Goal: Transaction & Acquisition: Purchase product/service

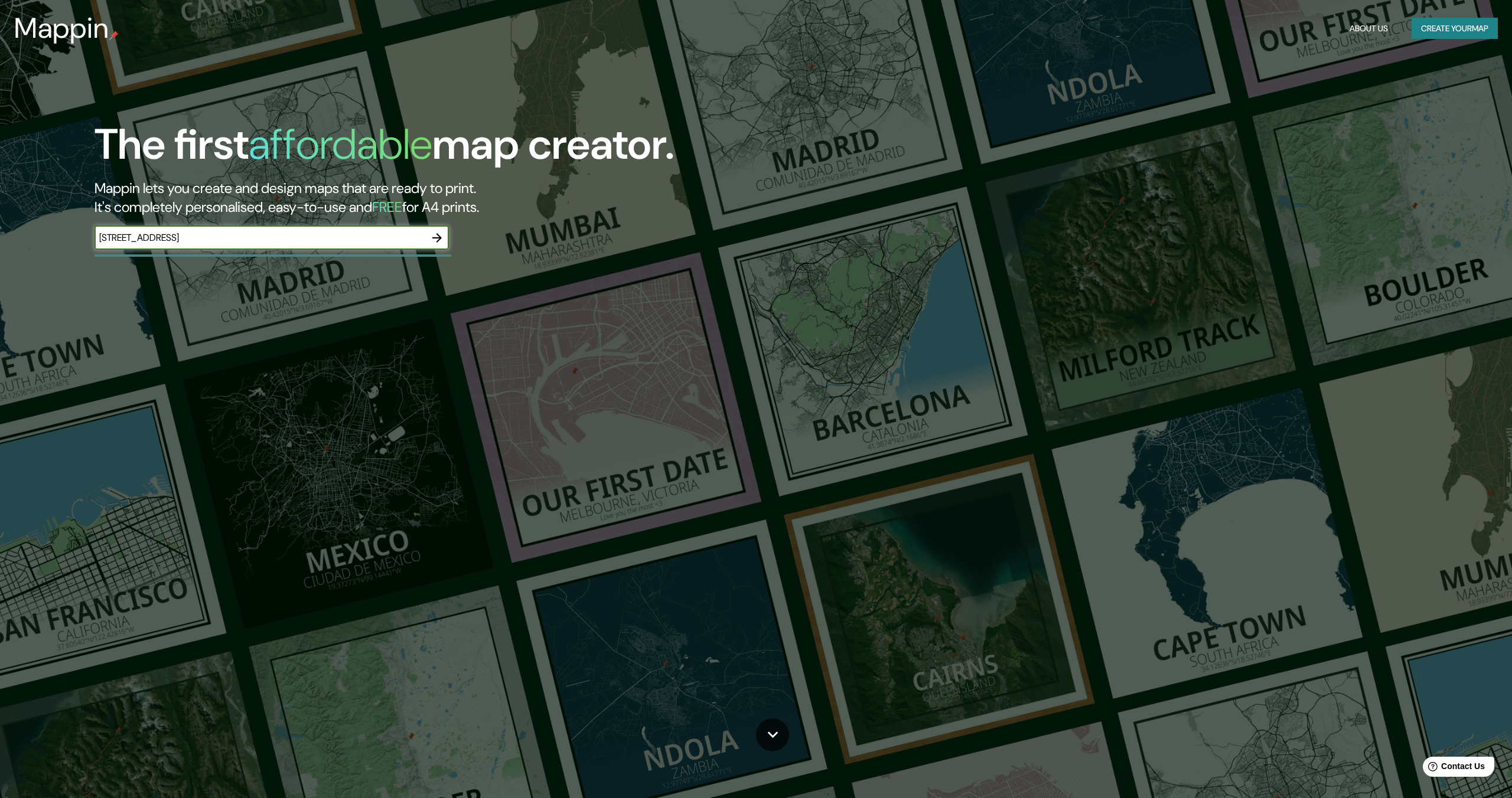
type input "2157 edwardsville galena rd, georgetown, in"
click at [438, 235] on icon "button" at bounding box center [437, 238] width 9 height 9
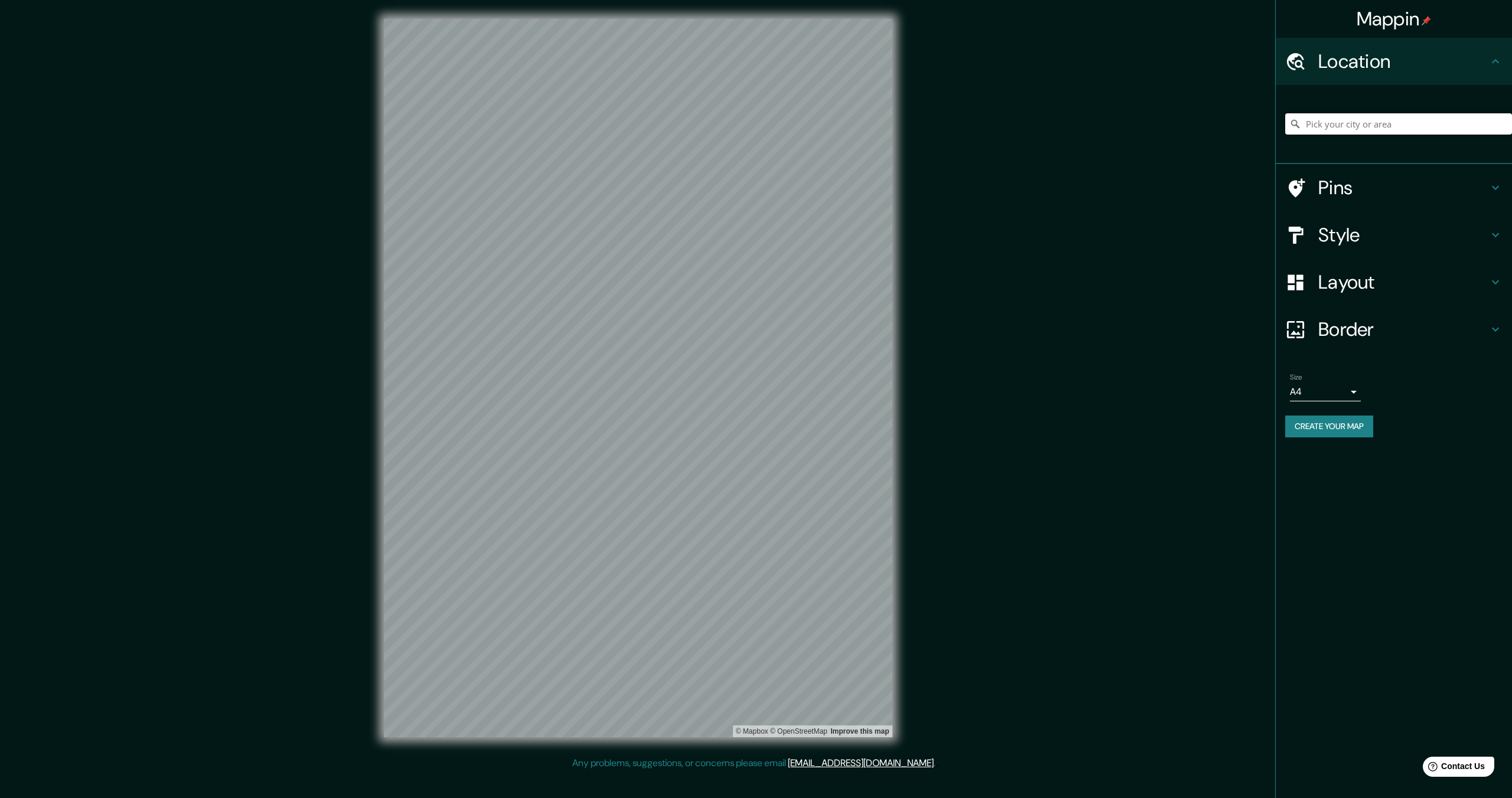
click at [1366, 119] on input "Pick your city or area" at bounding box center [1398, 124] width 227 height 22
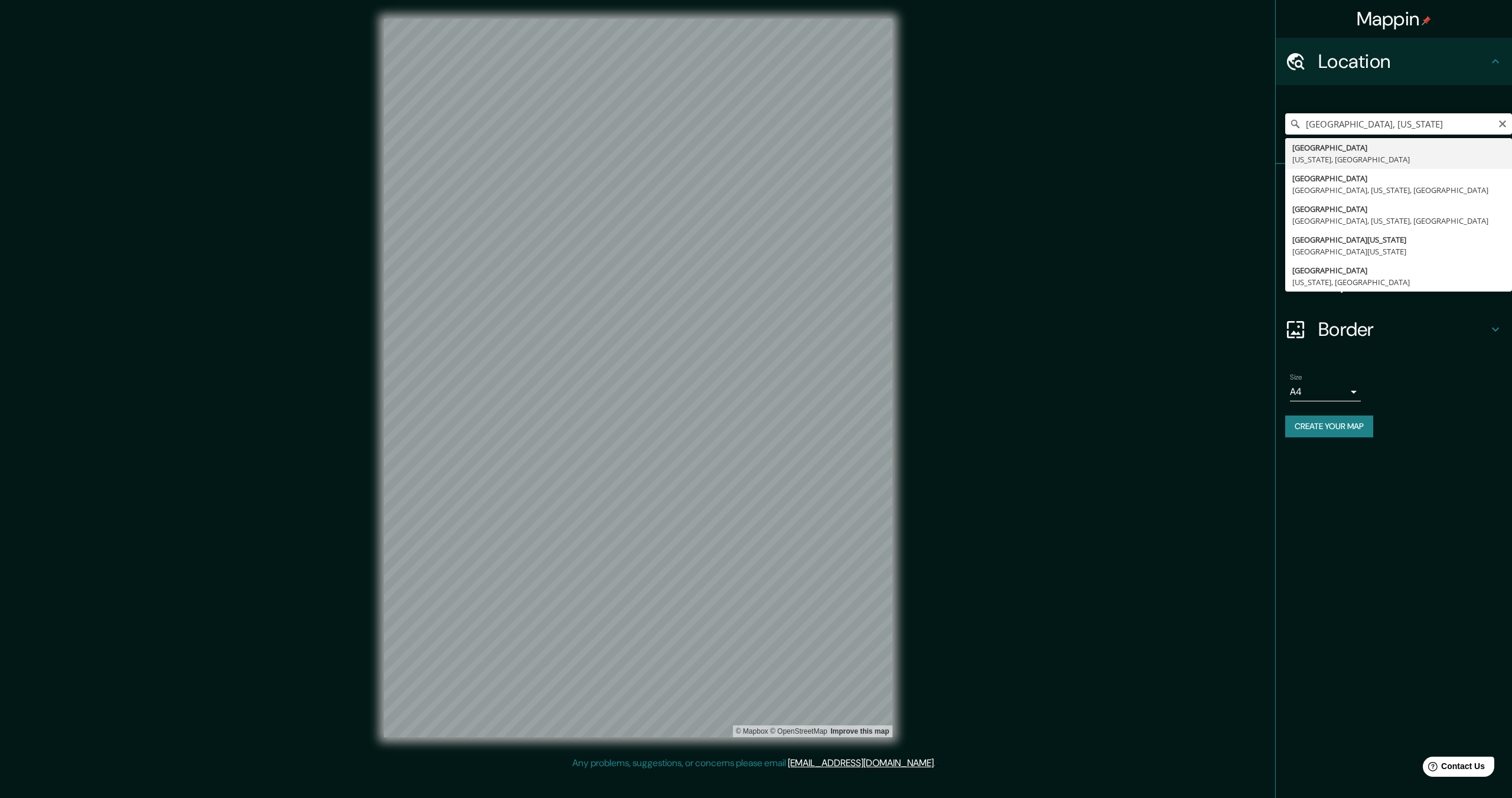
type input "Georgetown, Indiana, United States"
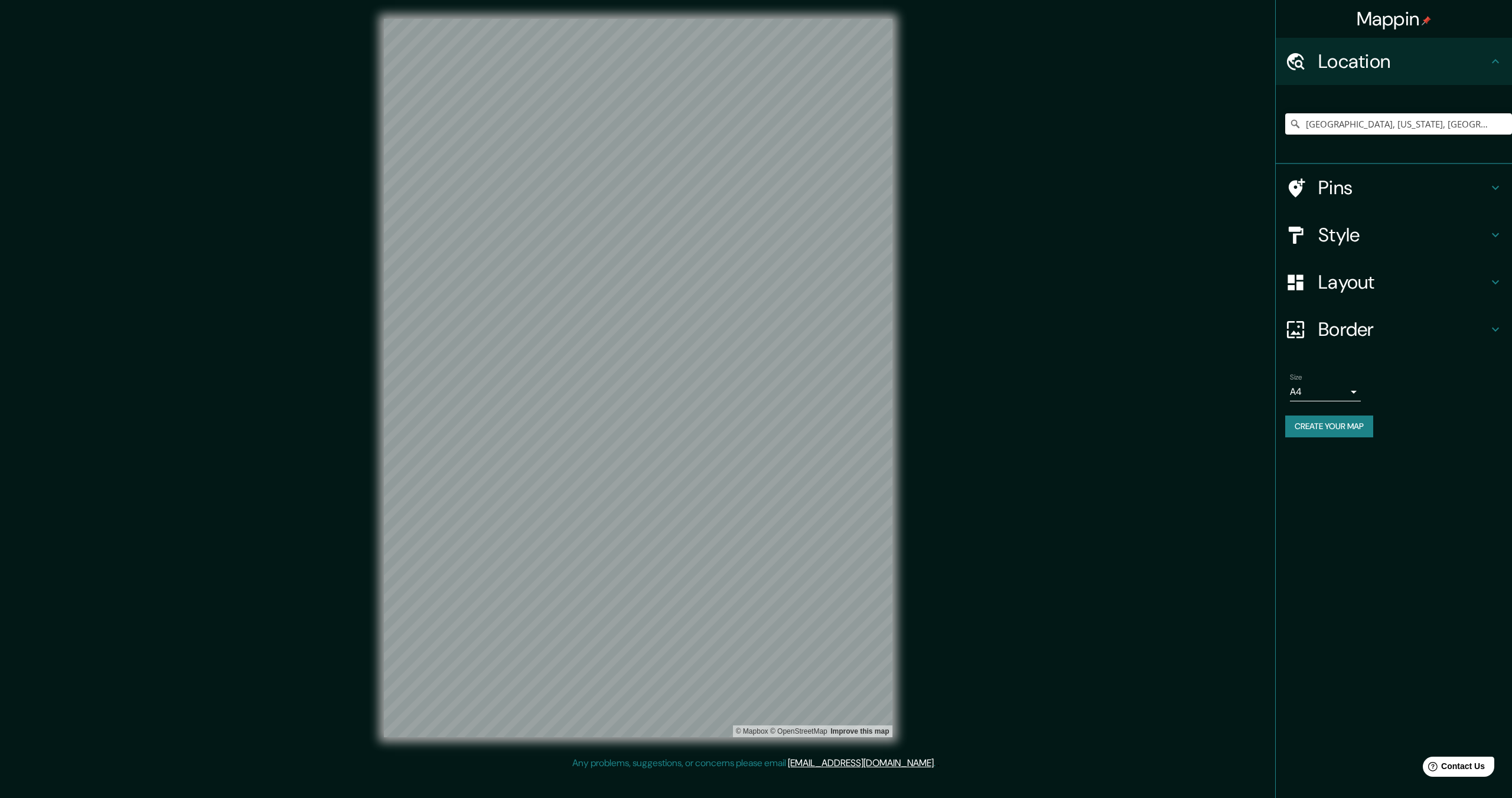
click at [1345, 393] on body "Mappin Location Georgetown, Indiana, United States Pins Style Layout Border Cho…" at bounding box center [756, 399] width 1512 height 798
click at [1365, 329] on div at bounding box center [756, 399] width 1512 height 798
click at [1345, 320] on h4 "Border" at bounding box center [1403, 329] width 170 height 23
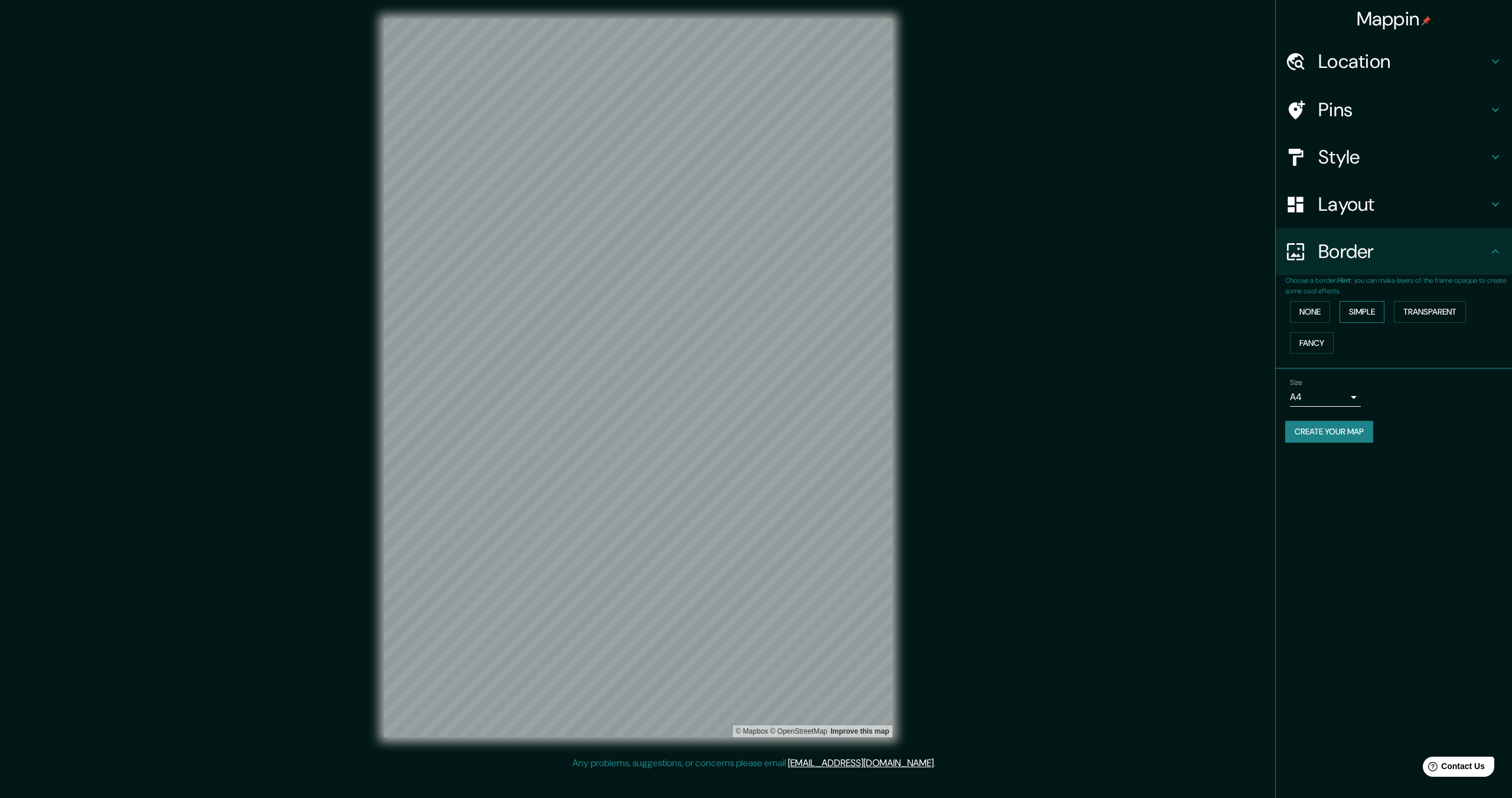
click at [1365, 310] on button "Simple" at bounding box center [1362, 311] width 45 height 22
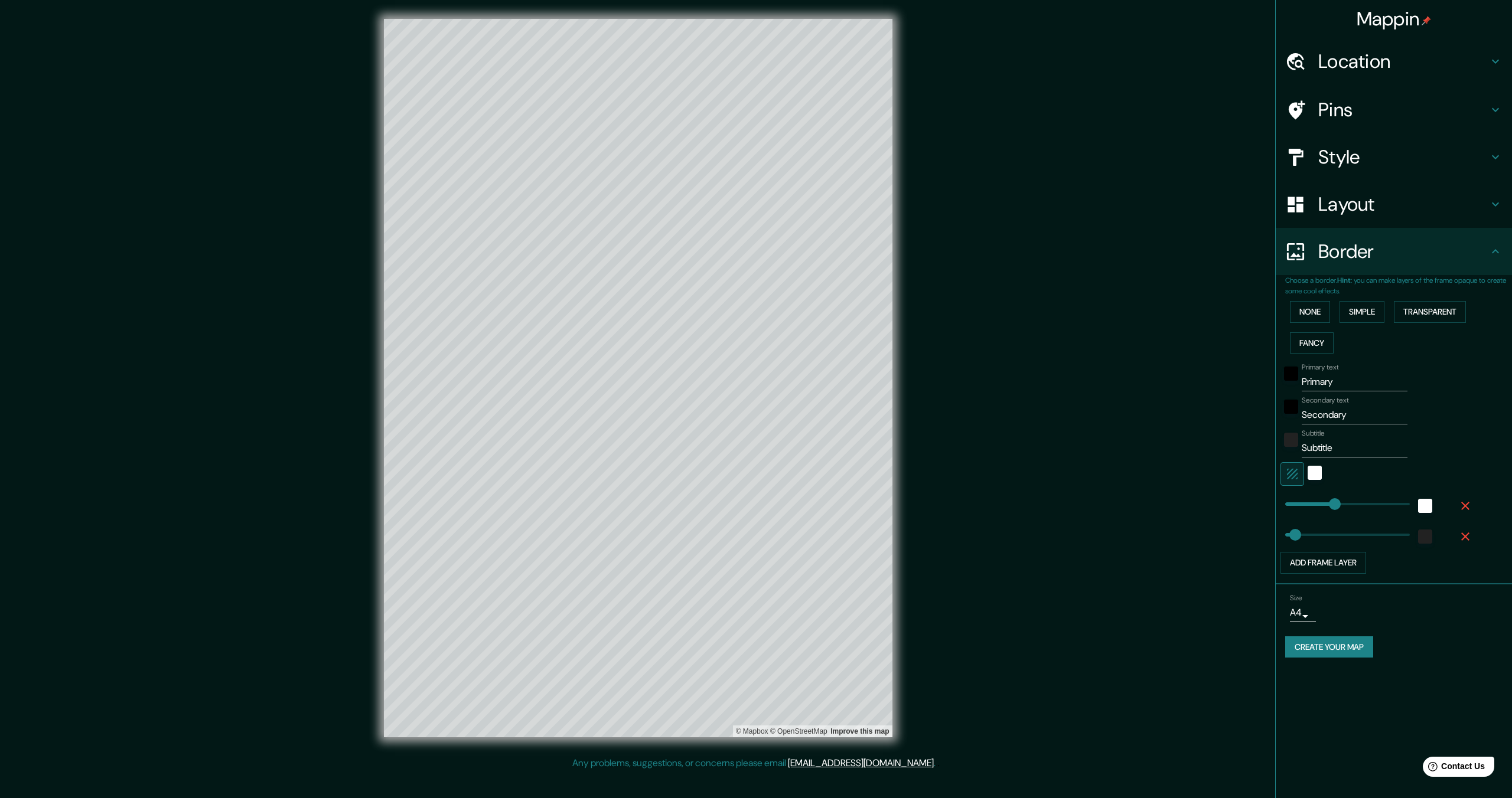
click at [1325, 381] on input "Primary" at bounding box center [1354, 382] width 106 height 19
click at [1326, 381] on input "Primary" at bounding box center [1354, 382] width 106 height 19
type input "G"
type input "344"
type input "69"
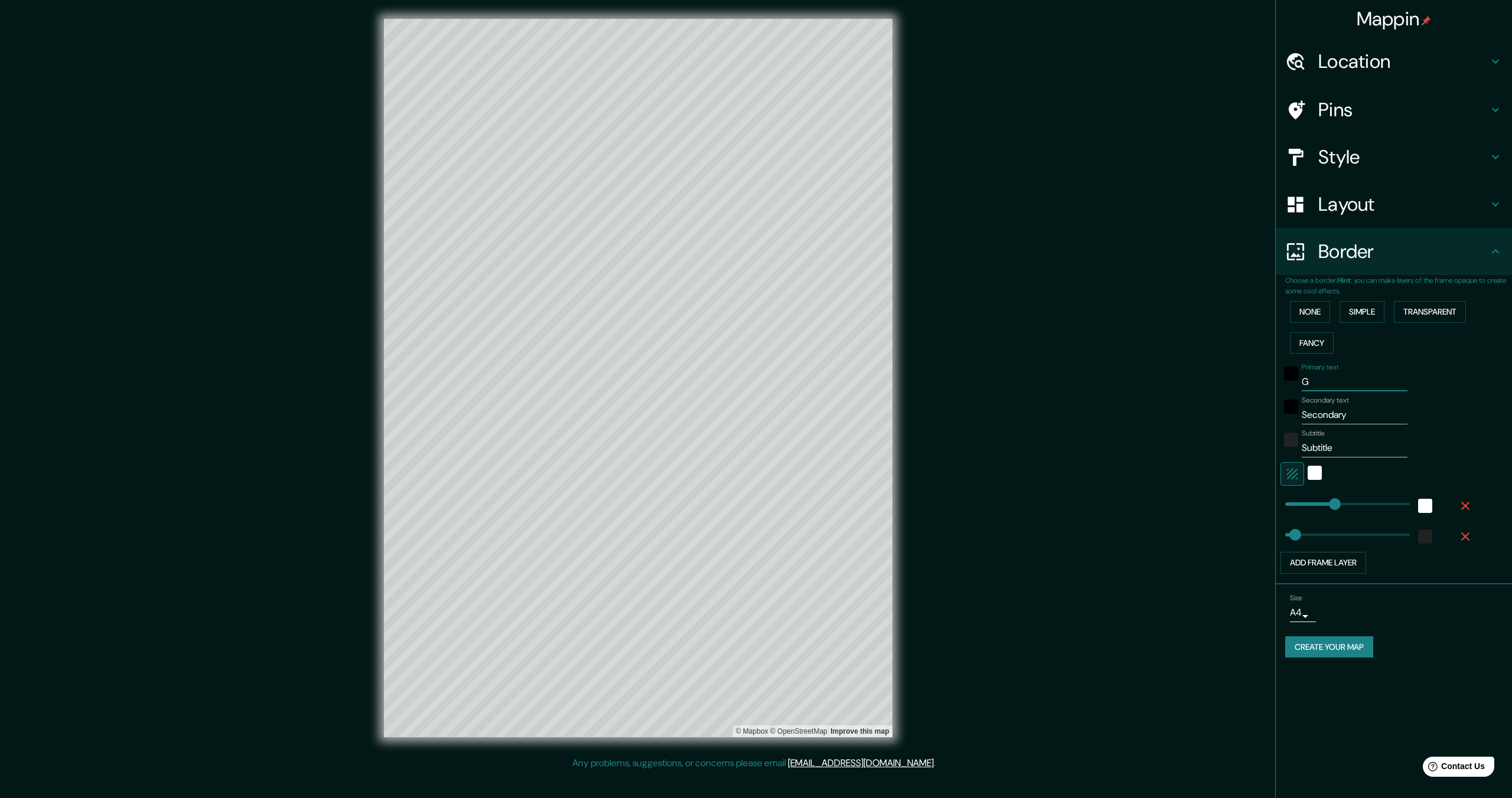
type input "GE"
type input "344"
type input "69"
type input "GEO"
type input "344"
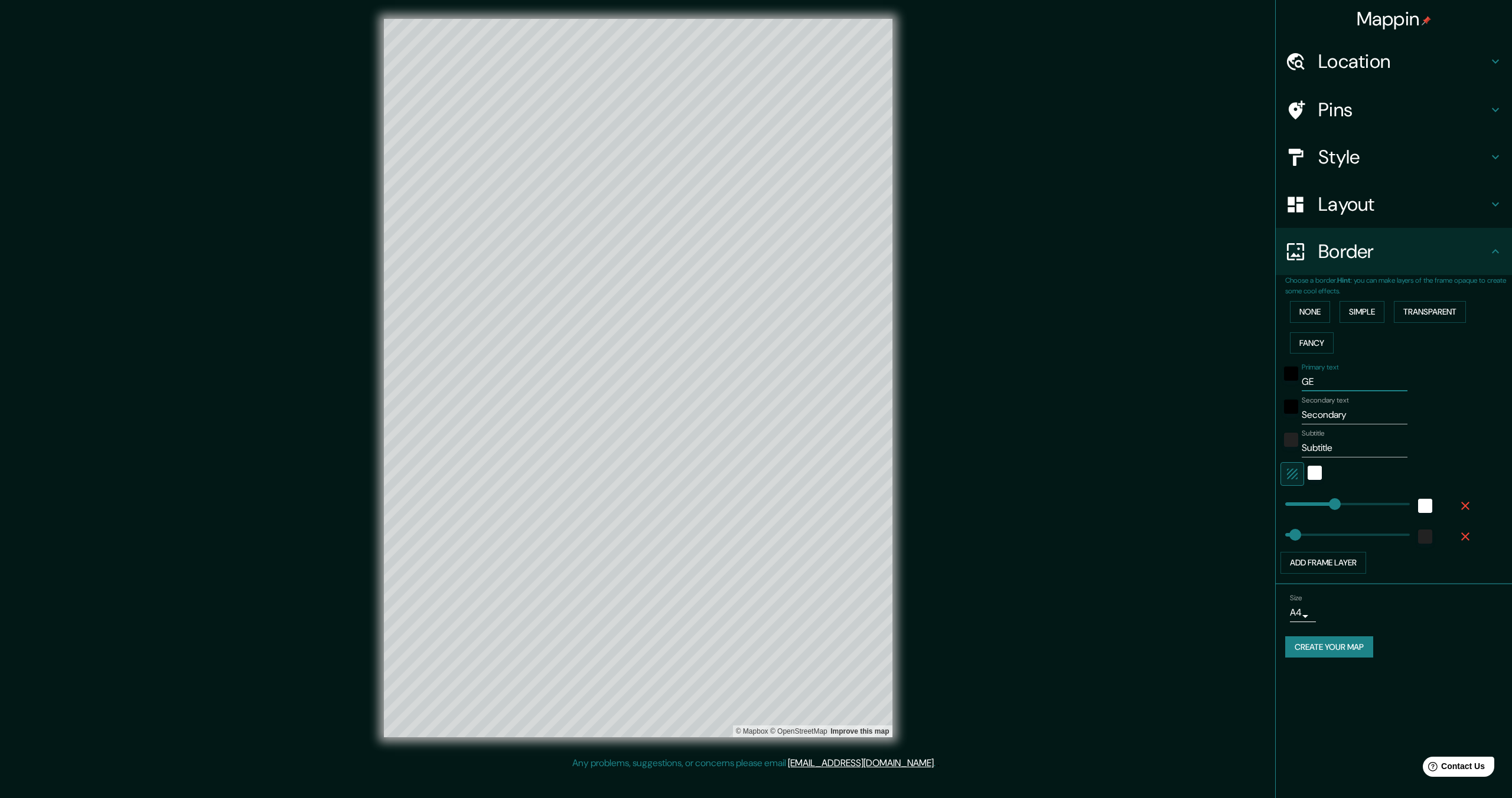
type input "69"
type input "GEOR"
type input "344"
type input "69"
type input "GEORG"
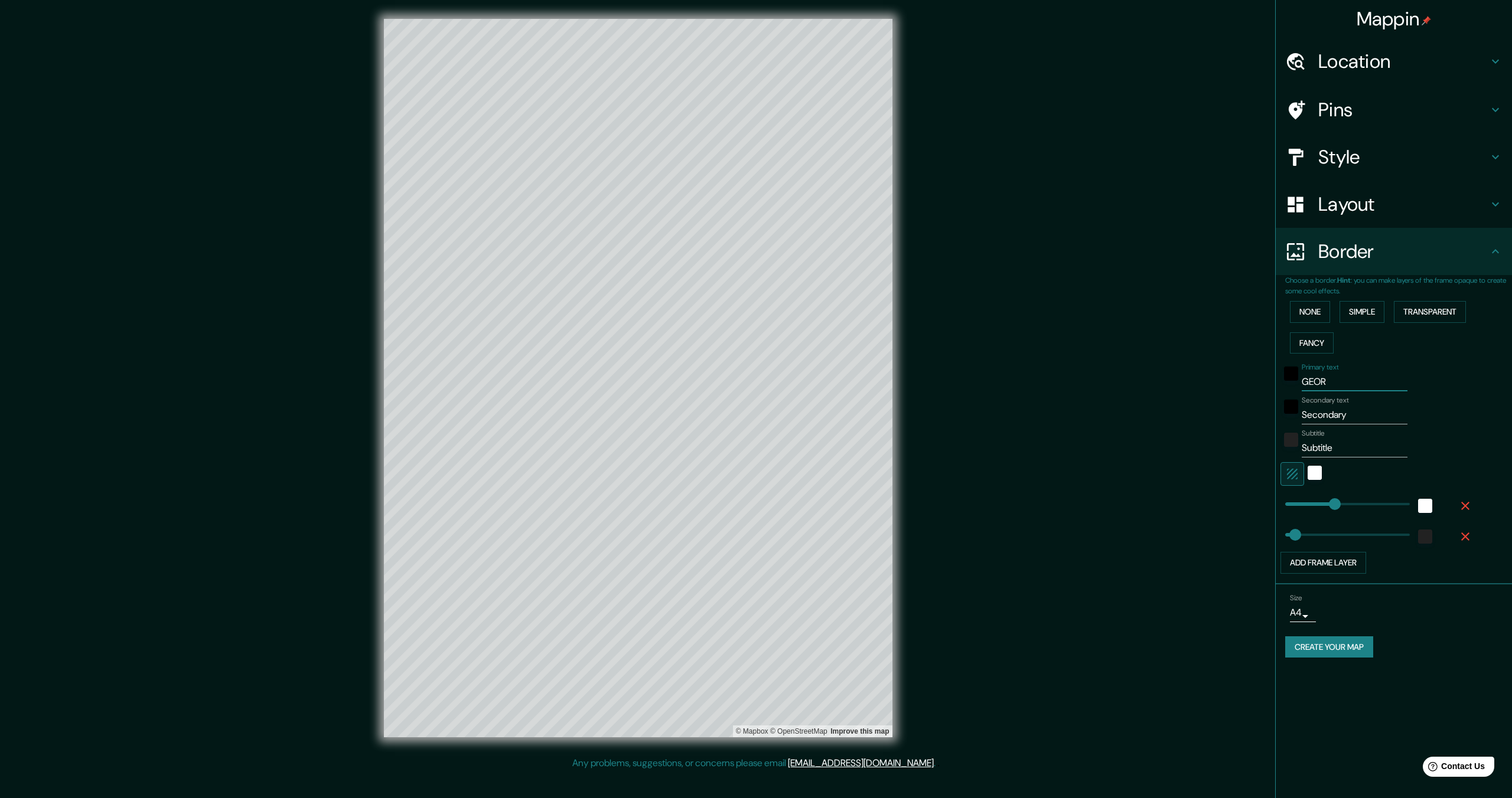
type input "344"
type input "69"
type input "GEORGE"
type input "344"
type input "69"
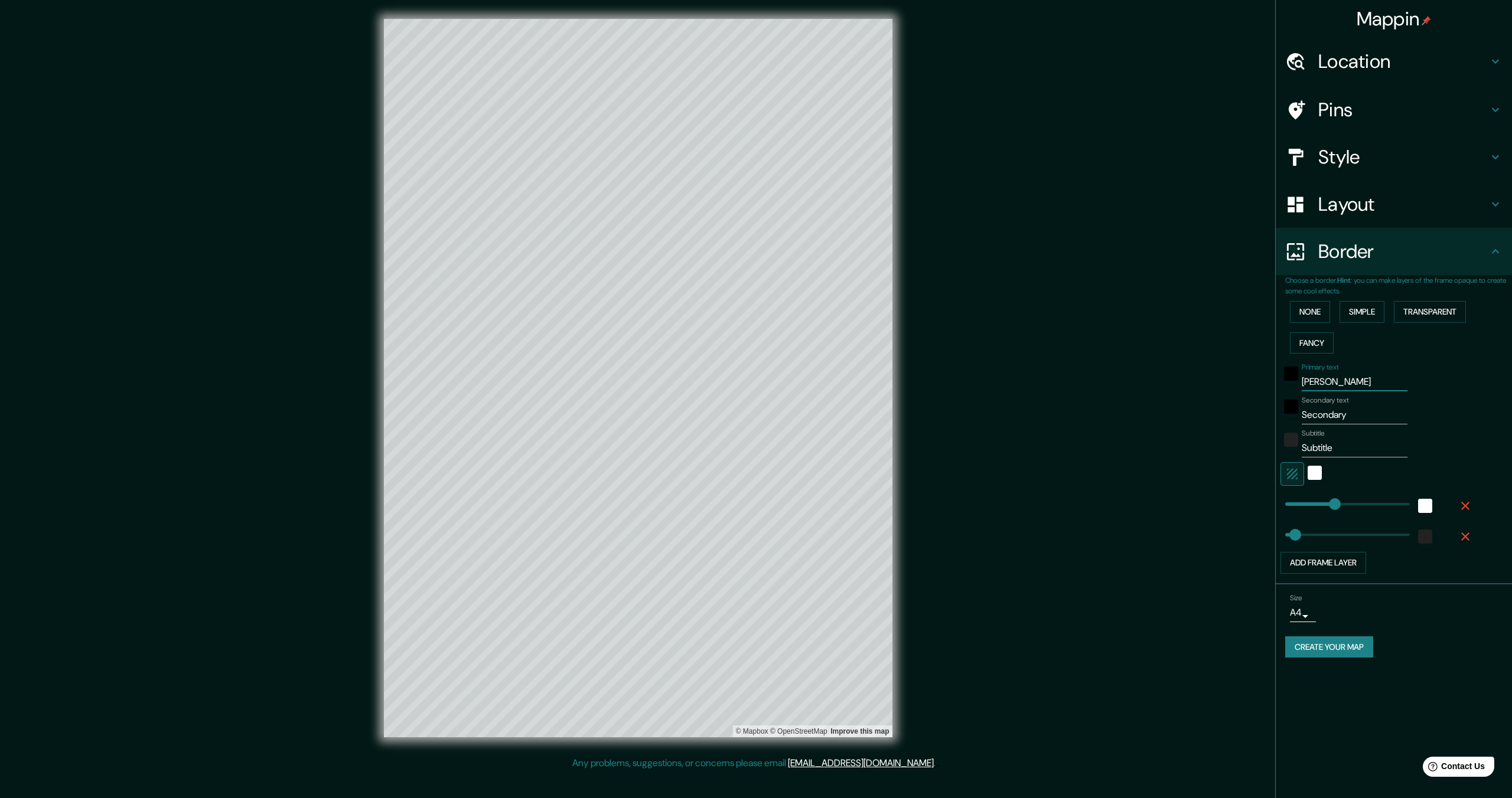
type input "GEORGET"
type input "344"
type input "69"
type input "GEORGETO"
type input "344"
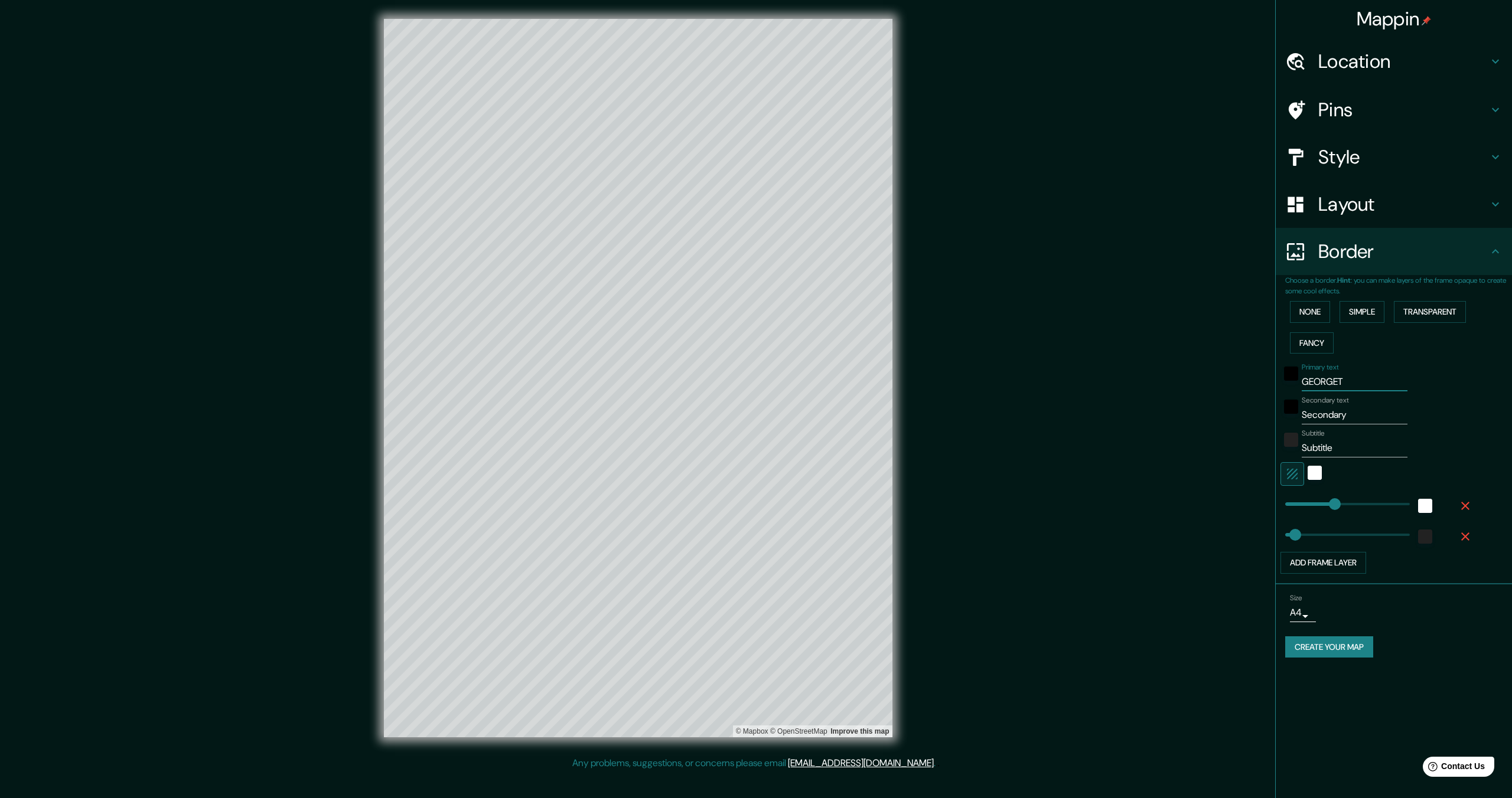
type input "69"
type input "GEORGETOW"
type input "344"
type input "69"
type input "GEORGETOWN"
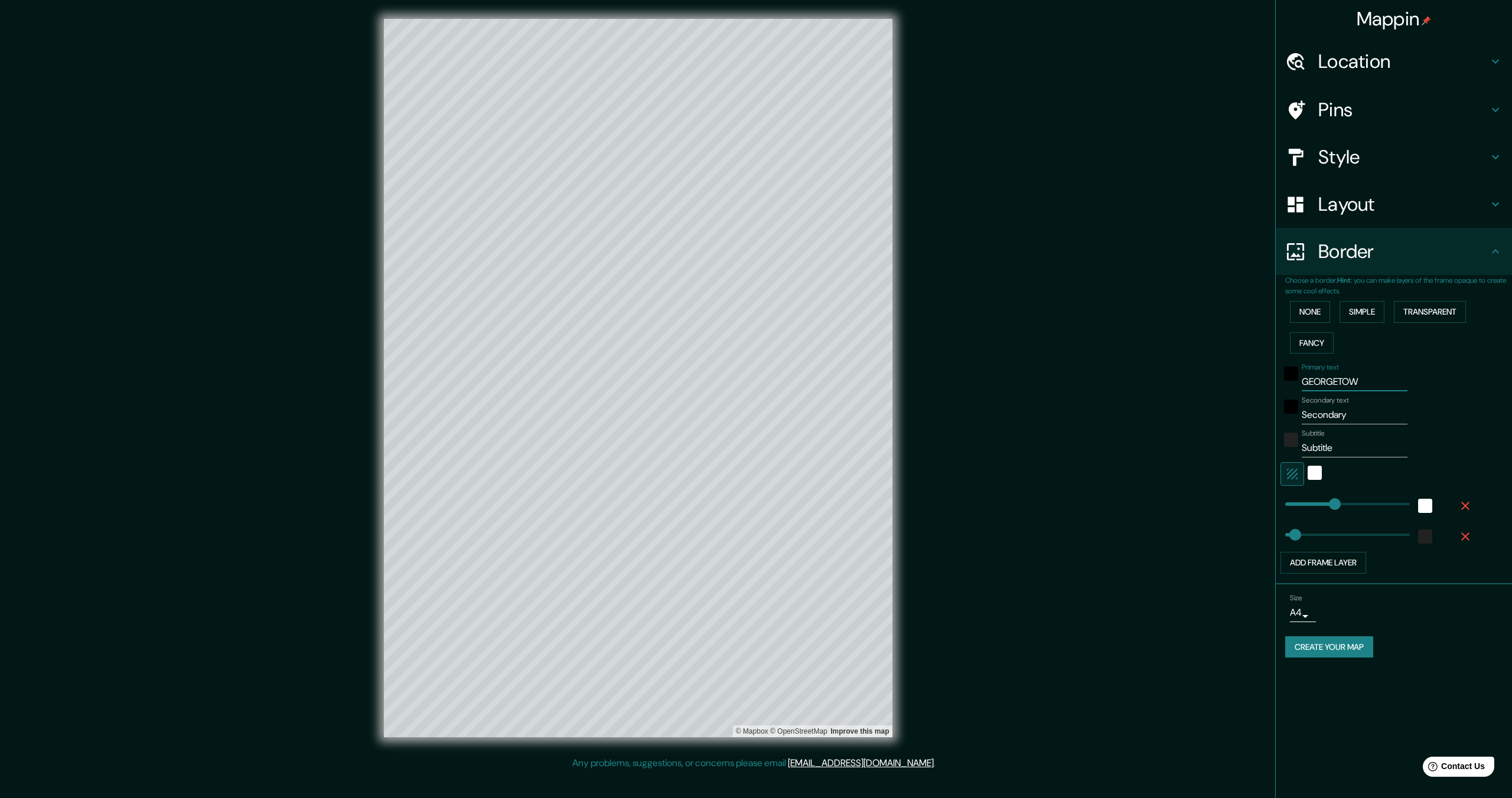
type input "344"
type input "69"
type input "GEORGETOWN,"
type input "344"
type input "69"
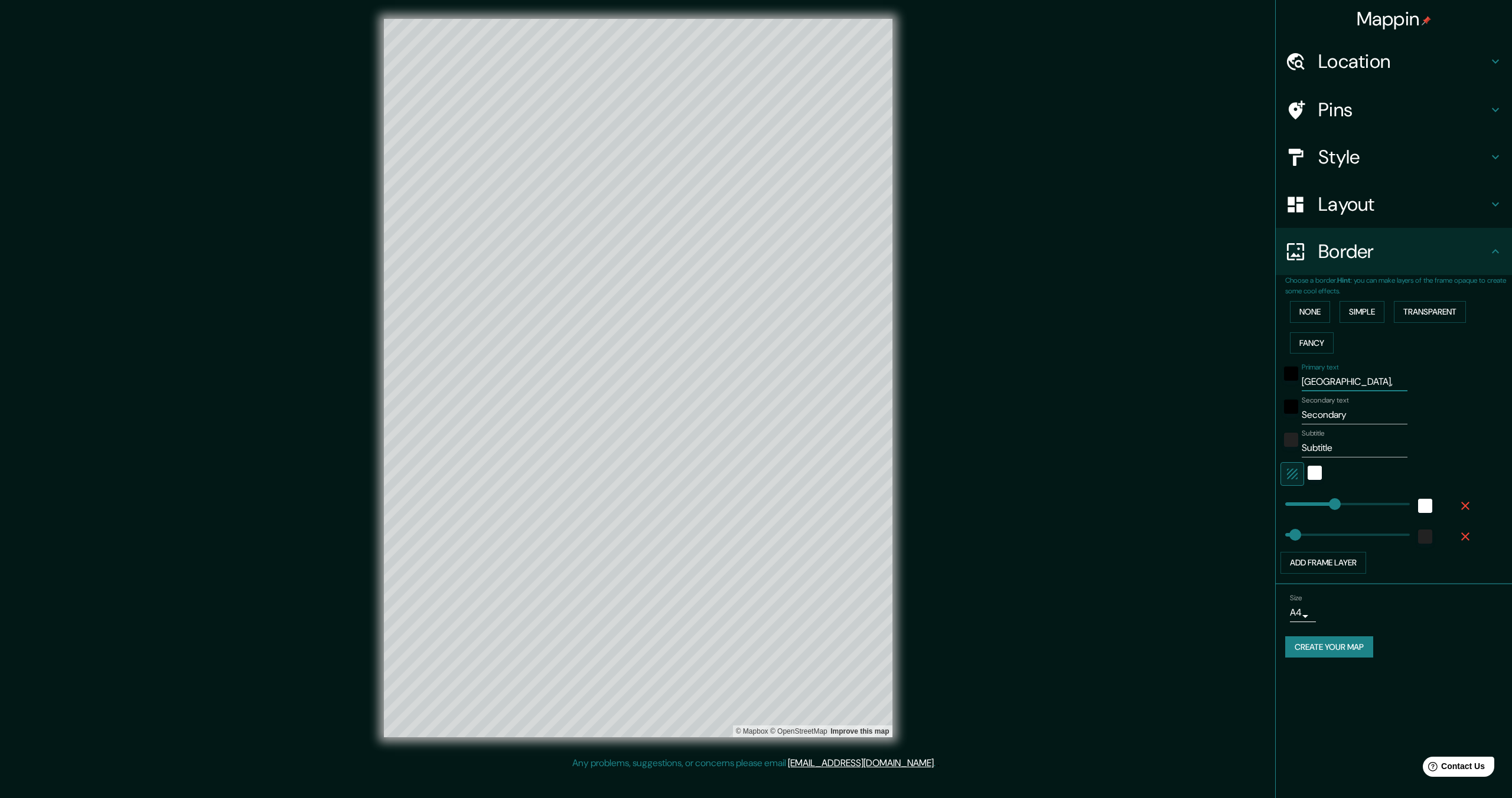
type input "GEORGETOWN, I"
type input "344"
type input "69"
type input "GEORGETOWN,"
type input "344"
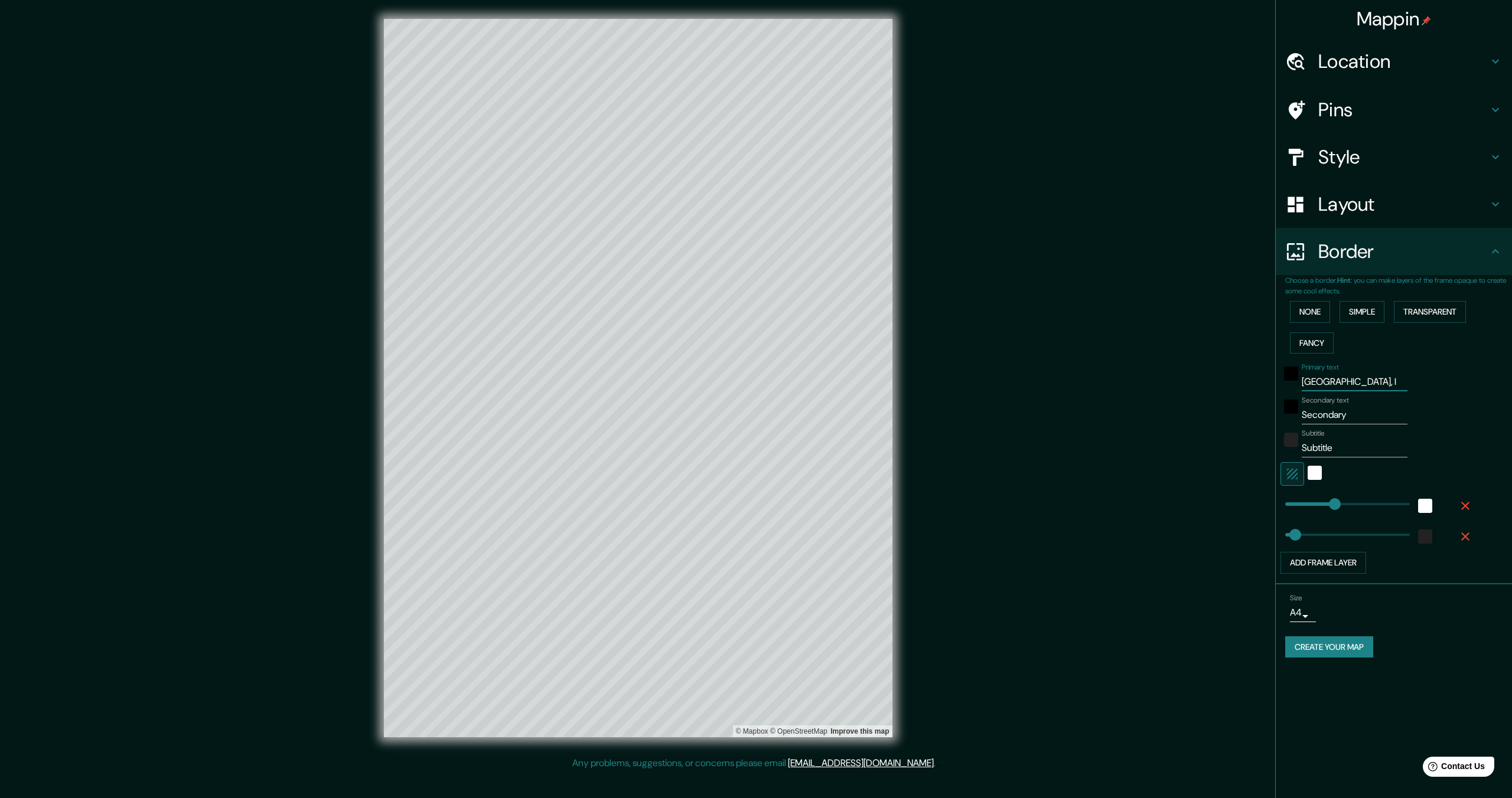
type input "69"
type input "GEORGETOWN,"
type input "344"
type input "69"
type input "GEORGETOWN"
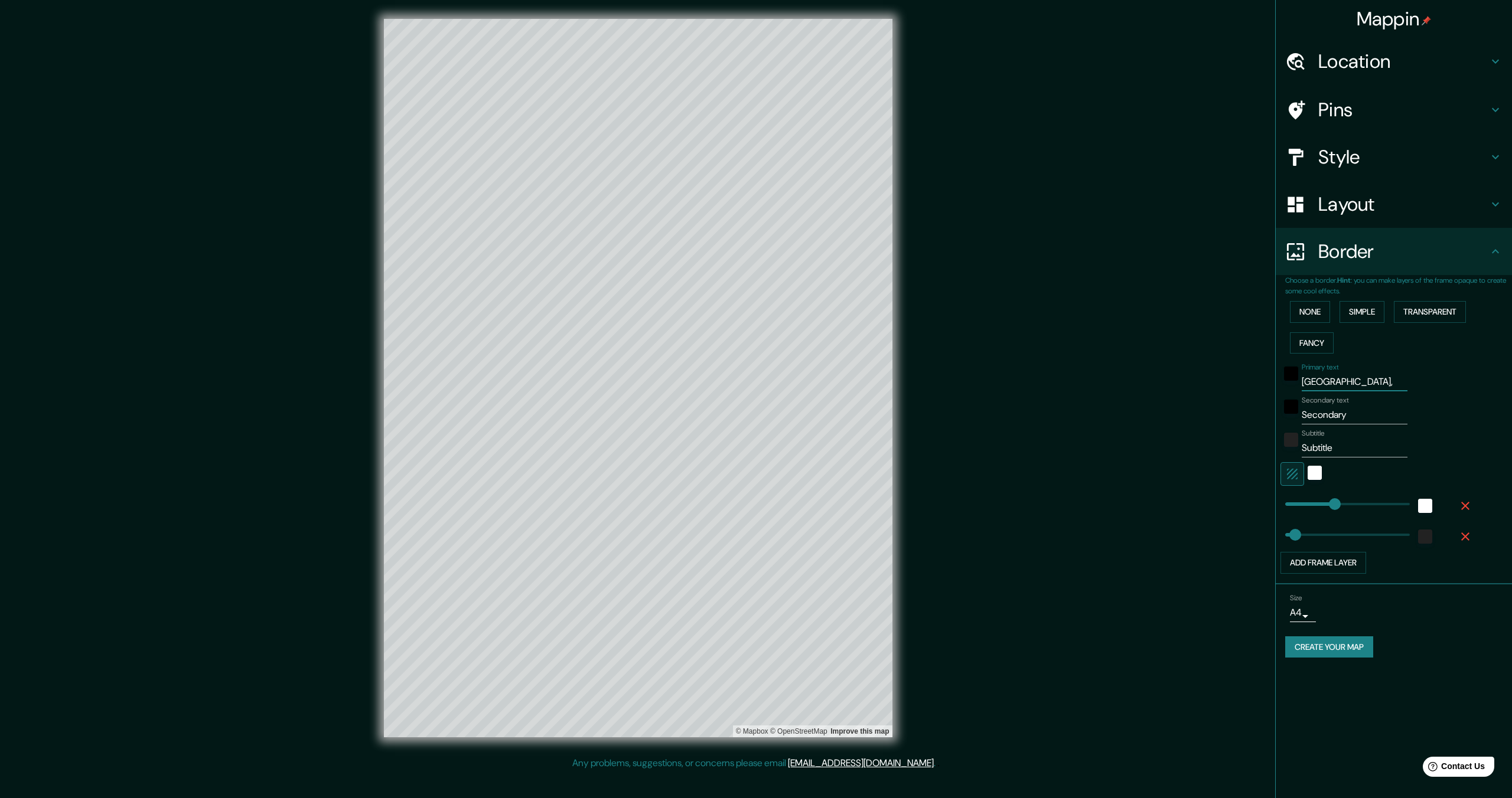
type input "344"
type input "69"
type input "GEORGETOWN"
type input "O"
type input "344"
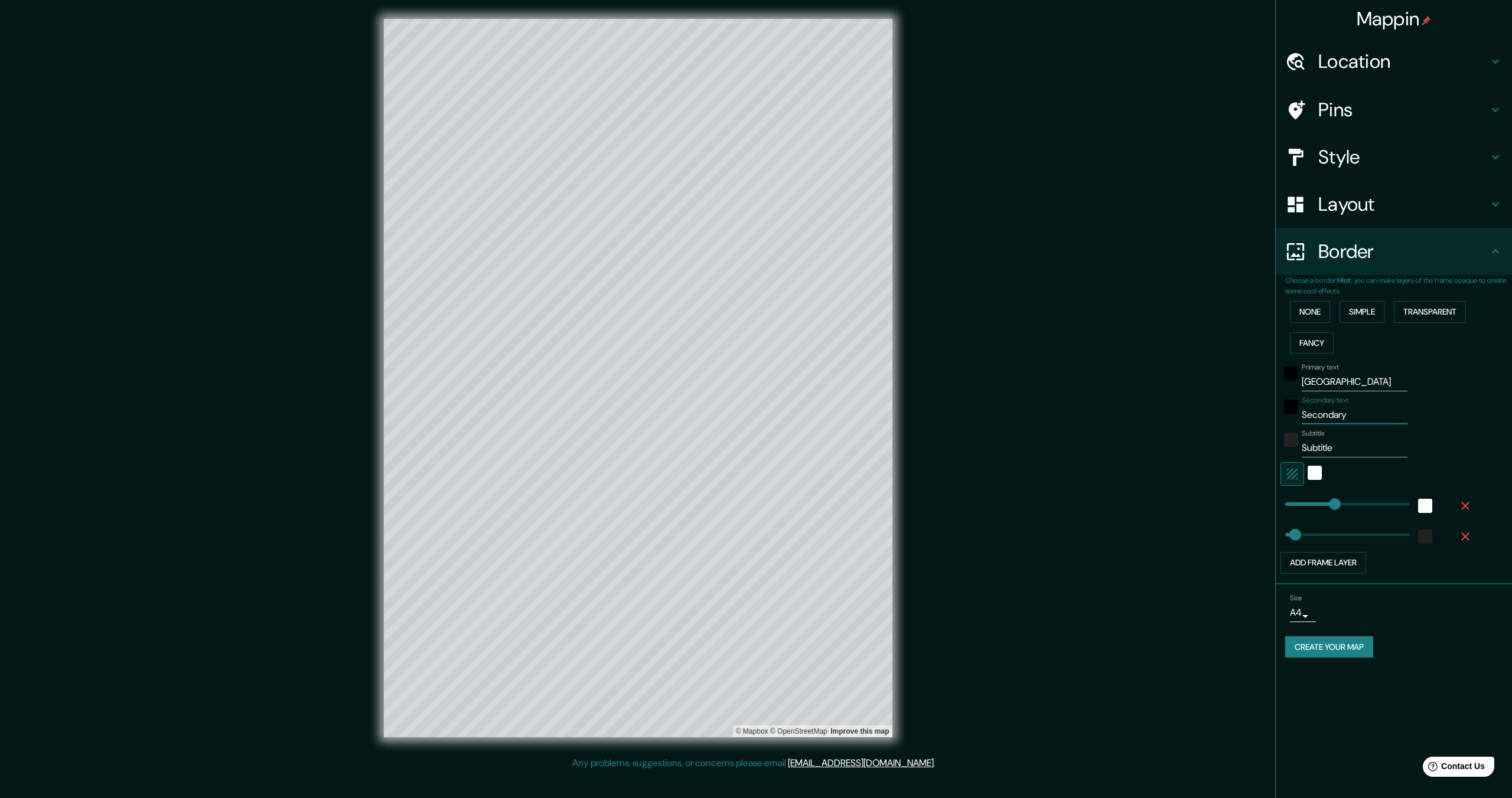
type input "69"
type input "344"
type input "69"
type input "O"
type input "344"
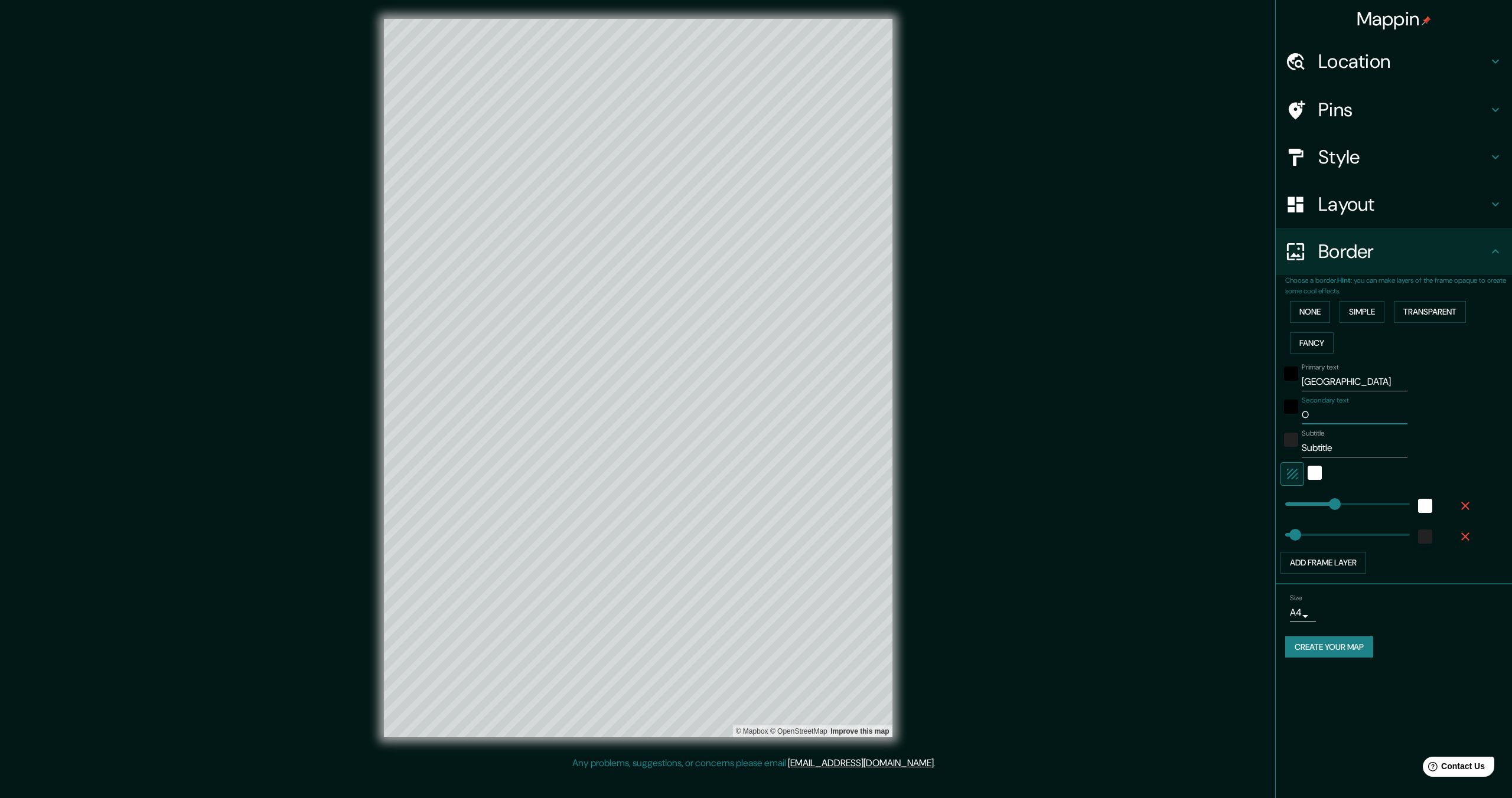
type input "69"
type input "344"
type input "69"
type input "I"
type input "344"
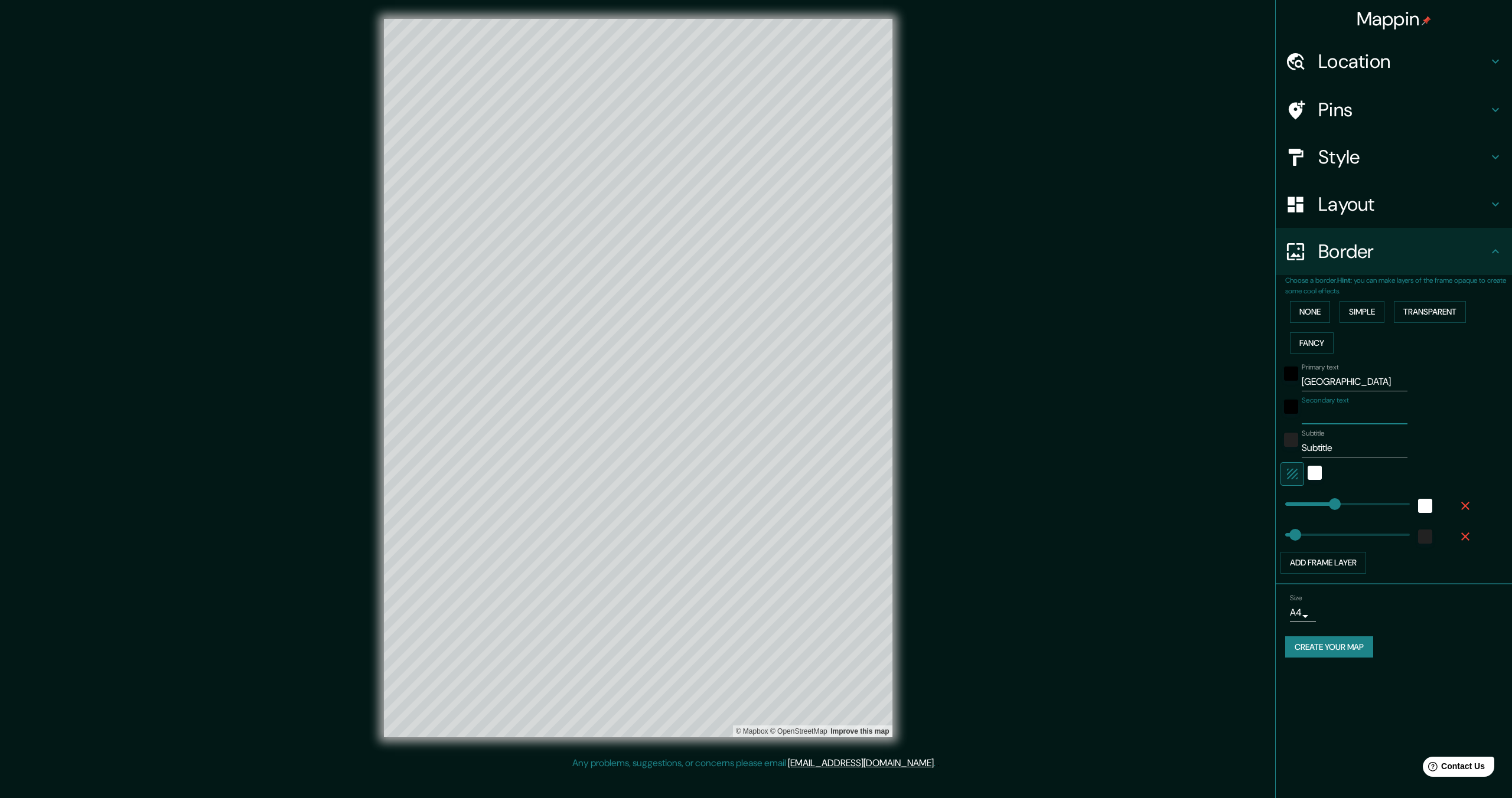
type input "69"
type input "In"
type input "344"
type input "69"
type input "Ind"
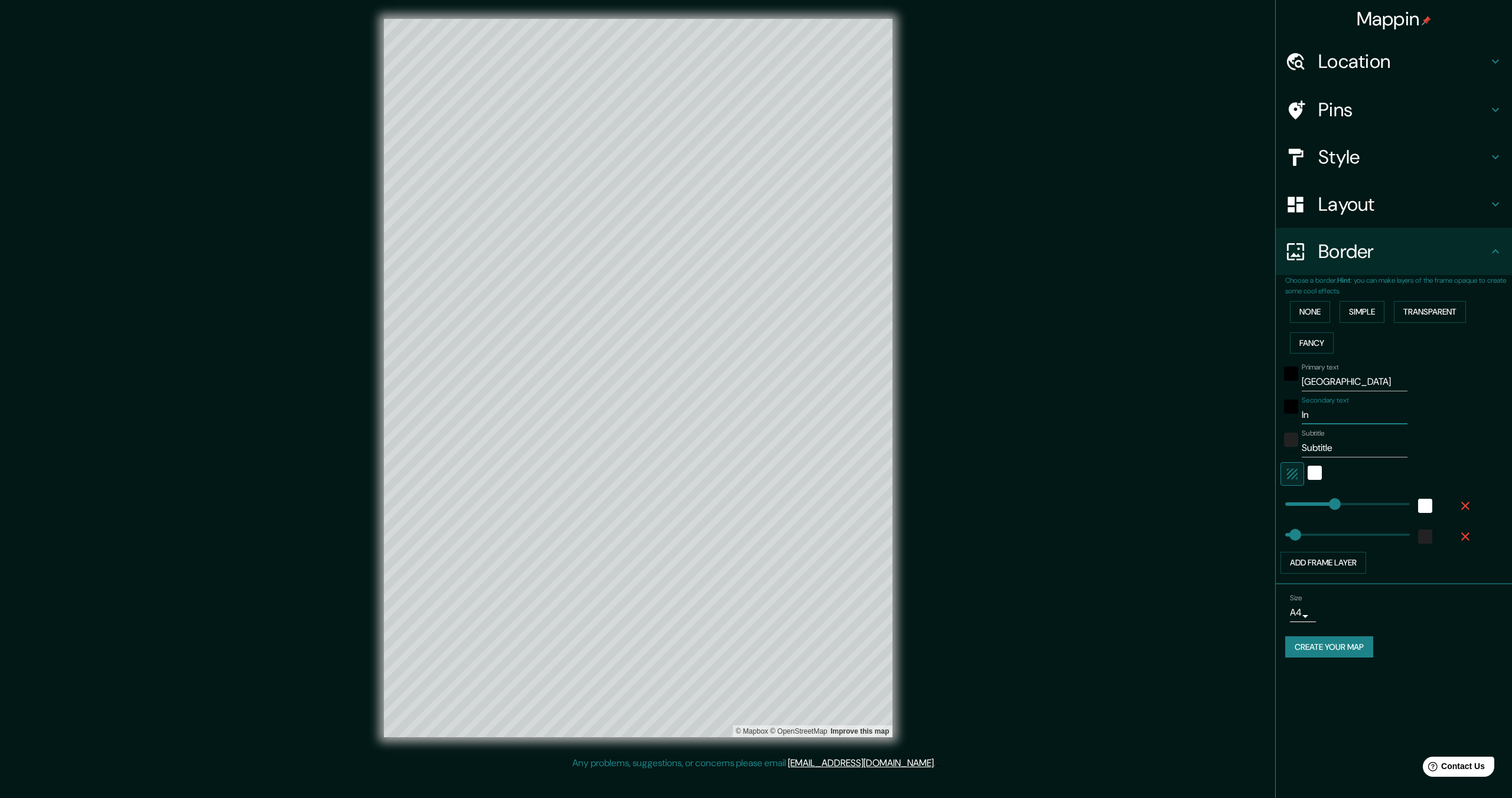
type input "344"
type input "69"
type input "Indi"
type input "344"
type input "69"
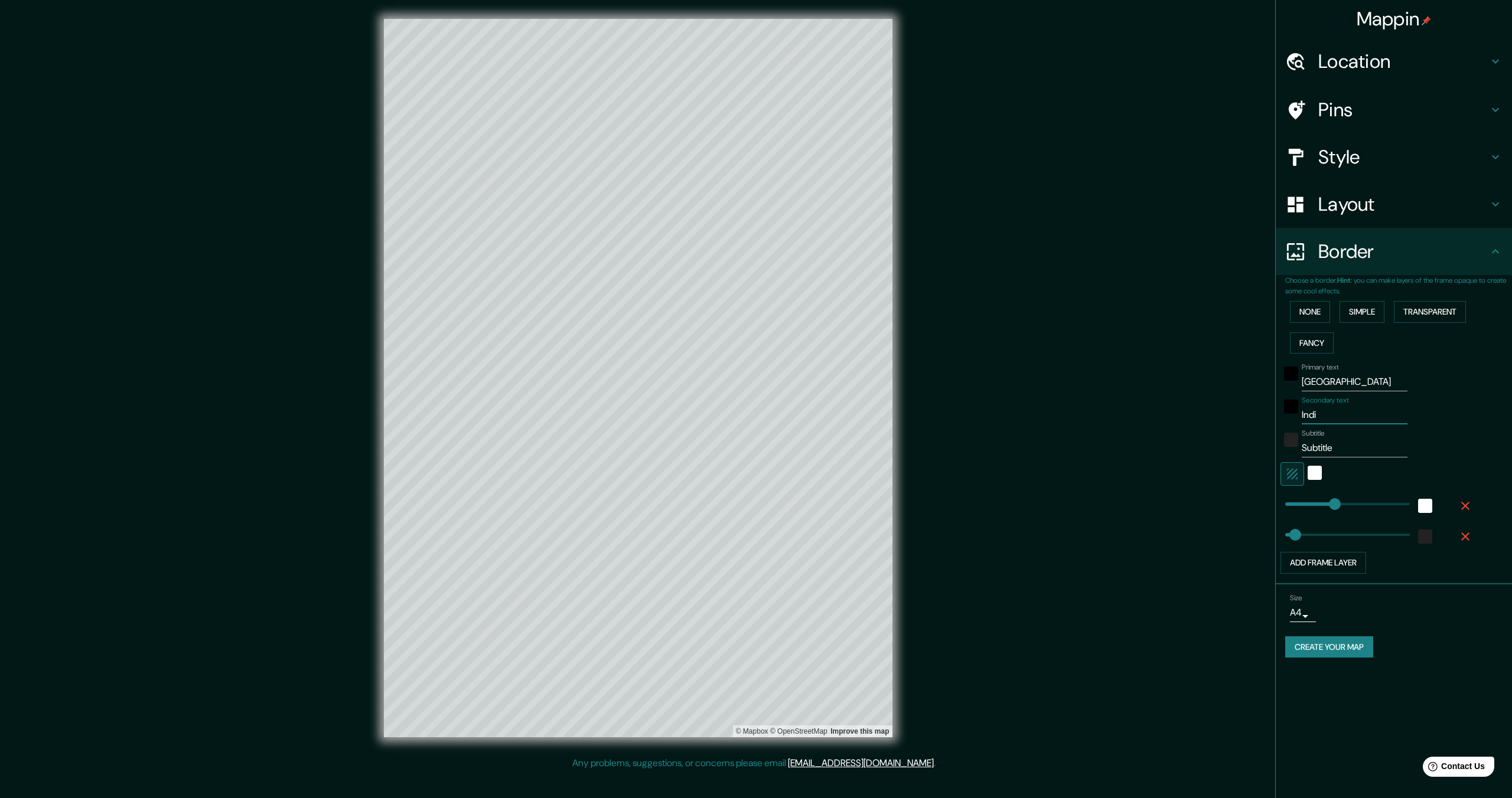
type input "[GEOGRAPHIC_DATA]"
type input "344"
type input "69"
type input "[DEMOGRAPHIC_DATA]"
type input "344"
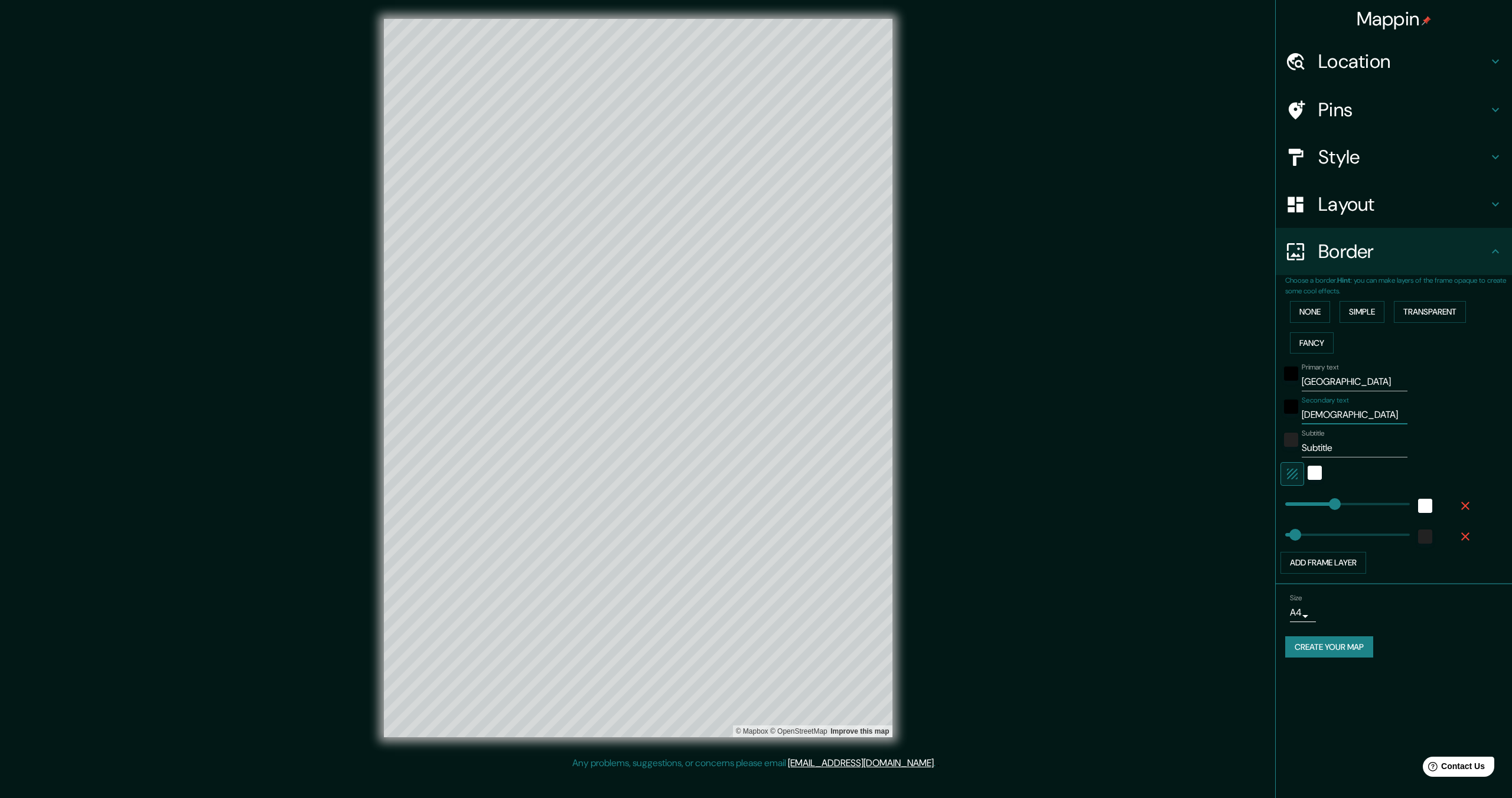
type input "69"
type input "[US_STATE]"
type input "344"
type input "69"
type input "[US_STATE]"
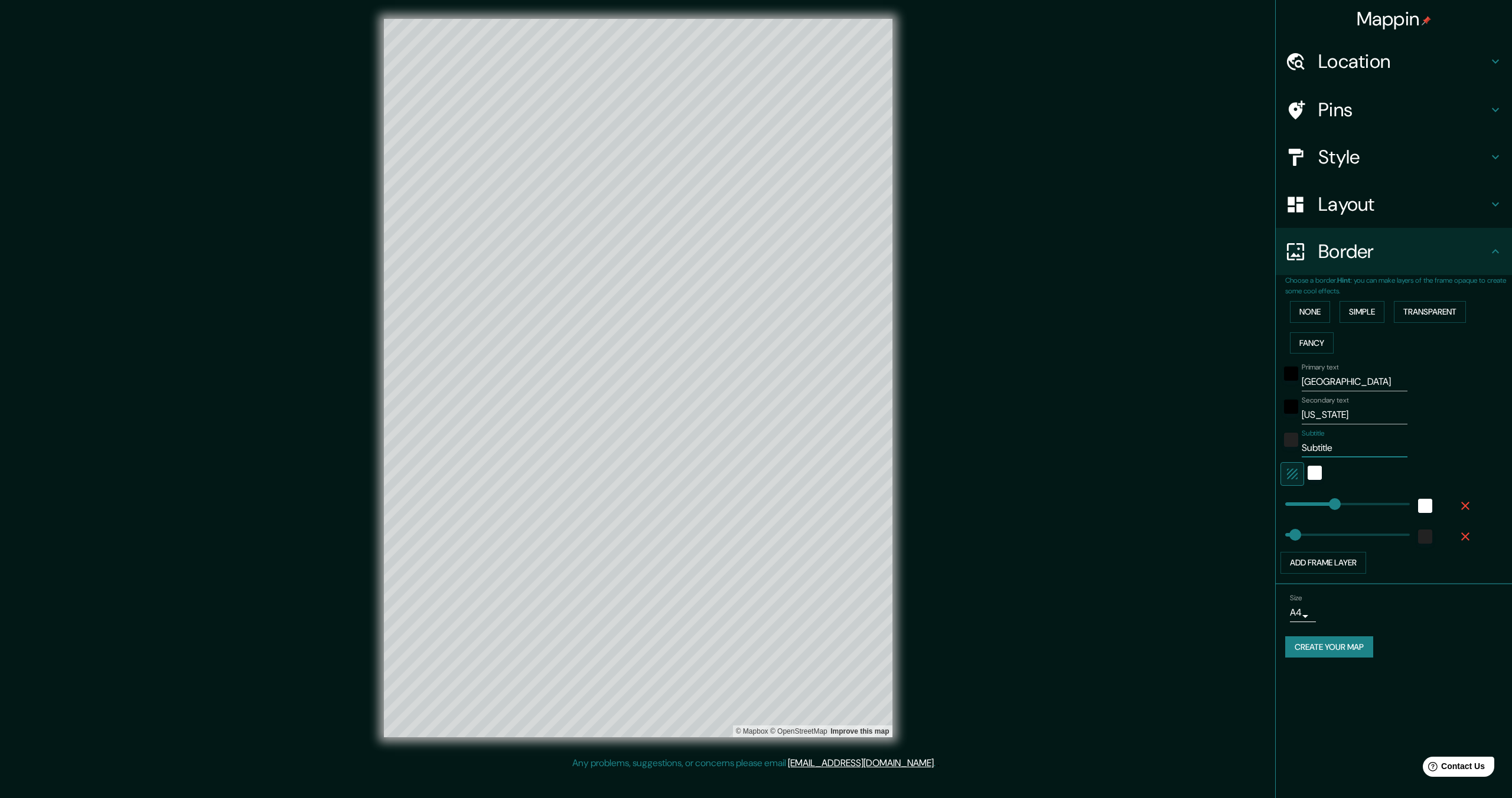
type input "3"
type input "344"
type input "69"
type input "38"
type input "344"
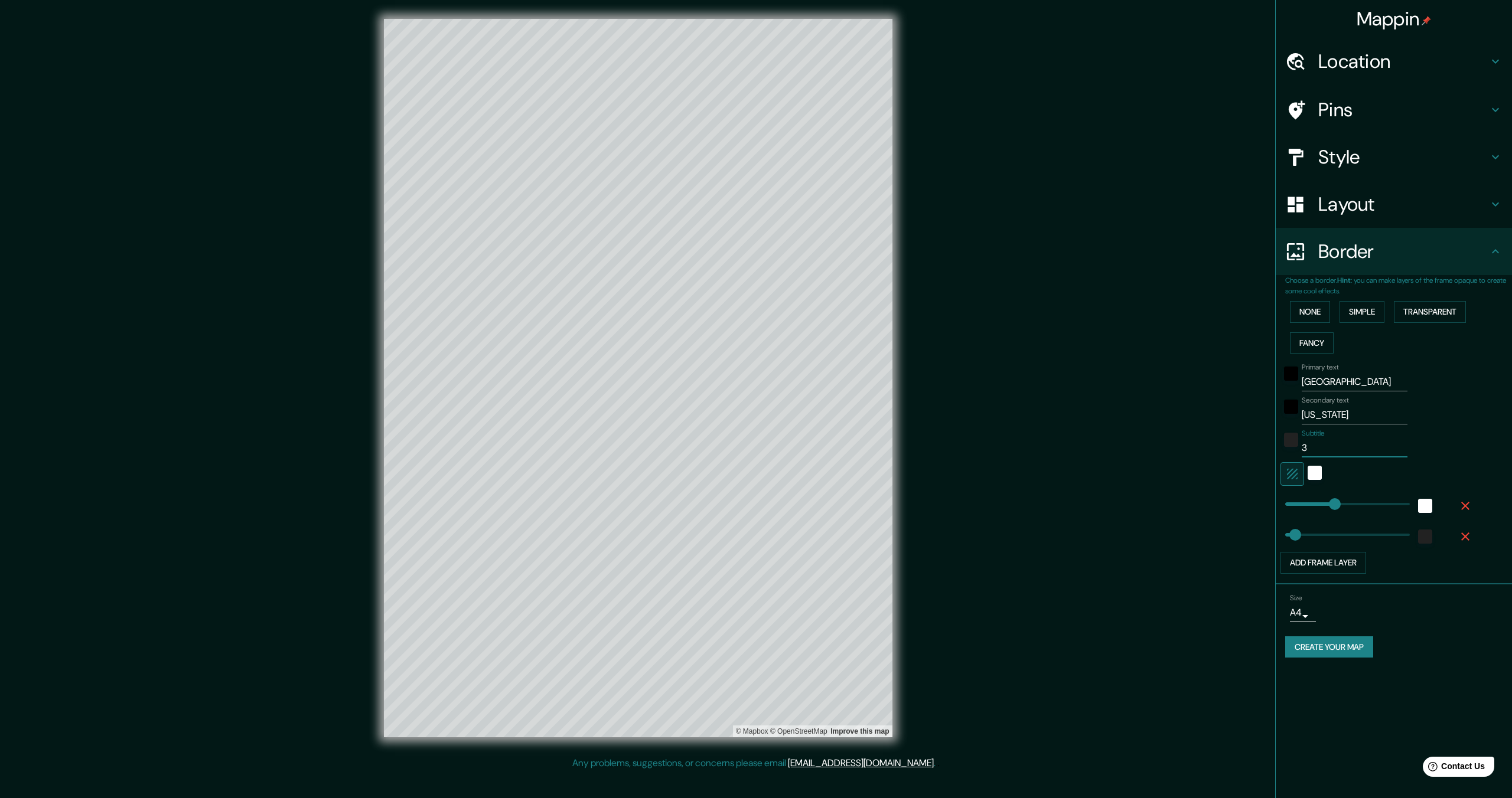
type input "69"
type input "38."
type input "344"
type input "69"
type input "38.3"
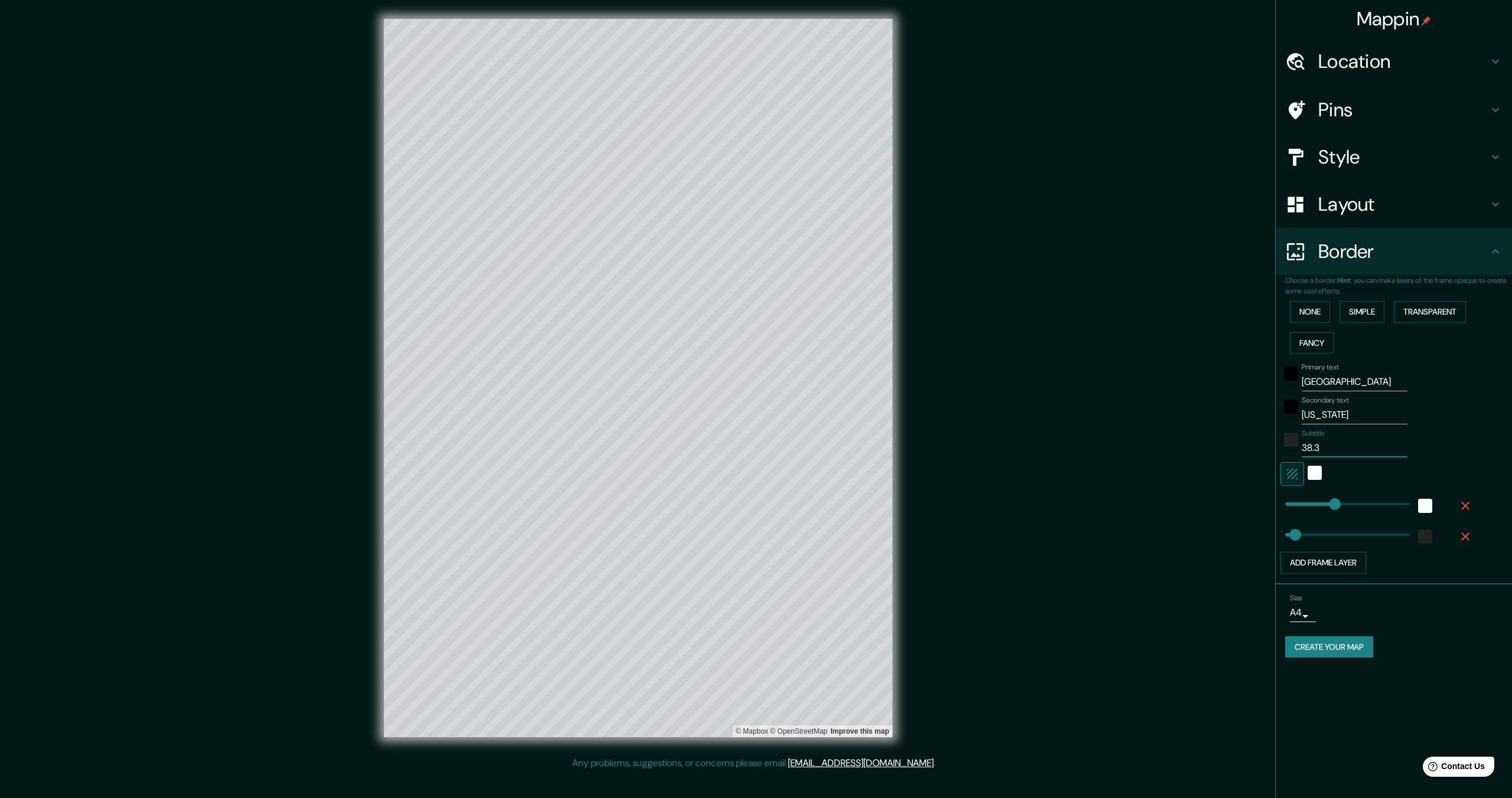
type input "344"
type input "69"
type input "38.31"
type input "344"
type input "69"
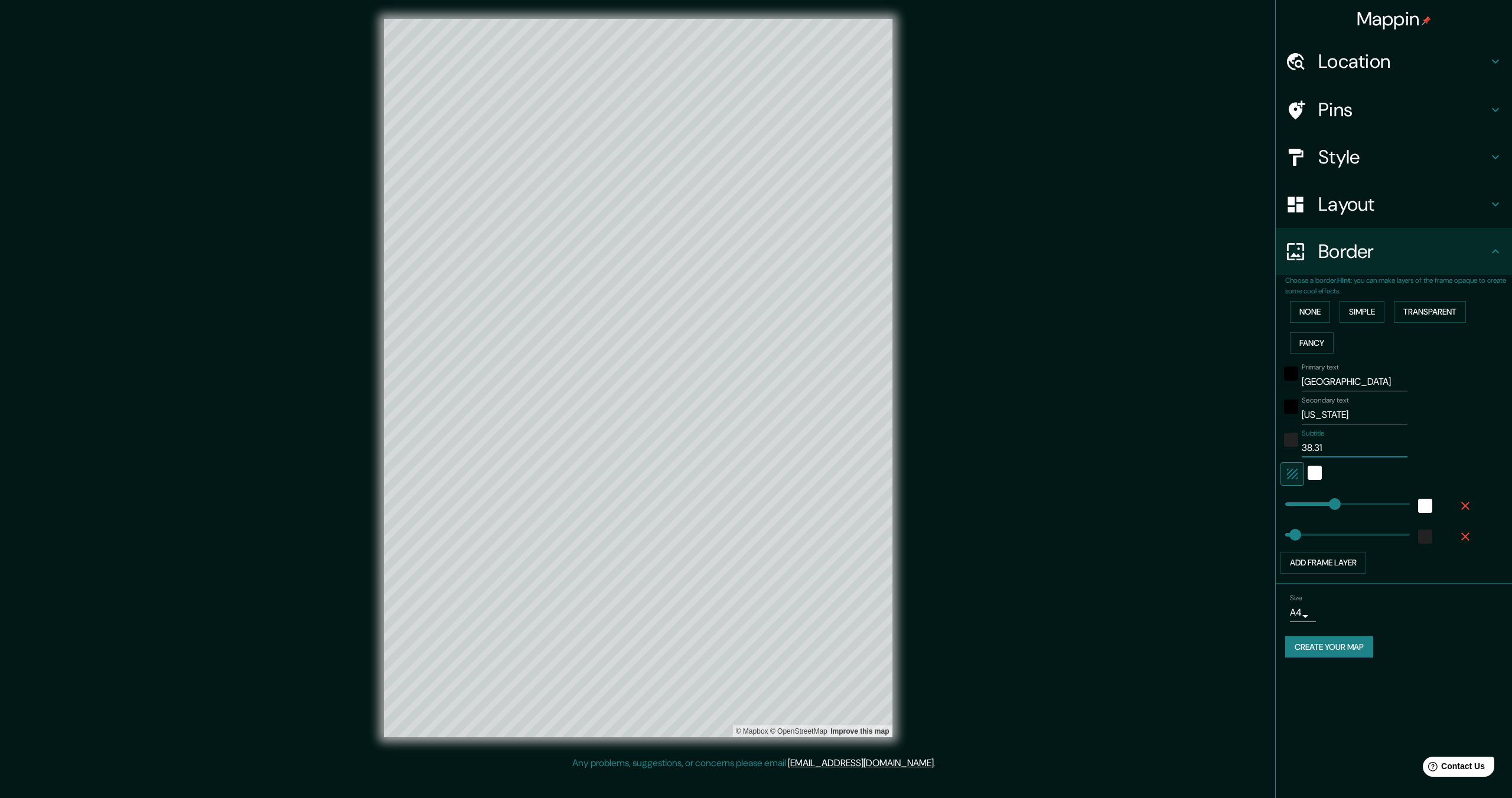
paste input "°"
type input "38.31°"
type input "344"
type input "69"
type input "38.31°"
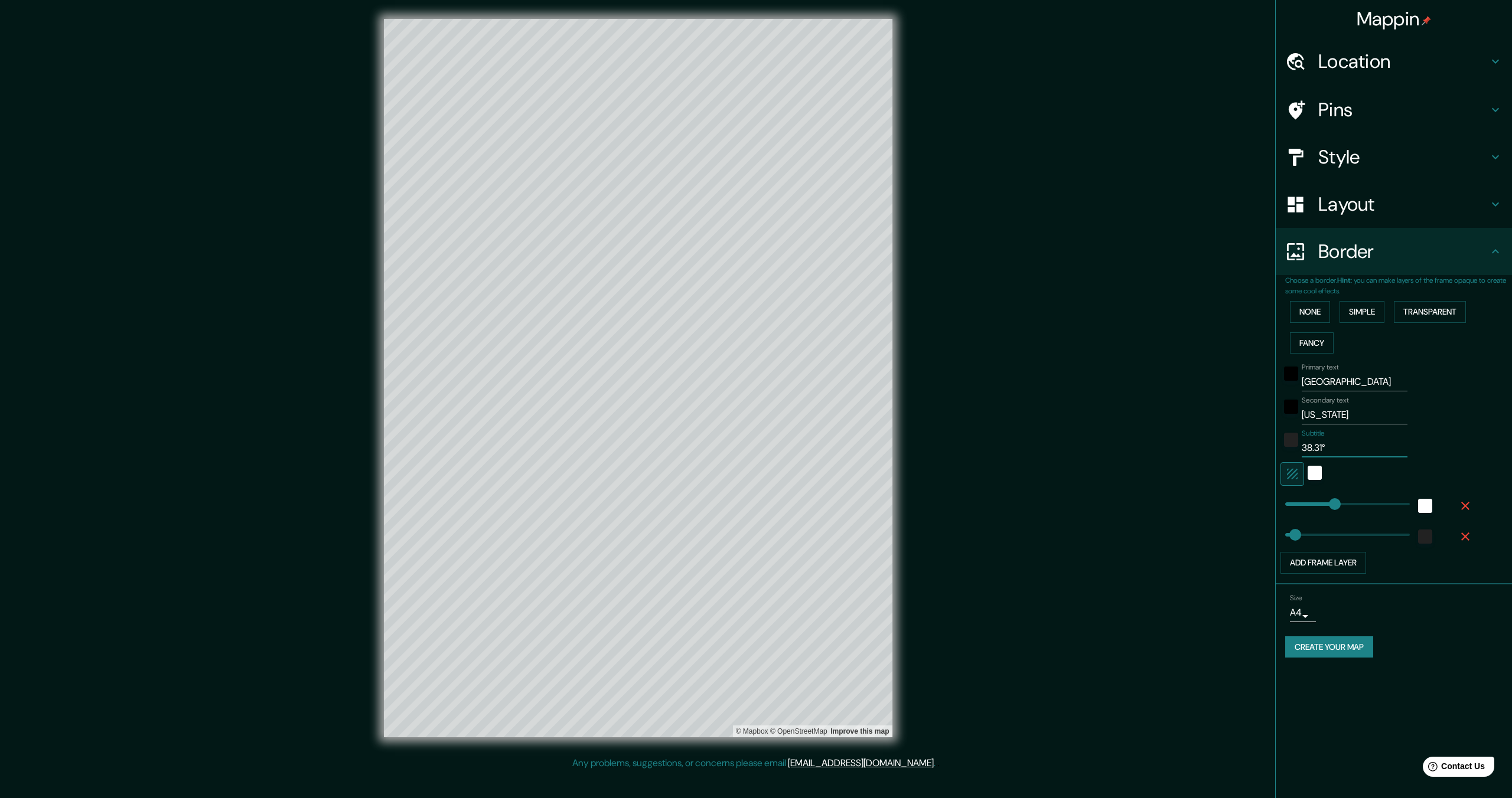
type input "344"
type input "69"
type input "38.31° B"
type input "344"
type input "69"
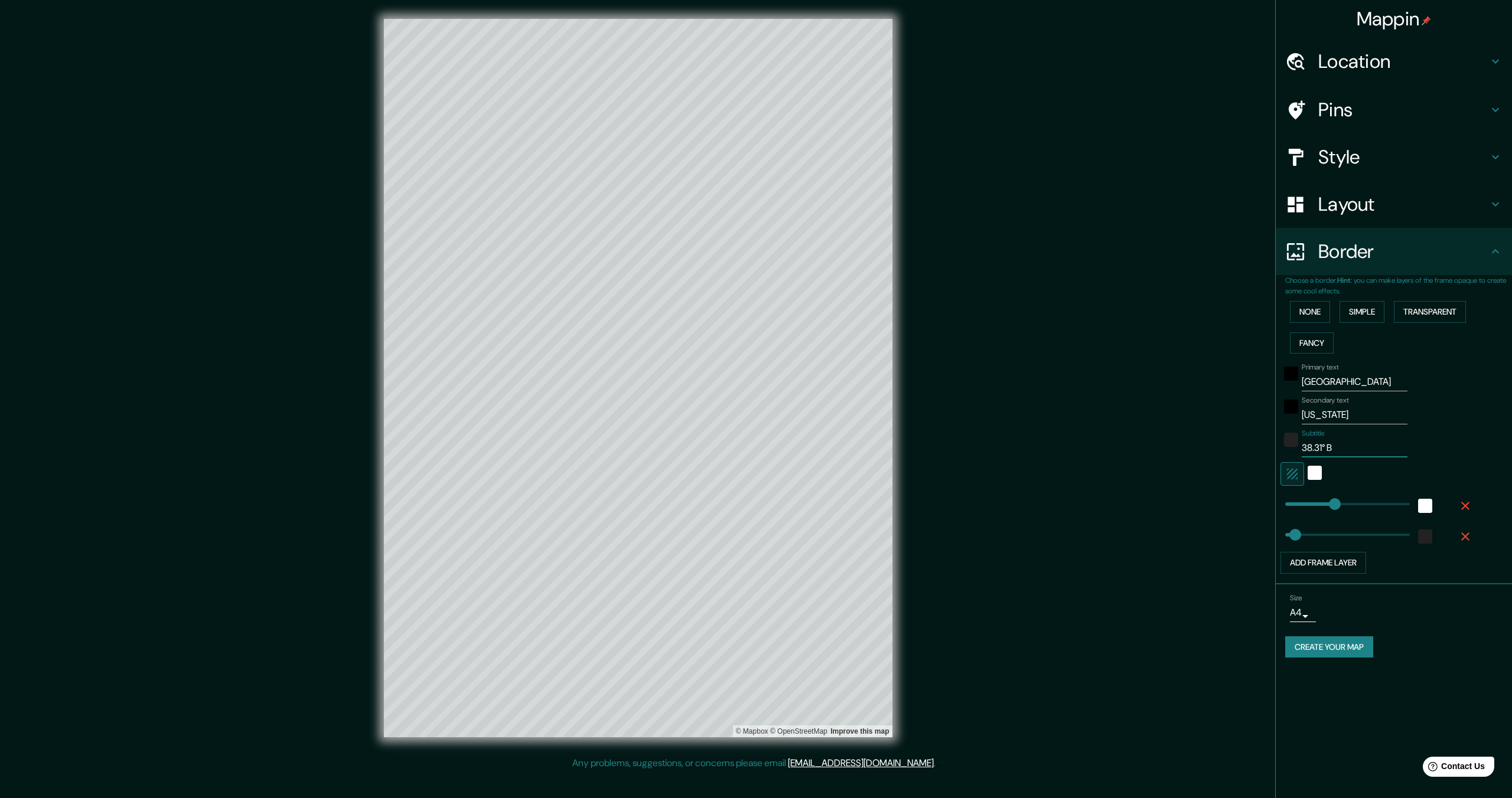
type input "38.31°"
type input "344"
type input "69"
type input "38.31° N"
type input "344"
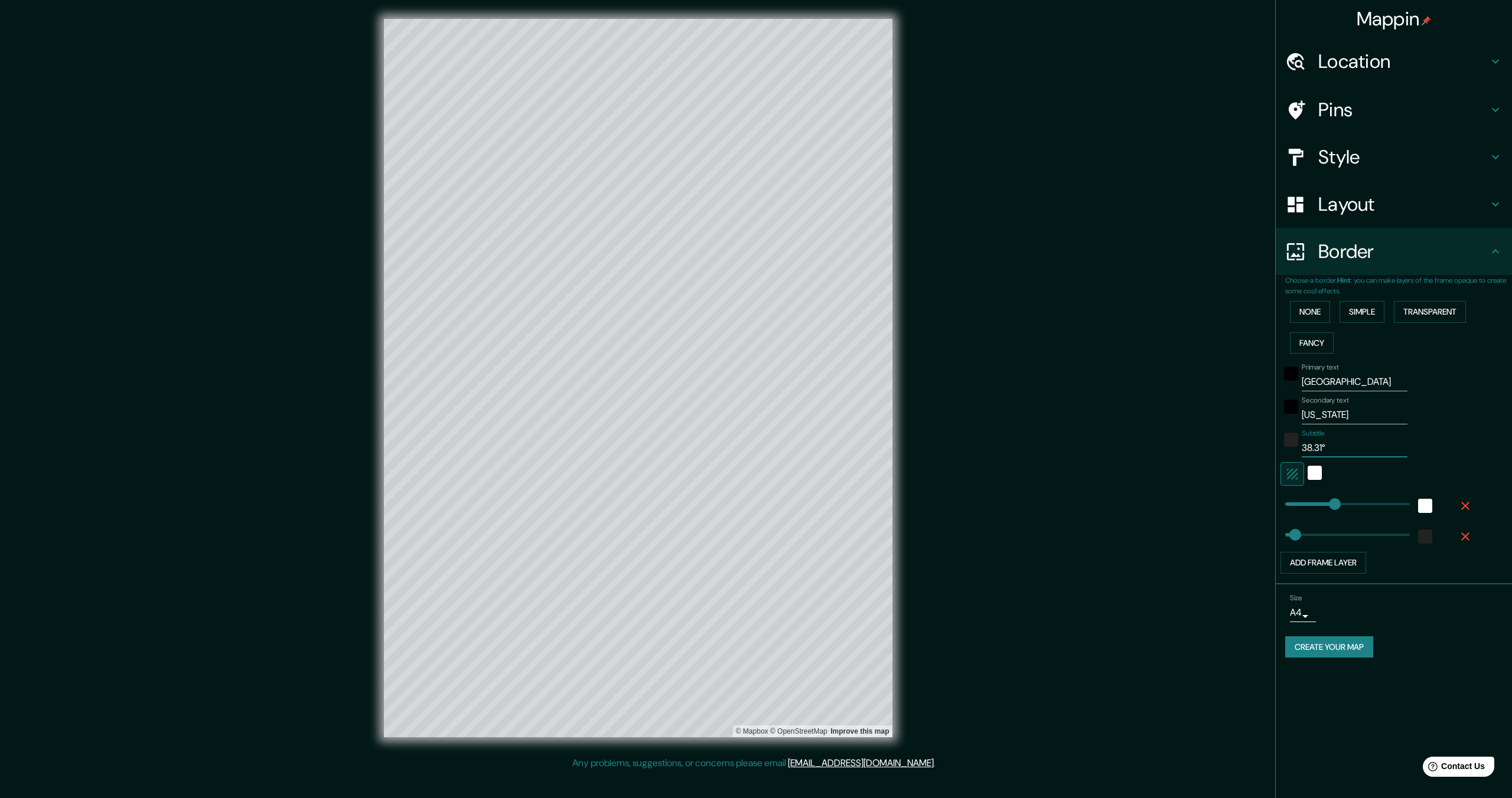
type input "69"
type input "38.31° N"
type input "344"
type input "69"
type input "38.31° N /"
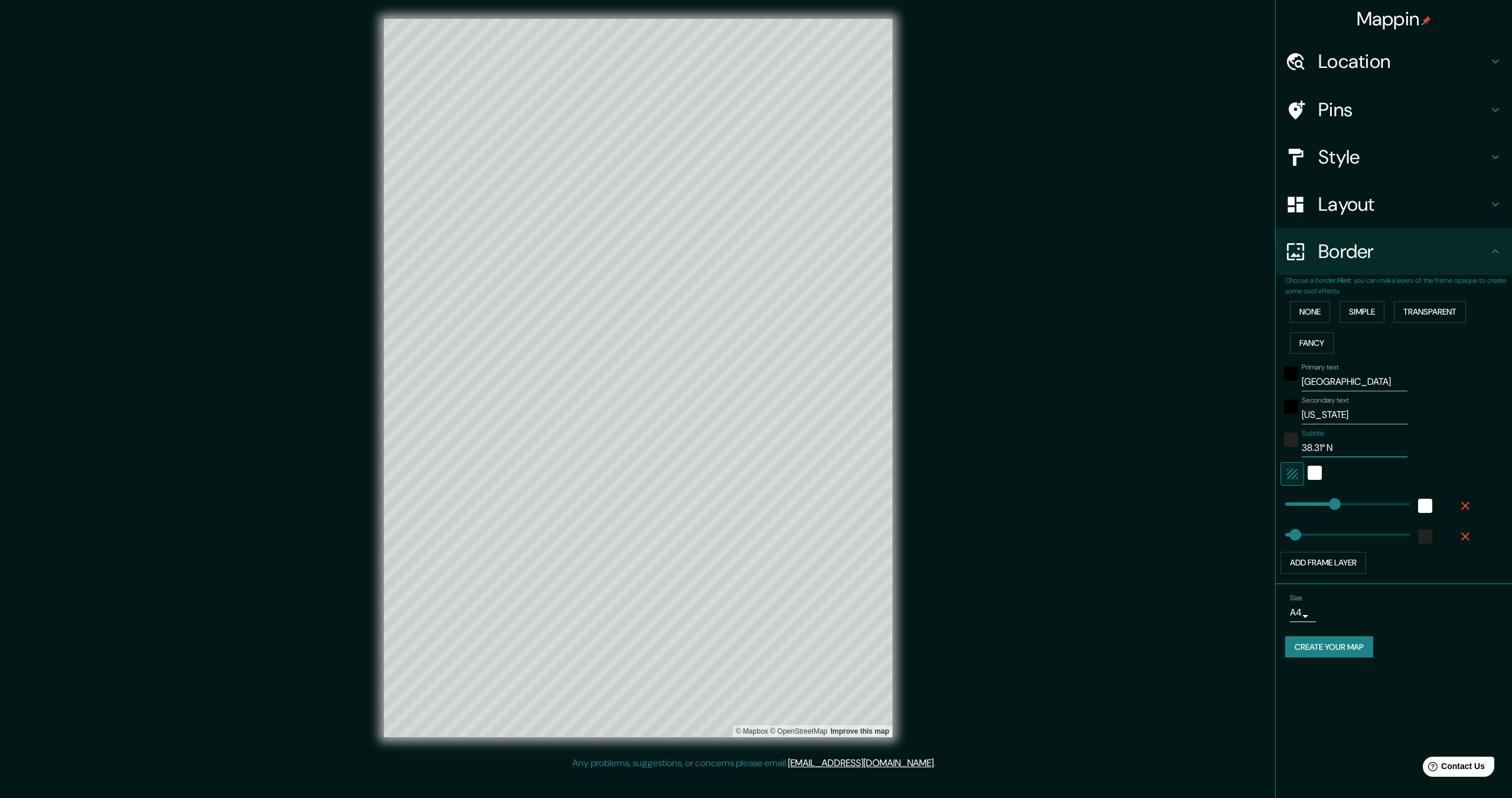
type input "344"
type input "69"
type input "38.31° N /"
type input "344"
type input "69"
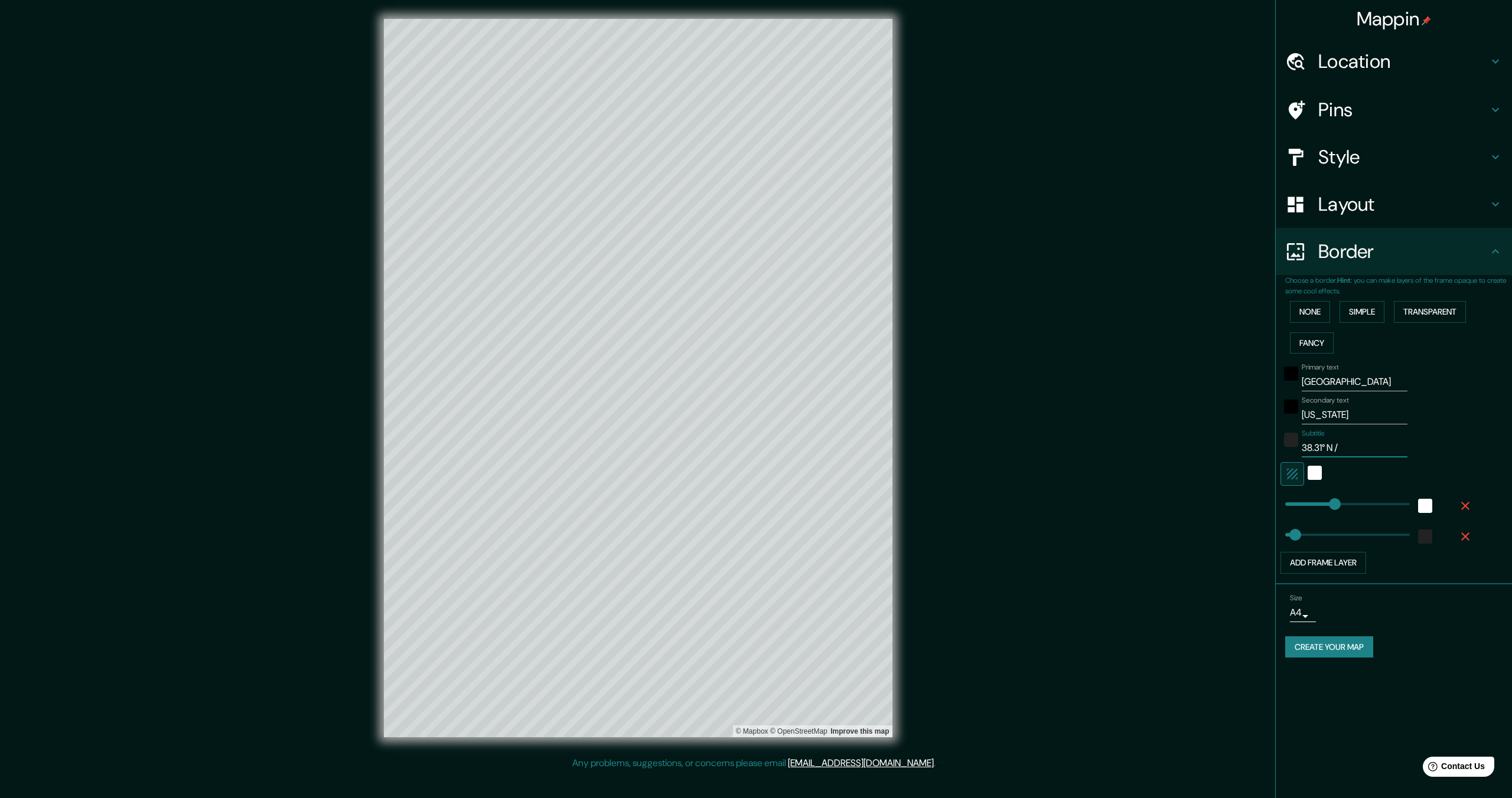
type input "38.31° N / 8"
type input "344"
type input "69"
type input "38.31° N / 85"
type input "344"
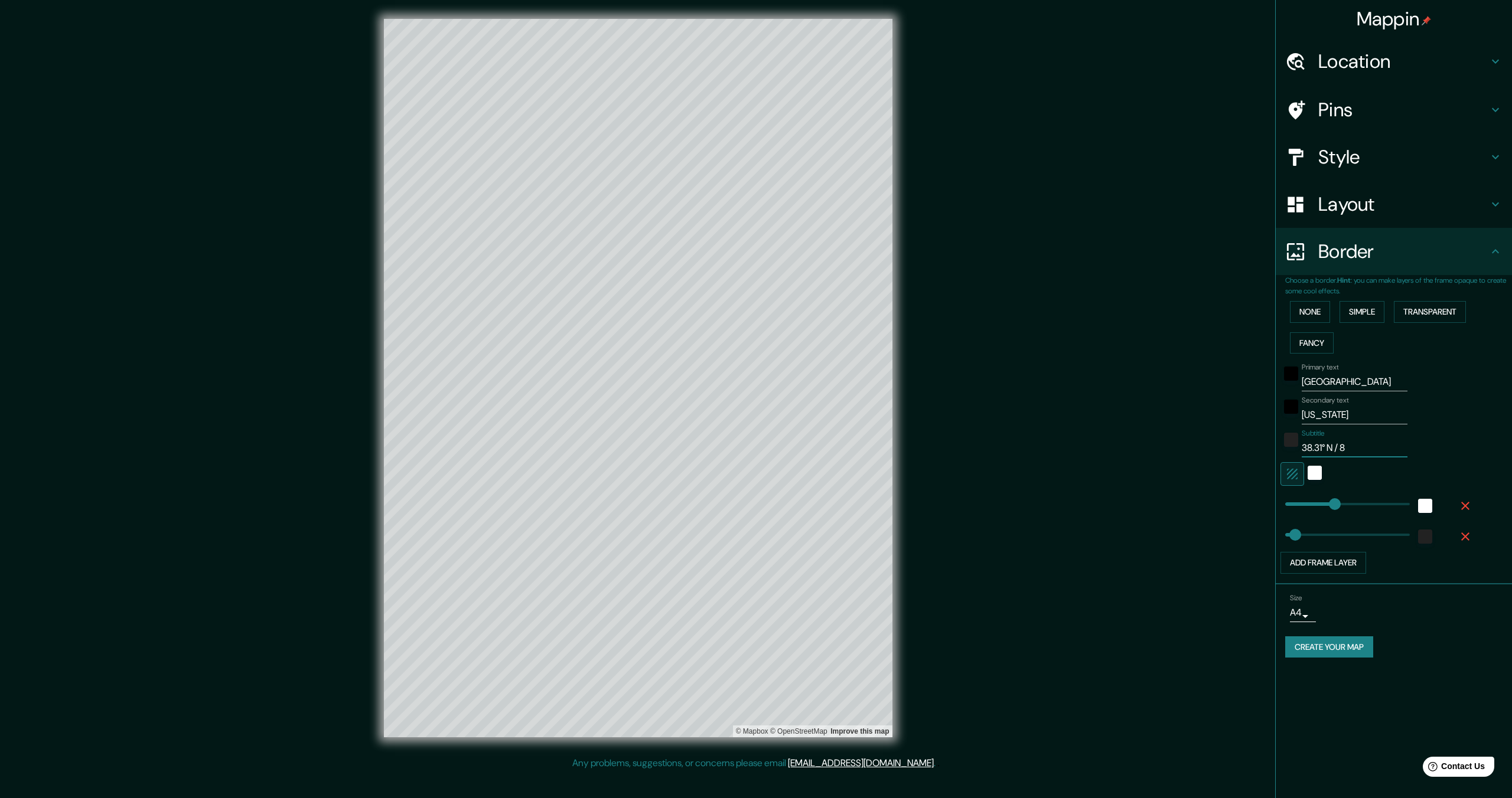
type input "69"
type input "38.31° N / 85."
type input "344"
type input "69"
type input "38.31° N / 85.9"
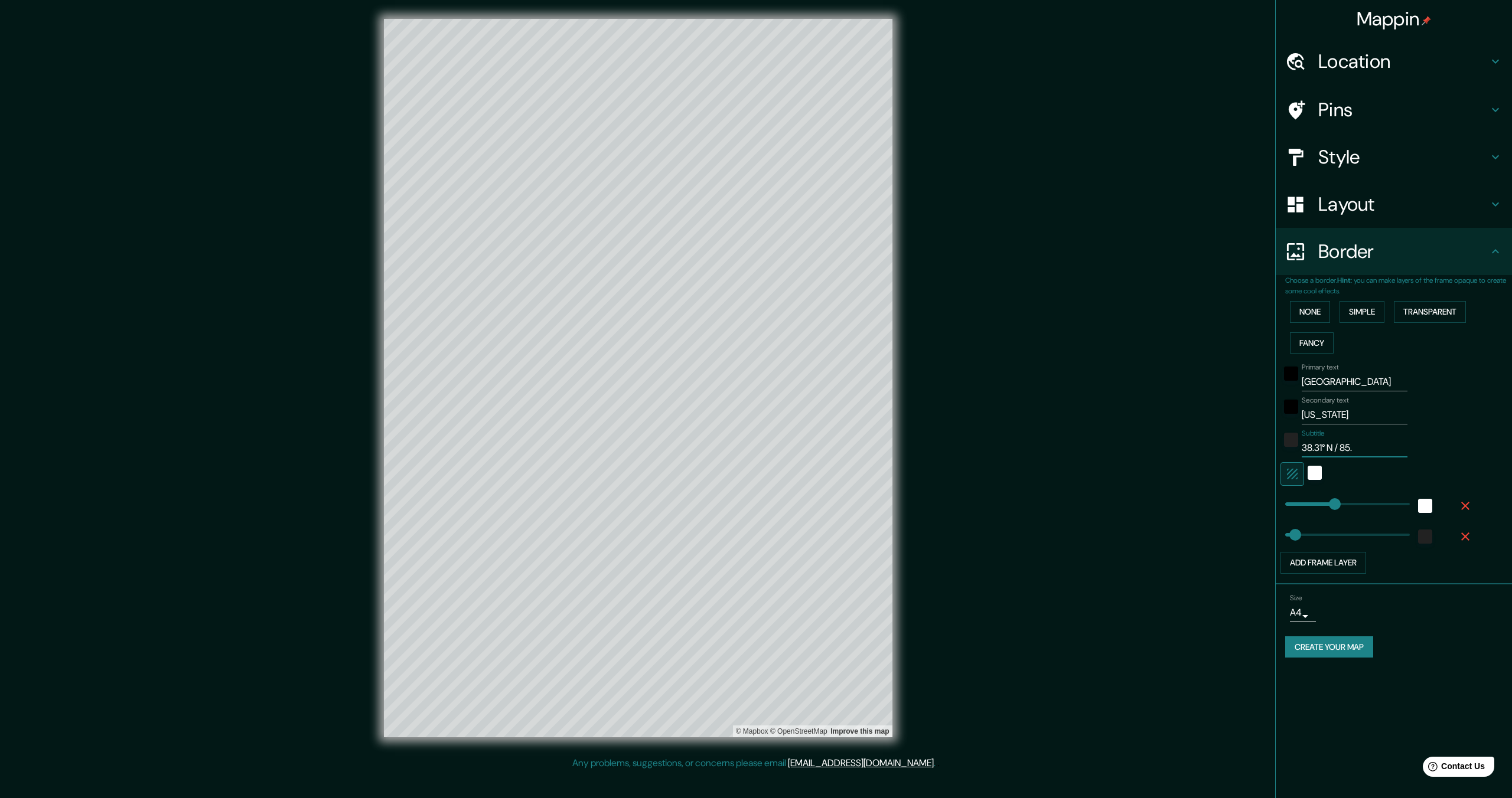
type input "344"
type input "69"
type input "38.31° N / 85.93"
type input "344"
type input "69"
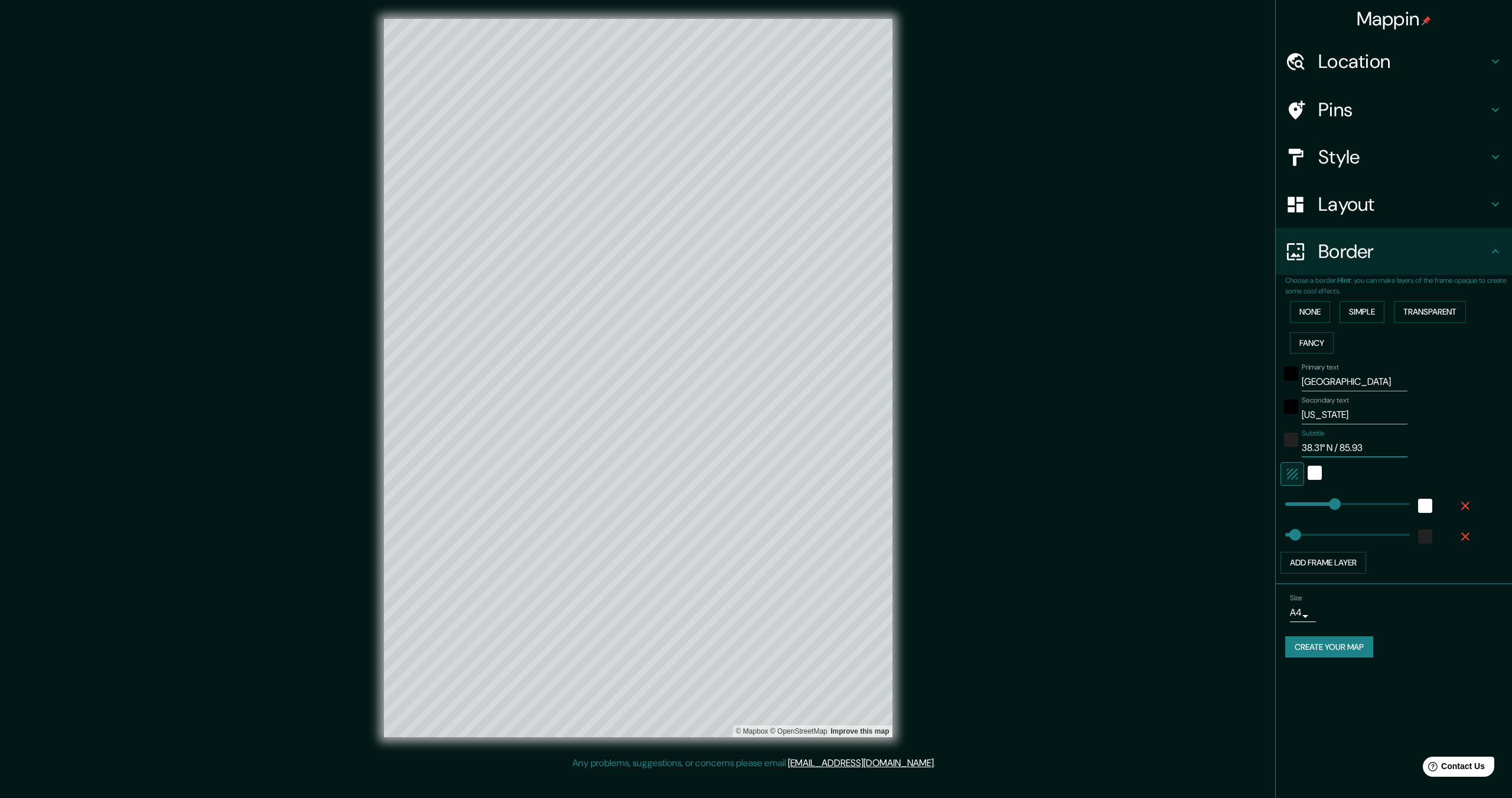
paste input "°"
type input "38.31° N / 85.93°"
type input "344"
type input "69"
type input "38.31° N / 85.93°"
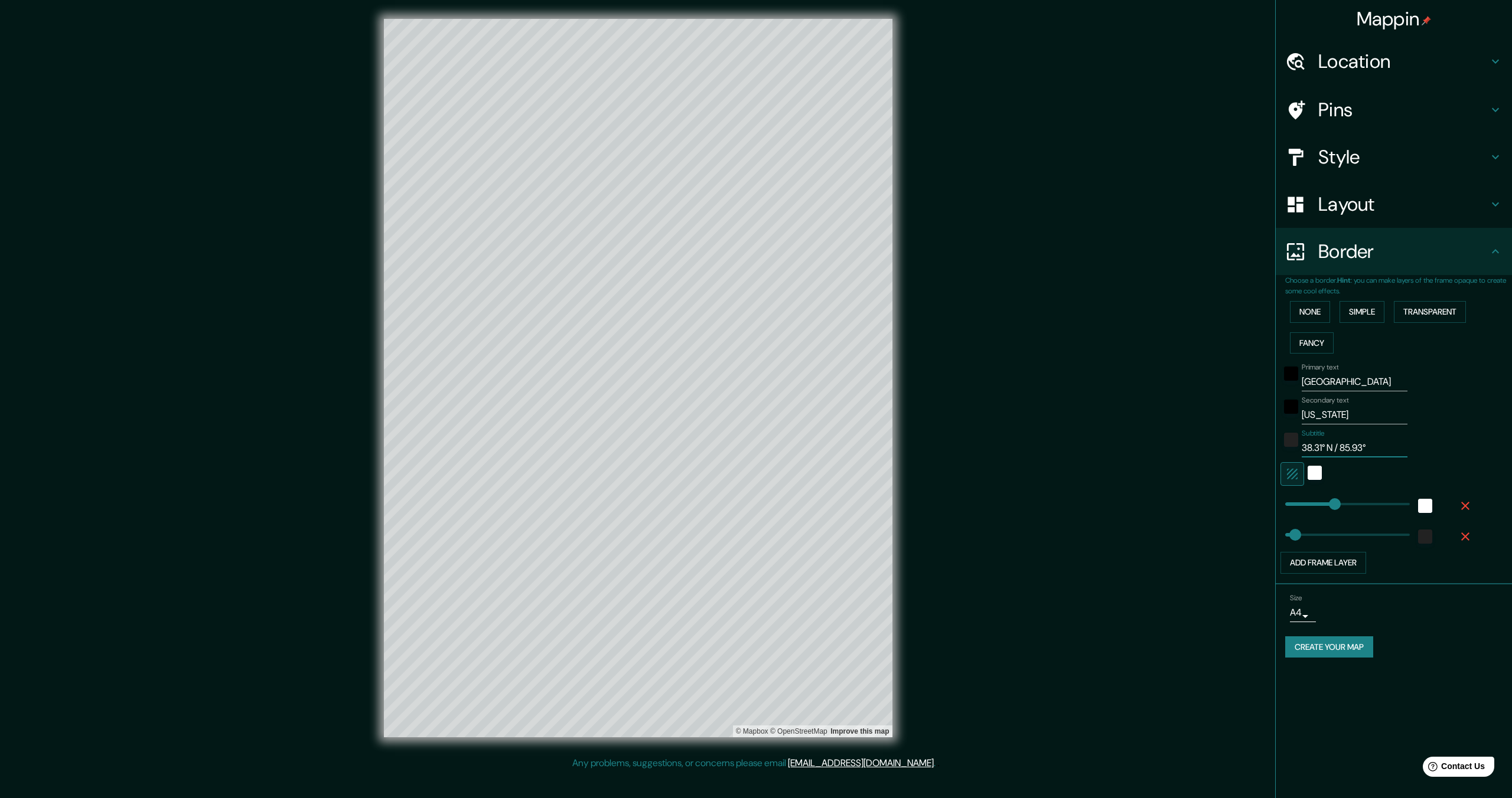
type input "344"
type input "69"
type input "38.31° N / 85.93° W"
type input "344"
type input "69"
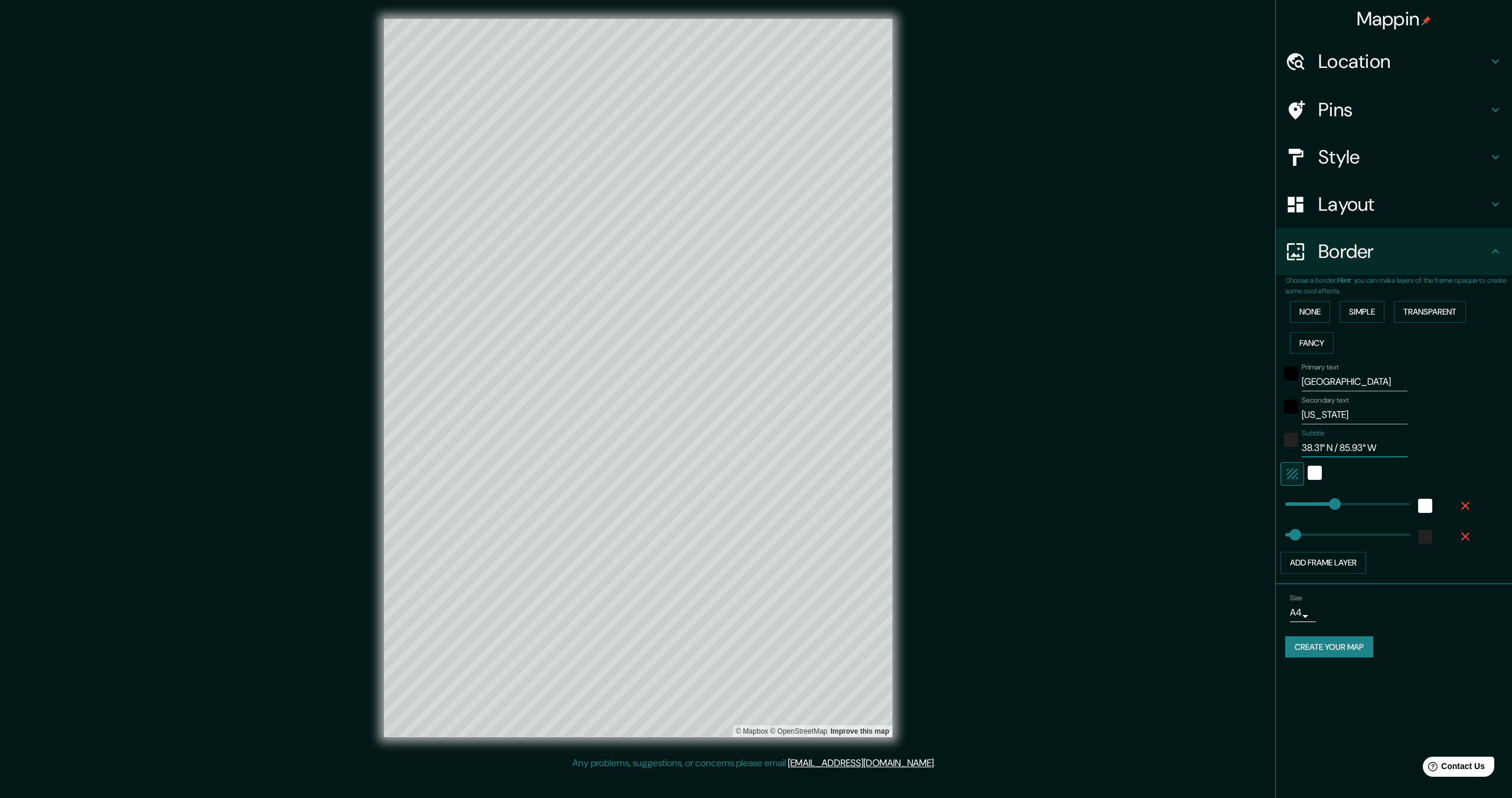
type input "344"
type input "69"
type input "38.31° N / 85.93° W"
type input "462"
drag, startPoint x: 1294, startPoint y: 535, endPoint x: 1352, endPoint y: 535, distance: 58.0
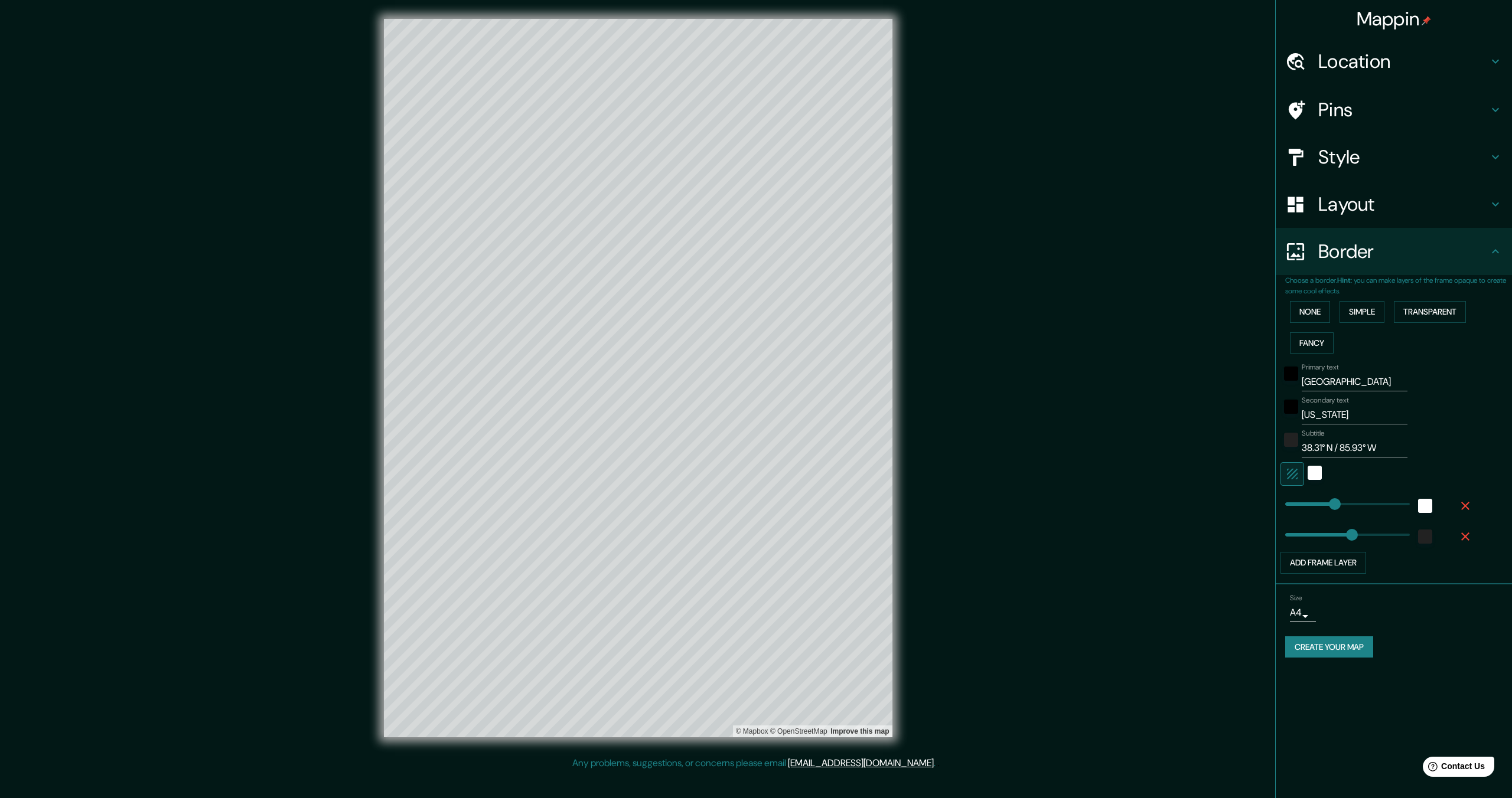
type input "344"
type input "0"
drag, startPoint x: 1361, startPoint y: 534, endPoint x: 1239, endPoint y: 533, distance: 122.0
type input "344"
type input "110"
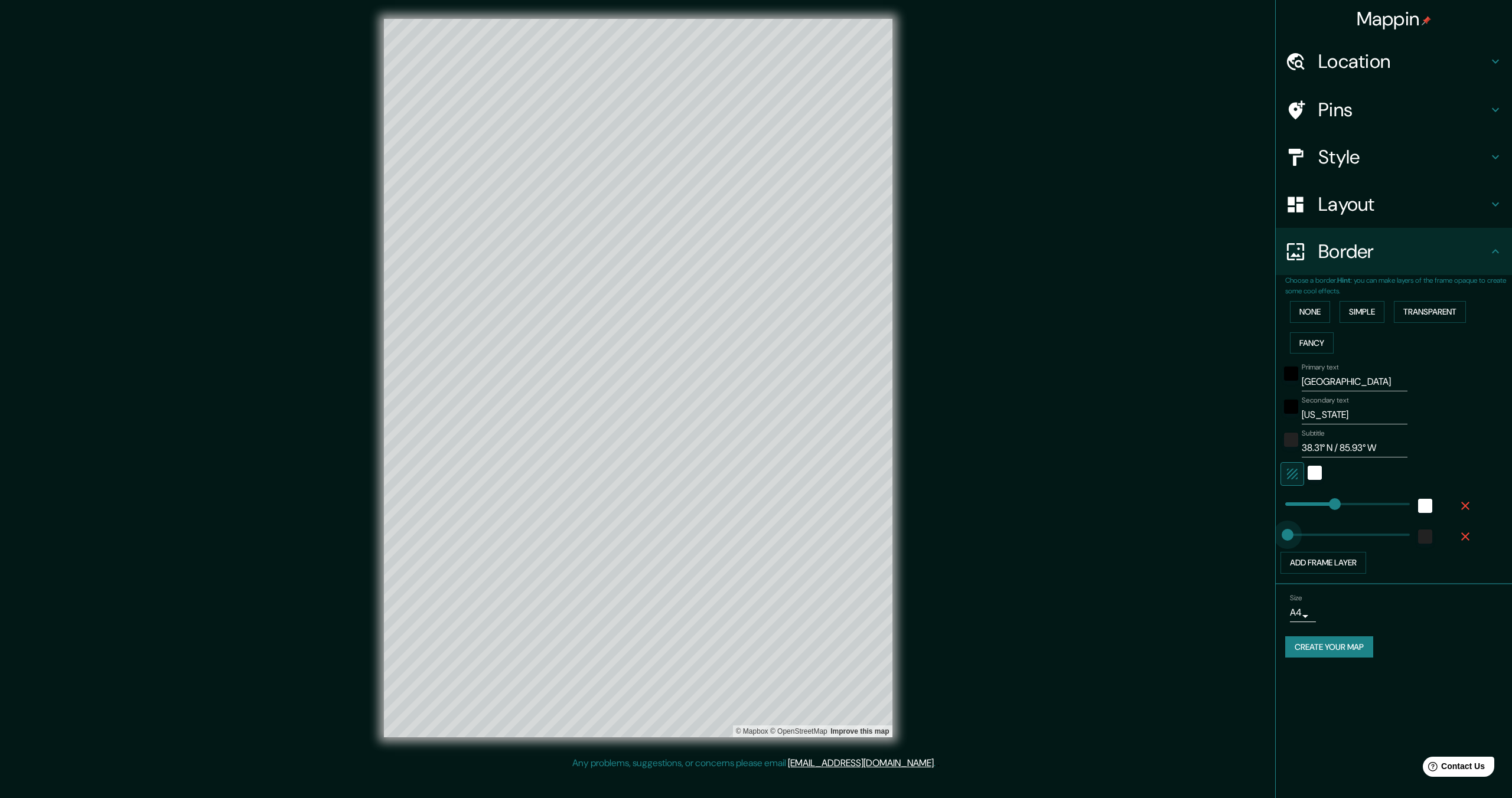
drag, startPoint x: 1288, startPoint y: 533, endPoint x: 1301, endPoint y: 533, distance: 13.0
type input "344"
type input "57"
type input "344"
type input "49"
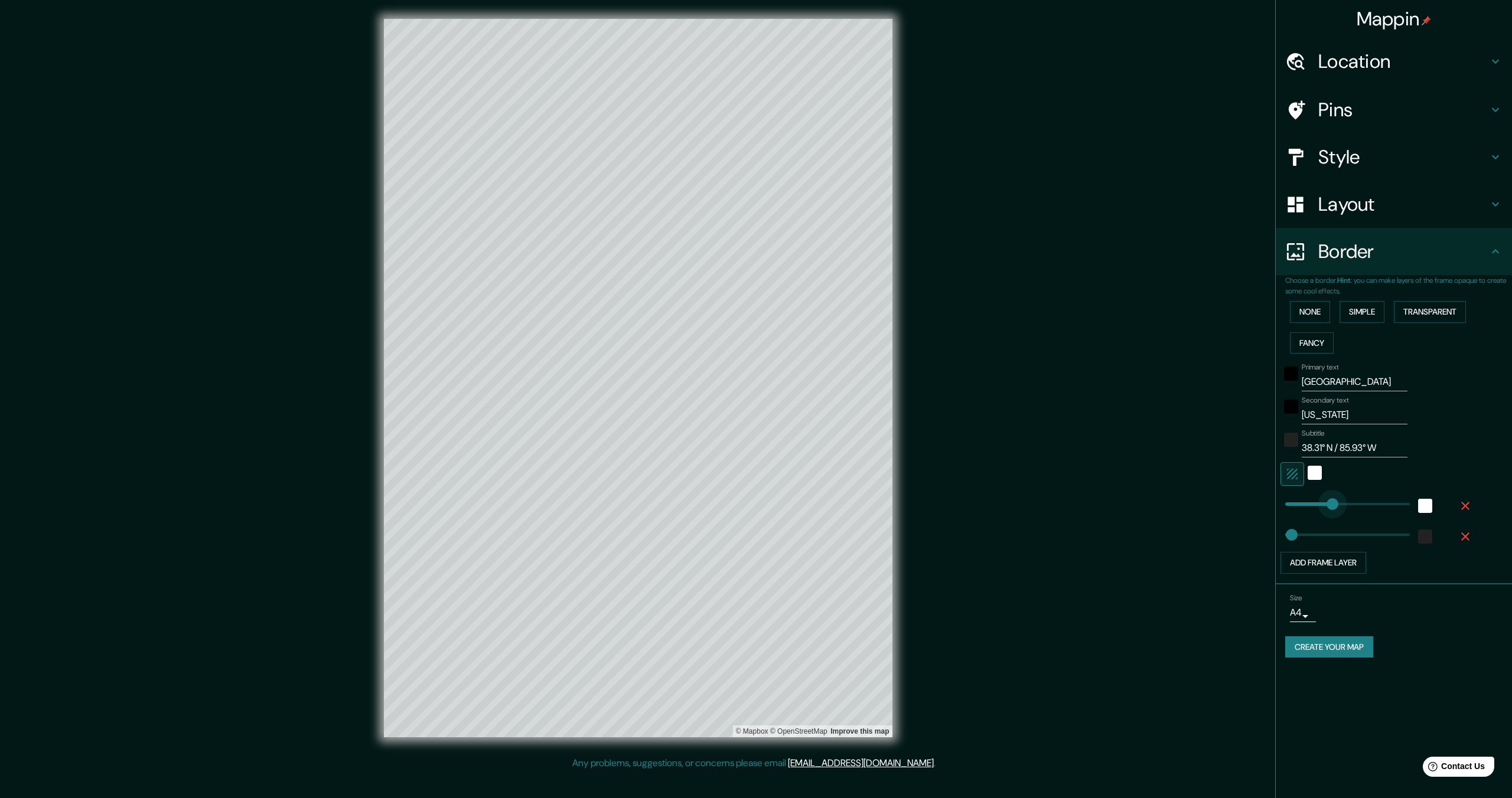
type input "413"
drag, startPoint x: 1333, startPoint y: 503, endPoint x: 1345, endPoint y: 503, distance: 12.0
type input "290"
drag, startPoint x: 1345, startPoint y: 503, endPoint x: 1328, endPoint y: 503, distance: 17.0
type input "384"
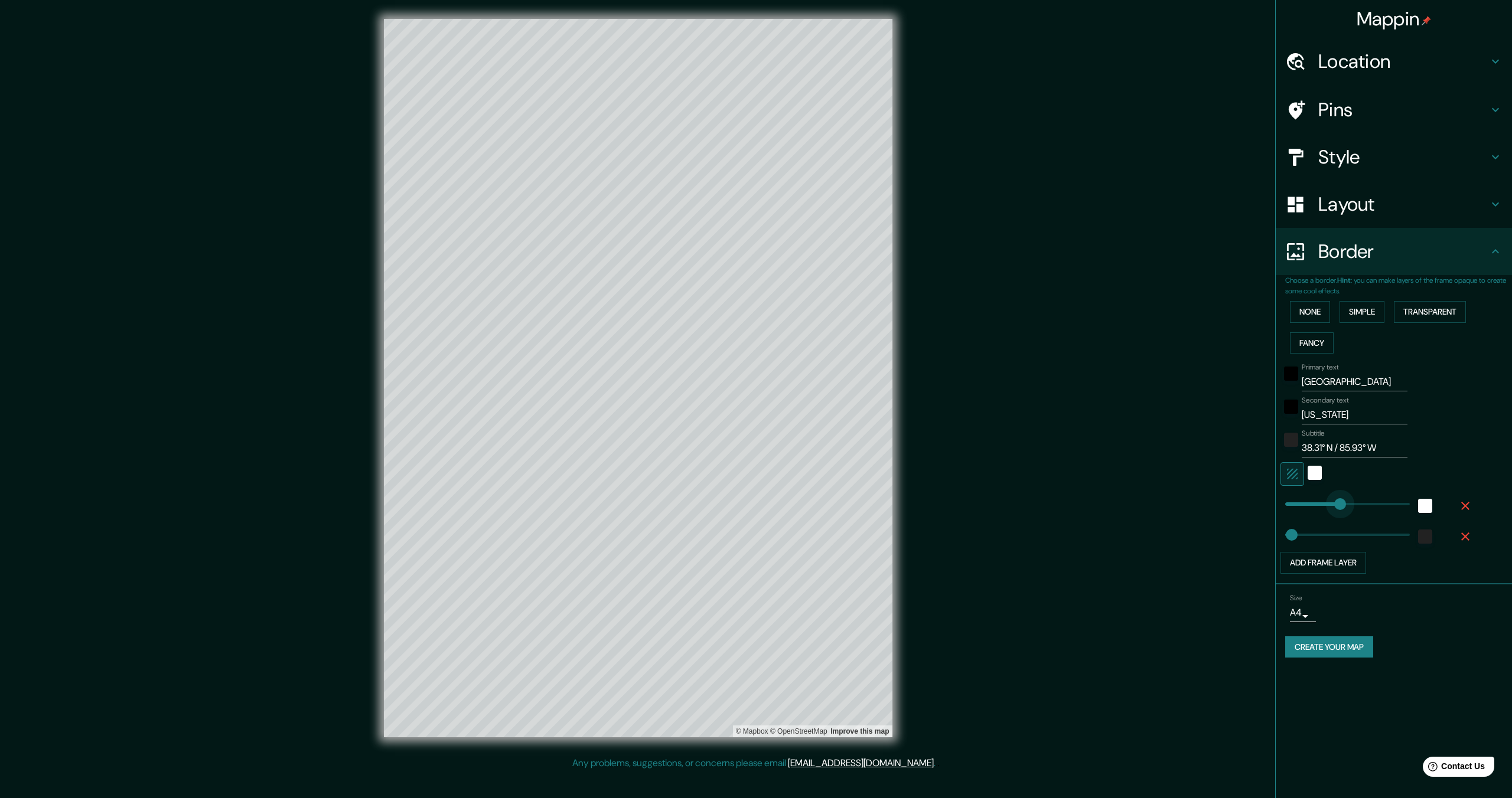
drag, startPoint x: 1328, startPoint y: 503, endPoint x: 1340, endPoint y: 504, distance: 12.0
type input "396"
type input "0"
drag, startPoint x: 1340, startPoint y: 502, endPoint x: 1259, endPoint y: 501, distance: 81.0
type input "110"
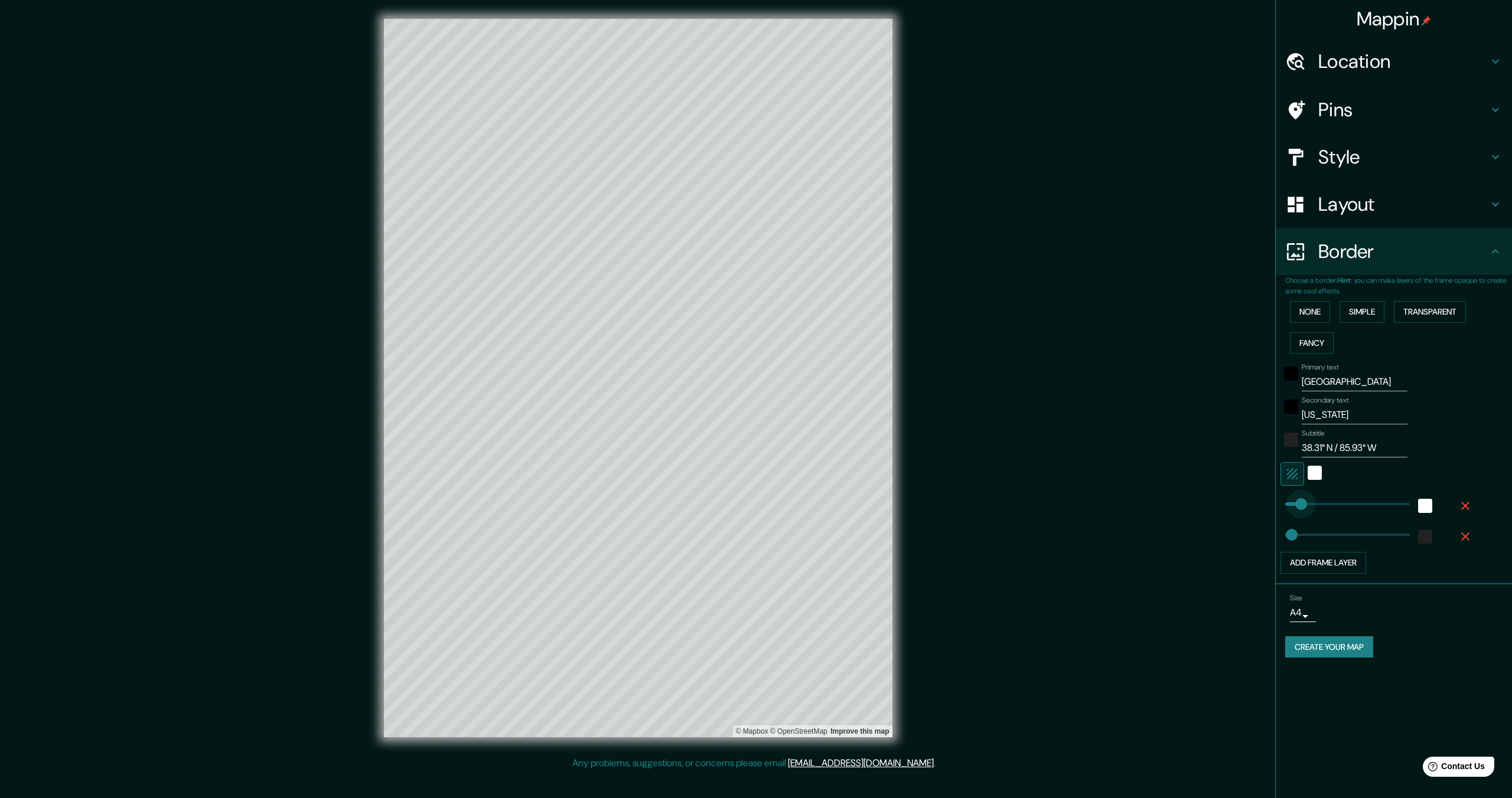
drag, startPoint x: 1285, startPoint y: 505, endPoint x: 1301, endPoint y: 505, distance: 16.0
type input "217"
type input "262"
drag, startPoint x: 1316, startPoint y: 503, endPoint x: 1323, endPoint y: 503, distance: 7.0
type input "327"
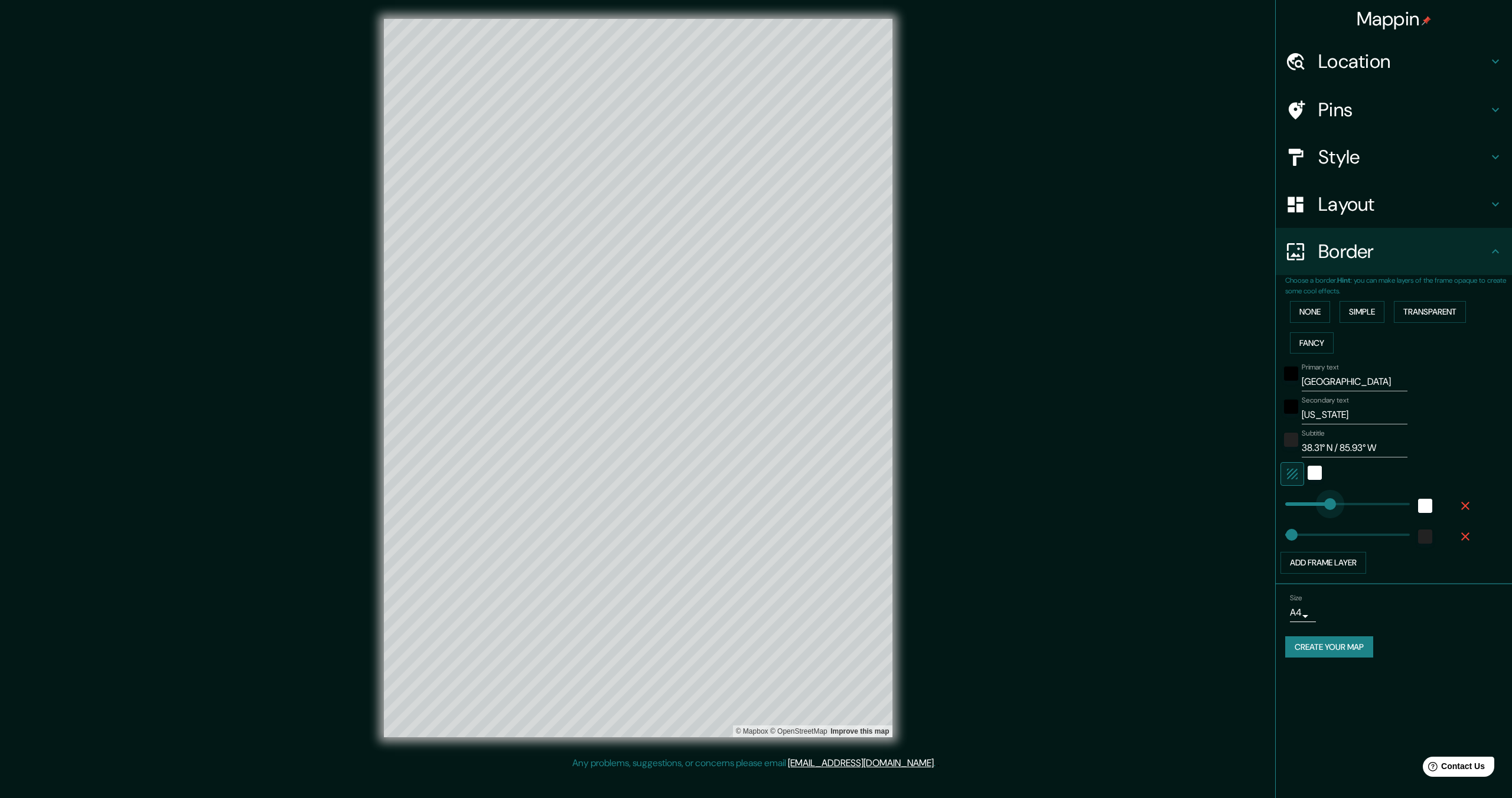
drag, startPoint x: 1323, startPoint y: 503, endPoint x: 1333, endPoint y: 503, distance: 10.0
type input "380"
drag, startPoint x: 1333, startPoint y: 503, endPoint x: 1340, endPoint y: 503, distance: 7.0
type input "339"
click at [1414, 205] on h4 "Layout" at bounding box center [1403, 203] width 170 height 23
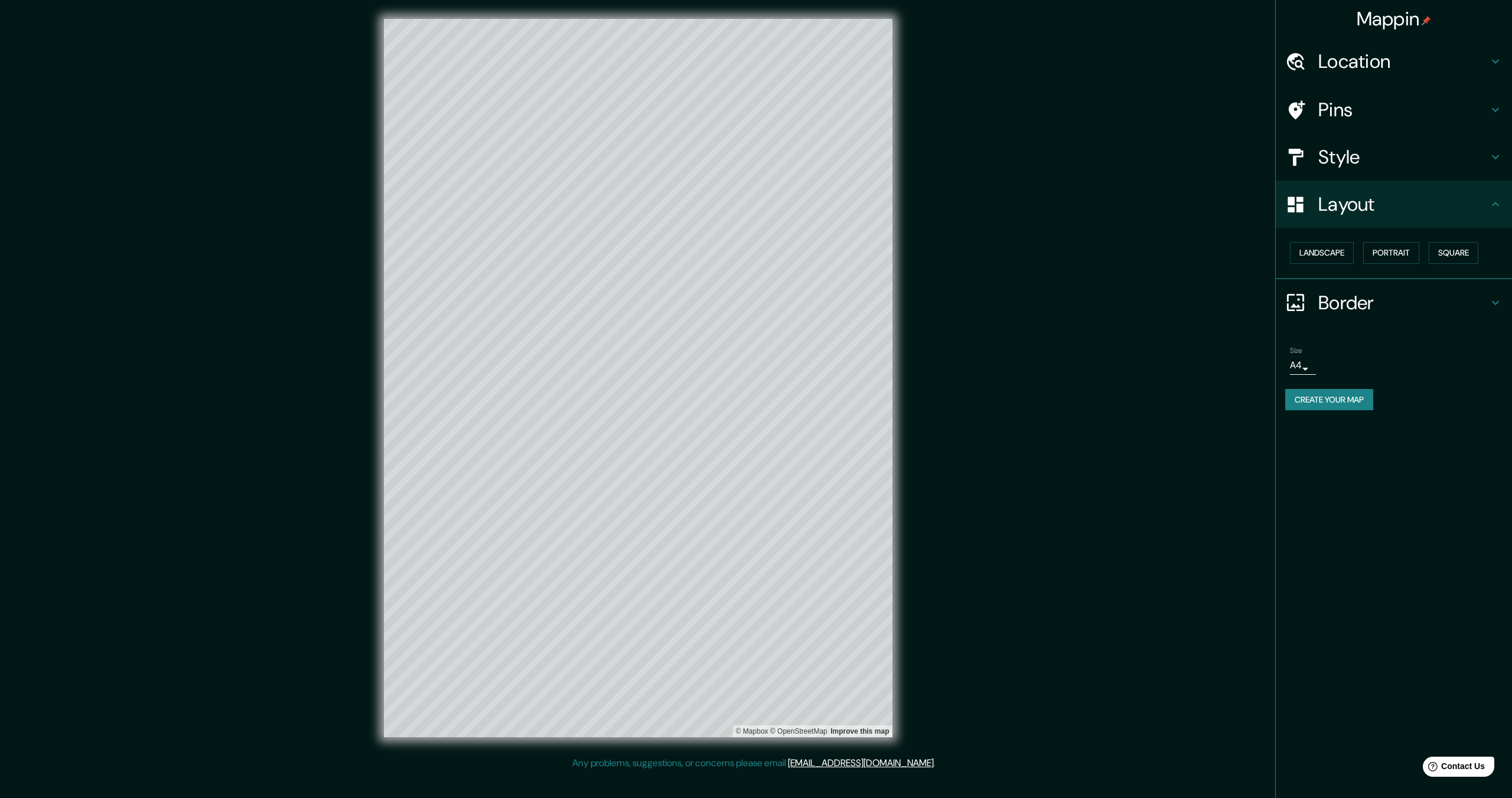
click at [1385, 152] on h4 "Style" at bounding box center [1403, 157] width 170 height 23
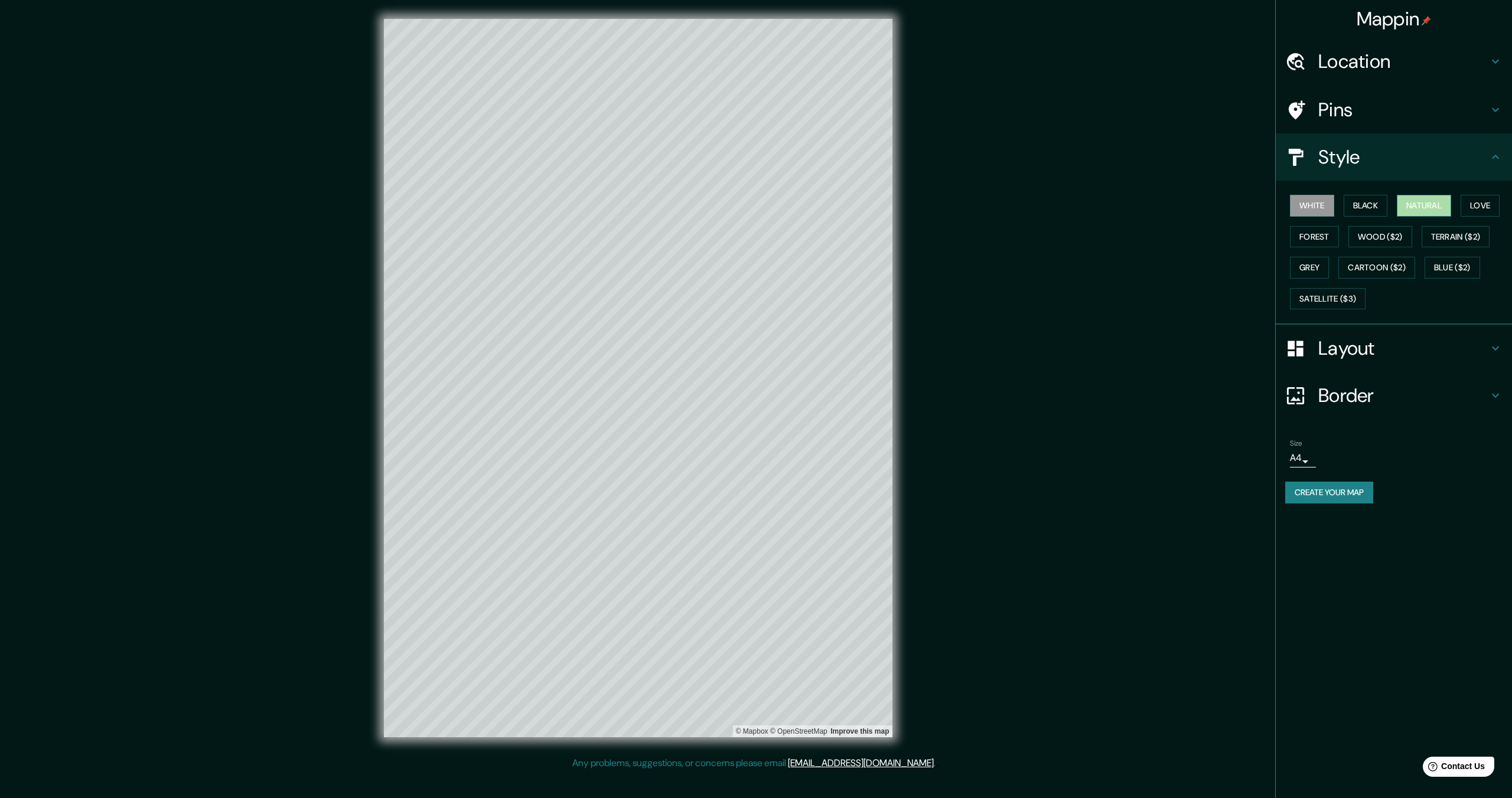
click at [1434, 200] on button "Natural" at bounding box center [1423, 205] width 54 height 22
click at [1359, 203] on button "Black" at bounding box center [1365, 205] width 44 height 22
click at [1479, 215] on button "Love" at bounding box center [1479, 205] width 39 height 22
click at [1313, 235] on button "Forest" at bounding box center [1314, 236] width 49 height 22
click at [1303, 265] on button "Grey" at bounding box center [1309, 267] width 39 height 22
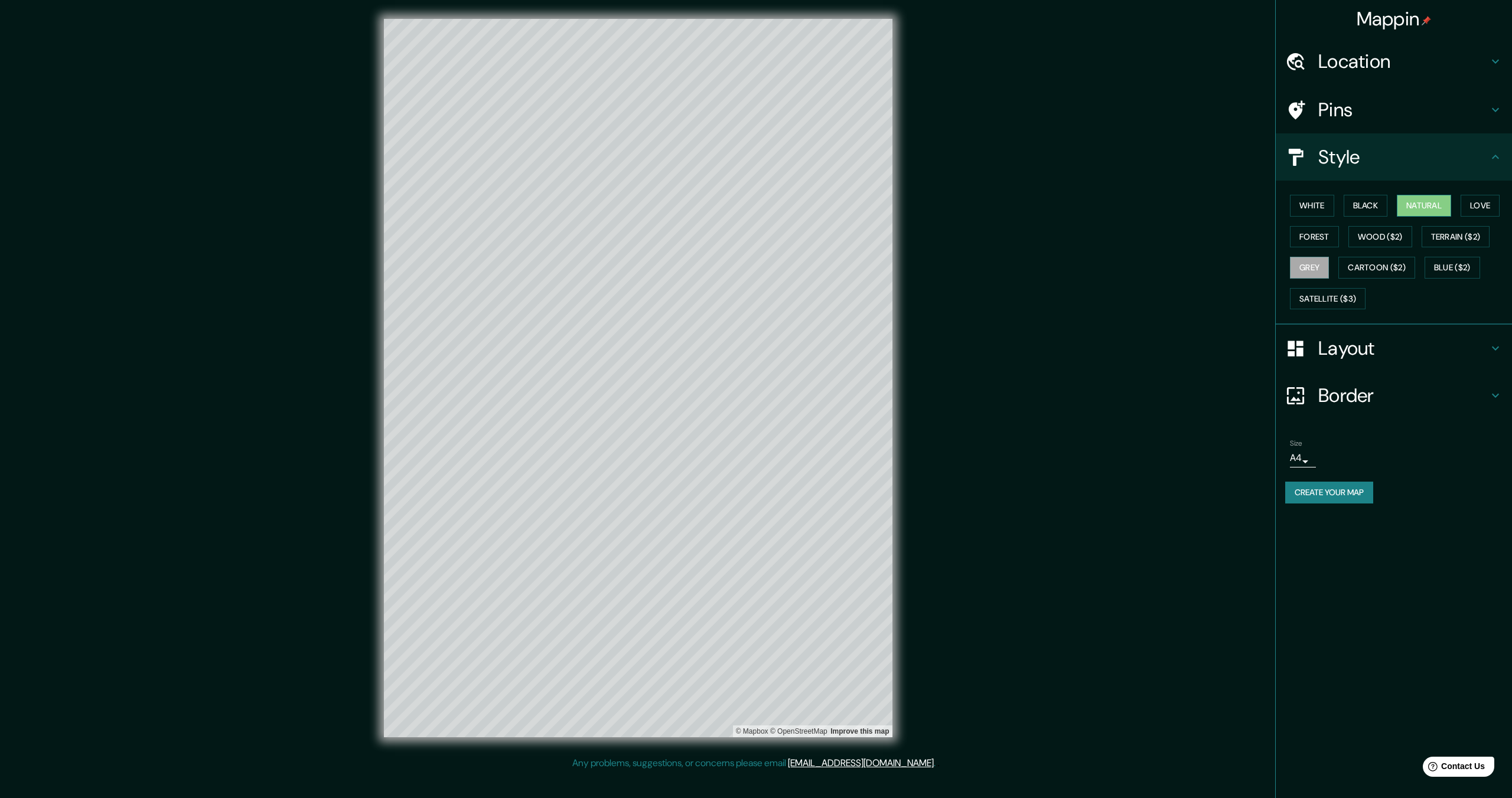
click at [1420, 202] on button "Natural" at bounding box center [1423, 205] width 54 height 22
click at [1372, 203] on button "Black" at bounding box center [1365, 205] width 44 height 22
click at [1316, 203] on button "White" at bounding box center [1311, 205] width 44 height 22
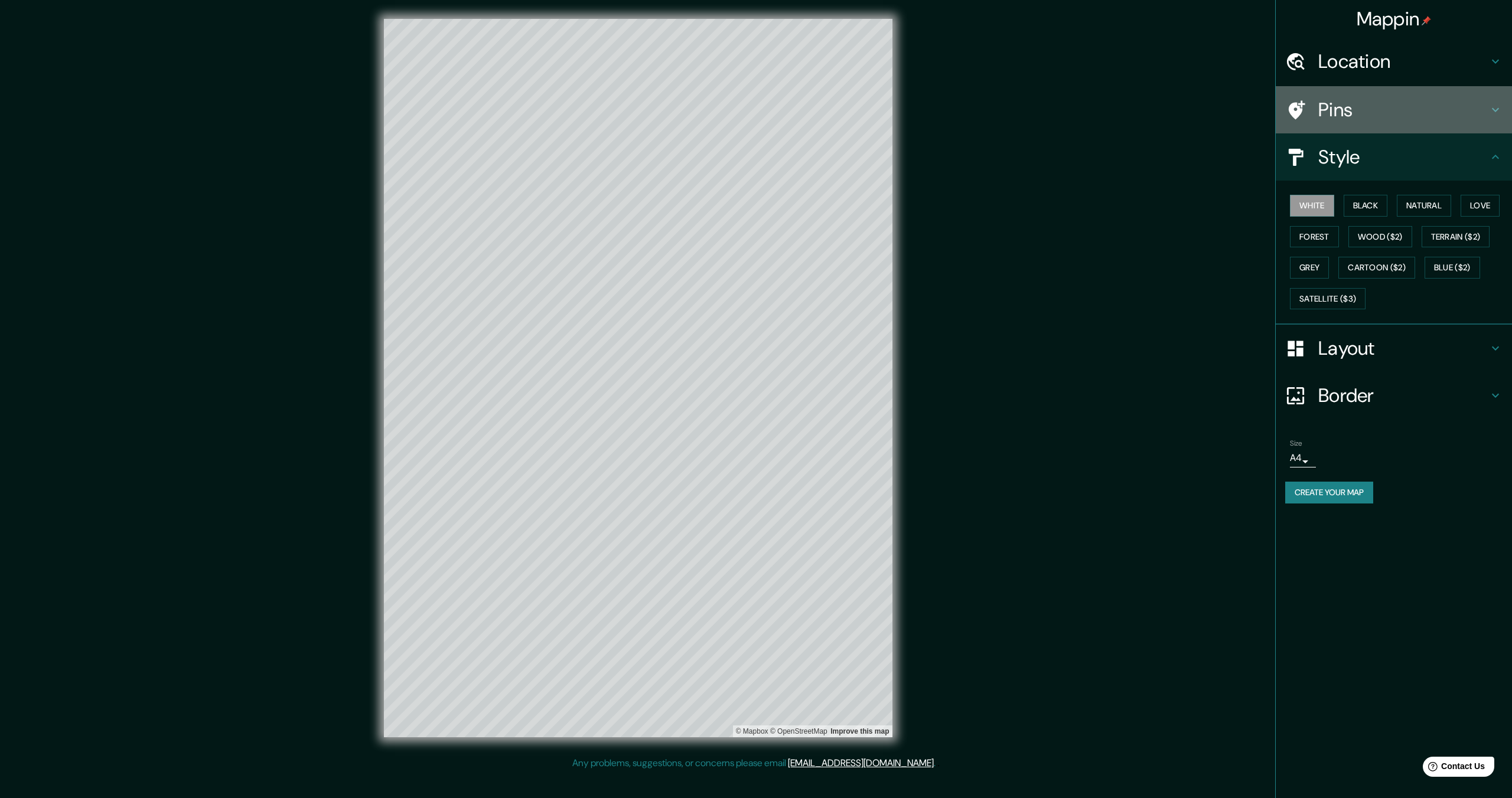
click at [1360, 115] on h4 "Pins" at bounding box center [1403, 109] width 170 height 23
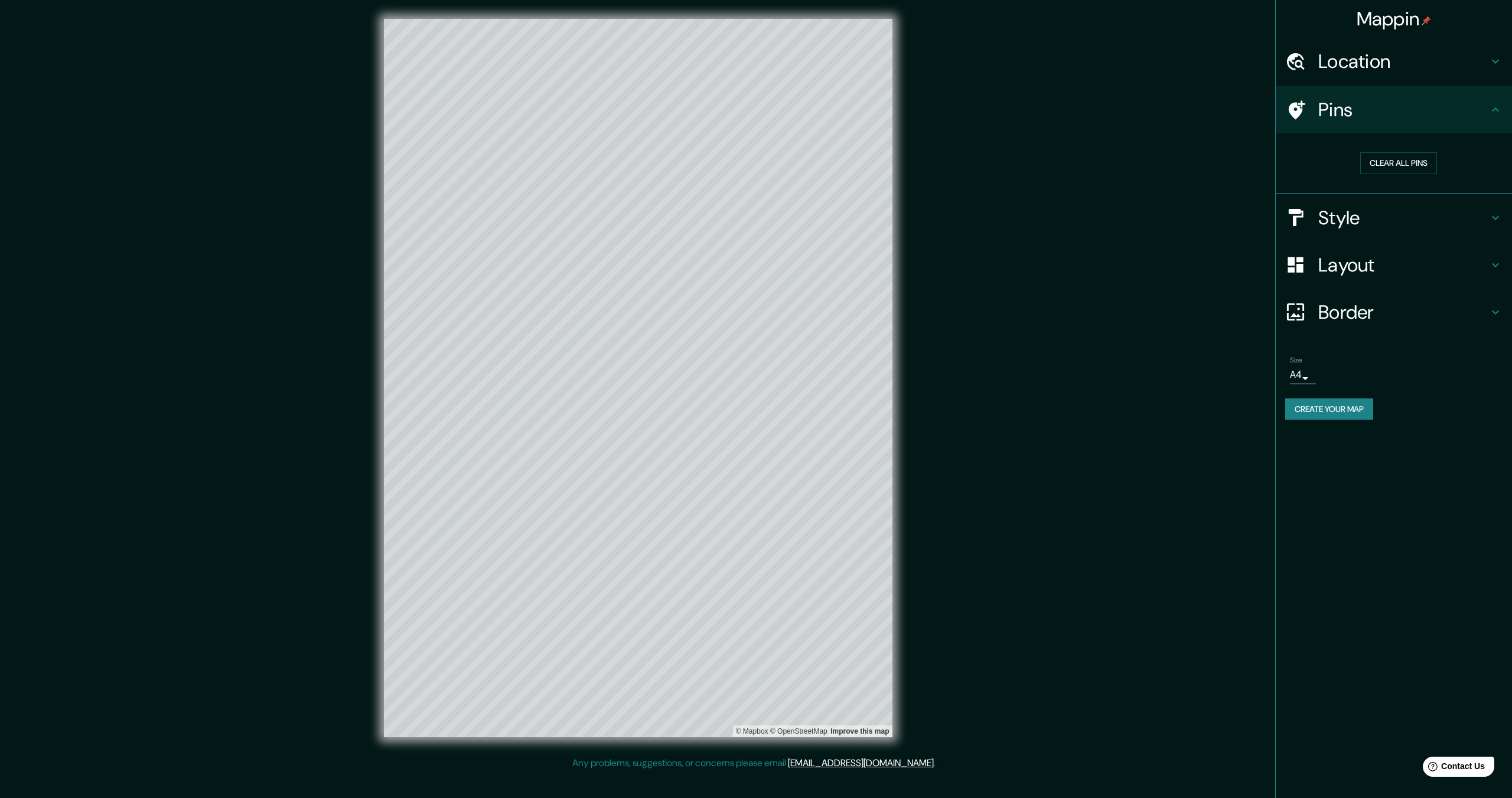
click at [1386, 61] on h4 "Location" at bounding box center [1403, 61] width 170 height 23
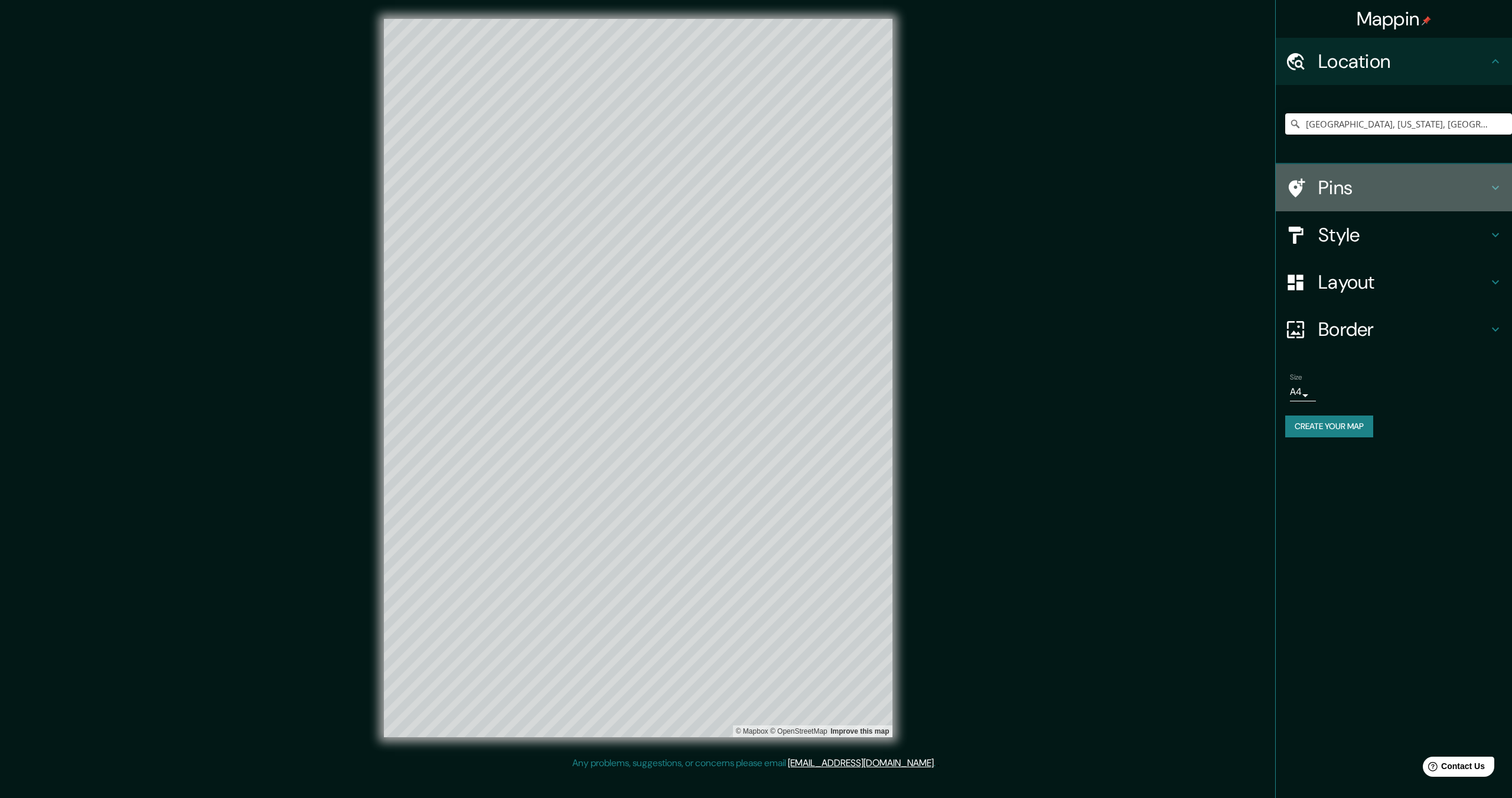
click at [1374, 190] on h4 "Pins" at bounding box center [1403, 187] width 170 height 23
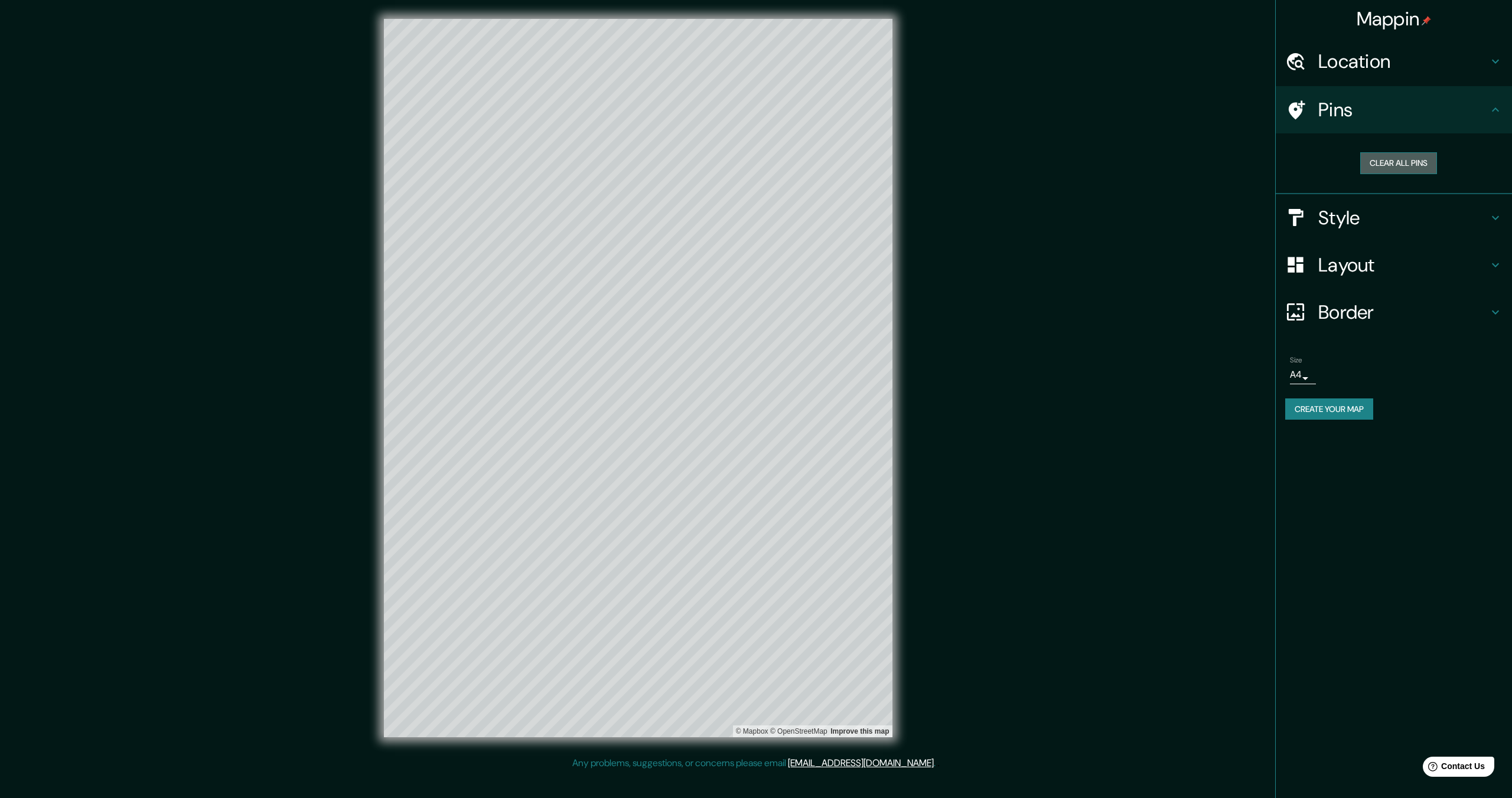
click at [1395, 171] on button "Clear all pins" at bounding box center [1398, 163] width 77 height 22
click at [1321, 115] on h4 "Pins" at bounding box center [1403, 109] width 170 height 23
click at [1376, 219] on h4 "Style" at bounding box center [1403, 217] width 170 height 23
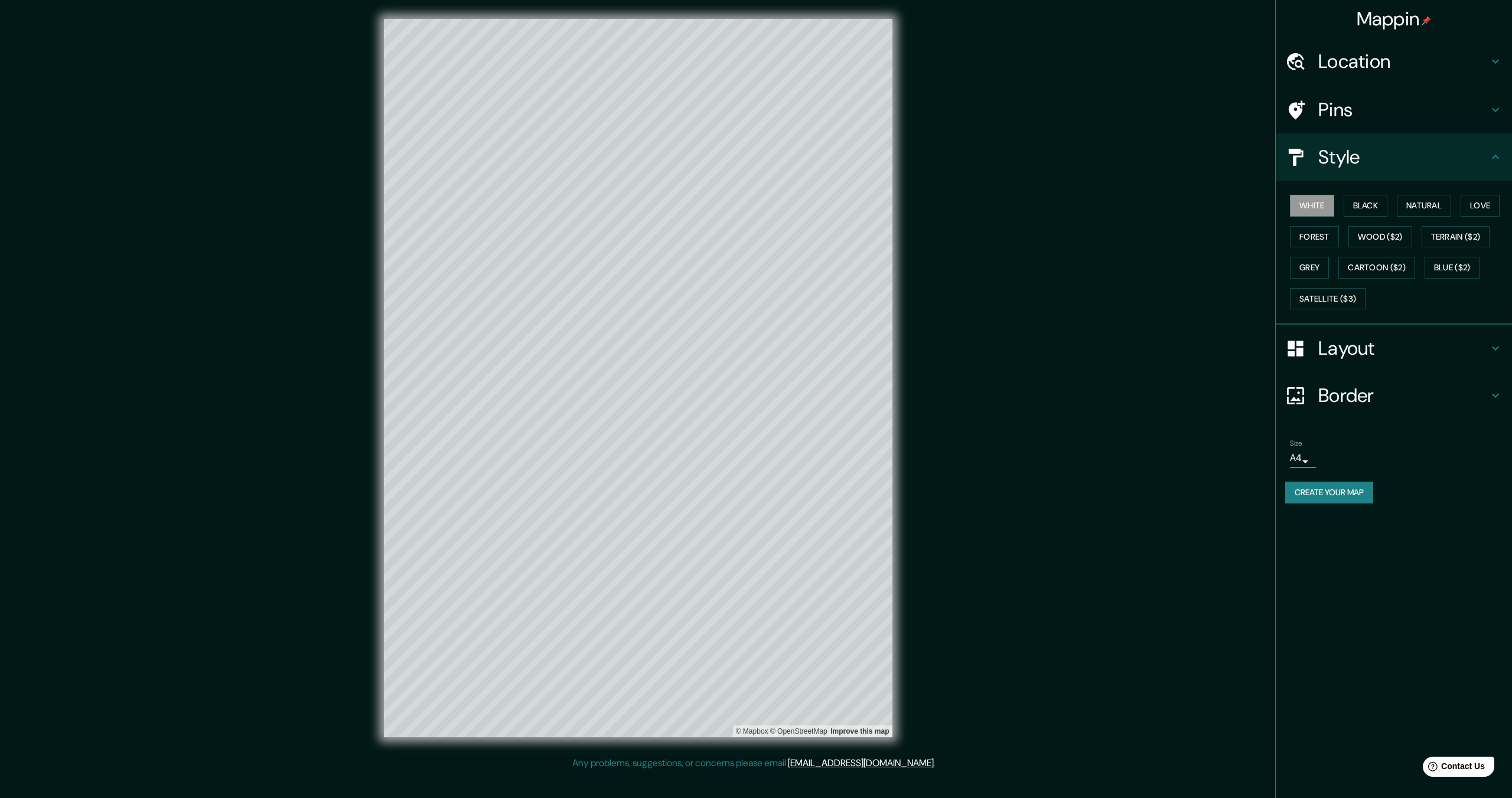
click at [1358, 363] on div "Layout" at bounding box center [1394, 348] width 236 height 47
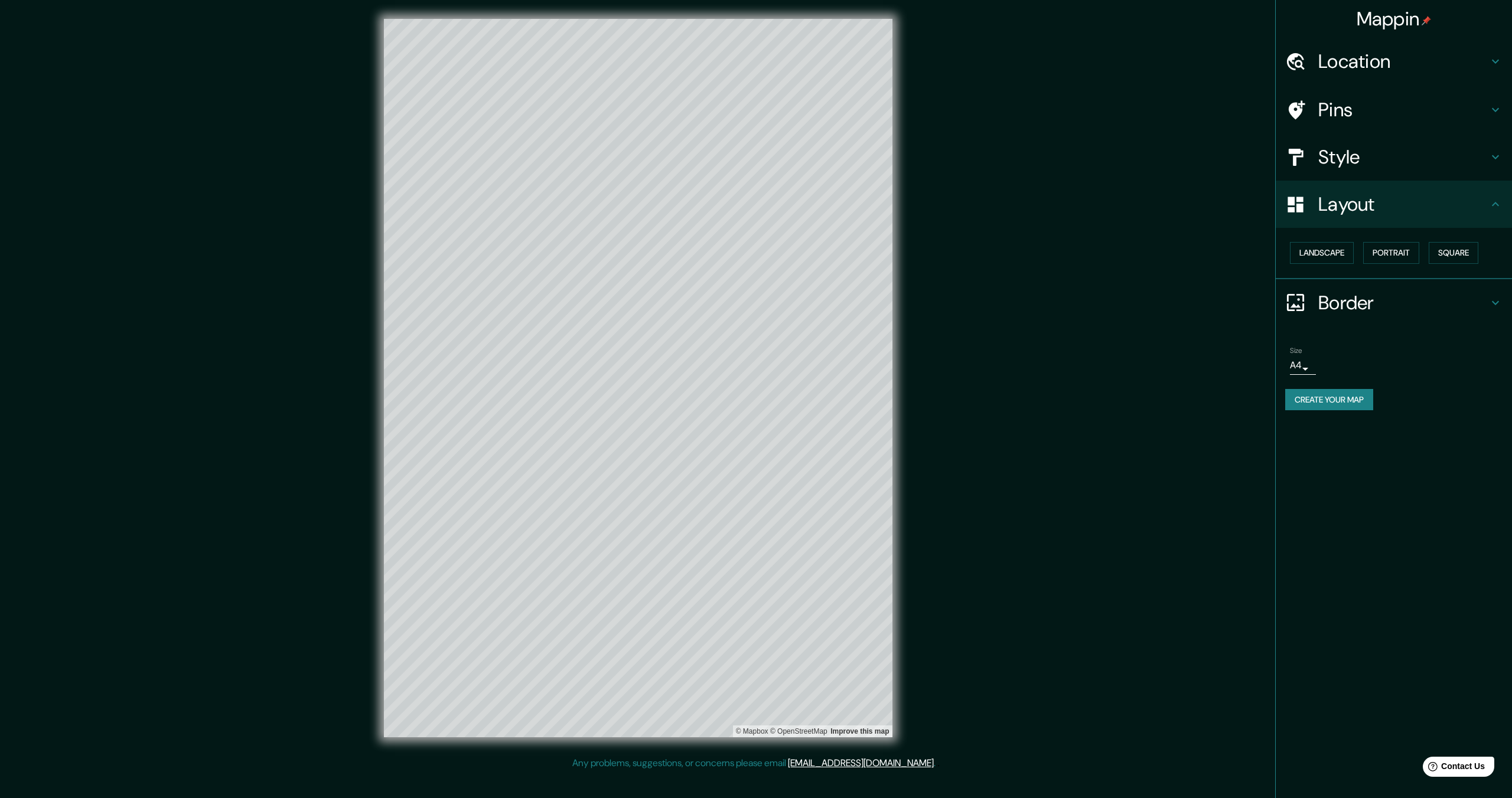
click at [1368, 308] on h4 "Border" at bounding box center [1403, 302] width 170 height 23
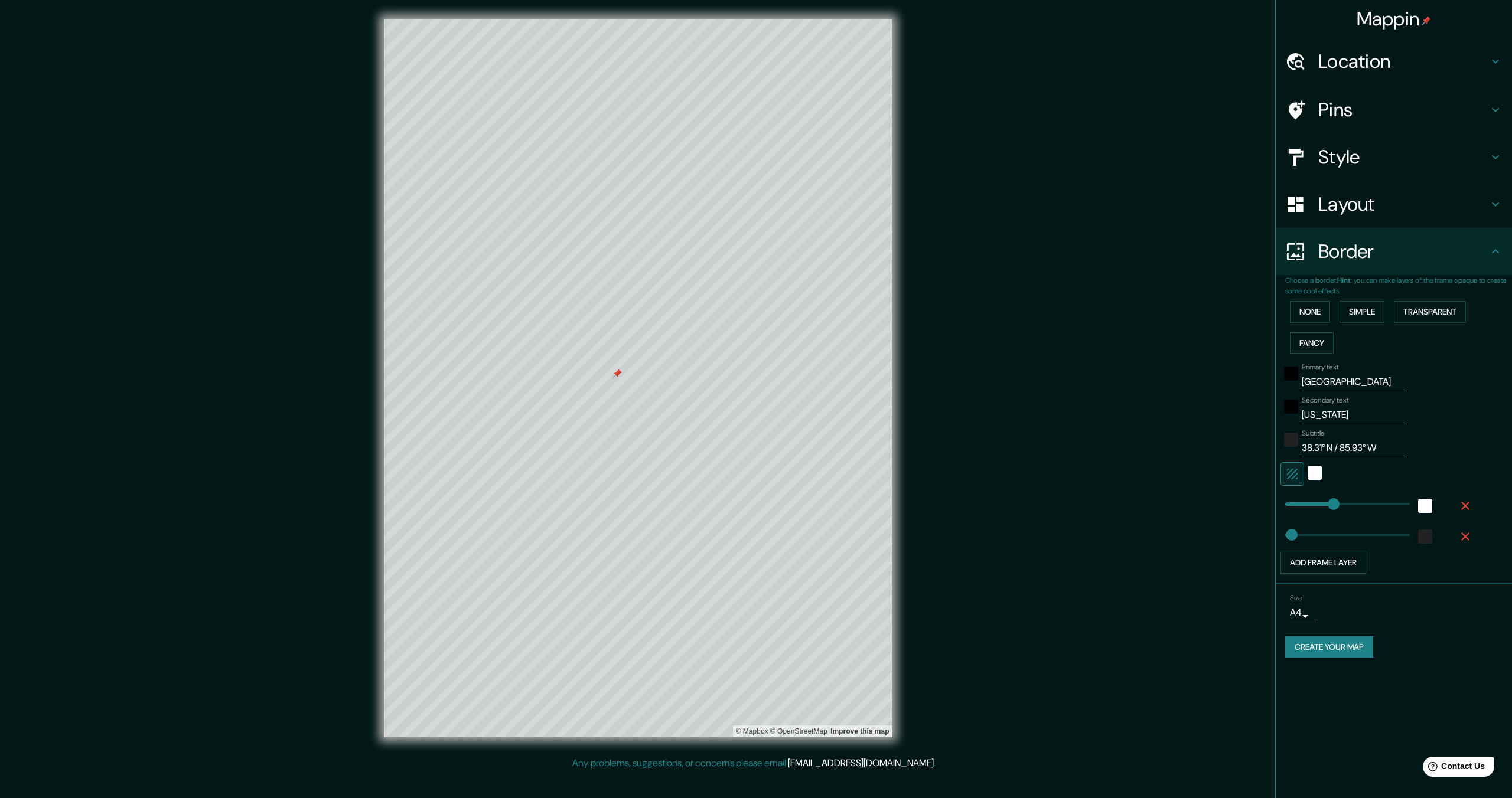
click at [1355, 109] on h4 "Pins" at bounding box center [1403, 109] width 170 height 23
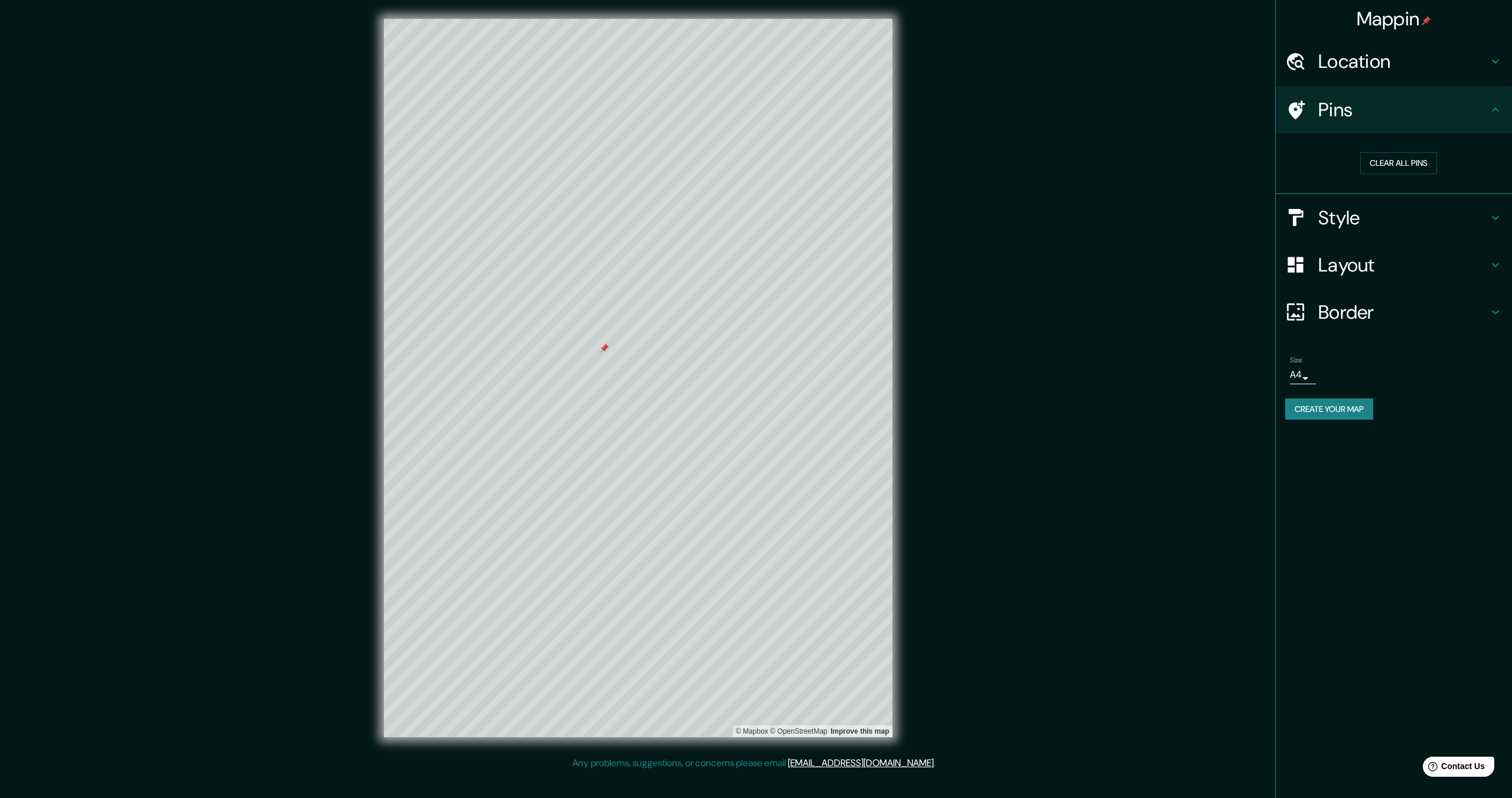
drag, startPoint x: 617, startPoint y: 371, endPoint x: 603, endPoint y: 346, distance: 28.7
click at [603, 346] on div at bounding box center [603, 348] width 9 height 9
click at [522, 294] on div at bounding box center [524, 296] width 9 height 9
click at [1457, 59] on h4 "Location" at bounding box center [1403, 61] width 170 height 23
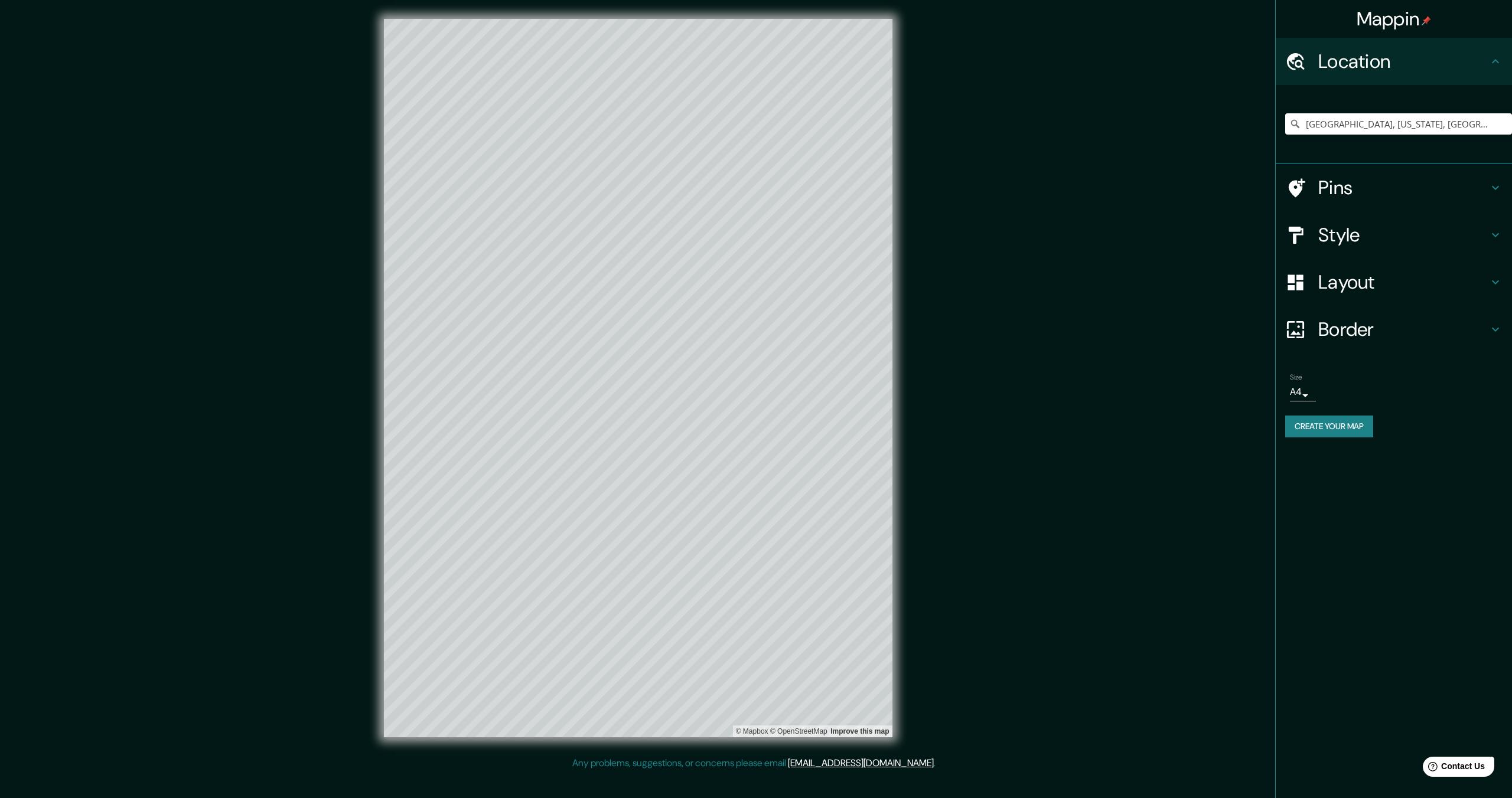
click at [1443, 60] on h4 "Location" at bounding box center [1403, 61] width 170 height 23
click at [1321, 423] on button "Create your map" at bounding box center [1329, 426] width 88 height 22
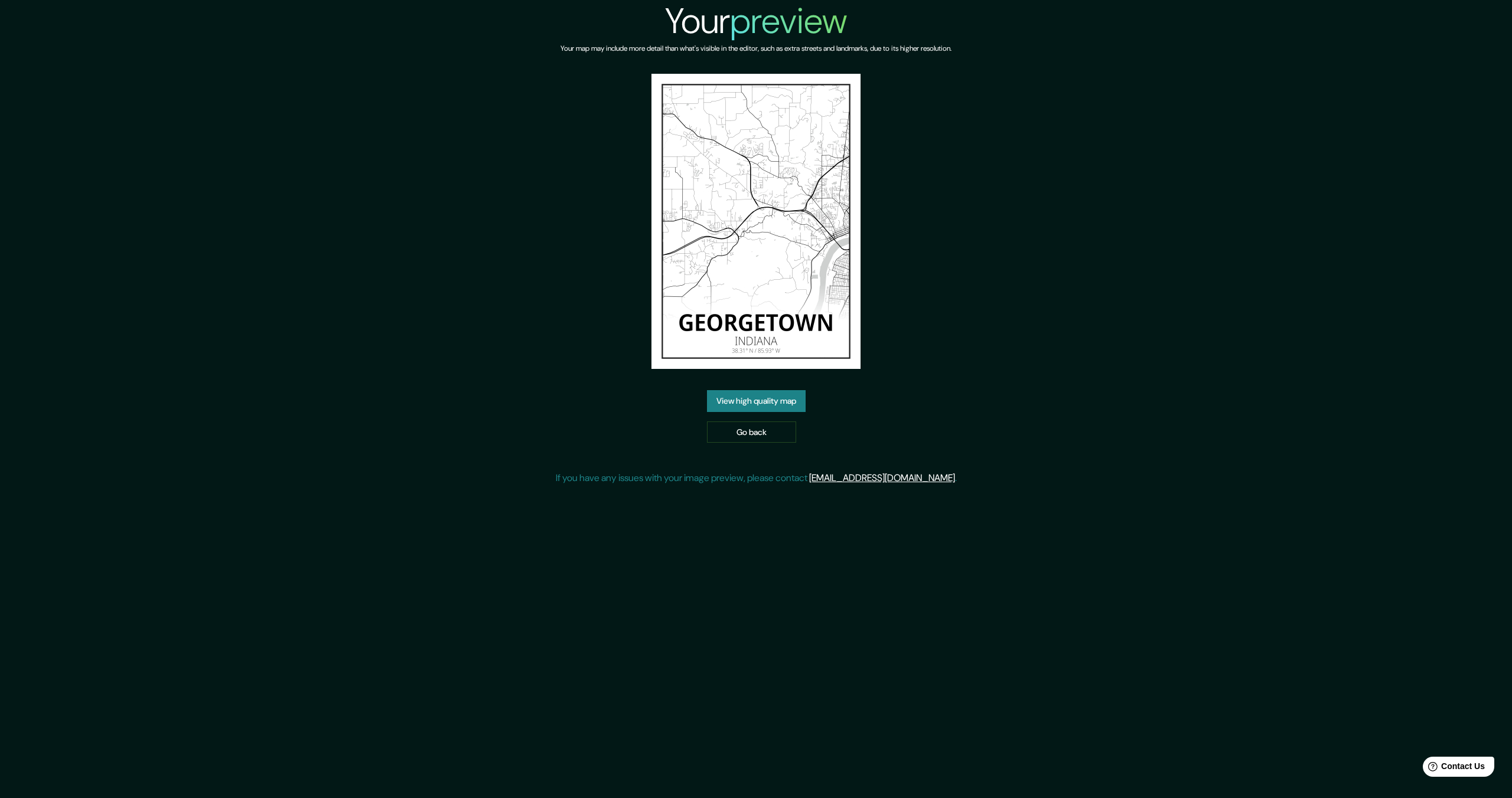
click at [763, 401] on link "View high quality map" at bounding box center [756, 401] width 98 height 22
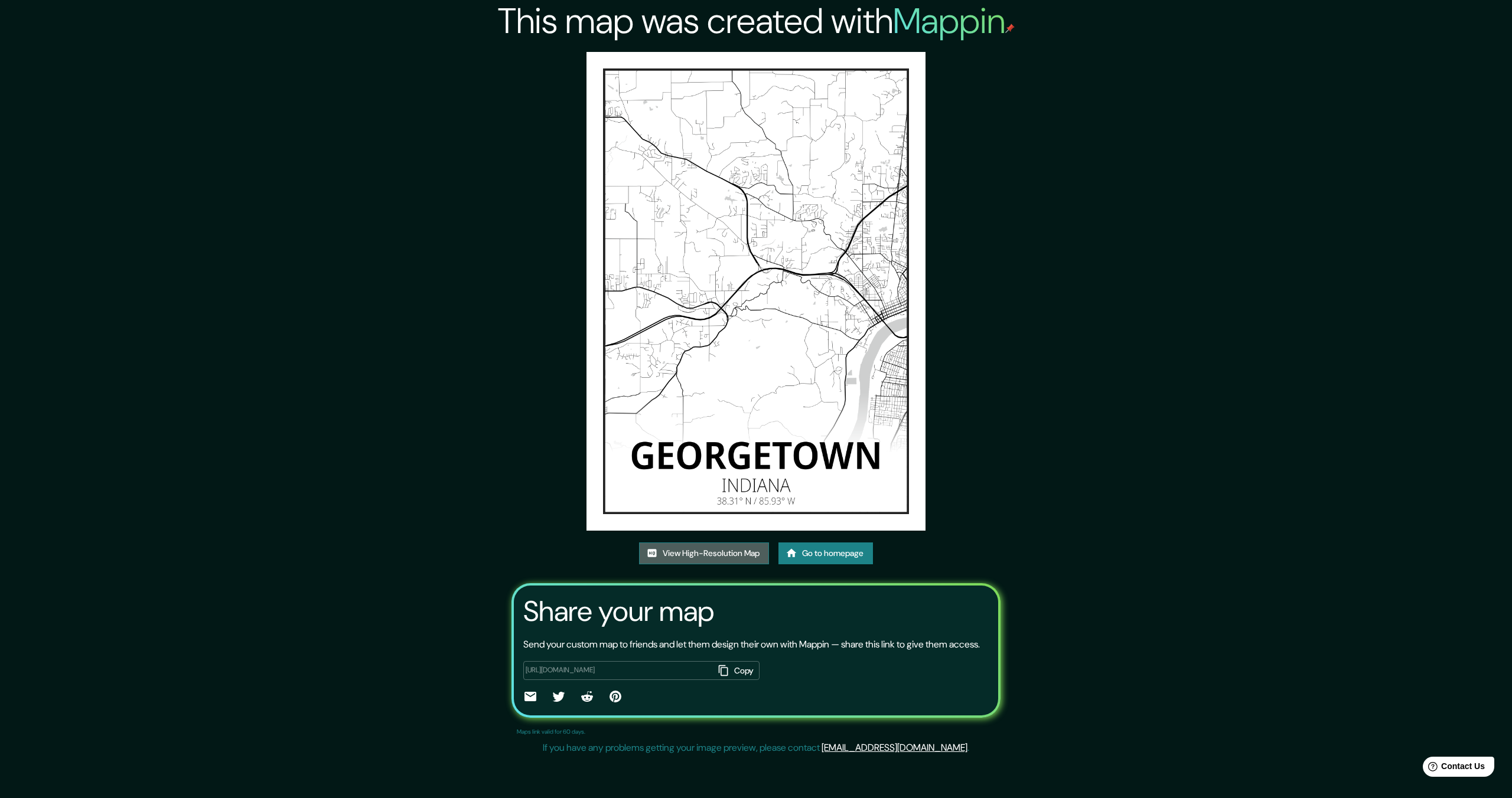
click at [706, 555] on link "View High-Resolution Map" at bounding box center [703, 553] width 130 height 22
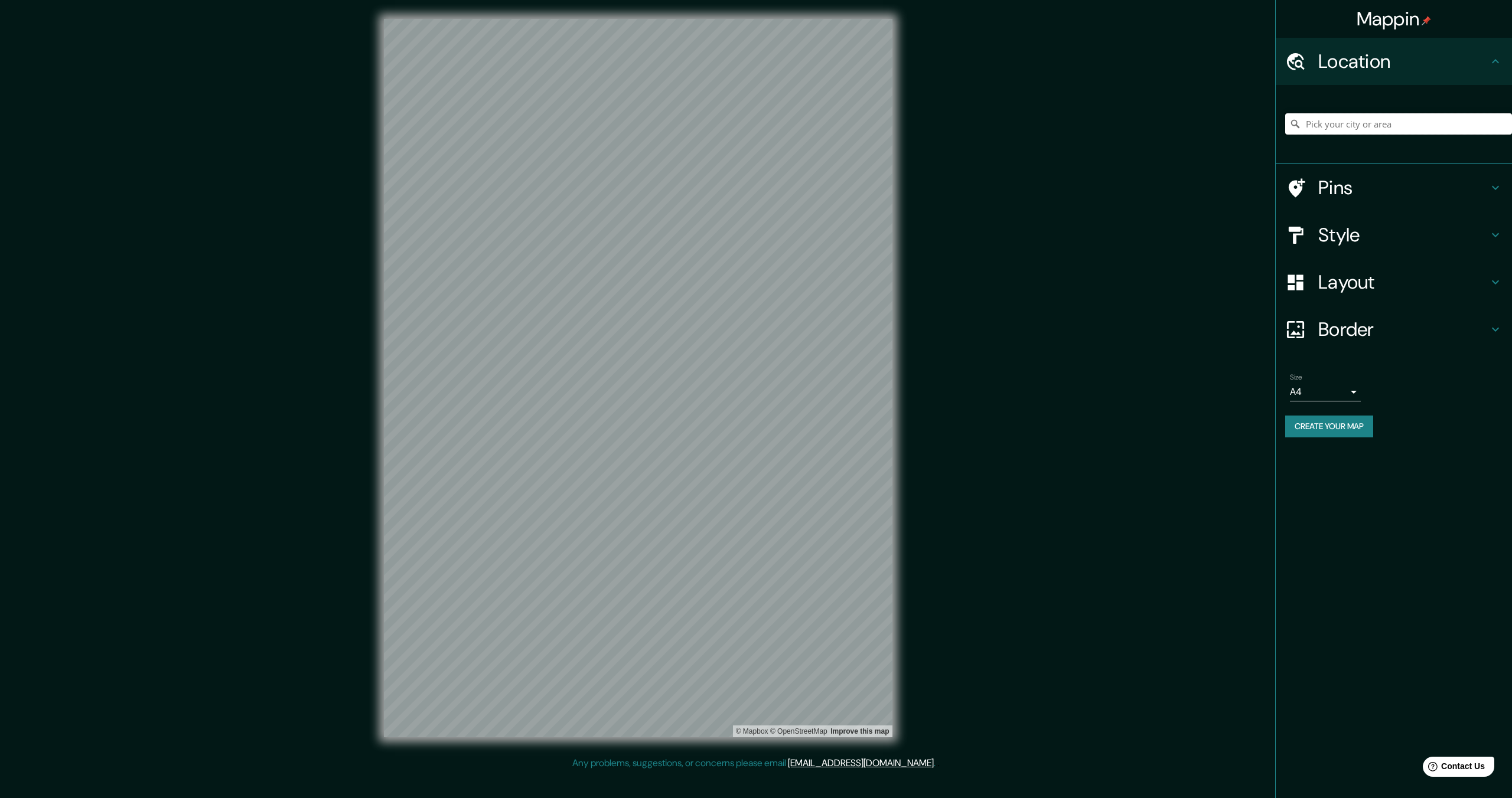
click at [1342, 130] on input "Pick your city or area" at bounding box center [1398, 124] width 227 height 22
type input "L"
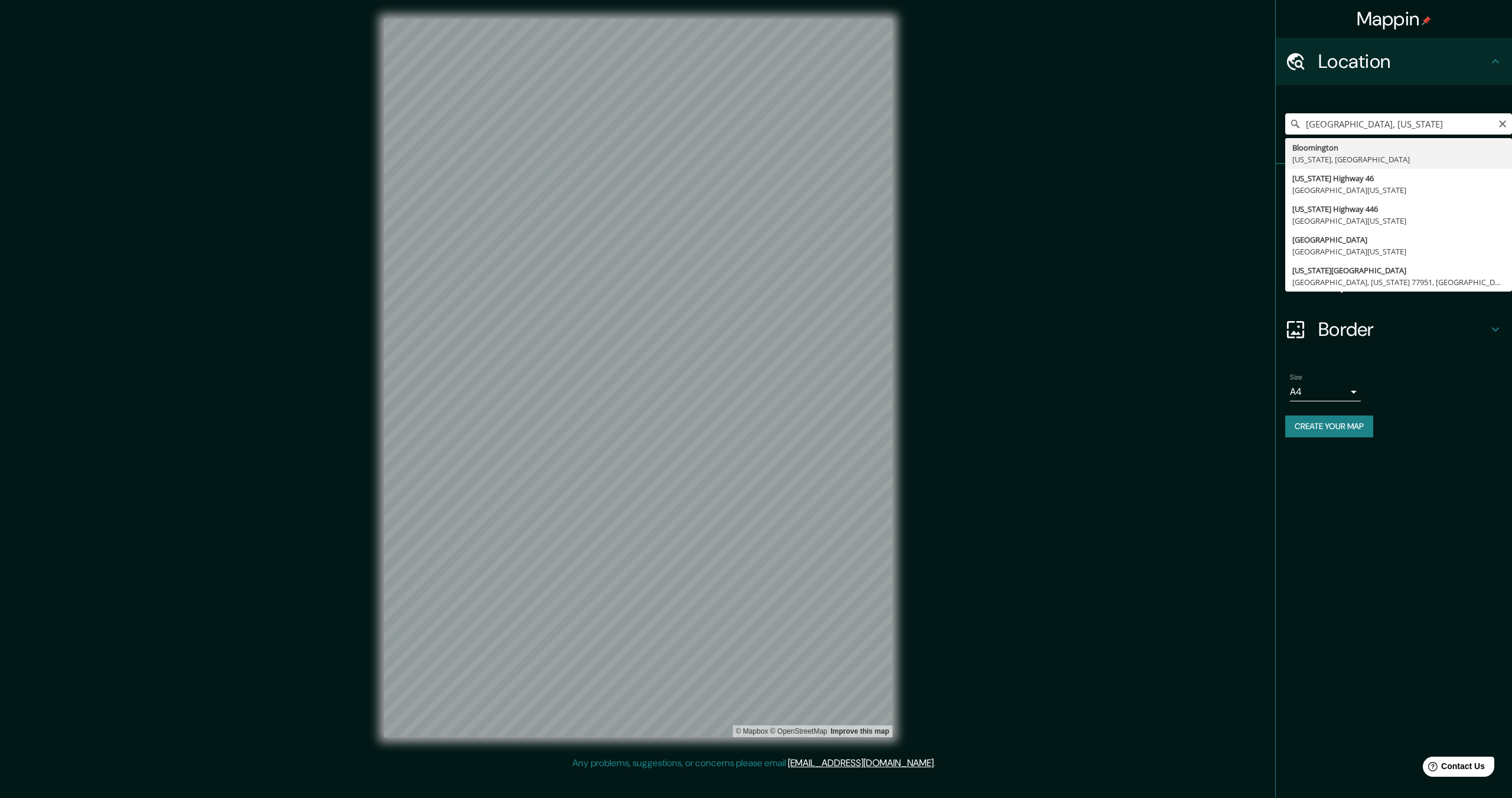
type input "Bloomington, Indiana, United States"
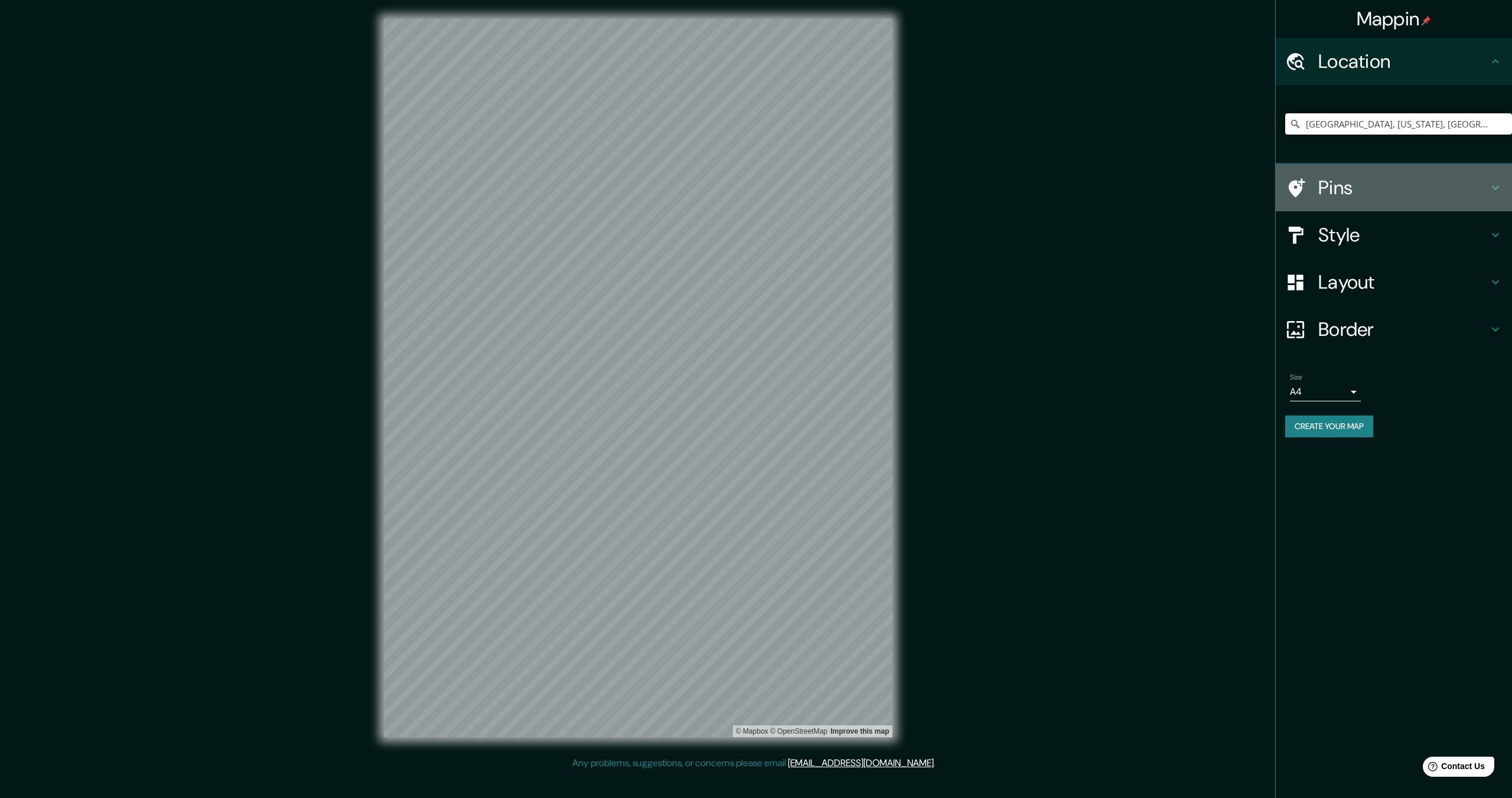
click at [1361, 181] on h4 "Pins" at bounding box center [1403, 187] width 170 height 23
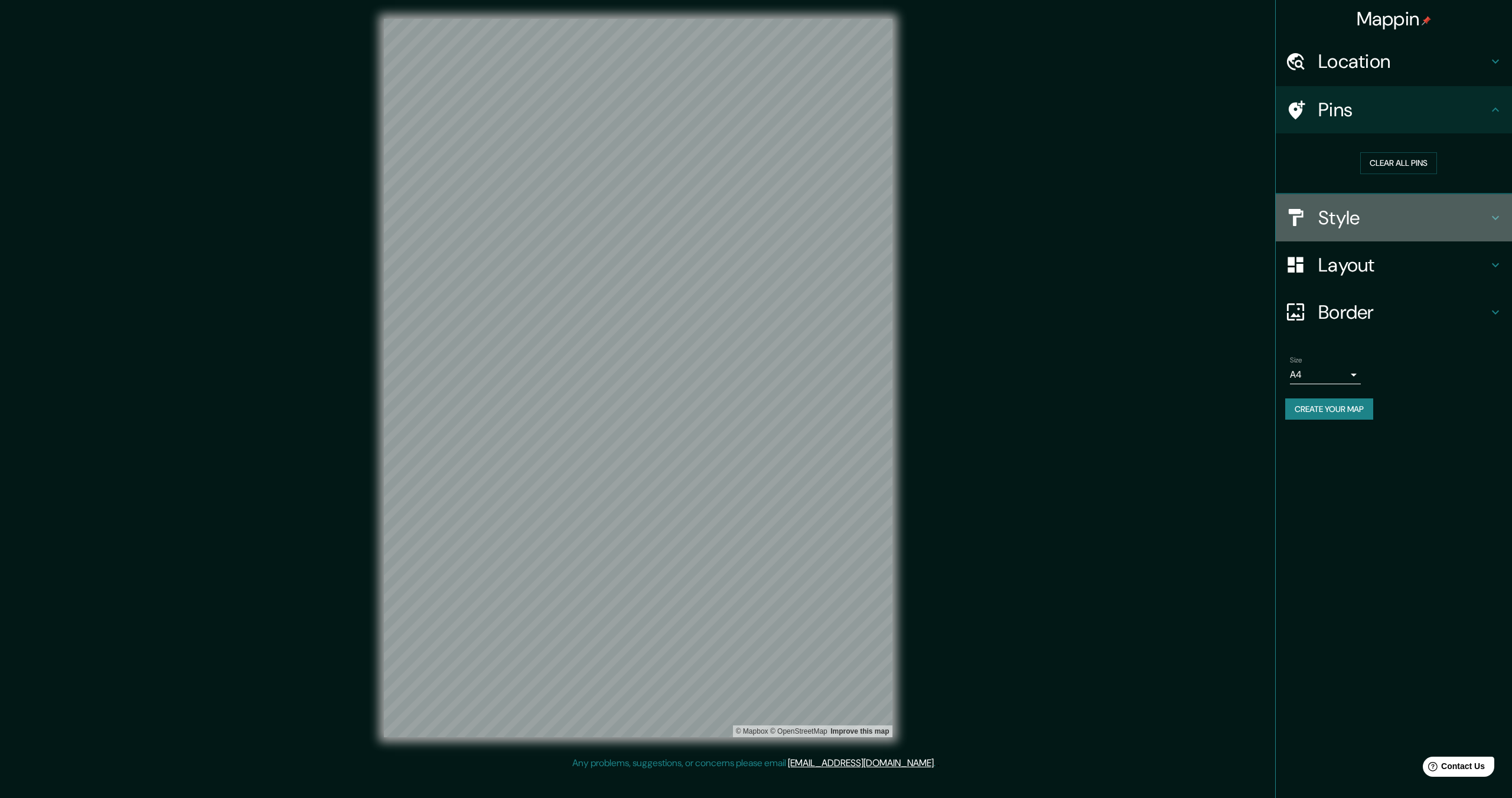
click at [1386, 219] on h4 "Style" at bounding box center [1403, 217] width 170 height 23
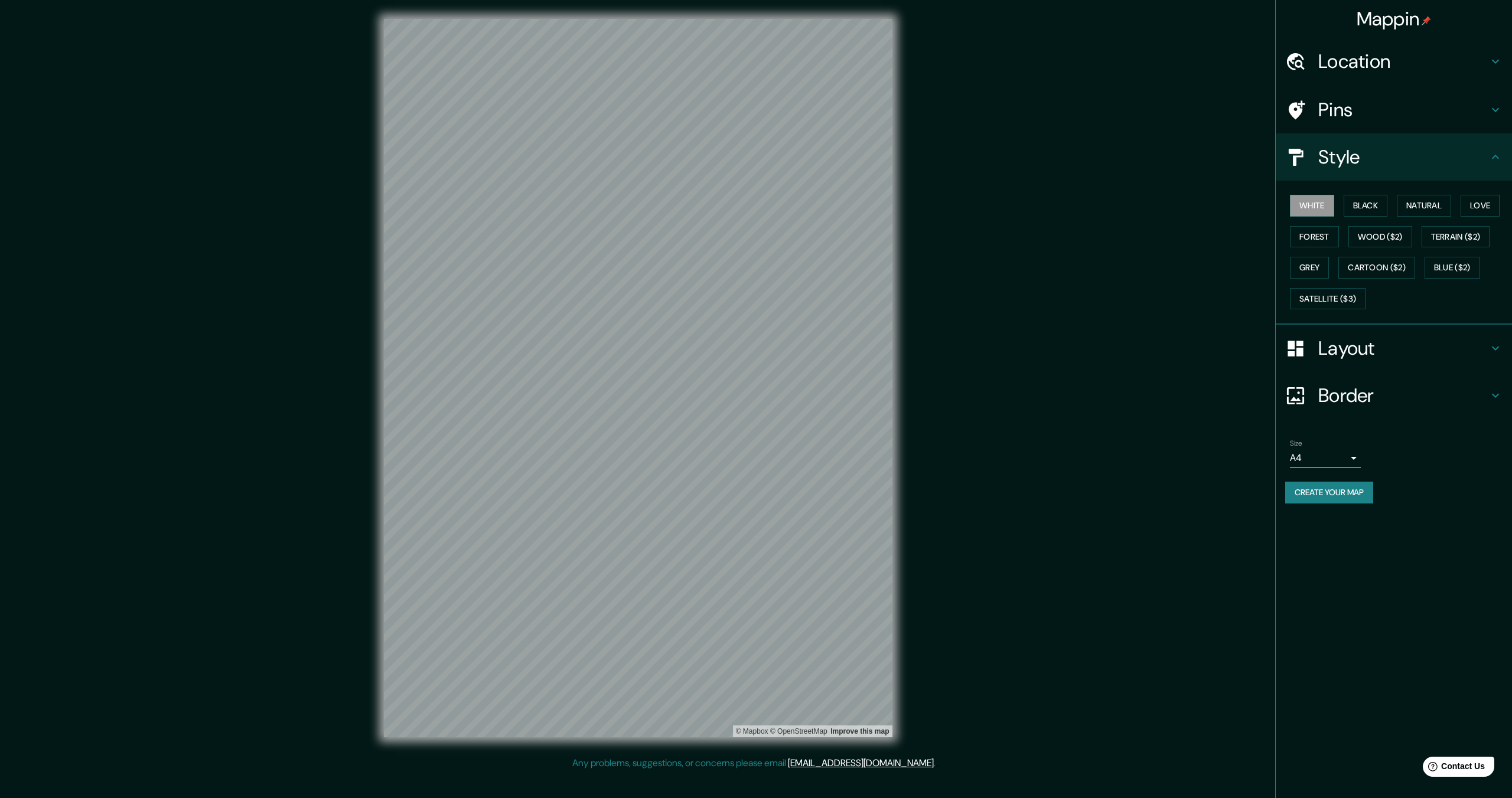
click at [1359, 350] on h4 "Layout" at bounding box center [1403, 348] width 170 height 23
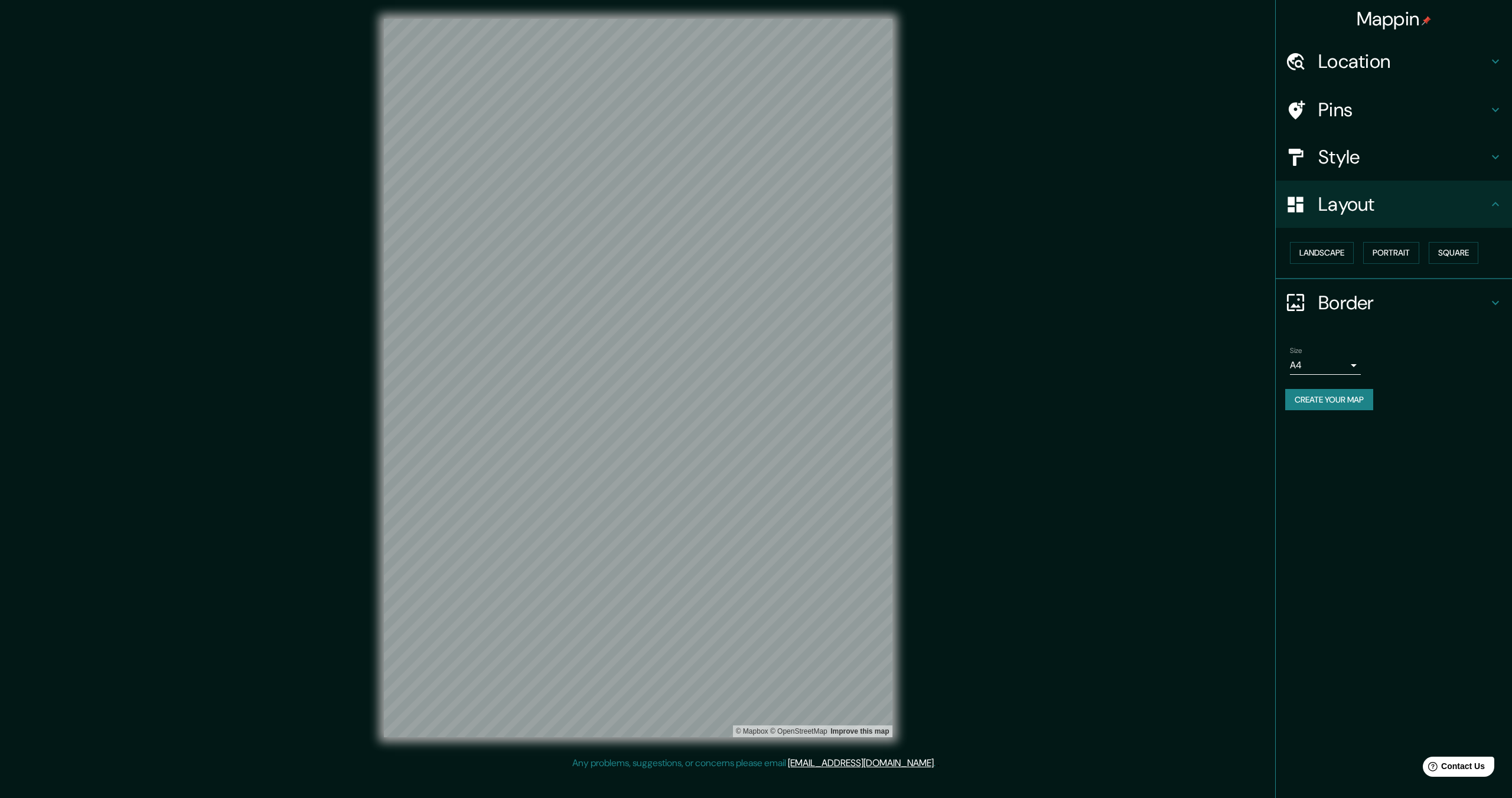
click at [1368, 304] on h4 "Border" at bounding box center [1403, 302] width 170 height 23
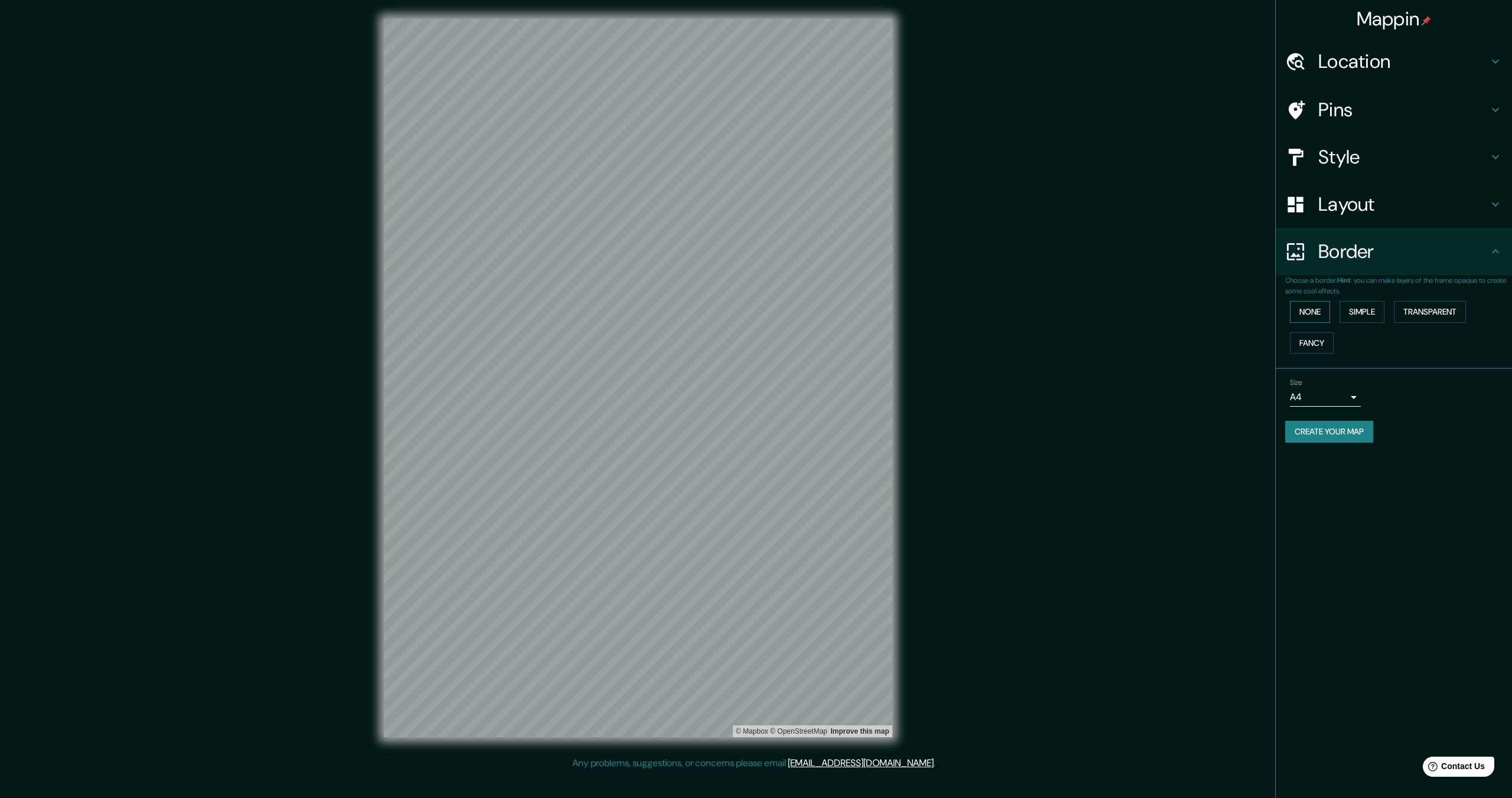
click at [1314, 309] on button "None" at bounding box center [1309, 311] width 41 height 22
click at [1355, 312] on button "Simple" at bounding box center [1362, 311] width 45 height 22
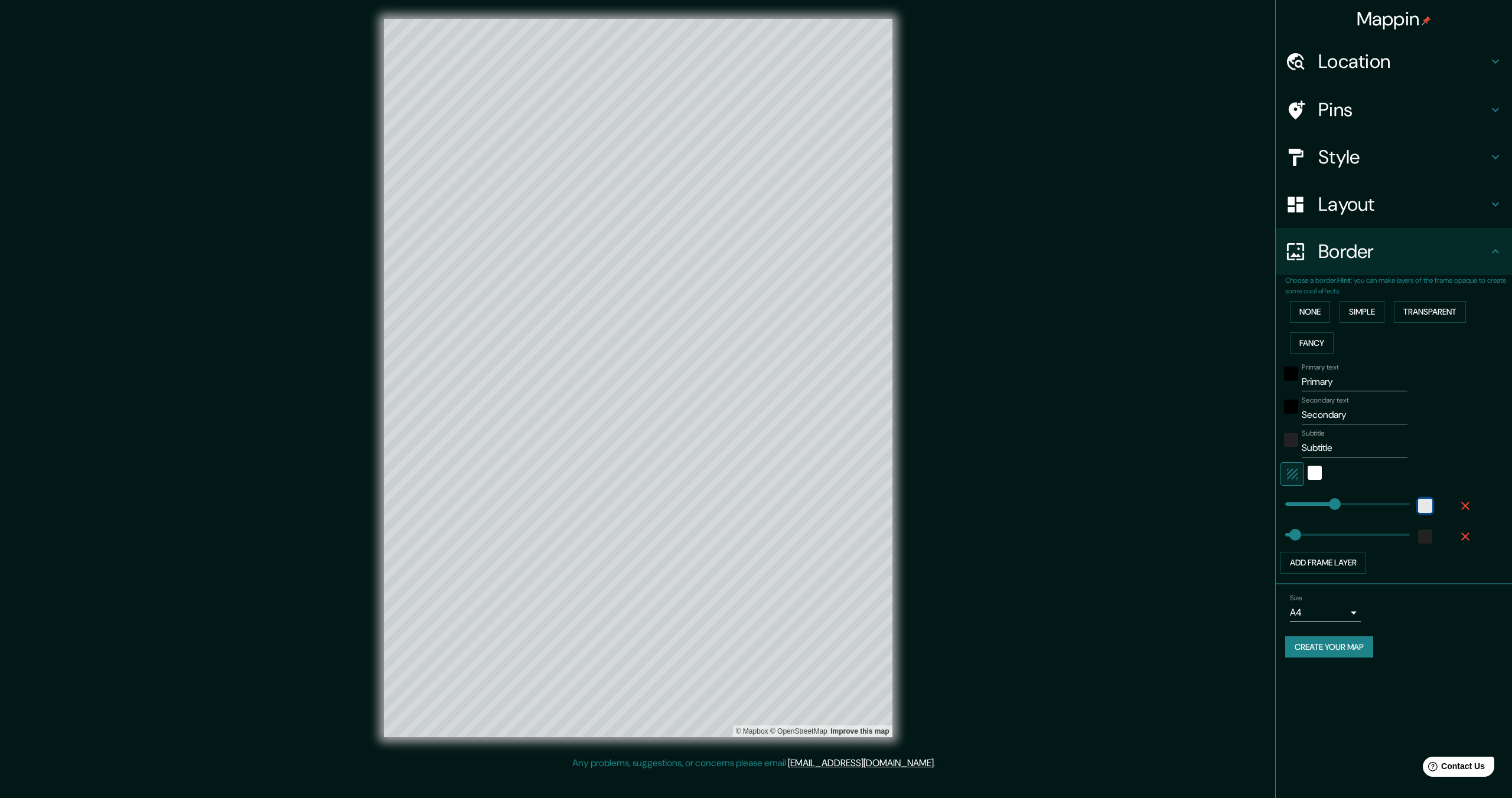
click at [1422, 511] on div "white" at bounding box center [1425, 506] width 14 height 14
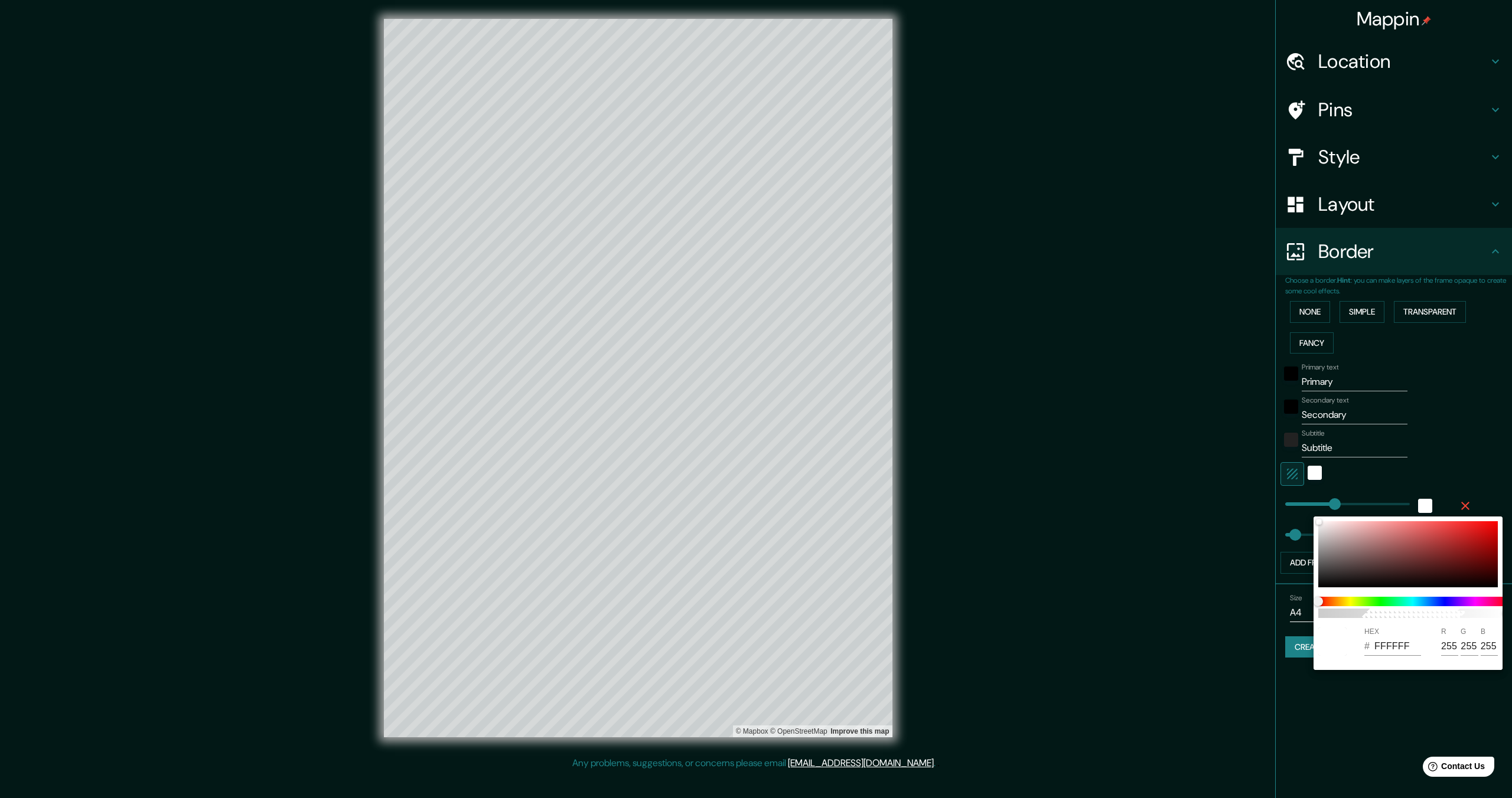
click at [1422, 505] on div at bounding box center [756, 399] width 1512 height 798
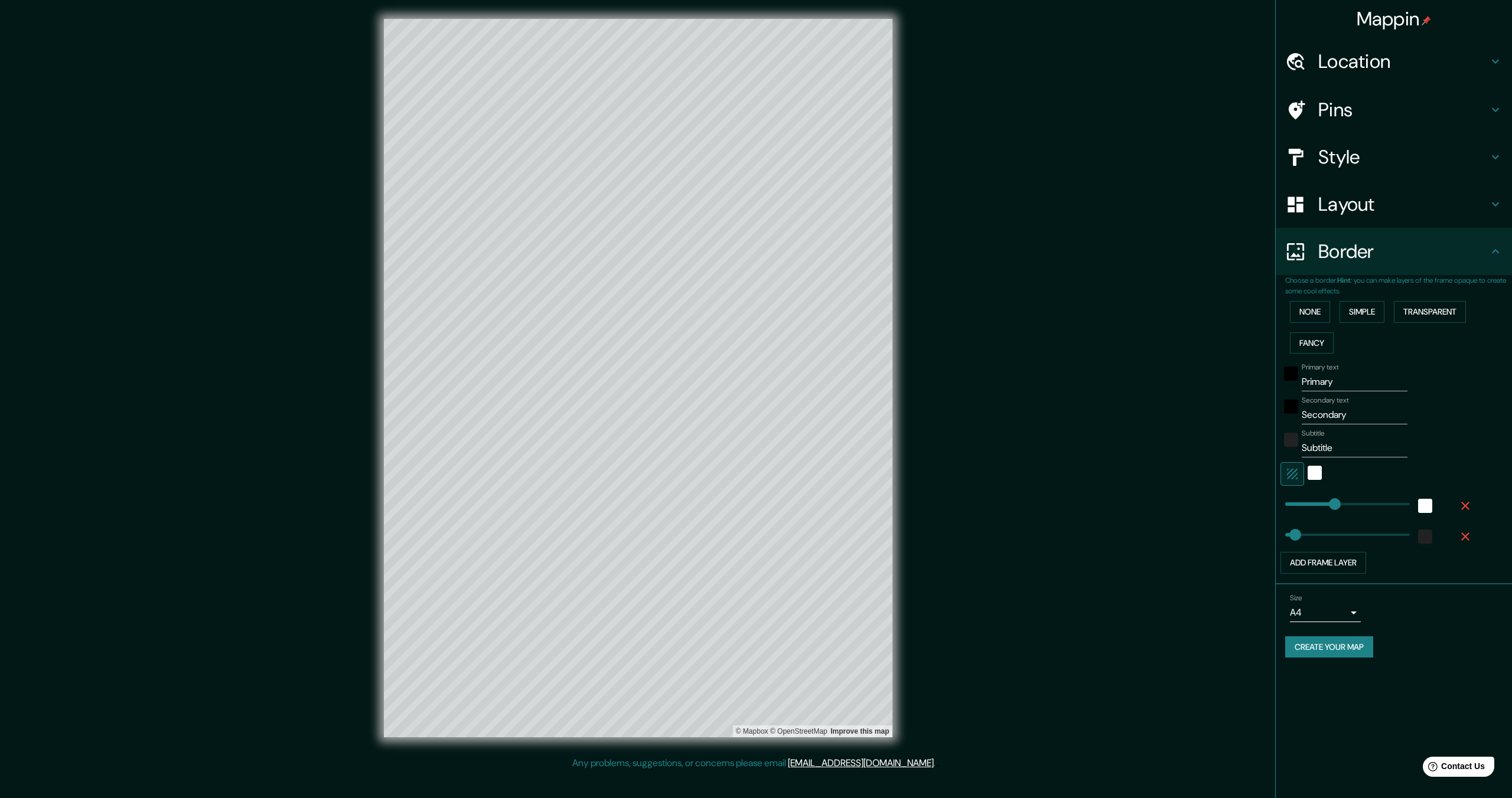
type input "323"
type input "69"
type input "241"
drag, startPoint x: 1332, startPoint y: 502, endPoint x: 1348, endPoint y: 492, distance: 18.9
type input "69"
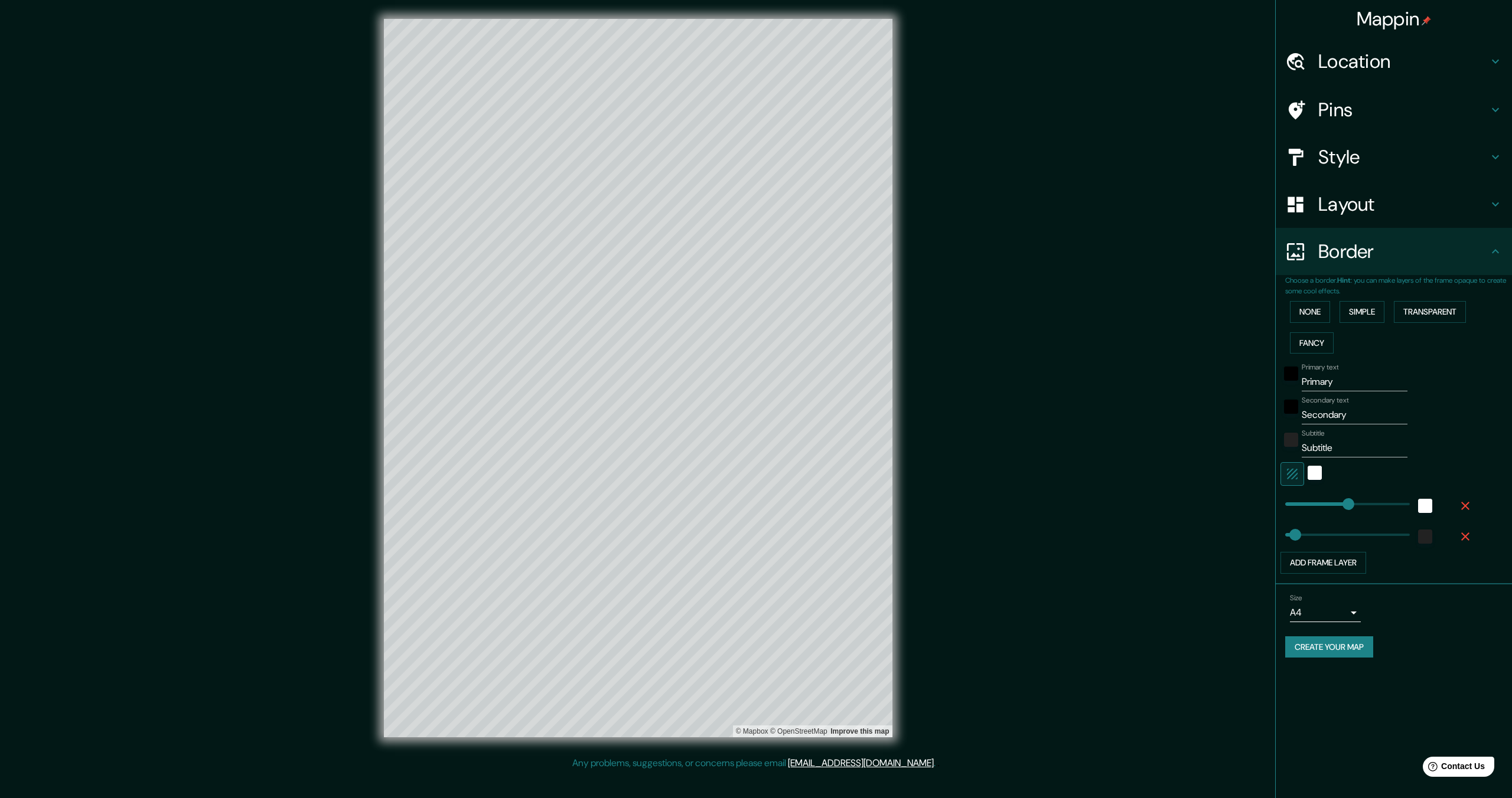
type input "437"
click at [1465, 505] on icon "button" at bounding box center [1465, 506] width 9 height 9
click at [1468, 500] on icon "button" at bounding box center [1465, 506] width 14 height 14
click at [1371, 315] on button "Simple" at bounding box center [1362, 311] width 45 height 22
click at [1315, 389] on input "Primary" at bounding box center [1354, 382] width 106 height 19
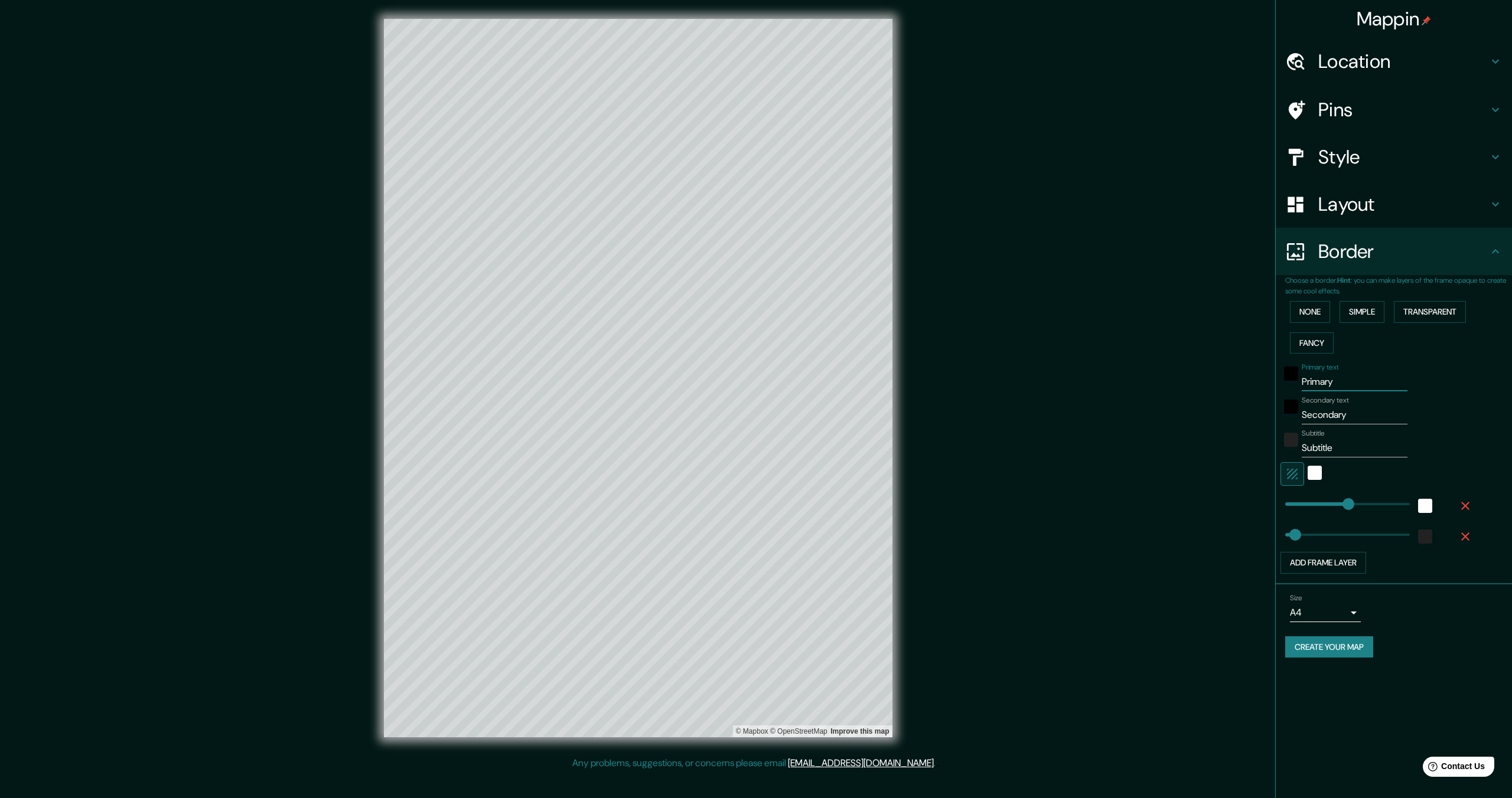
click at [1315, 389] on input "Primary" at bounding box center [1354, 382] width 106 height 19
type input "B"
type input "437"
type input "69"
type input "Bl"
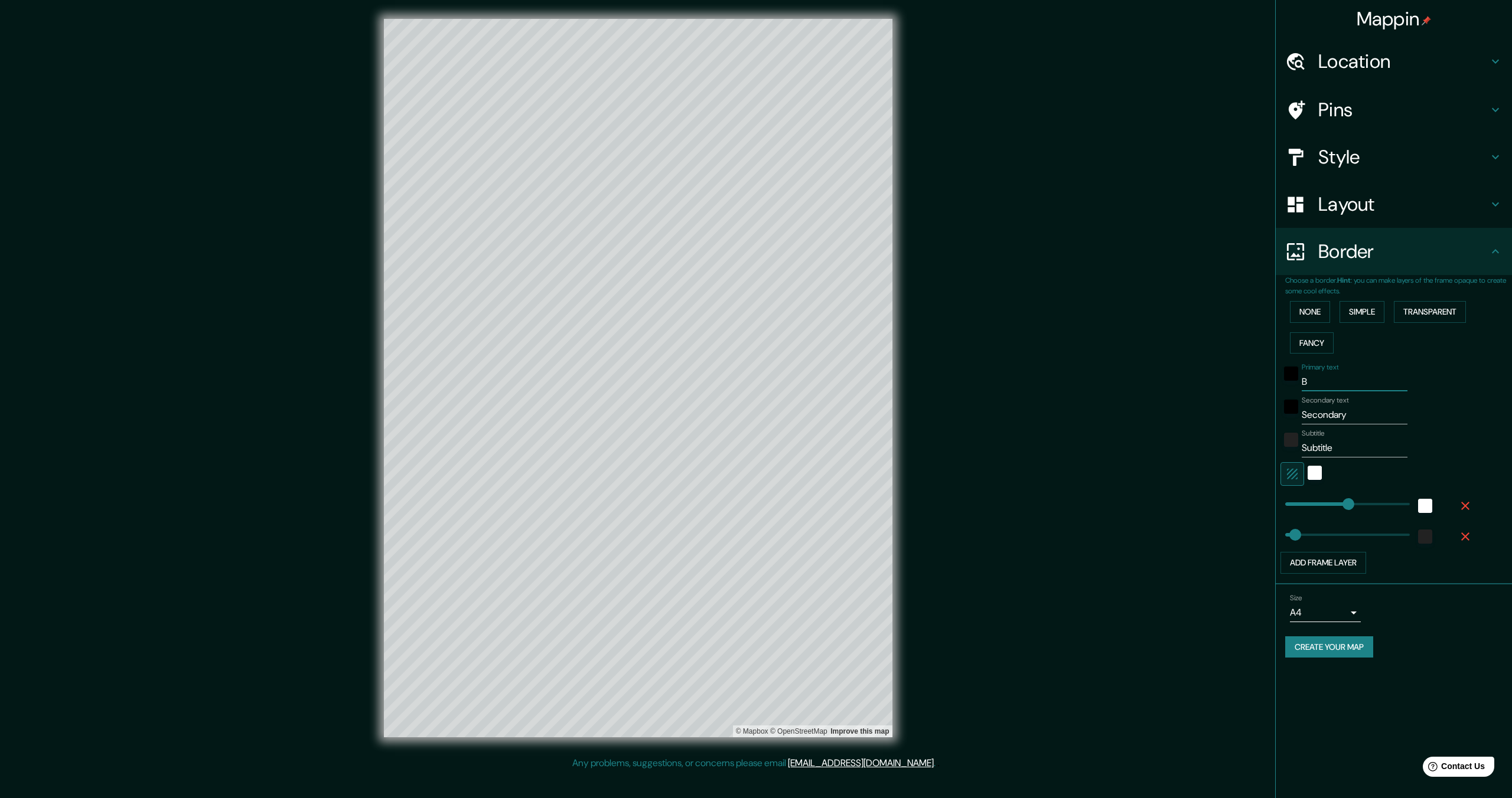
type input "437"
type input "69"
type input "Blo"
type input "437"
type input "69"
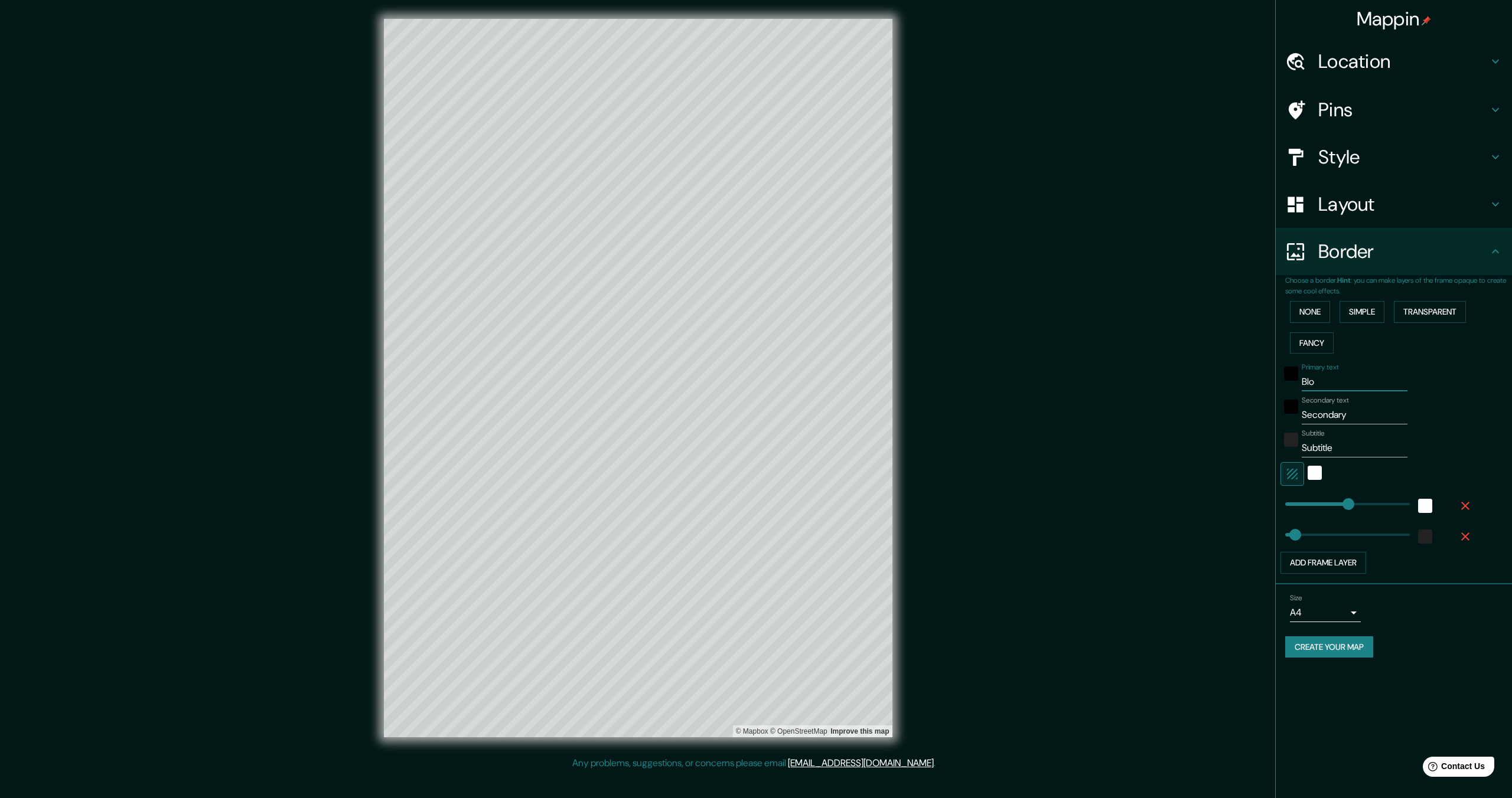
type input "Bloo"
type input "437"
type input "69"
type input "Blooi"
type input "437"
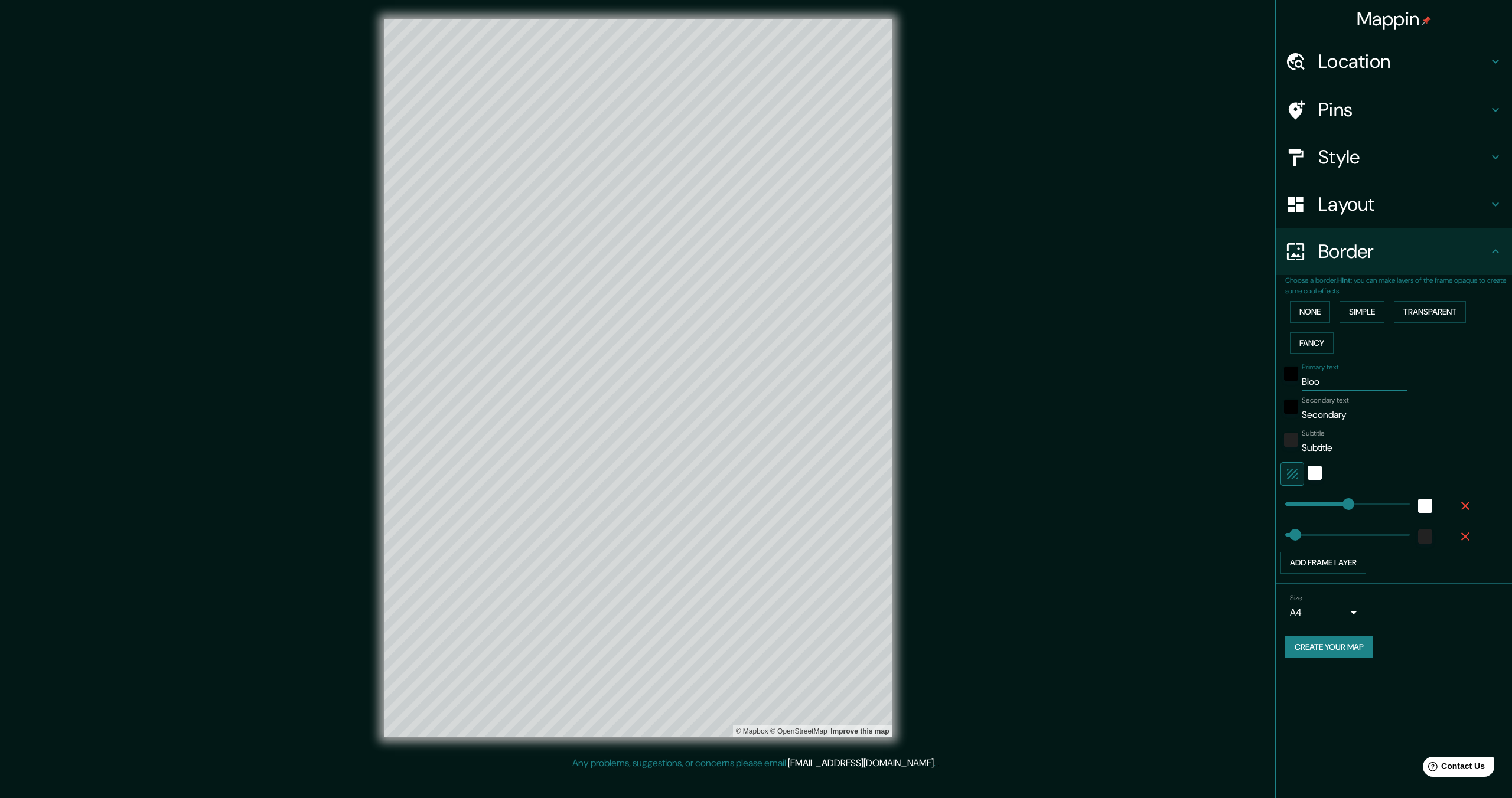
type input "69"
type input "Bloo"
type input "437"
type input "69"
type input "Bloom"
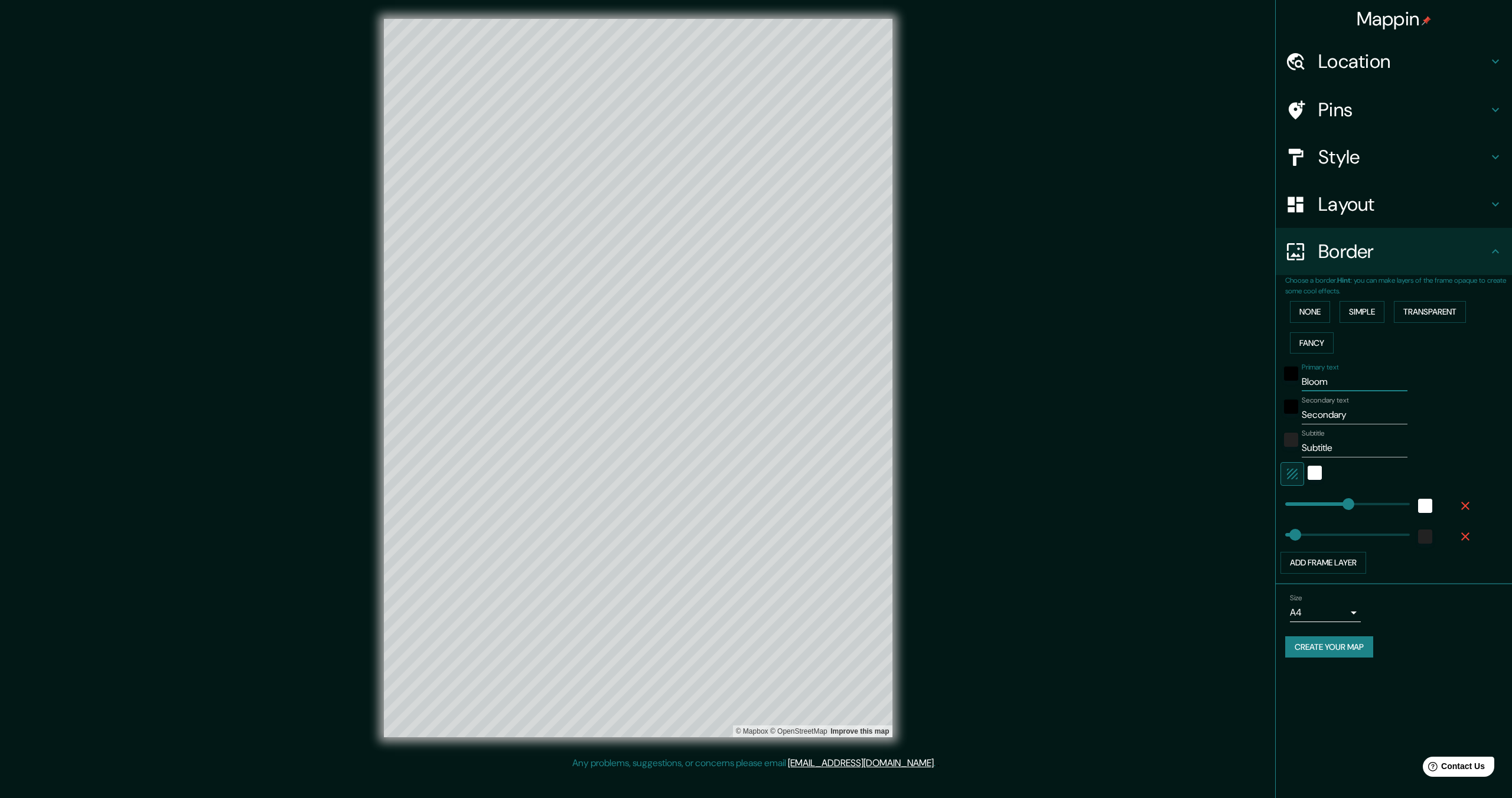
type input "437"
type input "69"
type input "Bloomi"
type input "437"
type input "69"
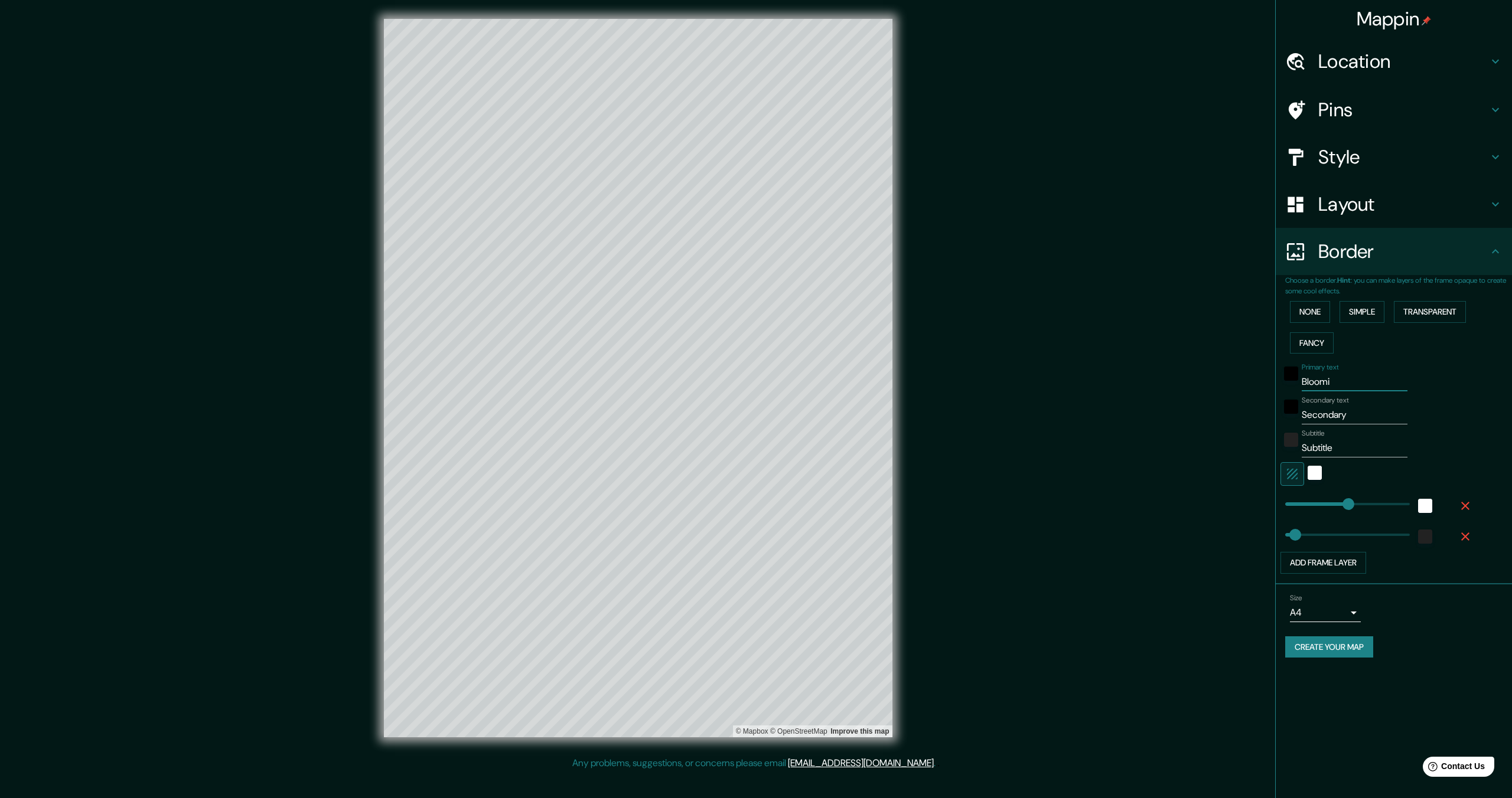
type input "Bloomin"
type input "437"
type input "69"
type input "Blooming"
type input "437"
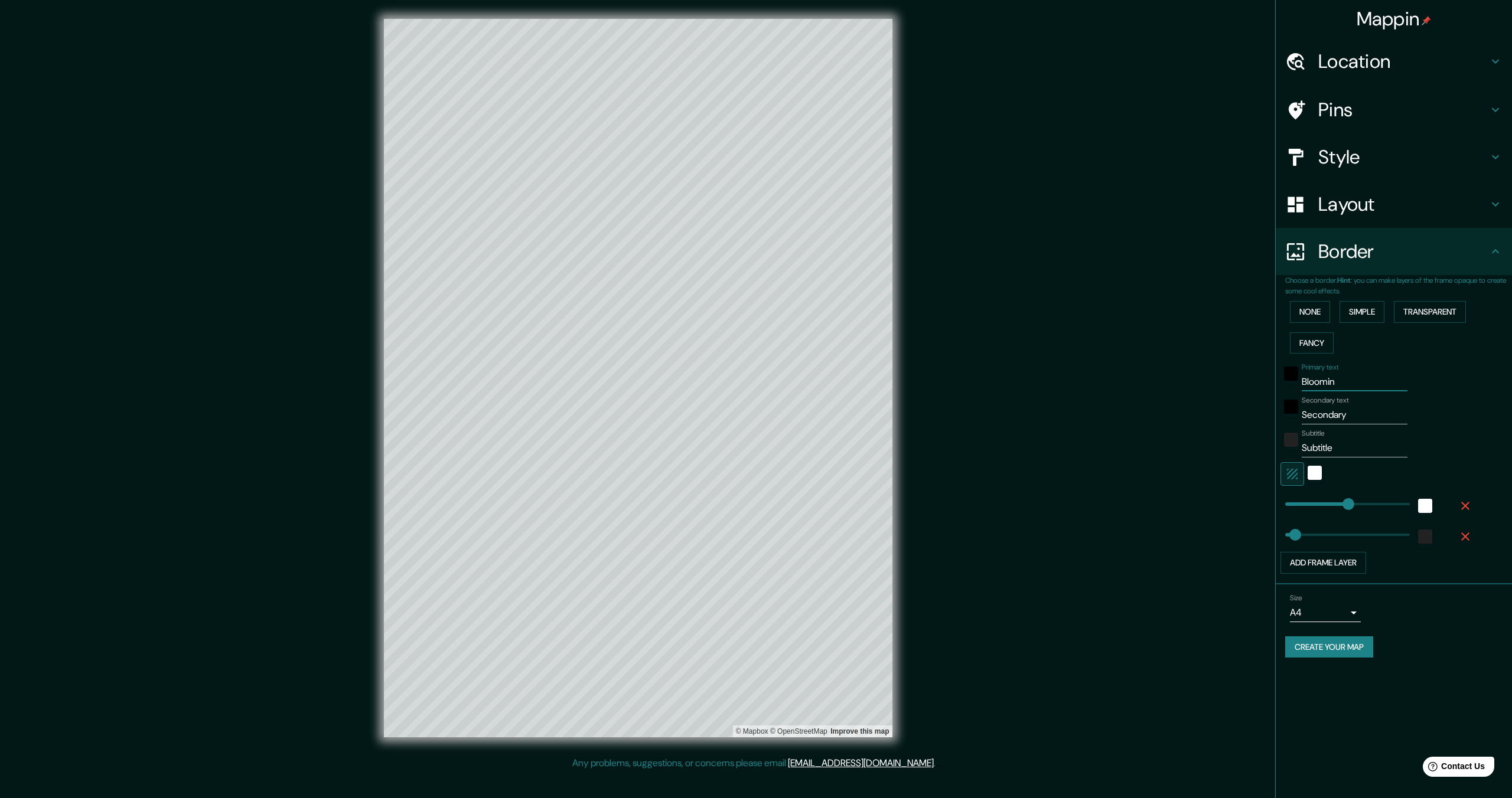
type input "69"
type input "Bloomingt"
type input "437"
type input "69"
type input "Bloomingto"
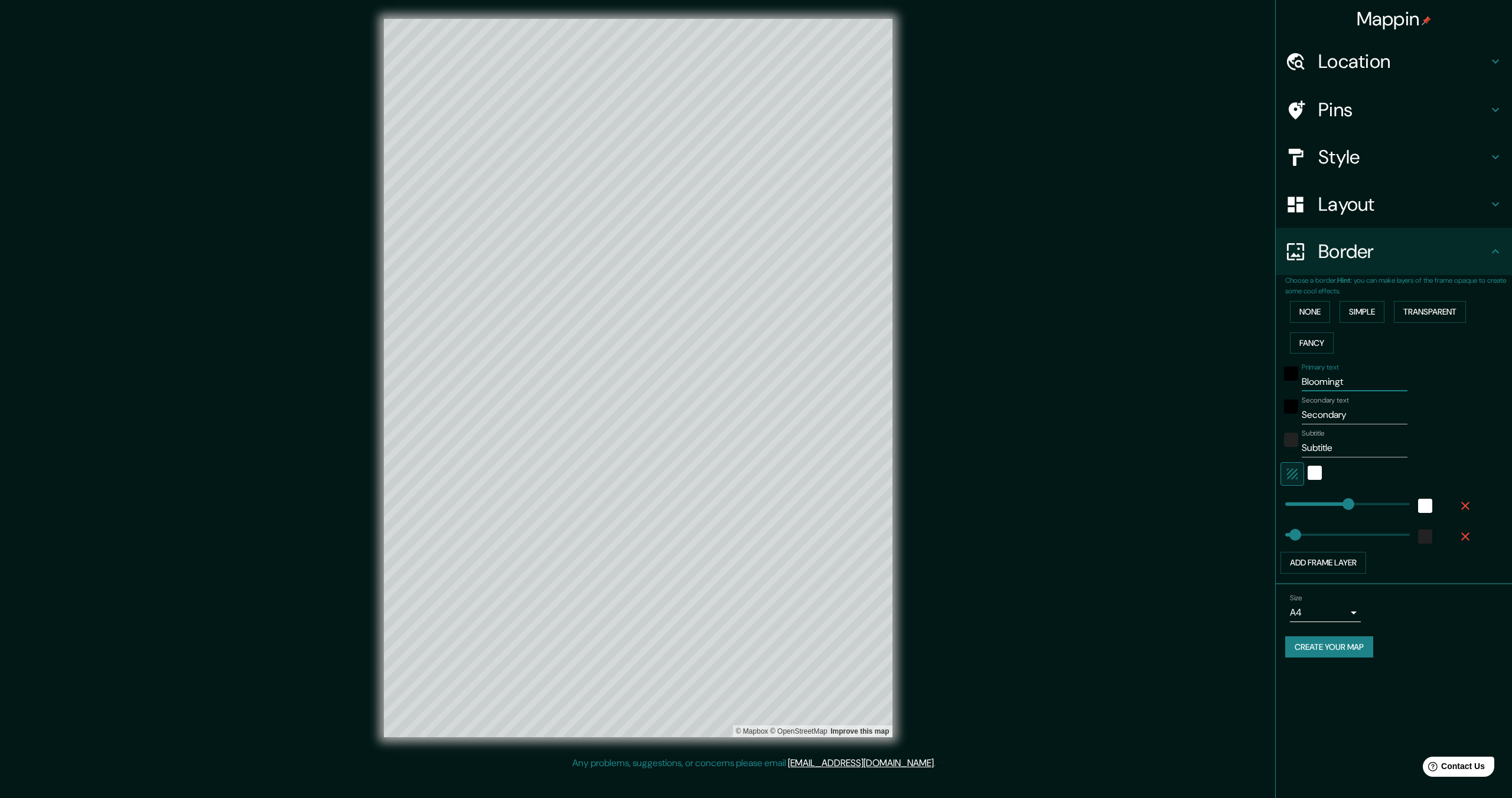
type input "437"
type input "69"
type input "Bloomington"
type input "437"
type input "69"
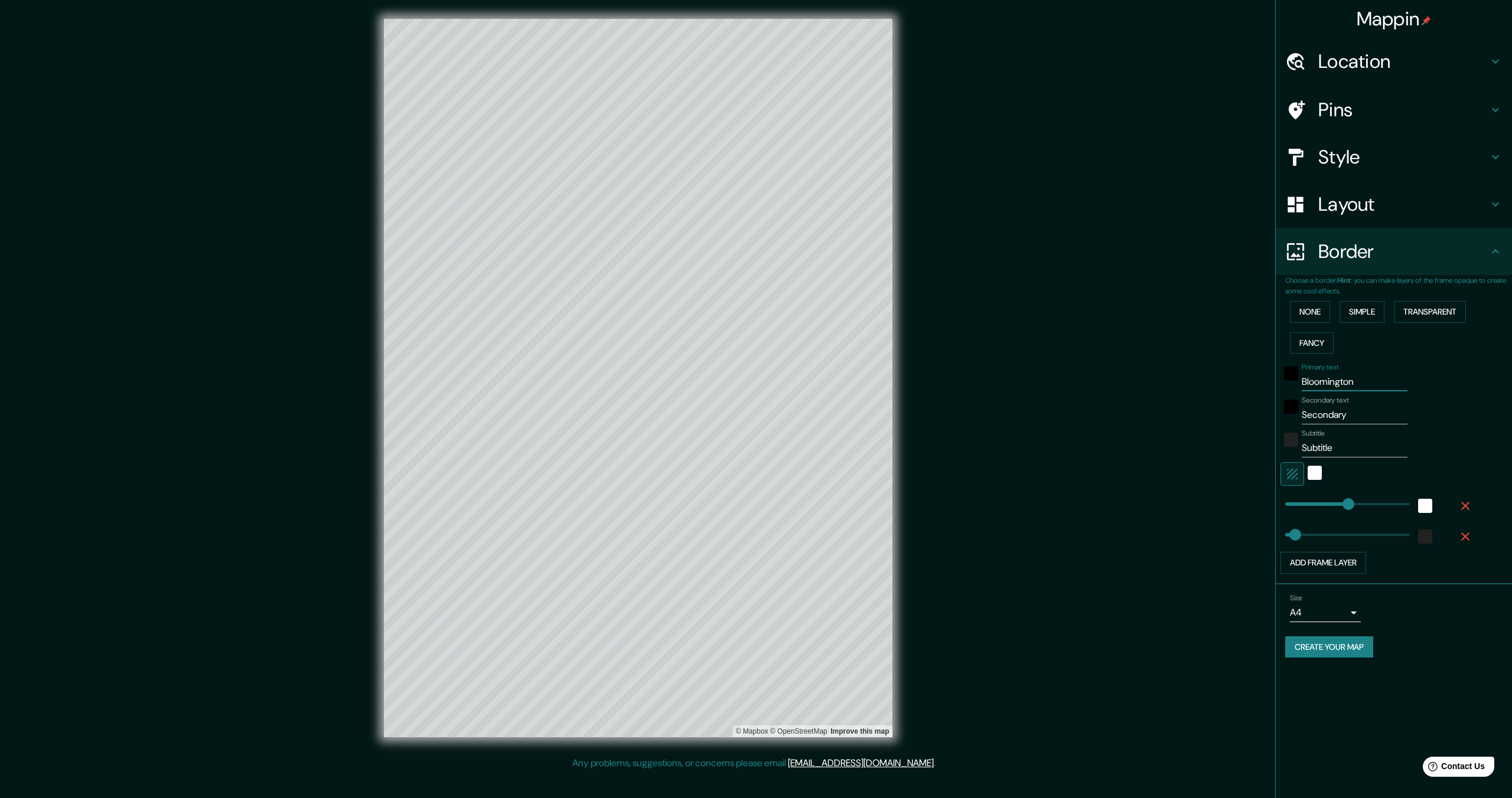
type input "Bloomington"
type input "I"
type input "437"
type input "69"
type input "In"
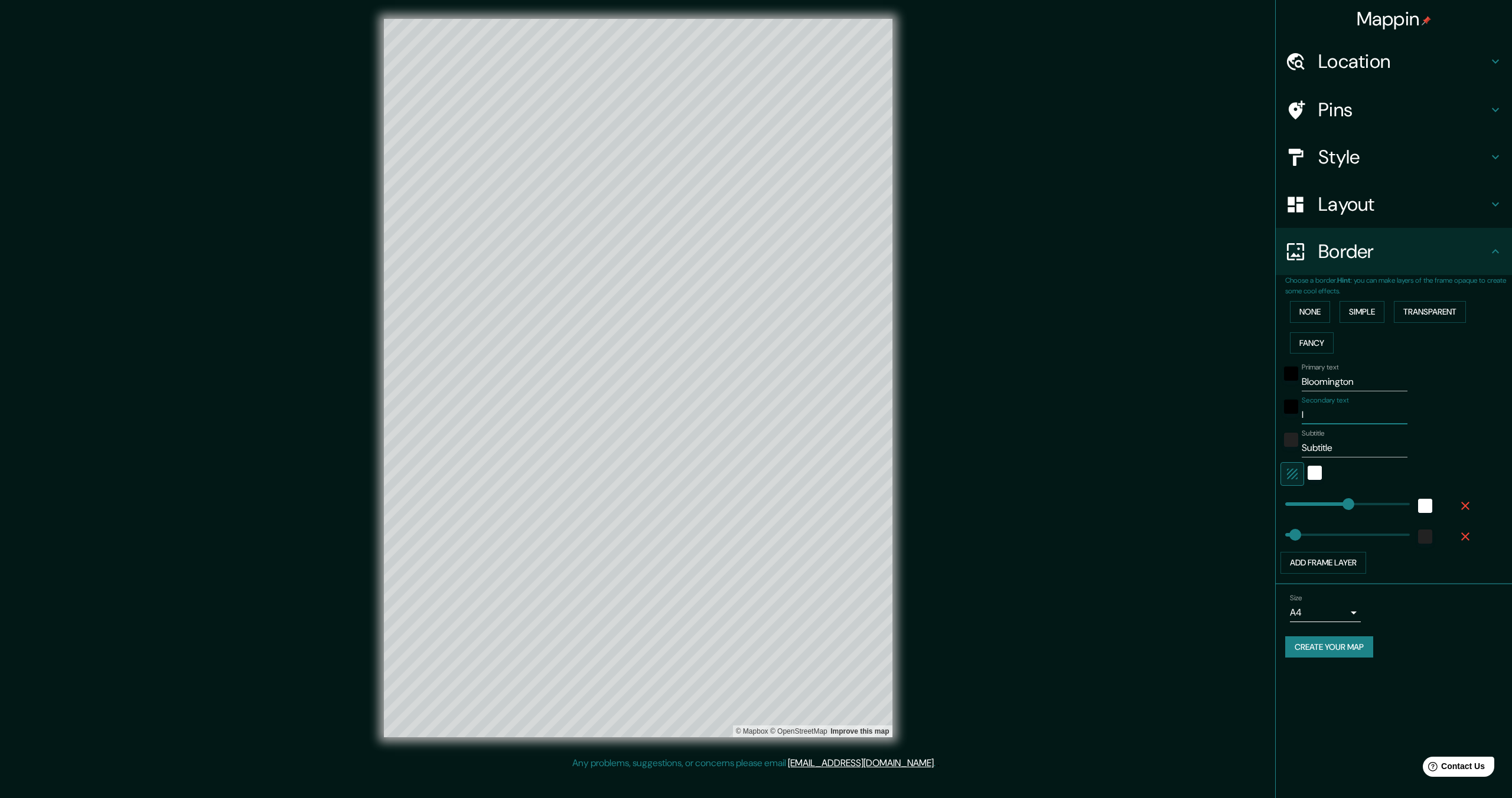
type input "437"
type input "69"
type input "Ind"
type input "437"
type input "69"
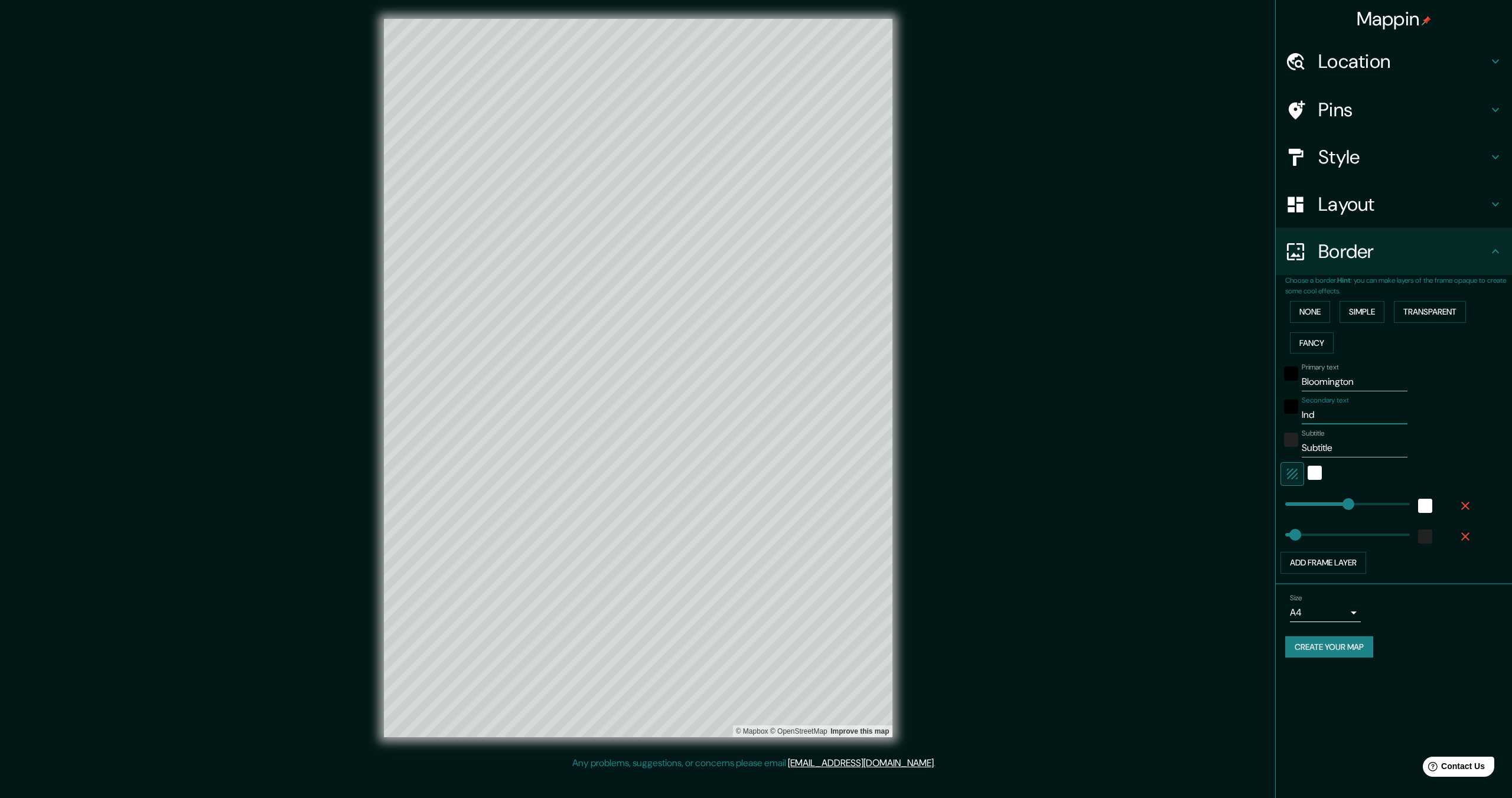
type input "Indi"
type input "437"
type input "69"
type input "India"
type input "437"
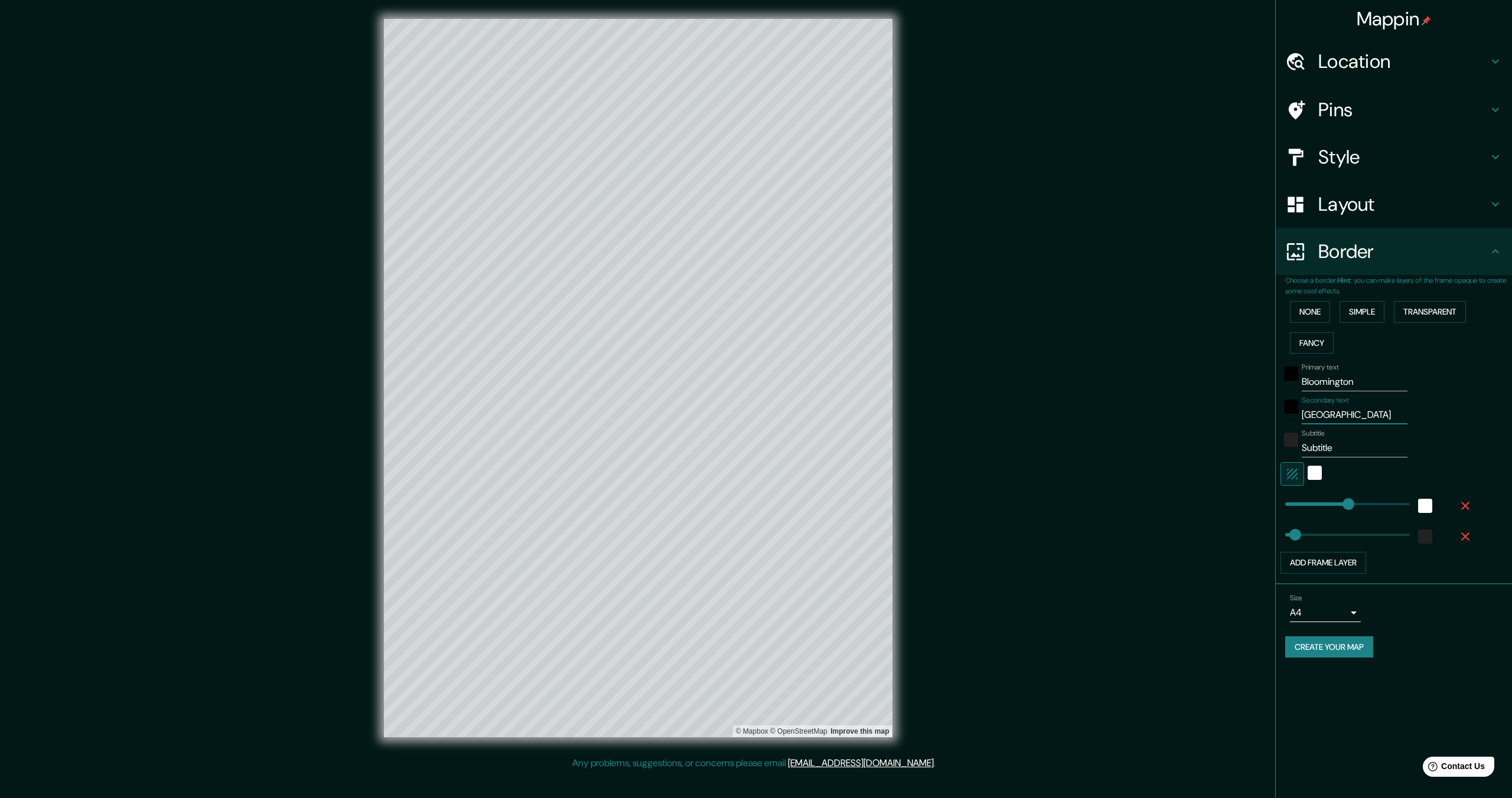
type input "69"
type input "Indian"
type input "437"
type input "69"
type input "Indiana"
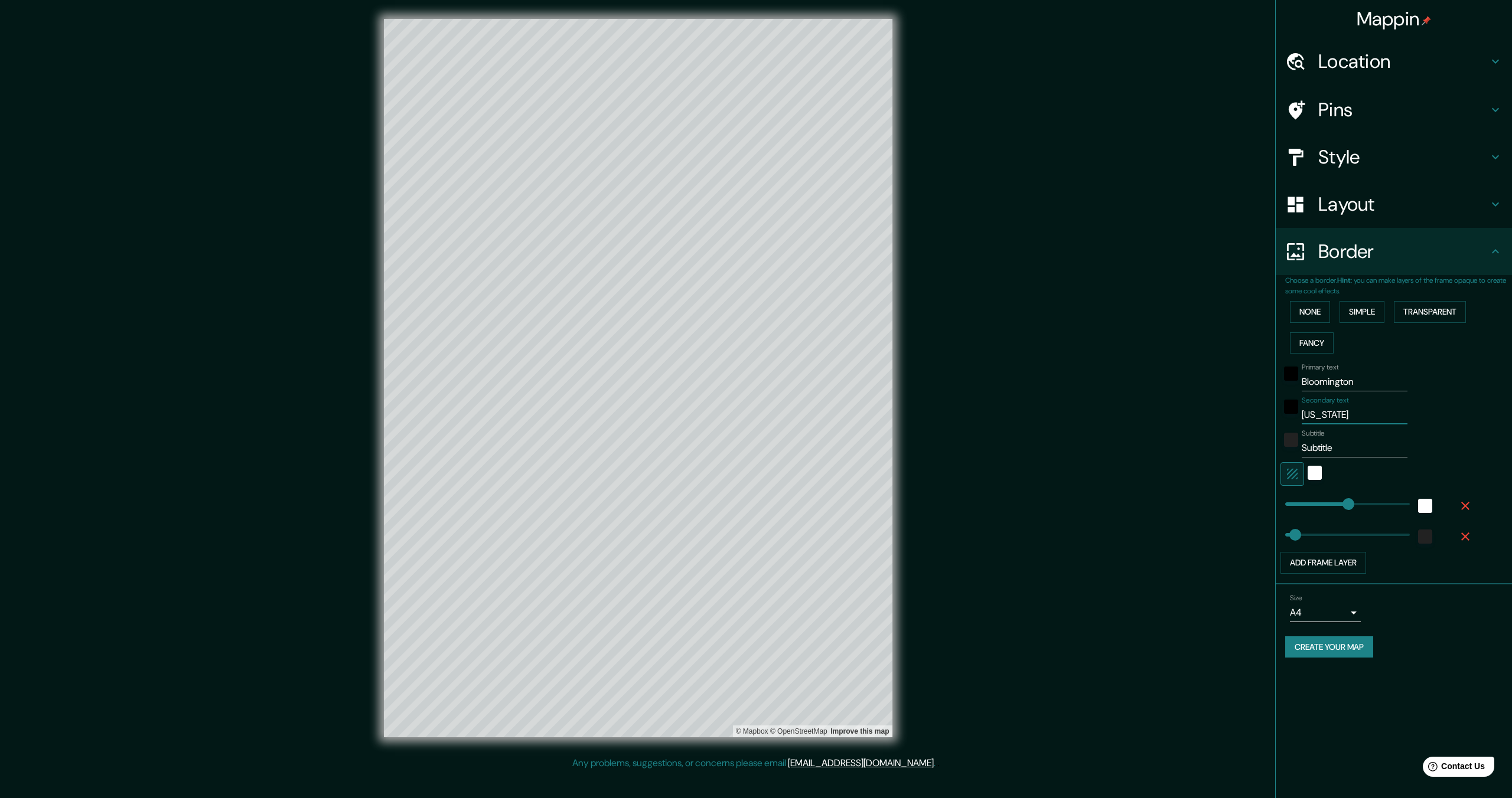
type input "437"
type input "69"
type input "Indiana"
type input "3"
type input "437"
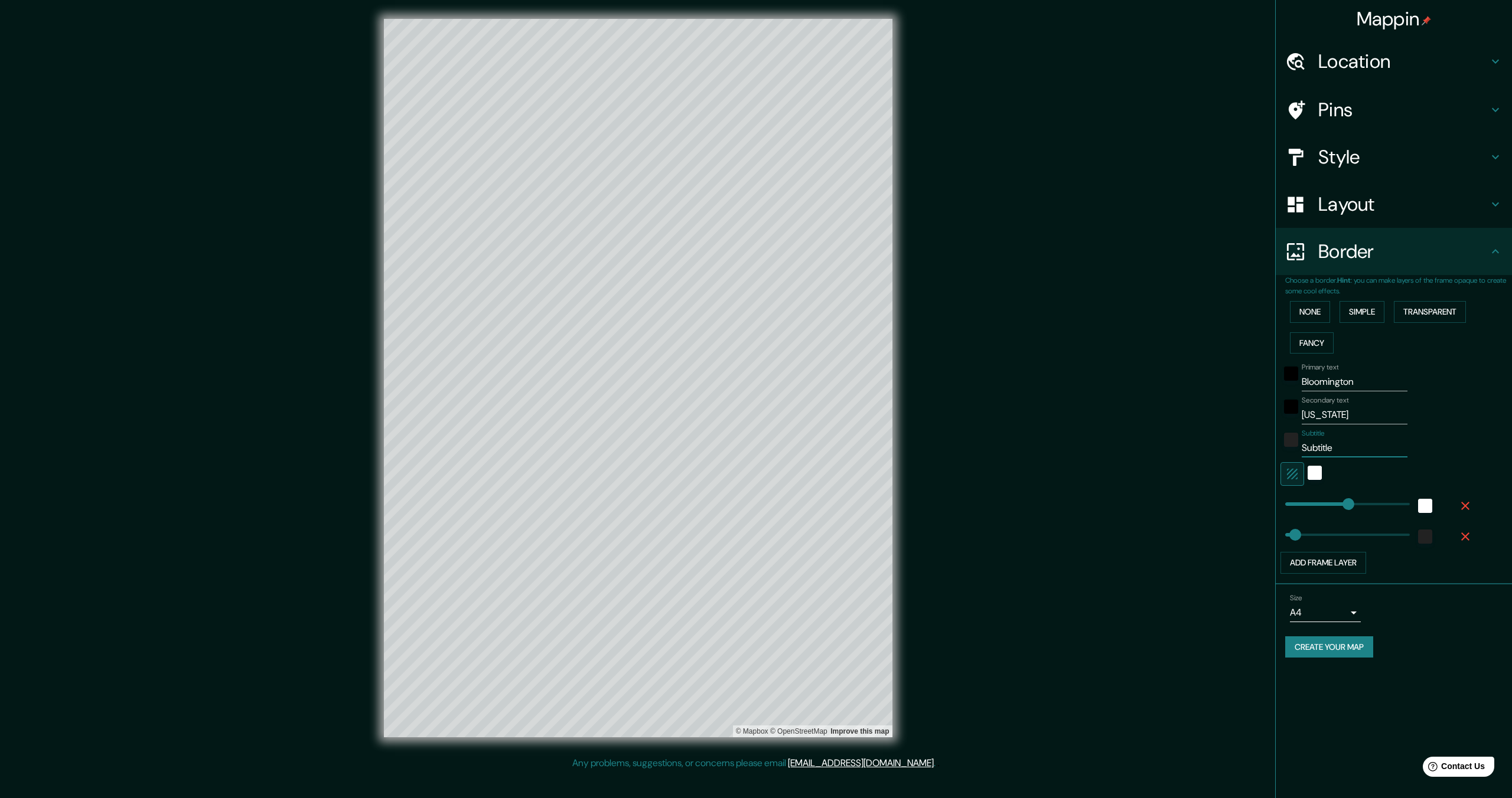
type input "69"
type input "39"
type input "437"
type input "69"
type input "39."
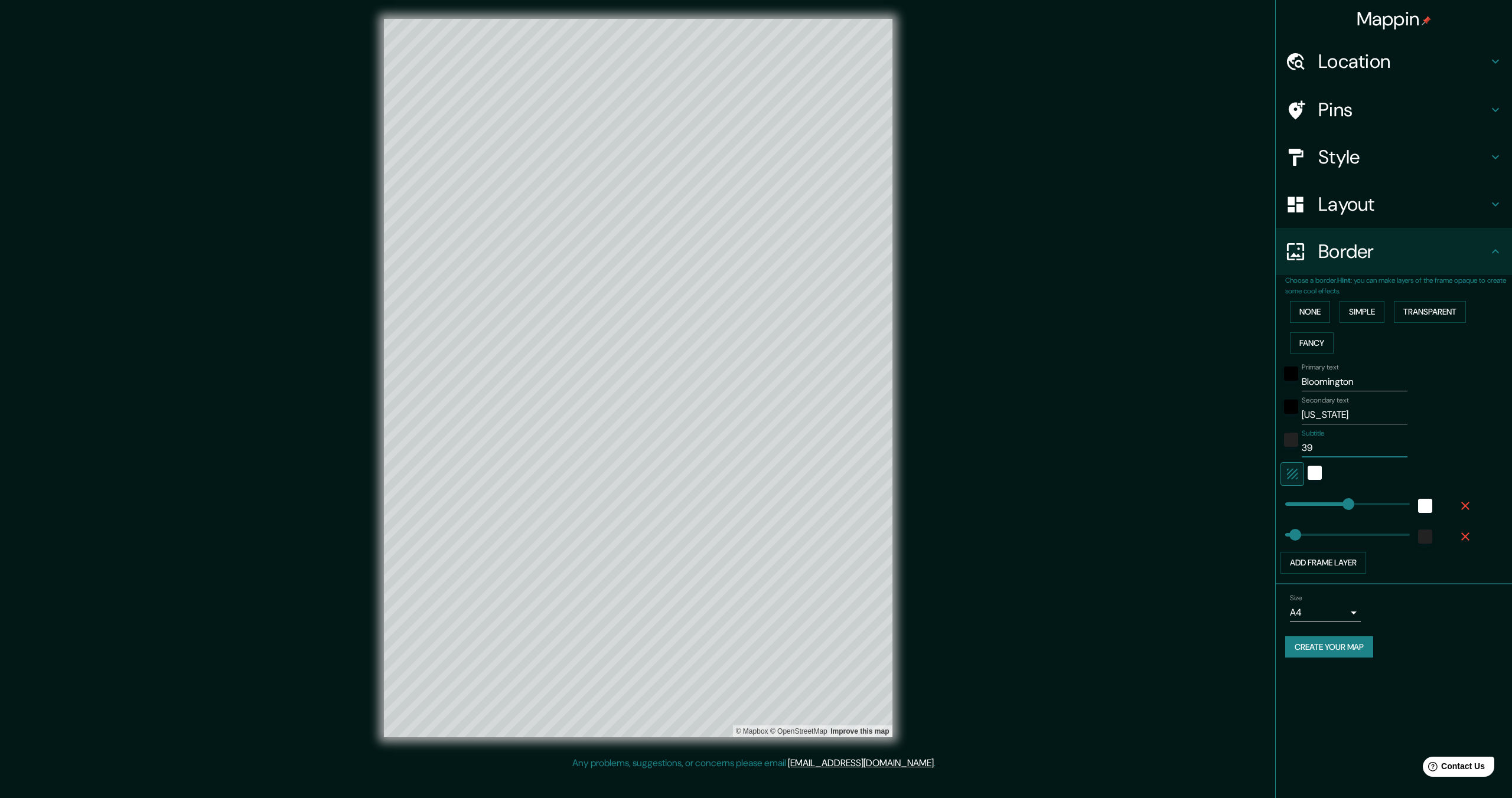
type input "437"
type input "69"
type input "39.1"
type input "437"
type input "69"
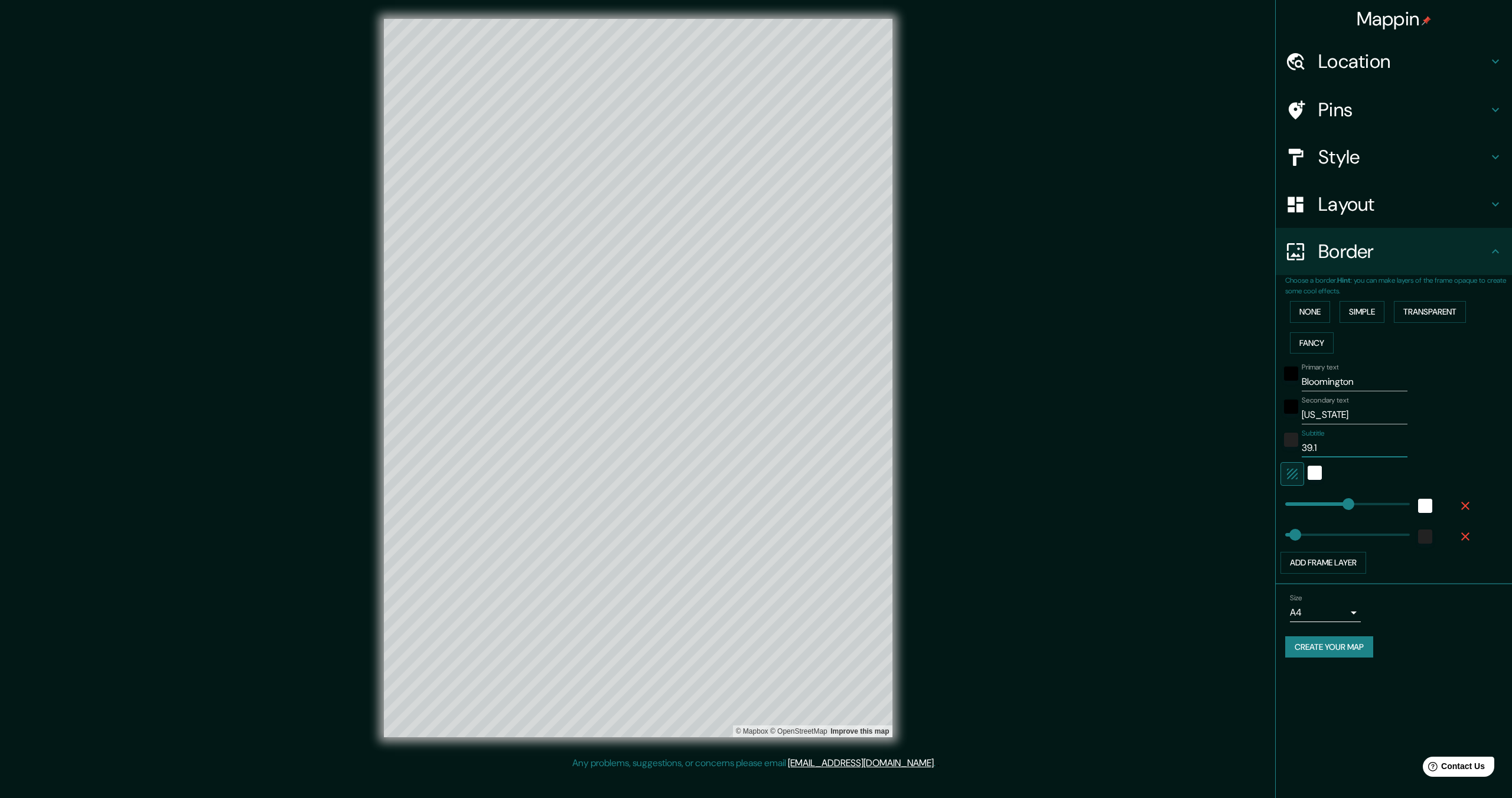
type input "39.17"
type input "437"
type input "69"
paste input "°"
type input "39.17°"
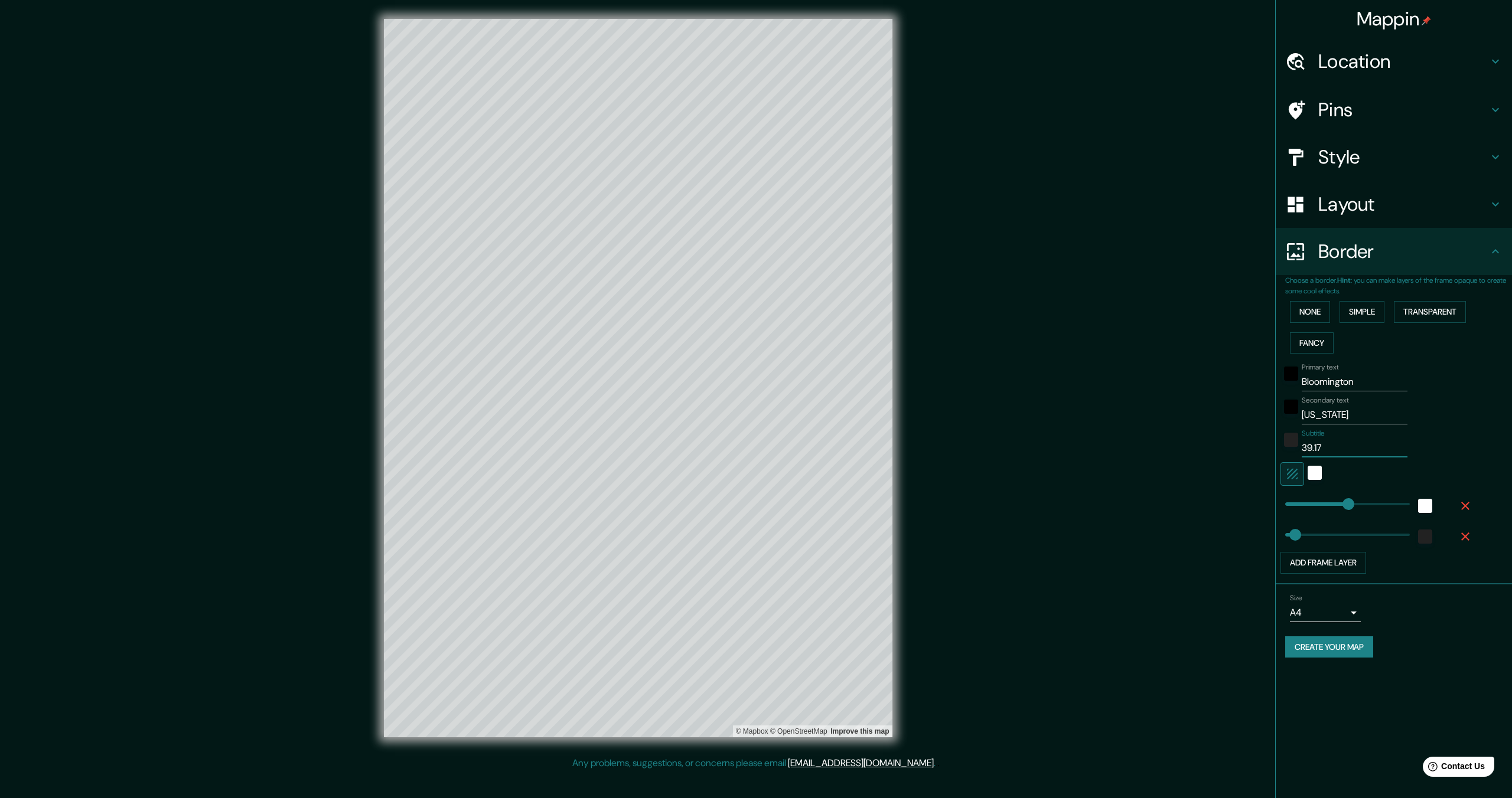
type input "437"
type input "69"
type input "39.17°"
type input "437"
type input "69"
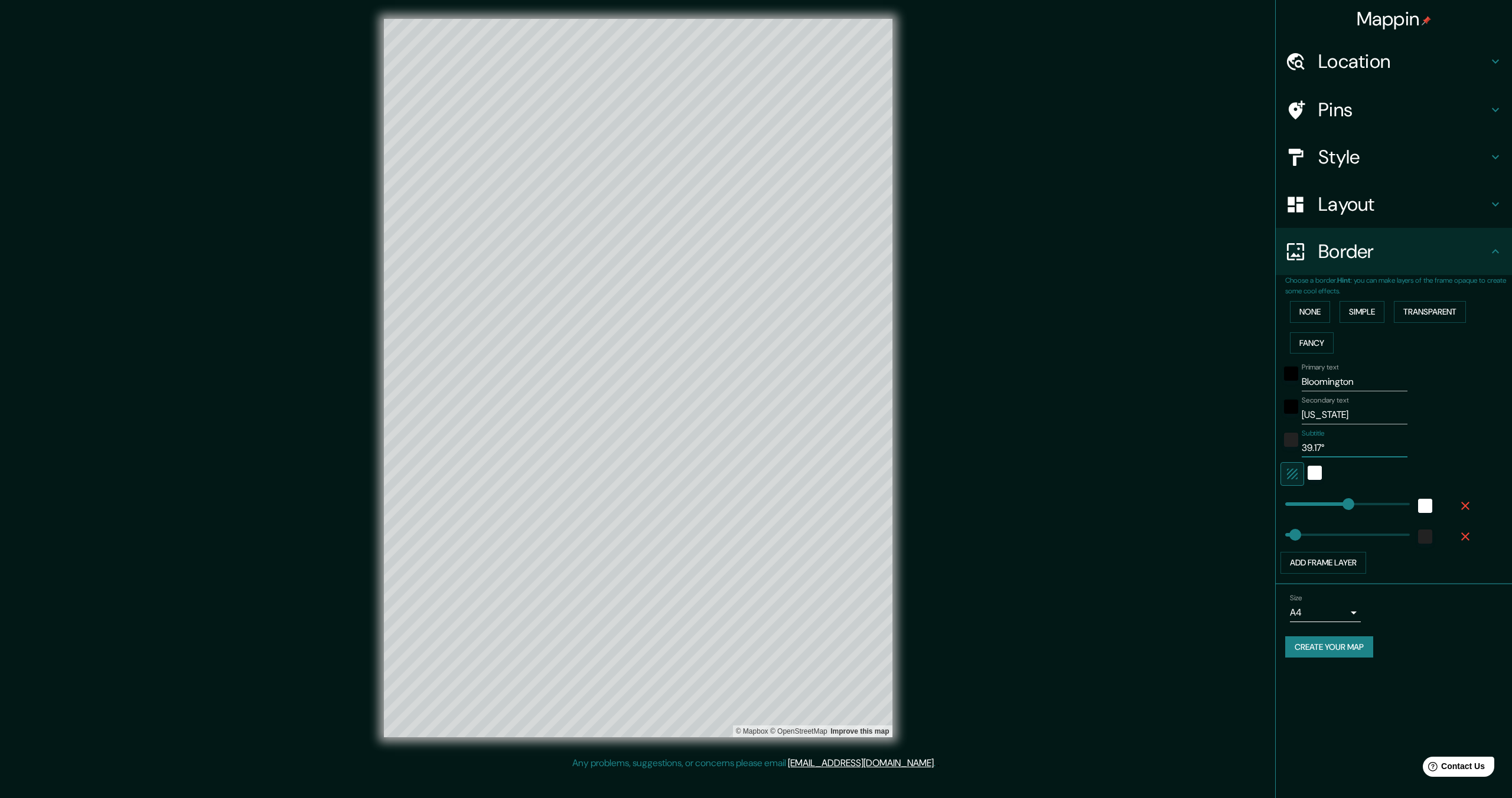
type input "39.17° N"
type input "437"
type input "69"
type input "39.17° N"
type input "437"
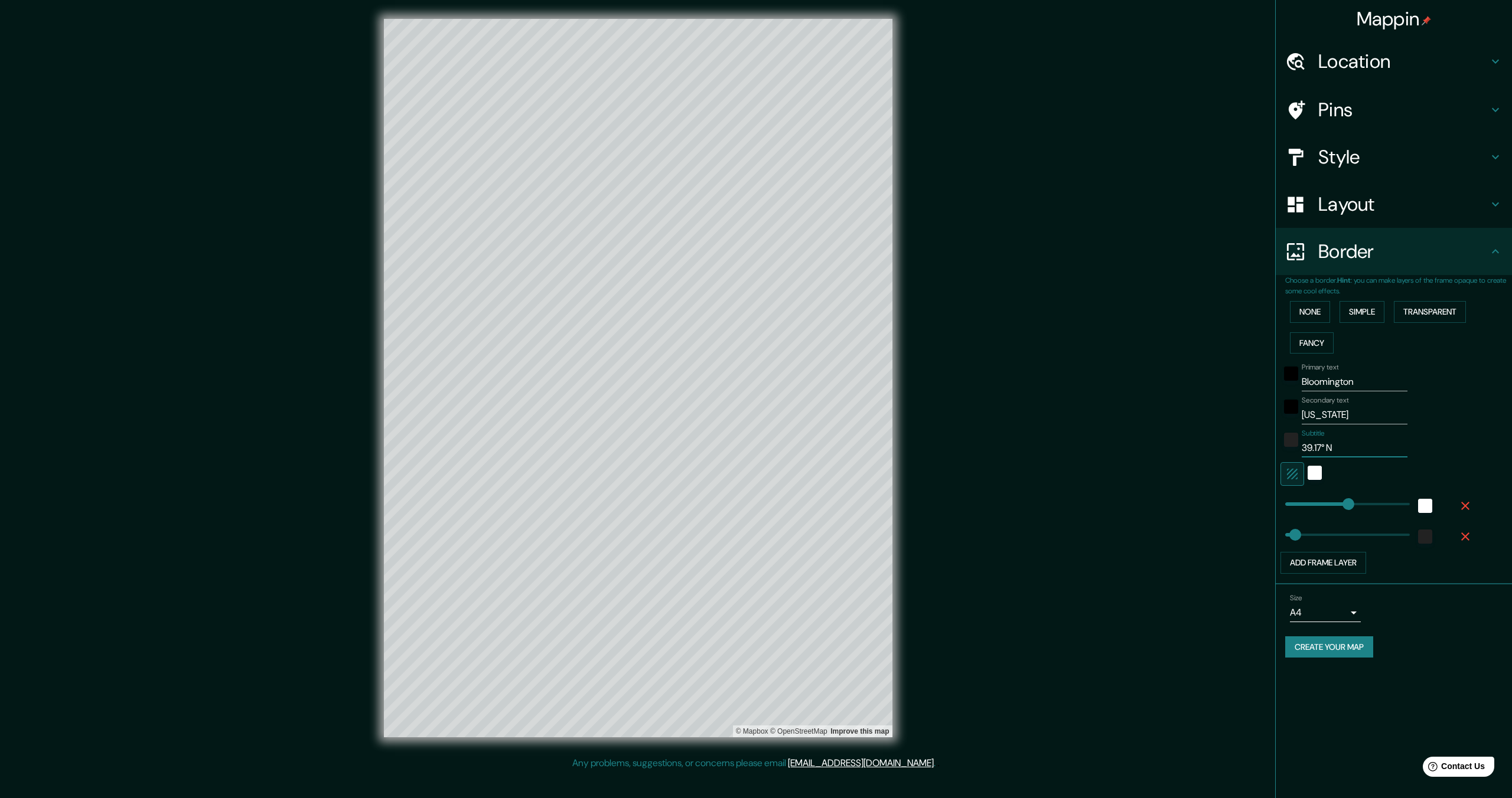
type input "69"
type input "39.17° N /"
type input "437"
type input "69"
type input "39.17° N /"
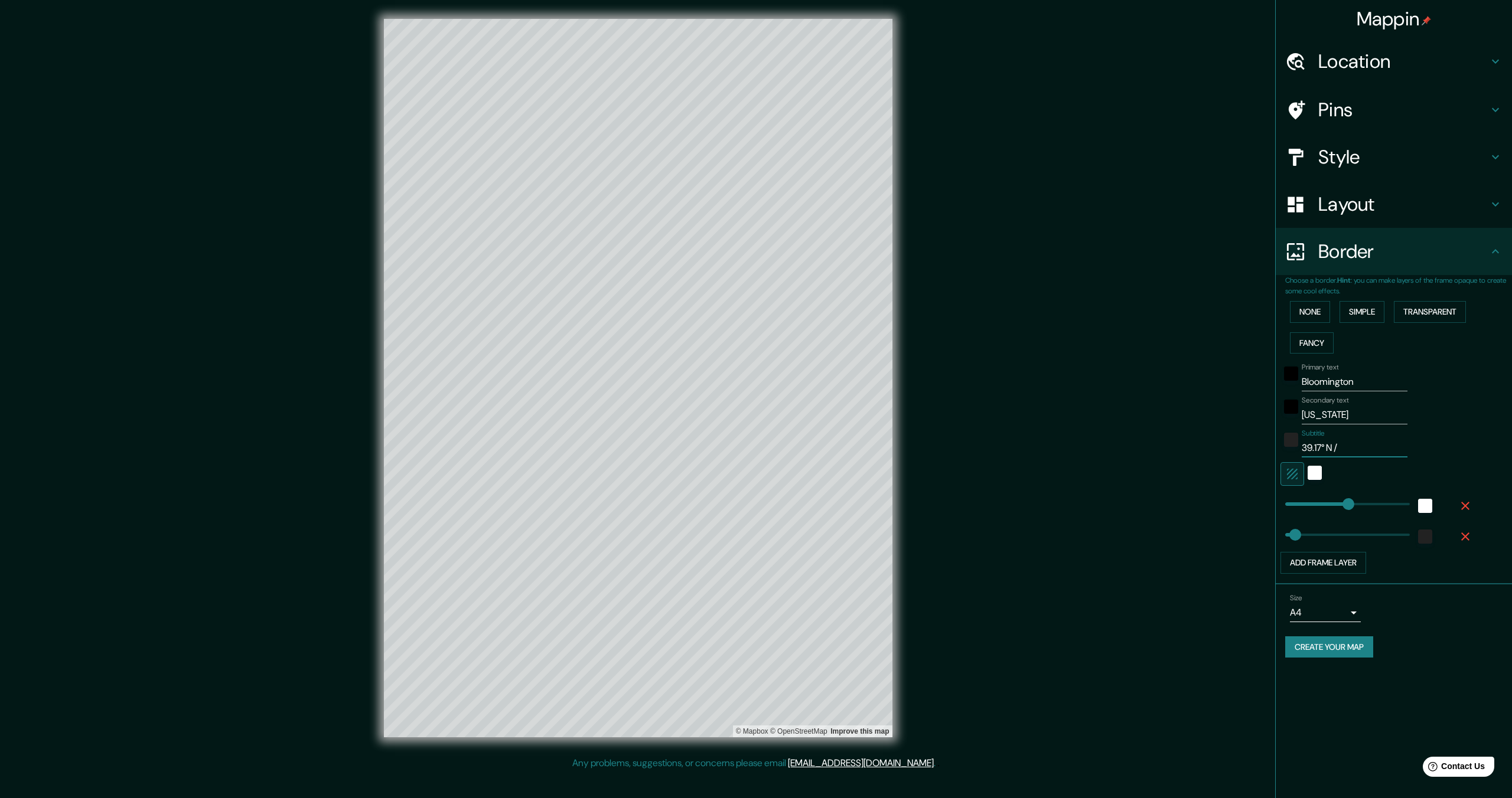
type input "437"
type input "69"
type input "39.17° N / 8"
type input "437"
type input "69"
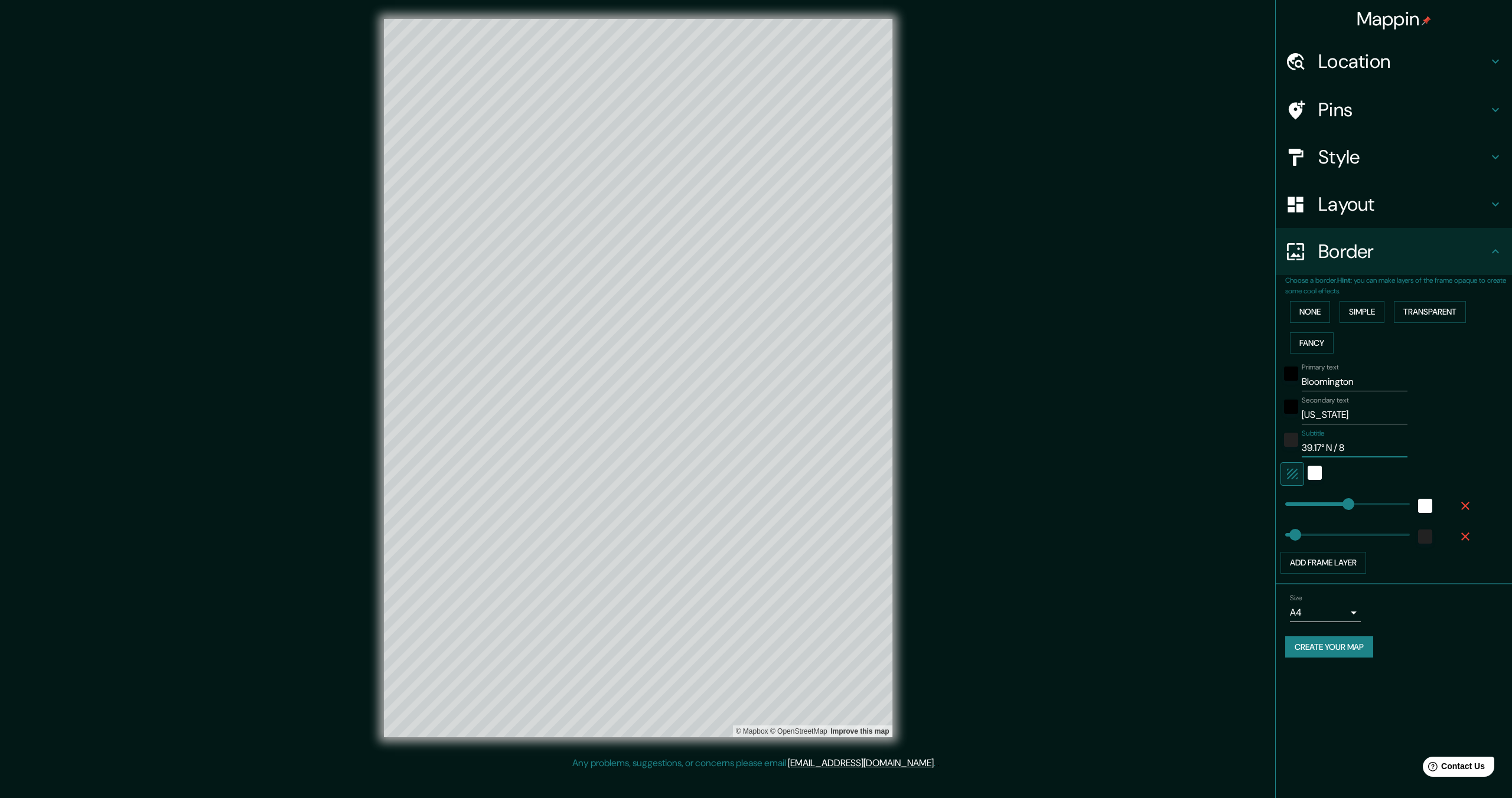
type input "39.17° N / 86"
type input "437"
type input "69"
type input "39.17° N / 86."
type input "437"
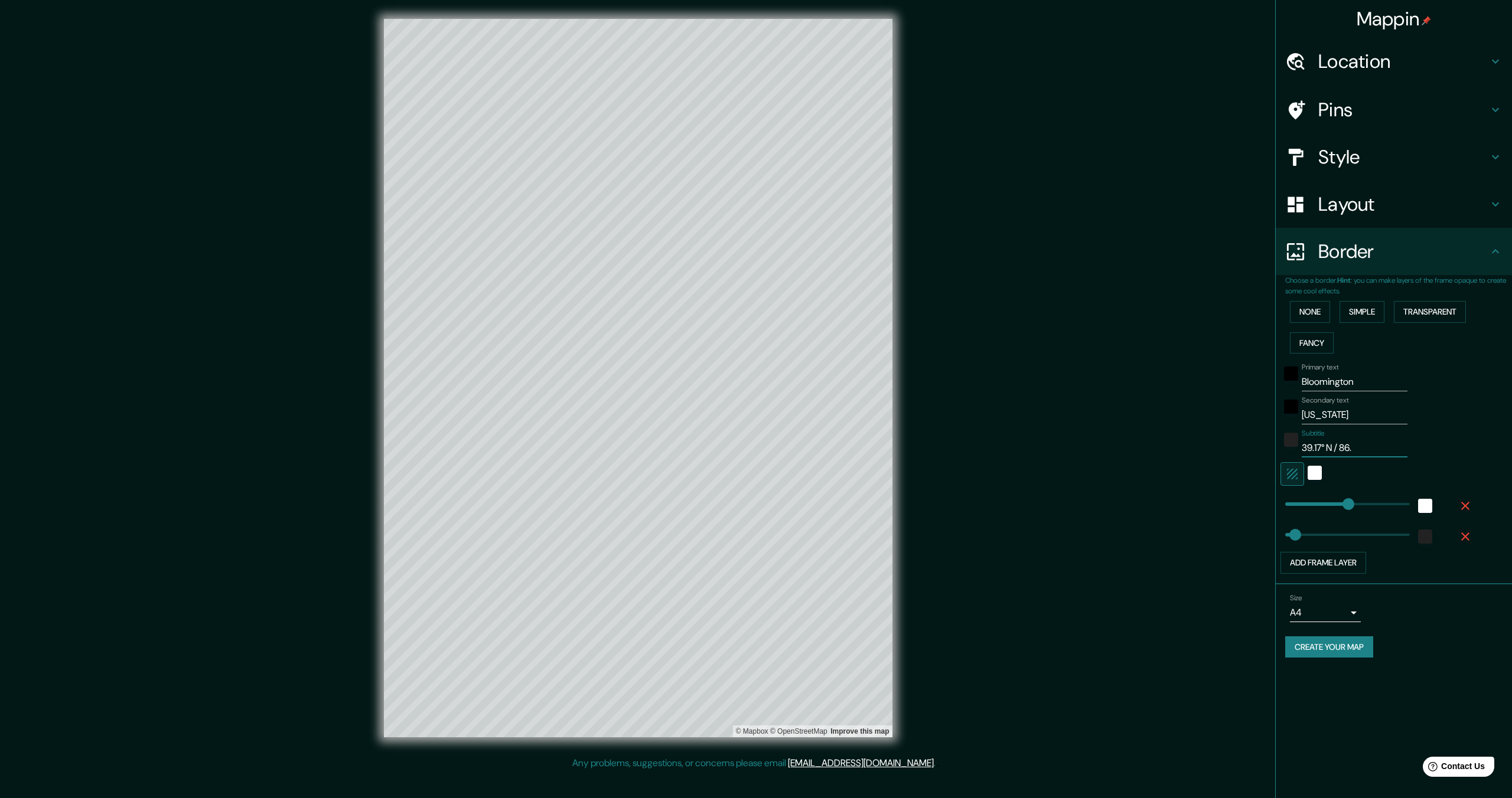
type input "69"
type input "39.17° N / 86.5"
type input "437"
type input "69"
type input "39.17° N / 86.53"
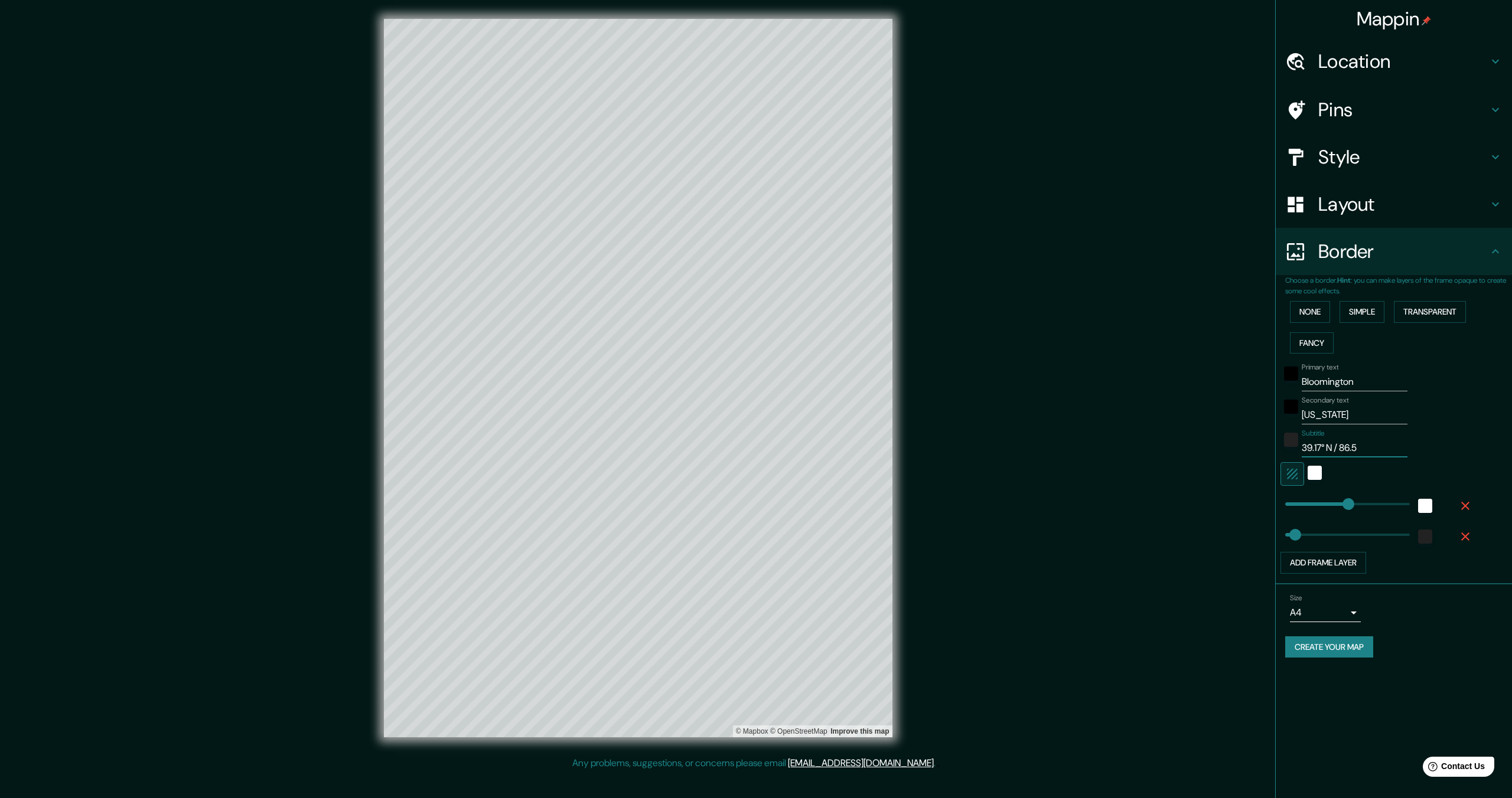
type input "437"
type input "69"
type input "39.17° N / 86.5"
type input "437"
type input "69"
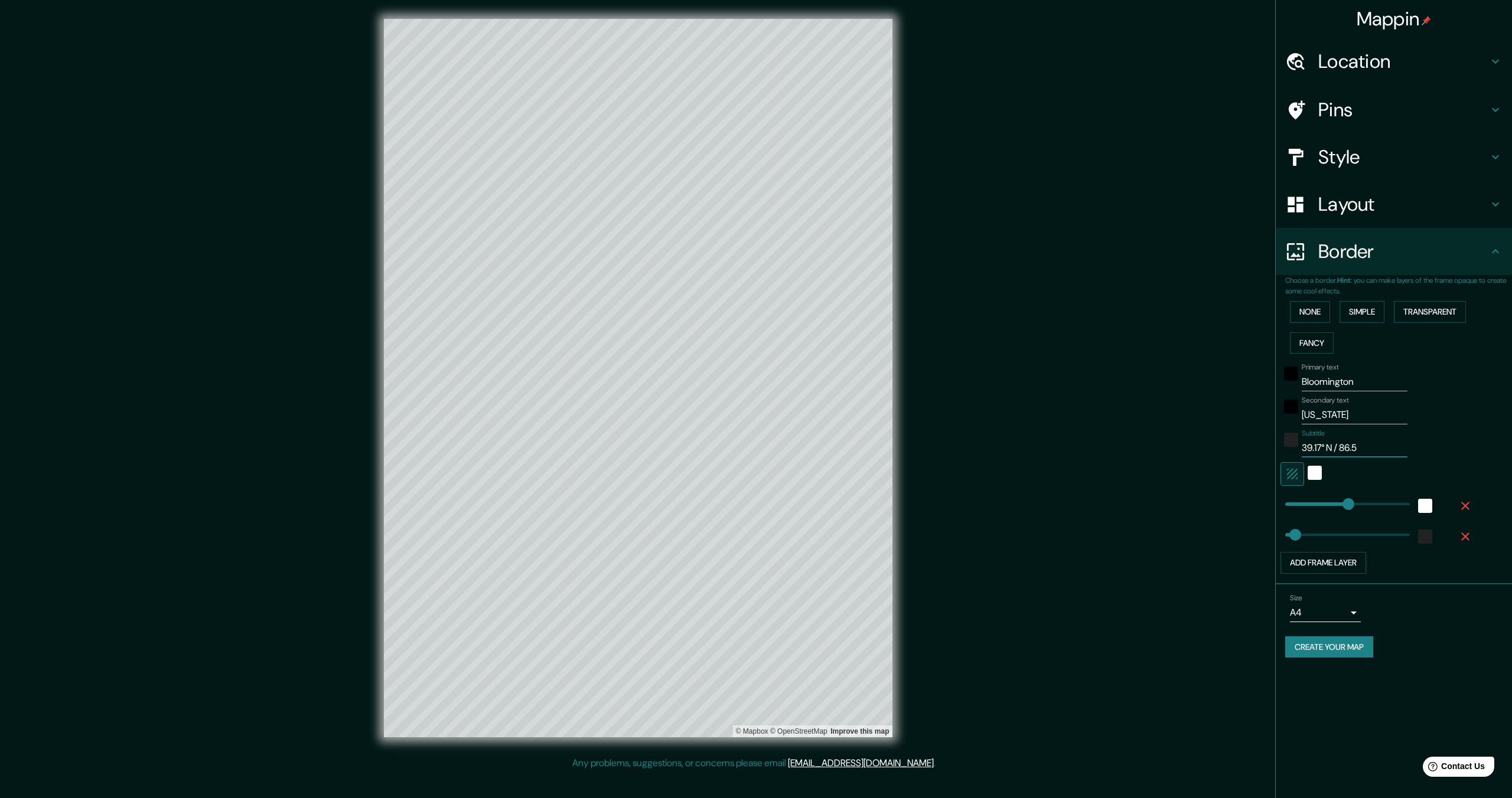
type input "39.17° N / 86.54"
type input "437"
type input "69"
paste input "°"
type input "39.17° N / 86.54°"
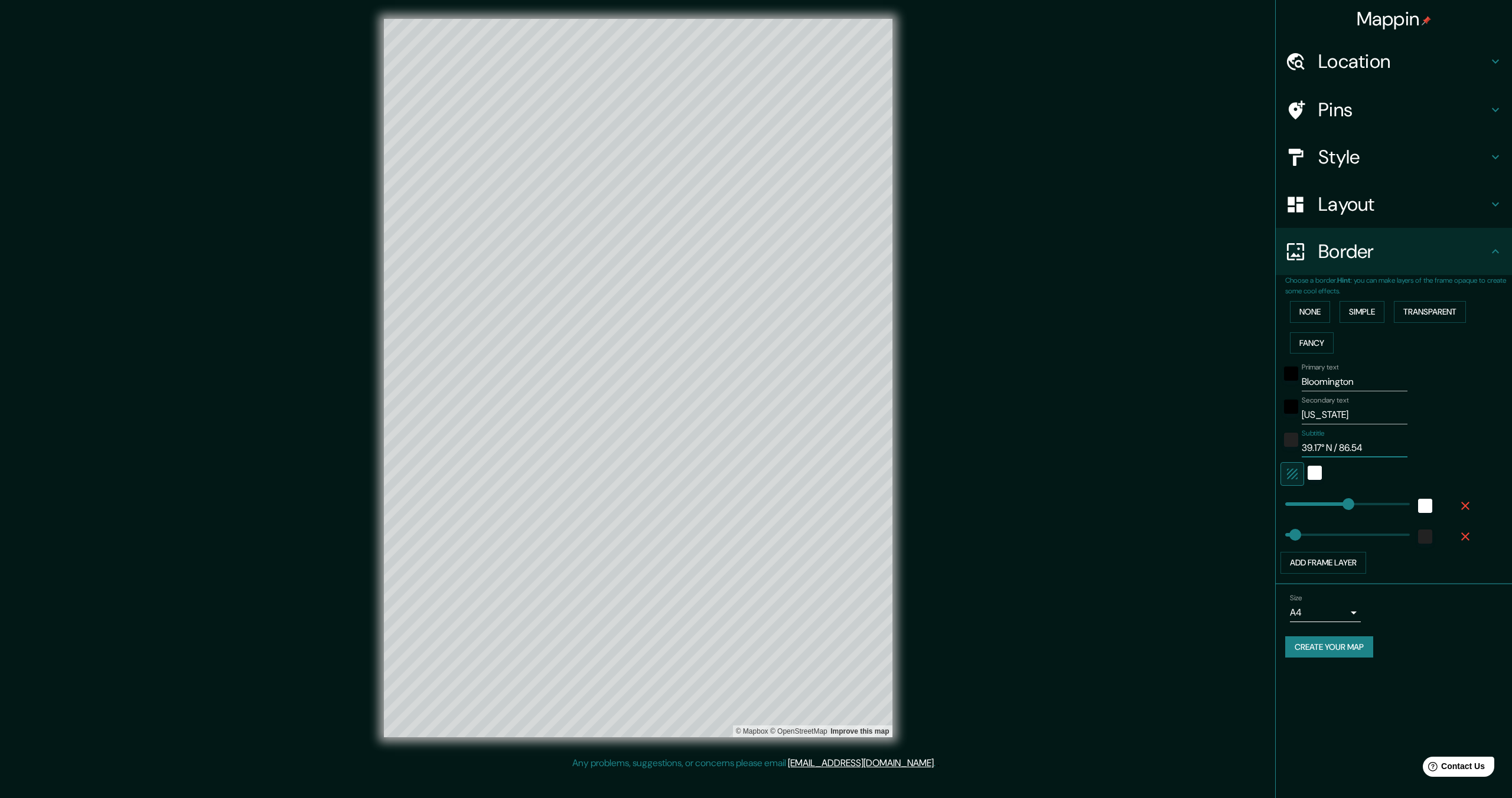
type input "437"
type input "69"
type input "39.17° N / 86.54°"
type input "437"
type input "69"
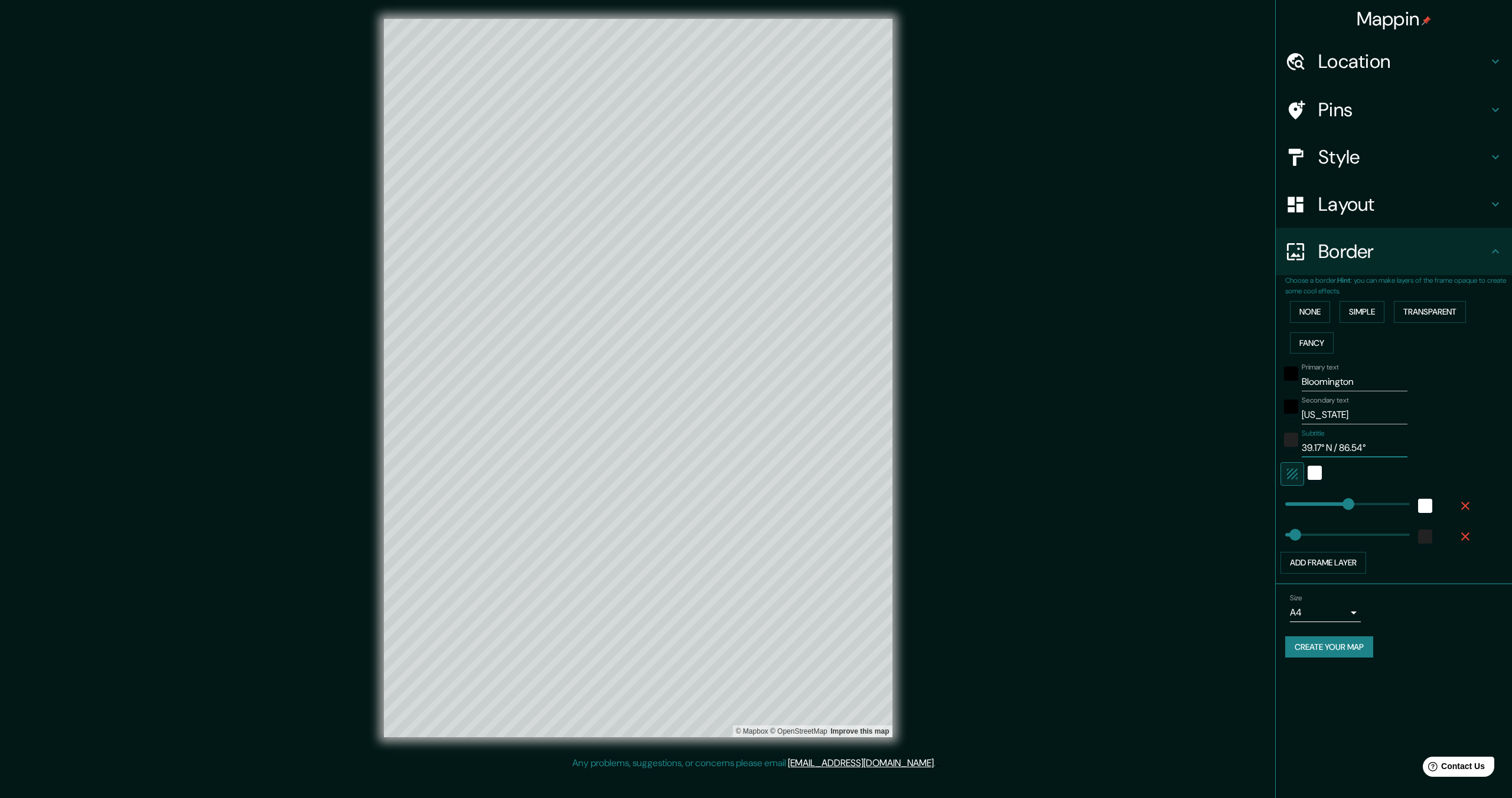
type input "39.17° N / 86.54° W"
type input "437"
type input "69"
type input "437"
type input "39.17° N / 86.54° W"
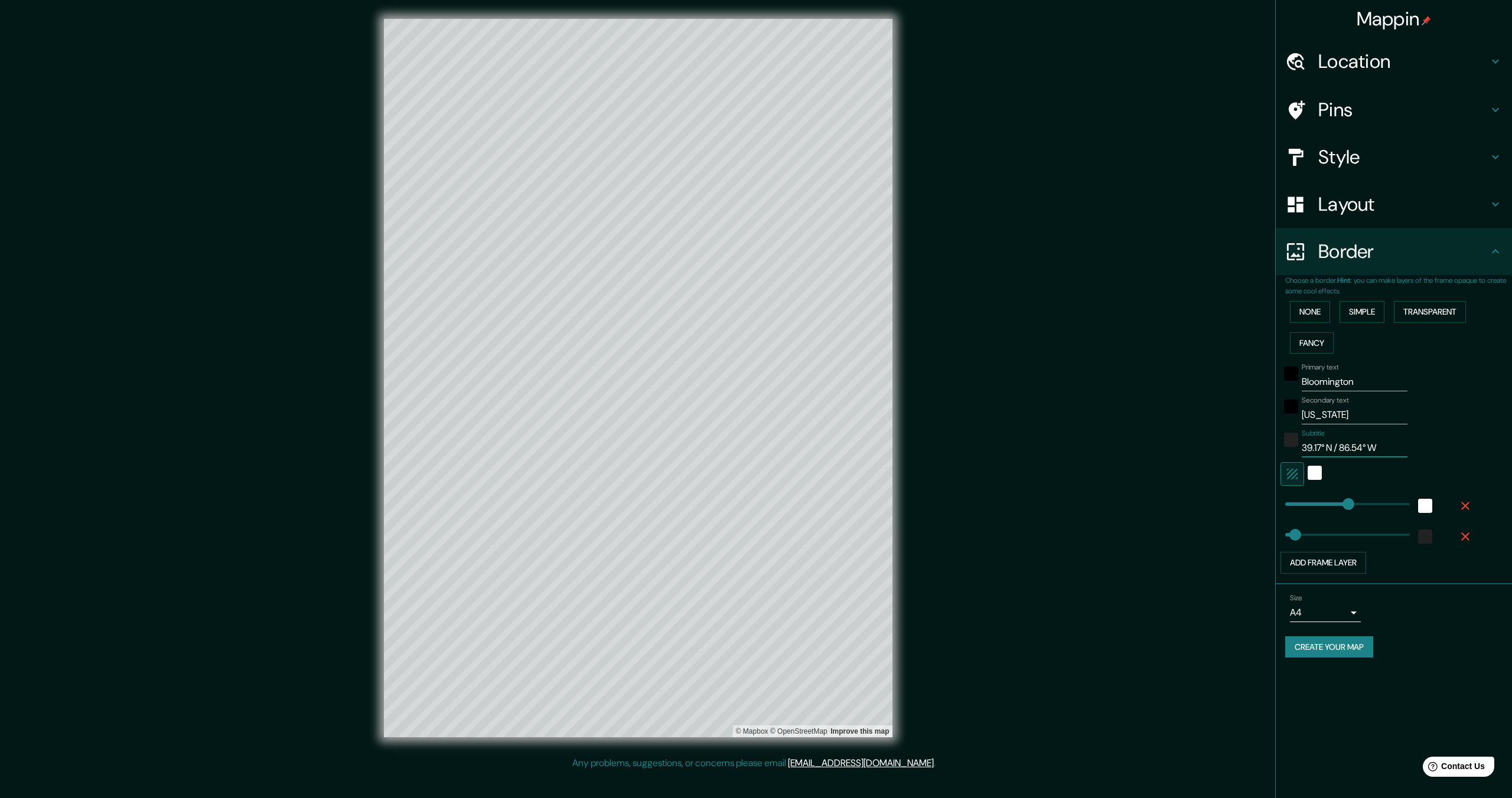
click at [1465, 506] on icon "button" at bounding box center [1465, 506] width 9 height 9
click at [1346, 309] on button "Simple" at bounding box center [1362, 311] width 45 height 22
click at [1343, 382] on input "Bloomington" at bounding box center [1354, 382] width 106 height 19
click at [1324, 415] on input "Indiana" at bounding box center [1354, 415] width 106 height 19
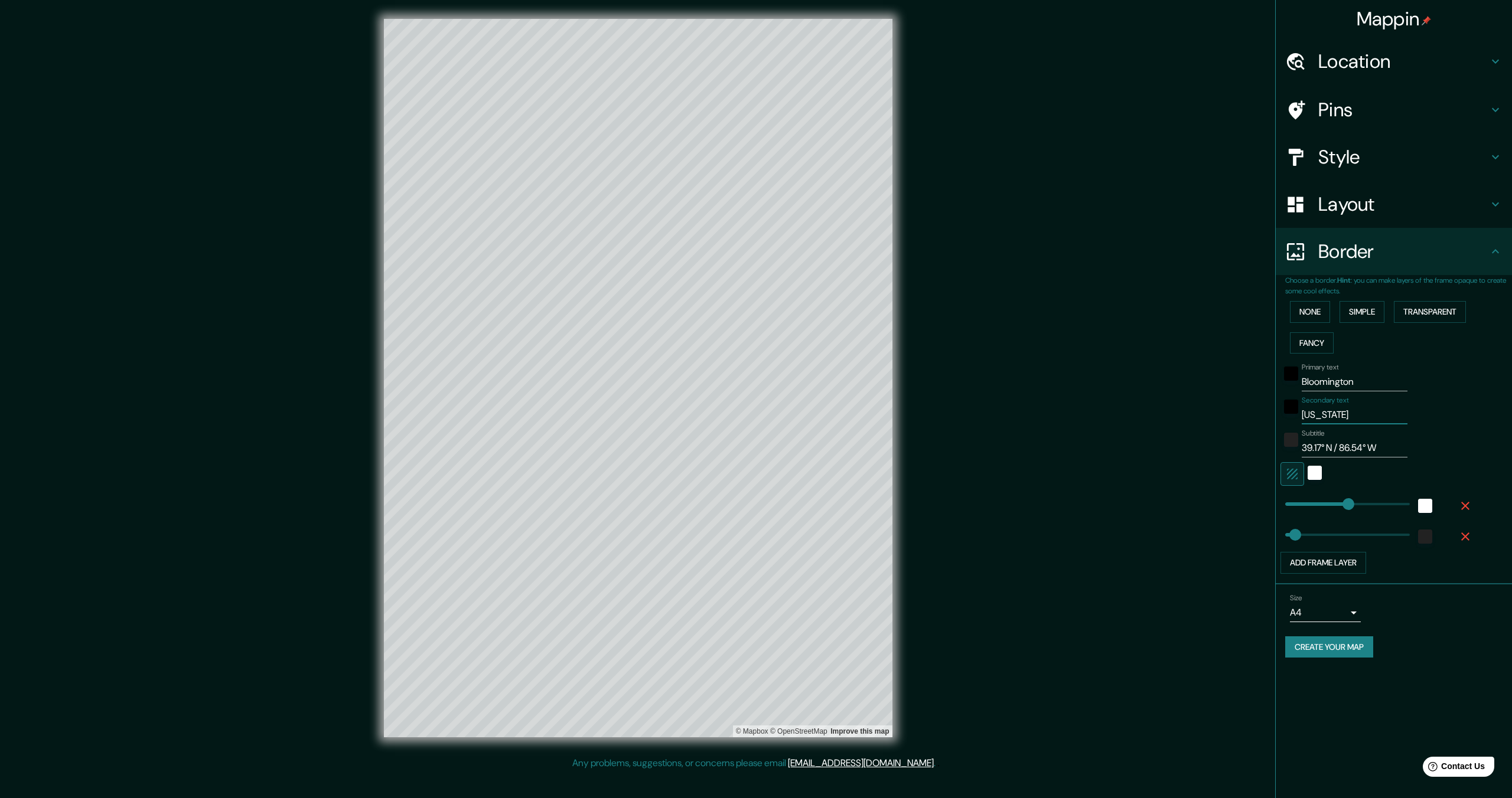
click at [1368, 447] on input "39.17° N / 86.54° W" at bounding box center [1354, 448] width 106 height 19
click at [1296, 471] on icon "button" at bounding box center [1292, 474] width 14 height 14
type input "437"
type input "69"
click at [1296, 471] on icon "button" at bounding box center [1292, 474] width 14 height 14
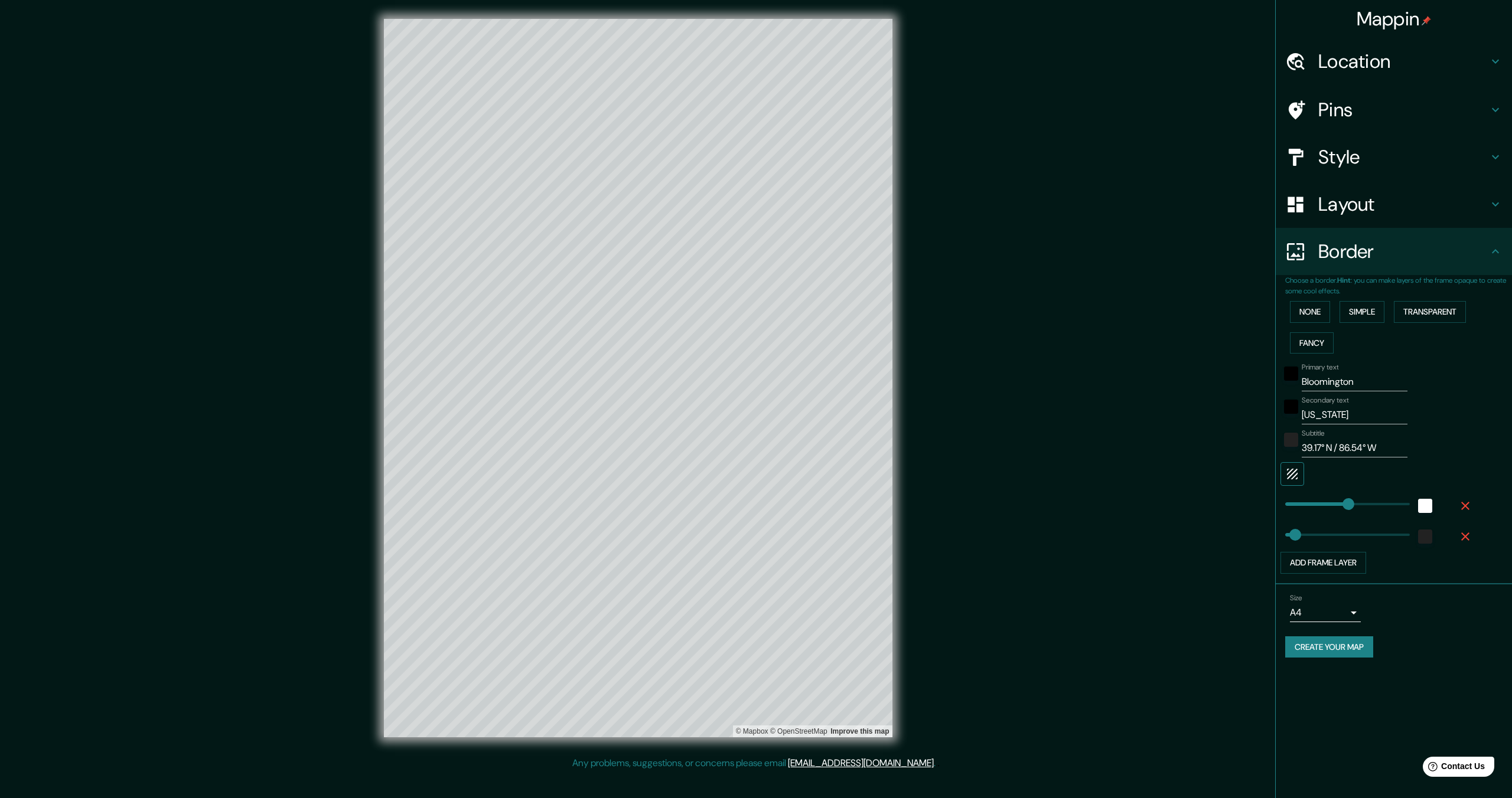
type input "437"
type input "69"
click at [1358, 382] on input "Bloomington" at bounding box center [1354, 382] width 106 height 19
click at [1340, 184] on div "Layout" at bounding box center [1394, 204] width 236 height 47
type input "437"
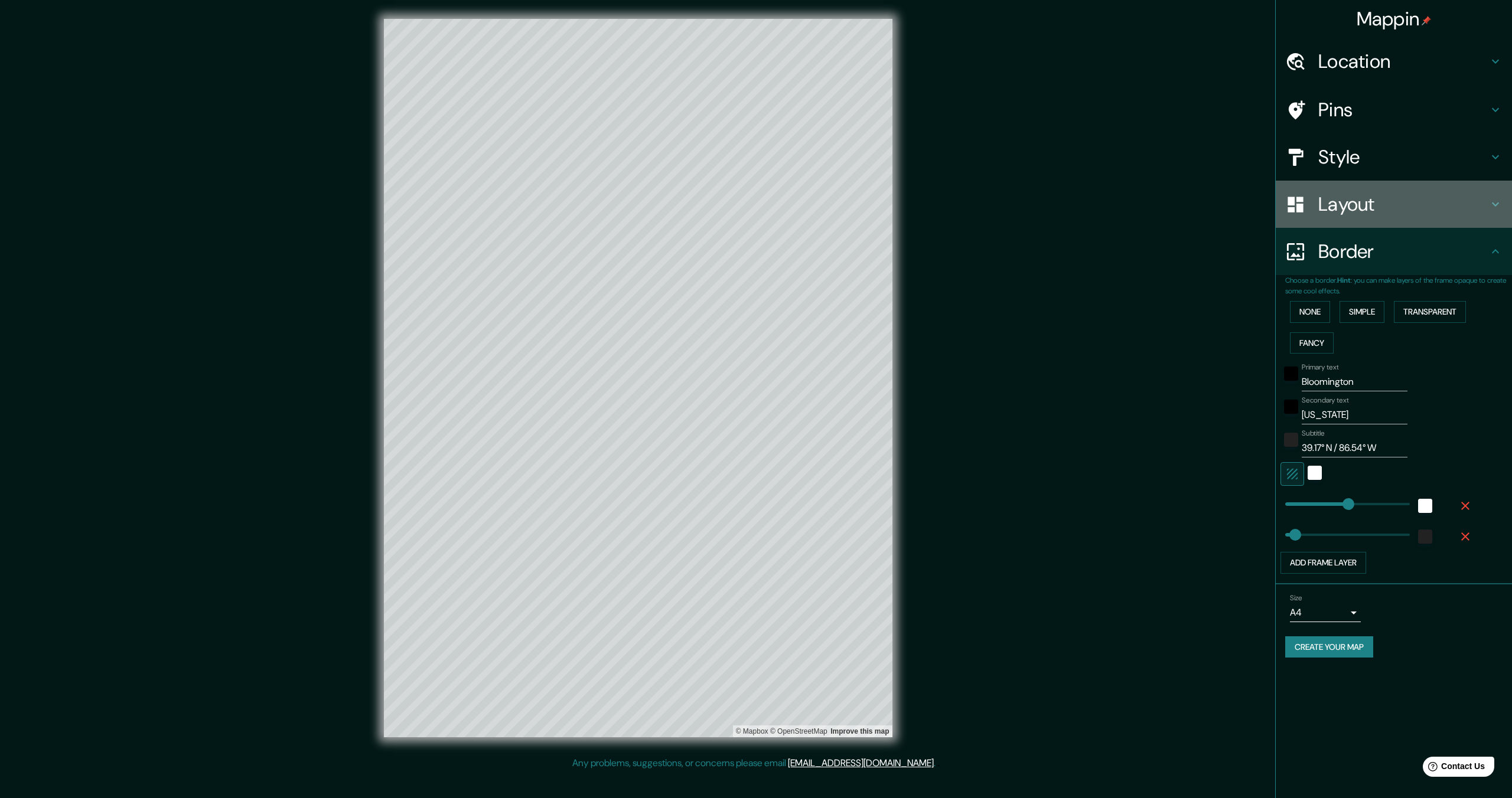
type input "69"
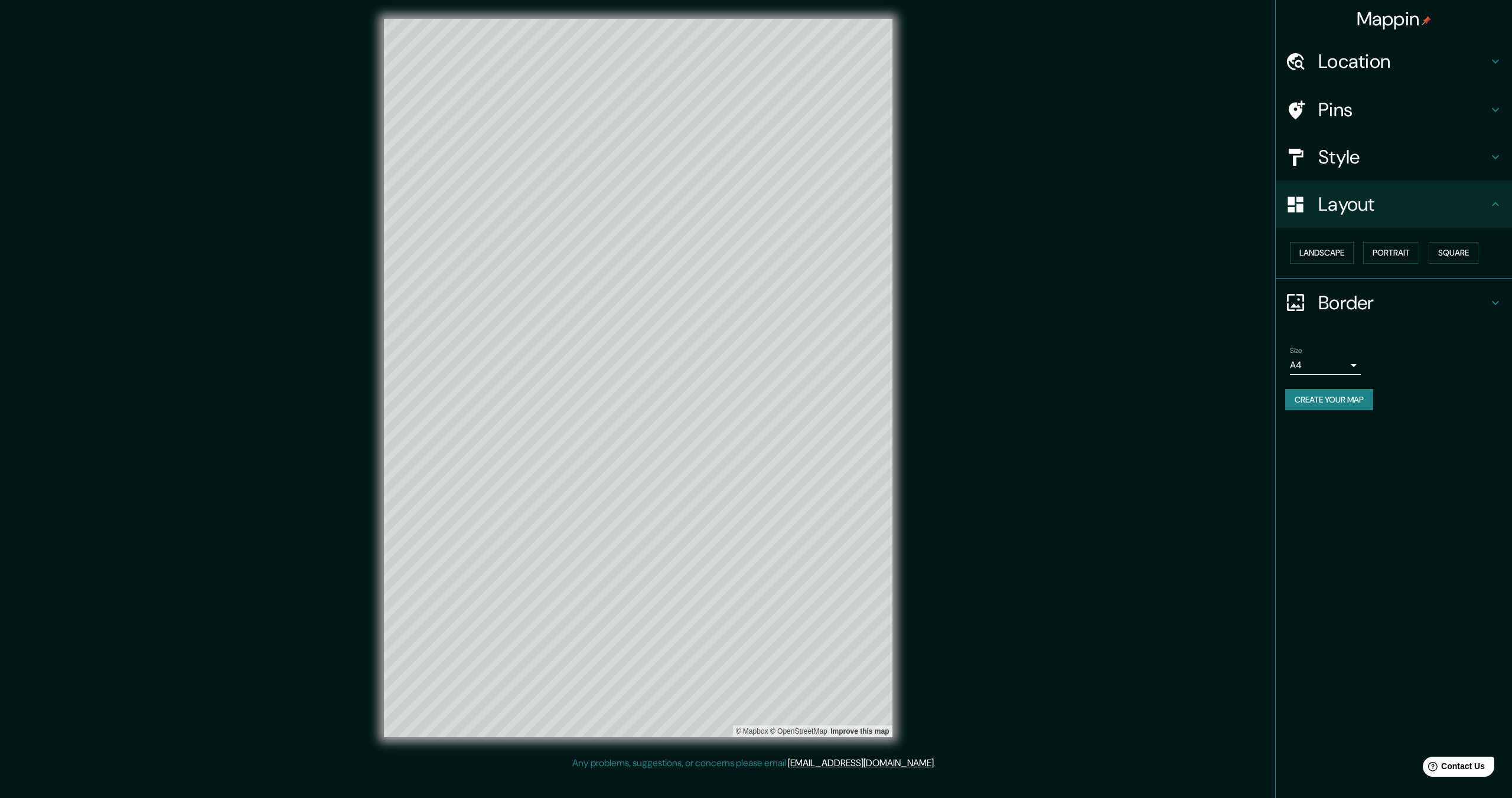
click at [1352, 159] on h4 "Style" at bounding box center [1403, 157] width 170 height 23
type input "437"
type input "69"
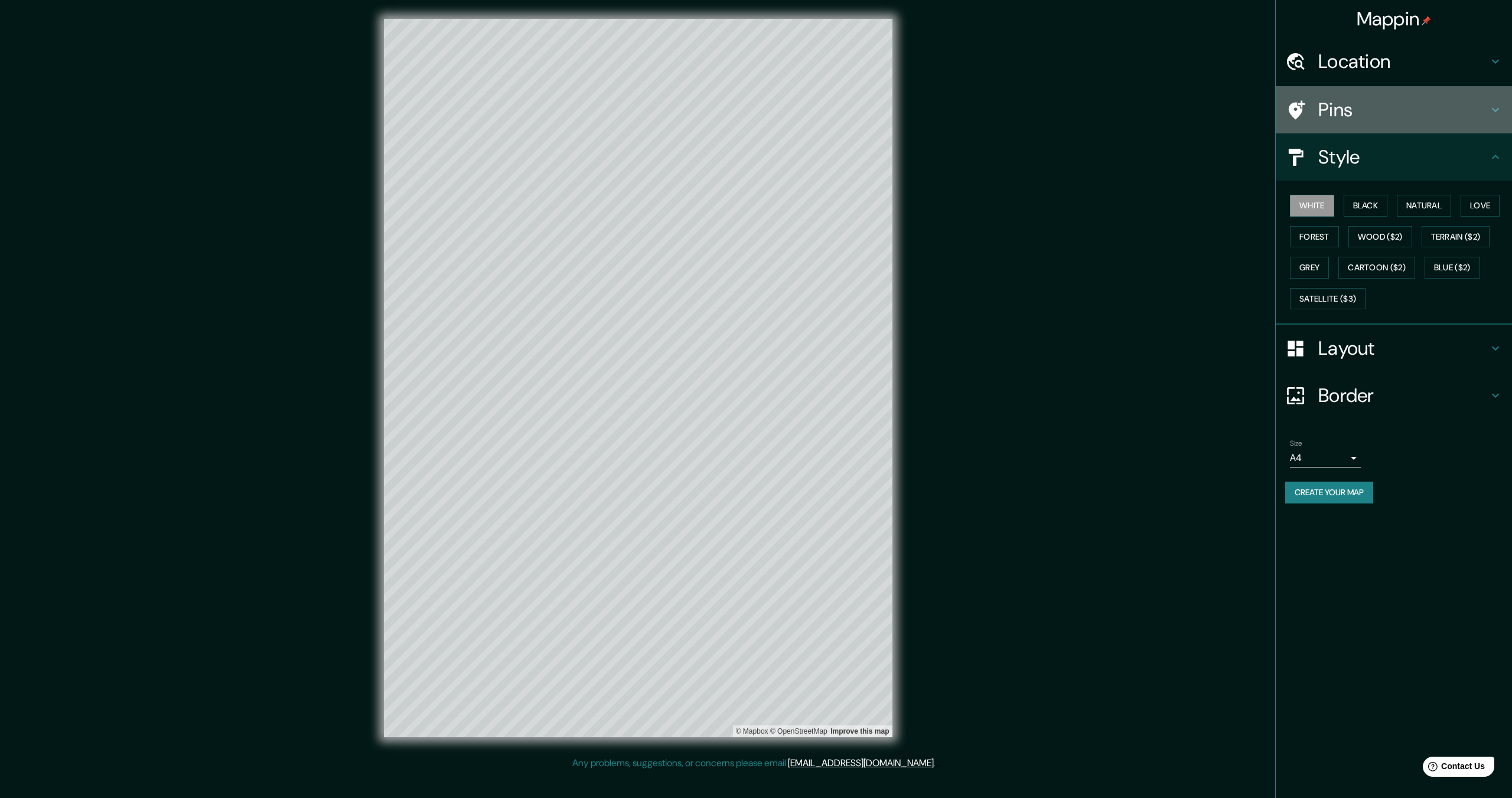
click at [1340, 87] on div "Pins" at bounding box center [1394, 109] width 236 height 47
type input "437"
type input "69"
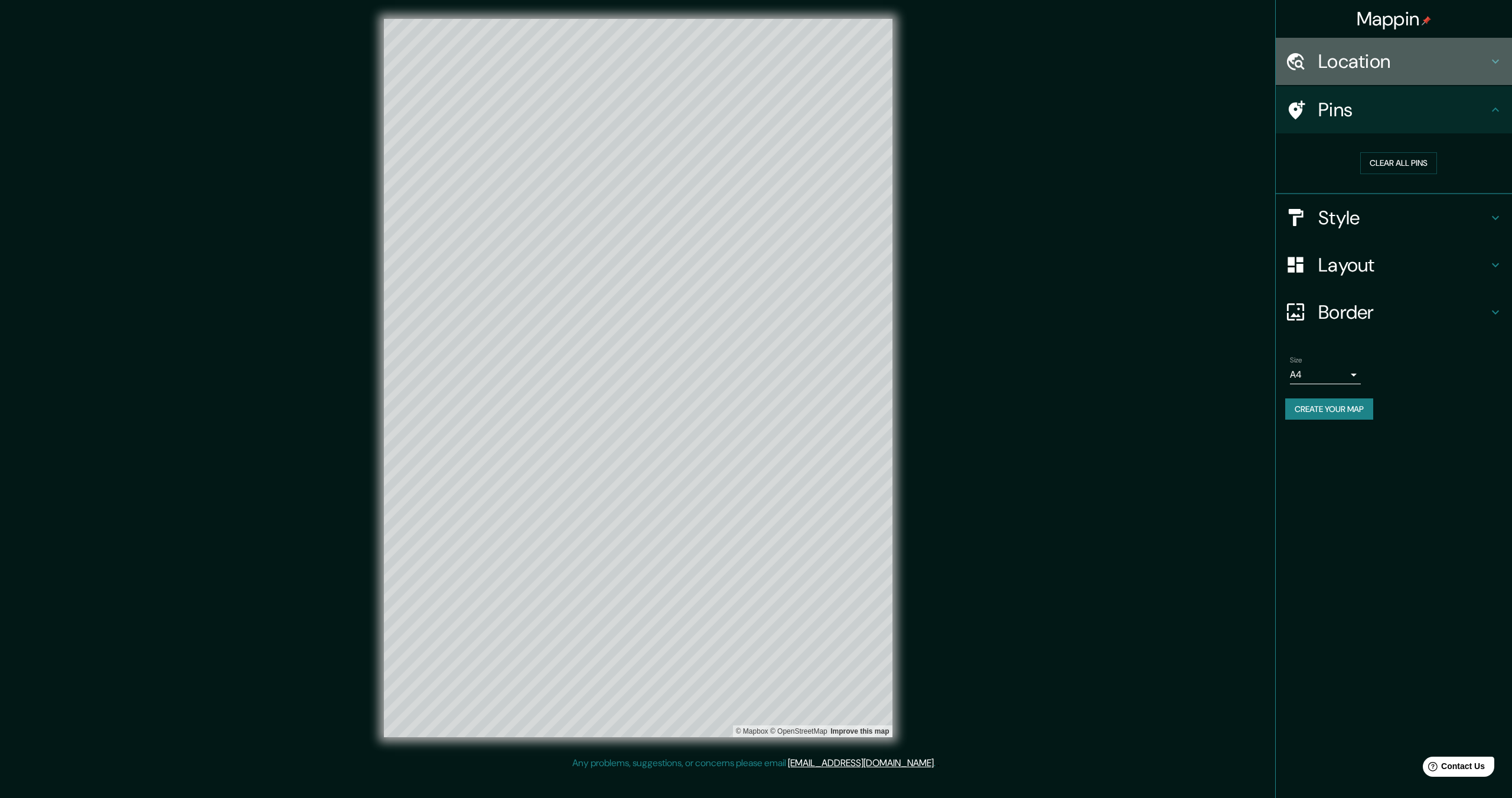
click at [1340, 71] on h4 "Location" at bounding box center [1403, 61] width 170 height 23
type input "437"
type input "69"
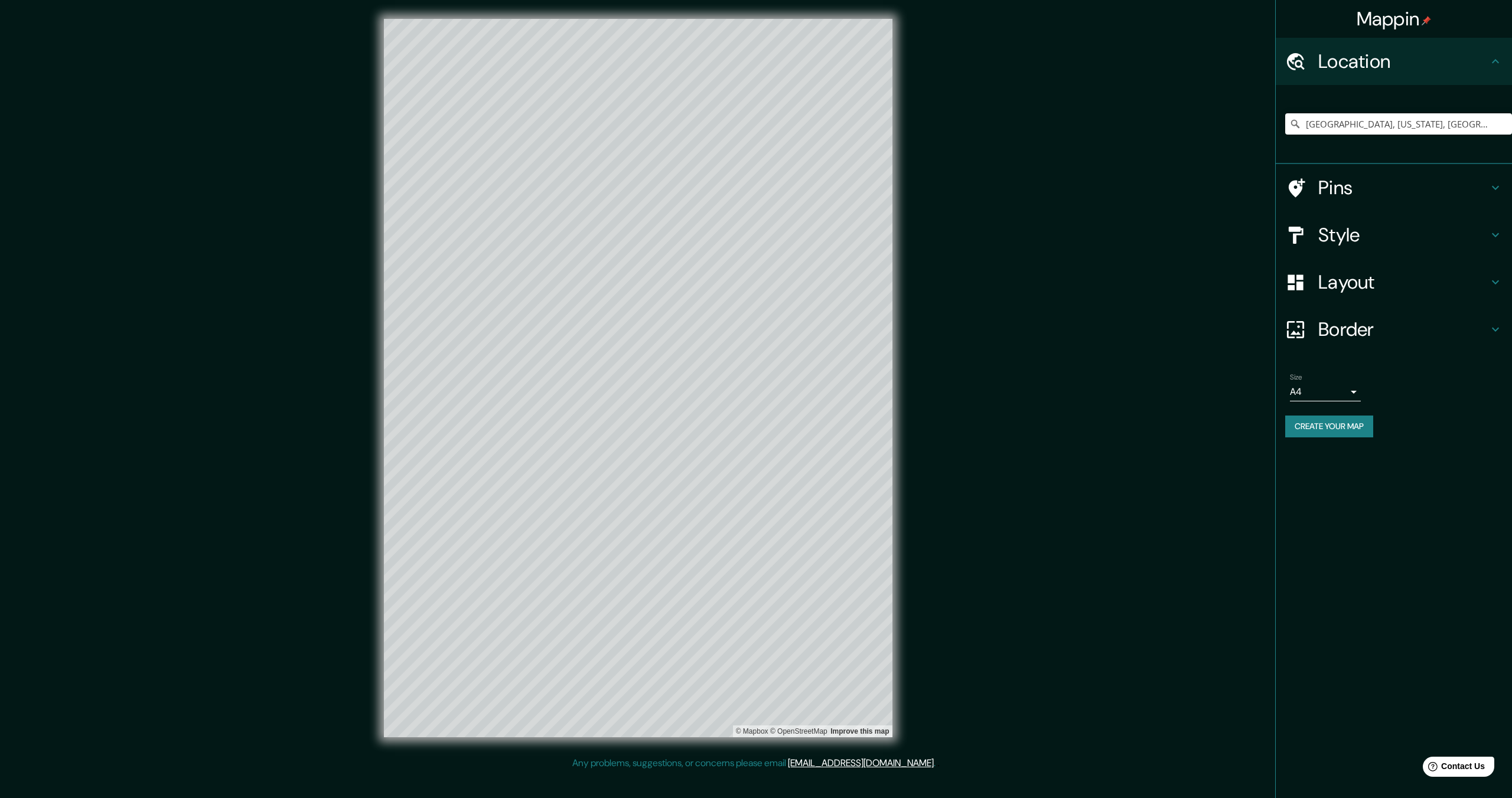
click at [1365, 297] on div "Layout" at bounding box center [1394, 282] width 236 height 47
type input "437"
type input "69"
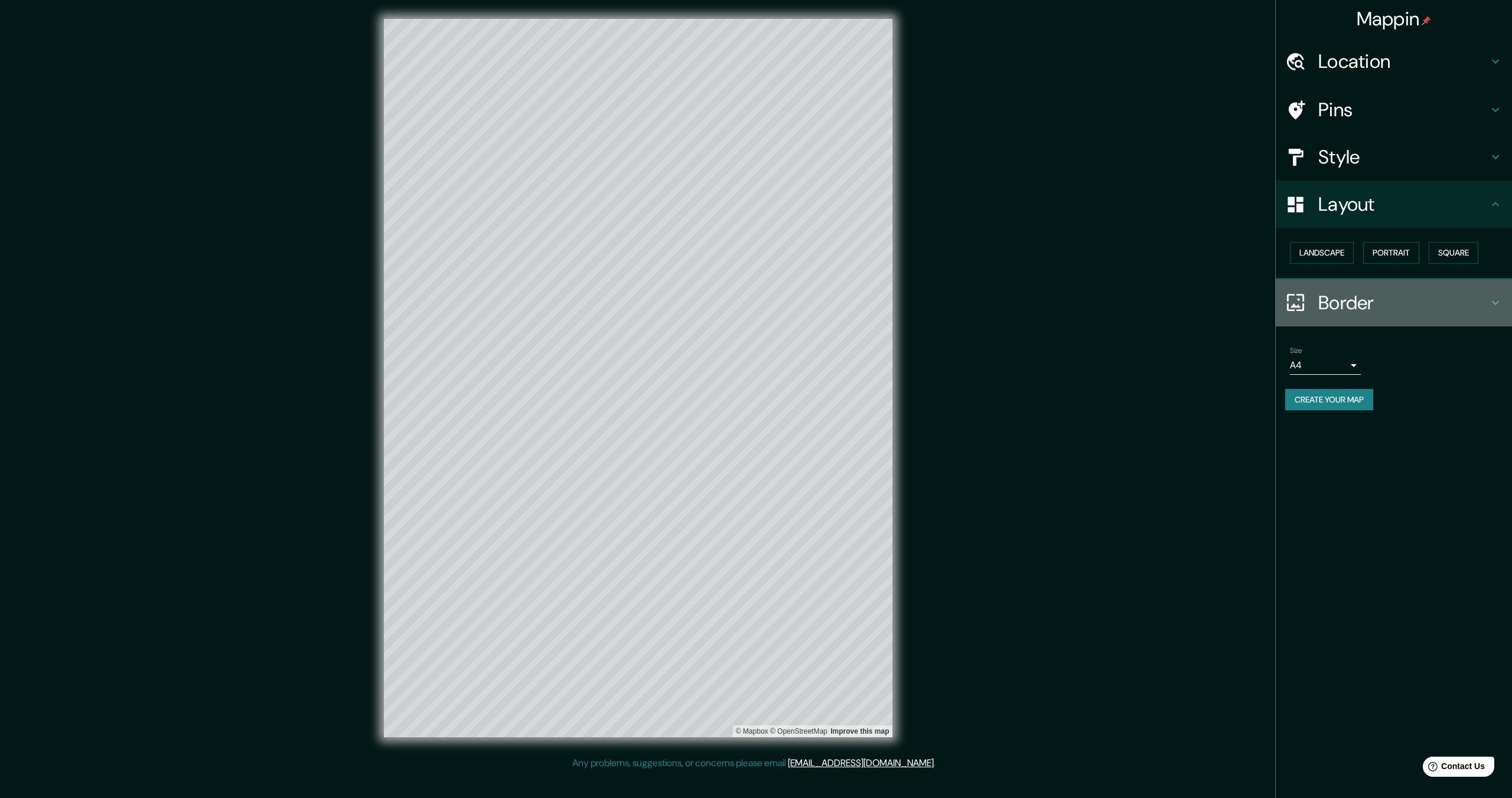
click at [1353, 323] on div "Border" at bounding box center [1394, 302] width 236 height 47
type input "437"
type input "69"
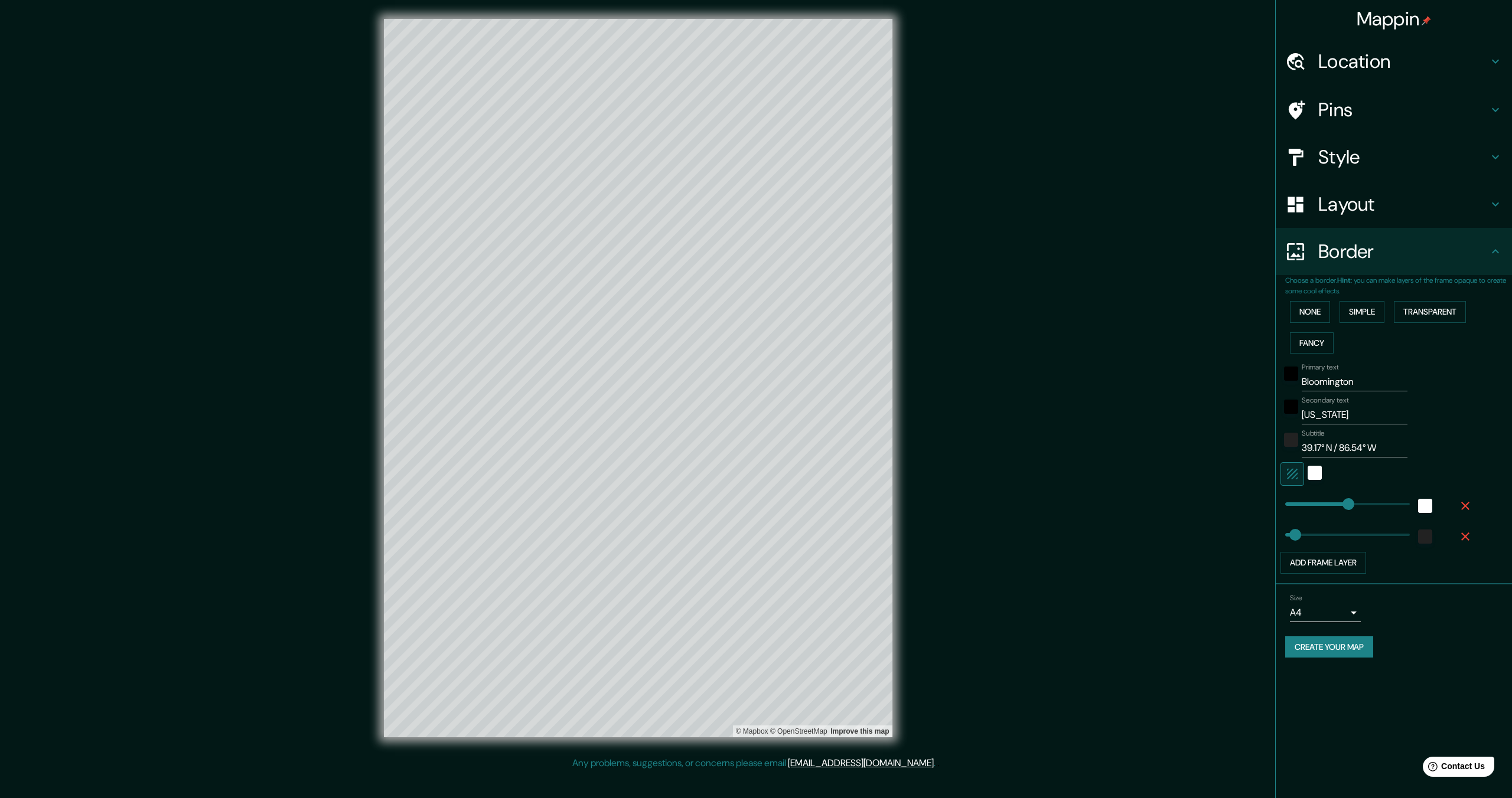
drag, startPoint x: 1342, startPoint y: 385, endPoint x: 1355, endPoint y: 383, distance: 13.2
click at [1343, 385] on input "Bloomington" at bounding box center [1354, 382] width 106 height 19
click at [1339, 417] on input "Indiana" at bounding box center [1354, 415] width 106 height 19
click at [1339, 648] on button "Create your map" at bounding box center [1329, 647] width 88 height 22
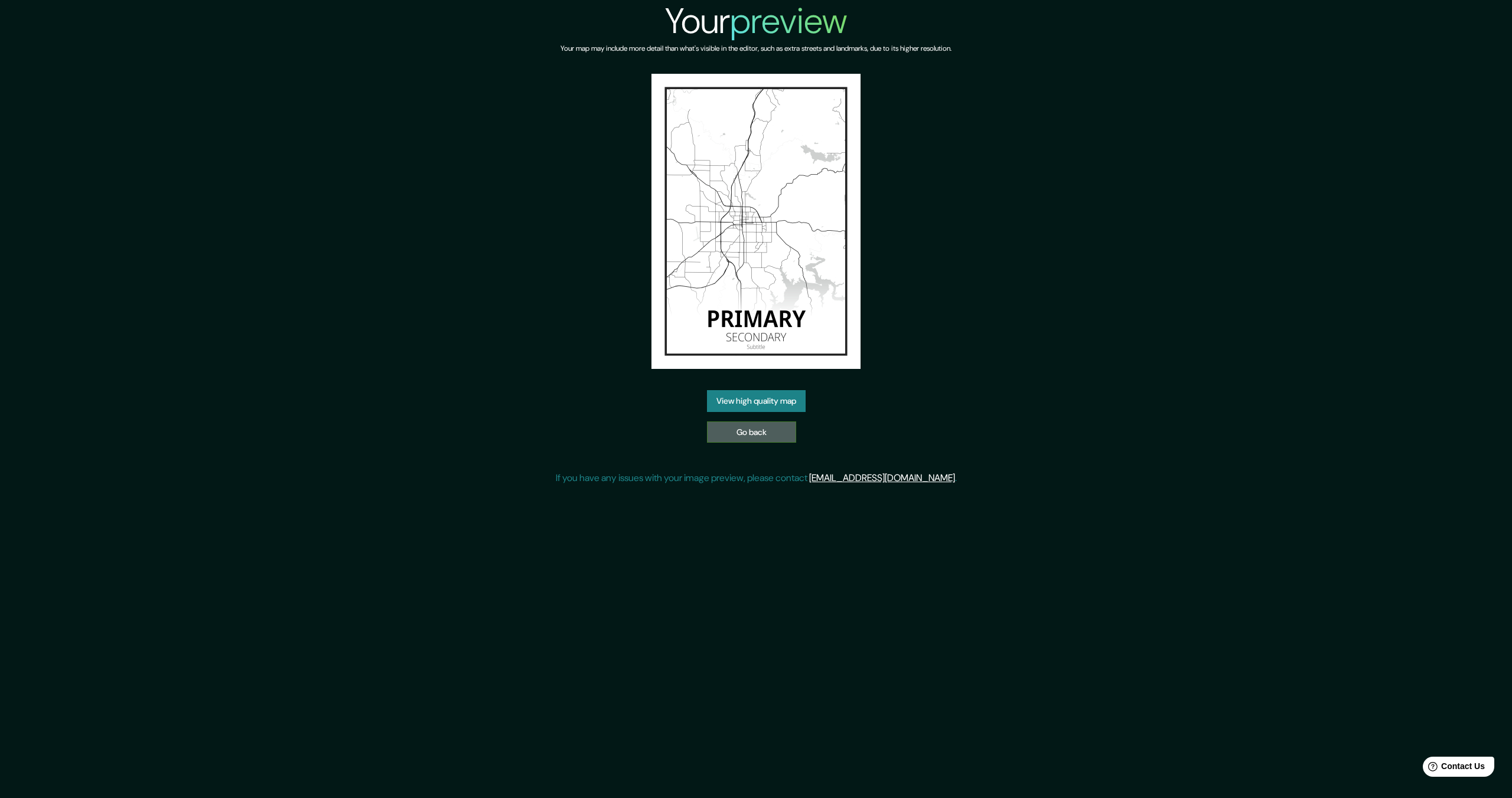
click at [752, 430] on link "Go back" at bounding box center [751, 432] width 89 height 22
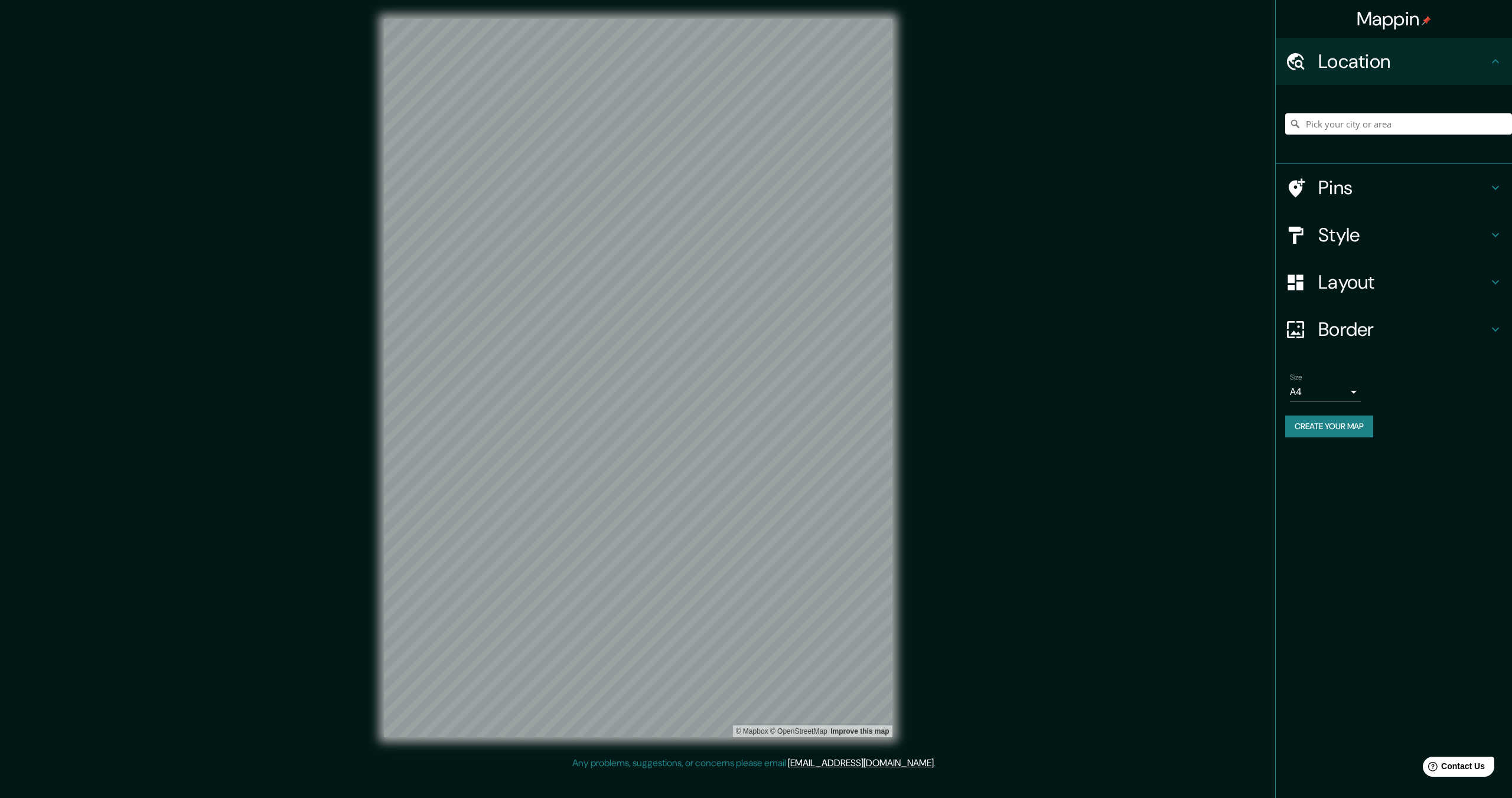
click at [1374, 125] on input "Pick your city or area" at bounding box center [1398, 124] width 227 height 22
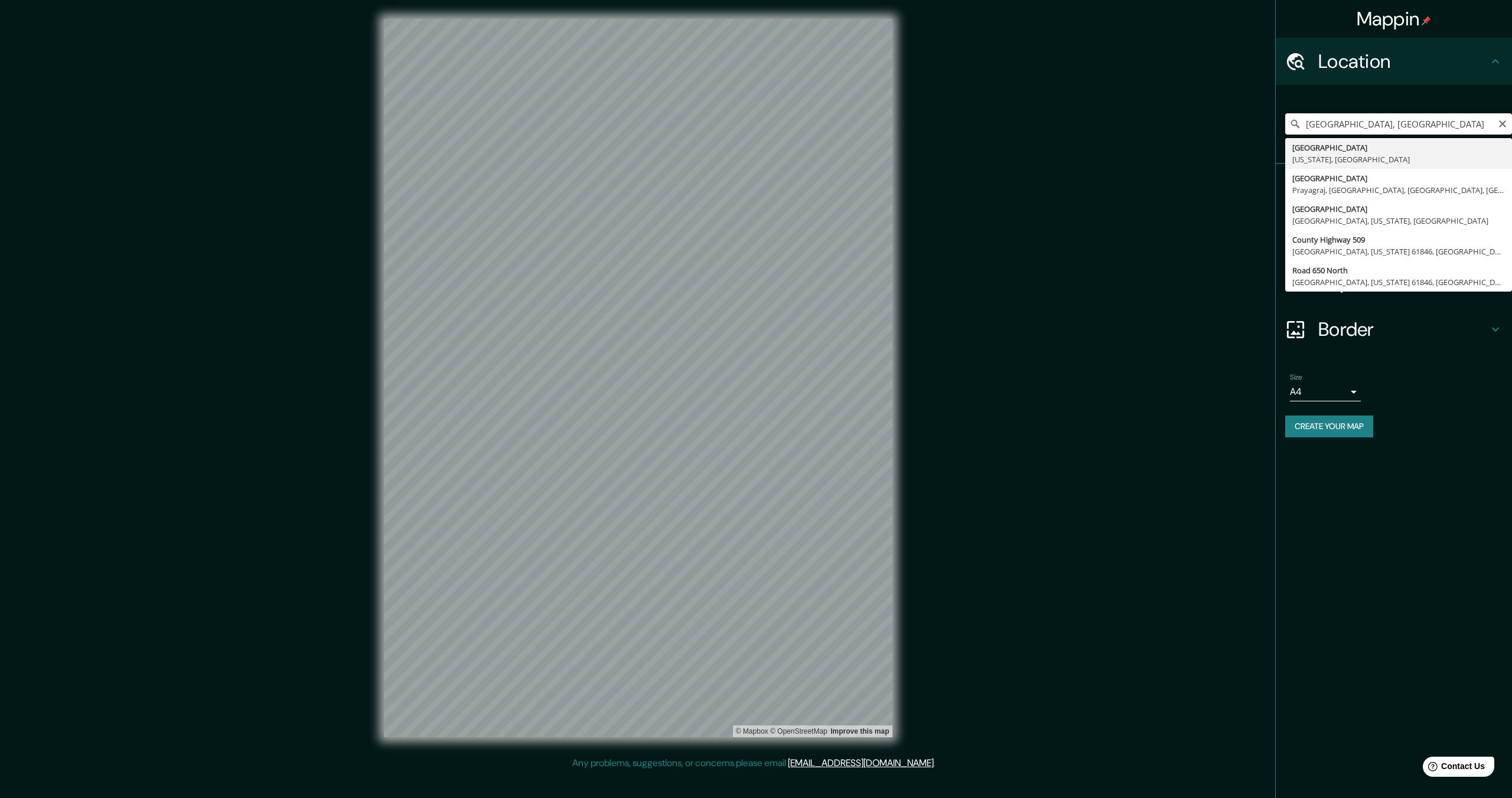
type input "[GEOGRAPHIC_DATA], [US_STATE], [GEOGRAPHIC_DATA]"
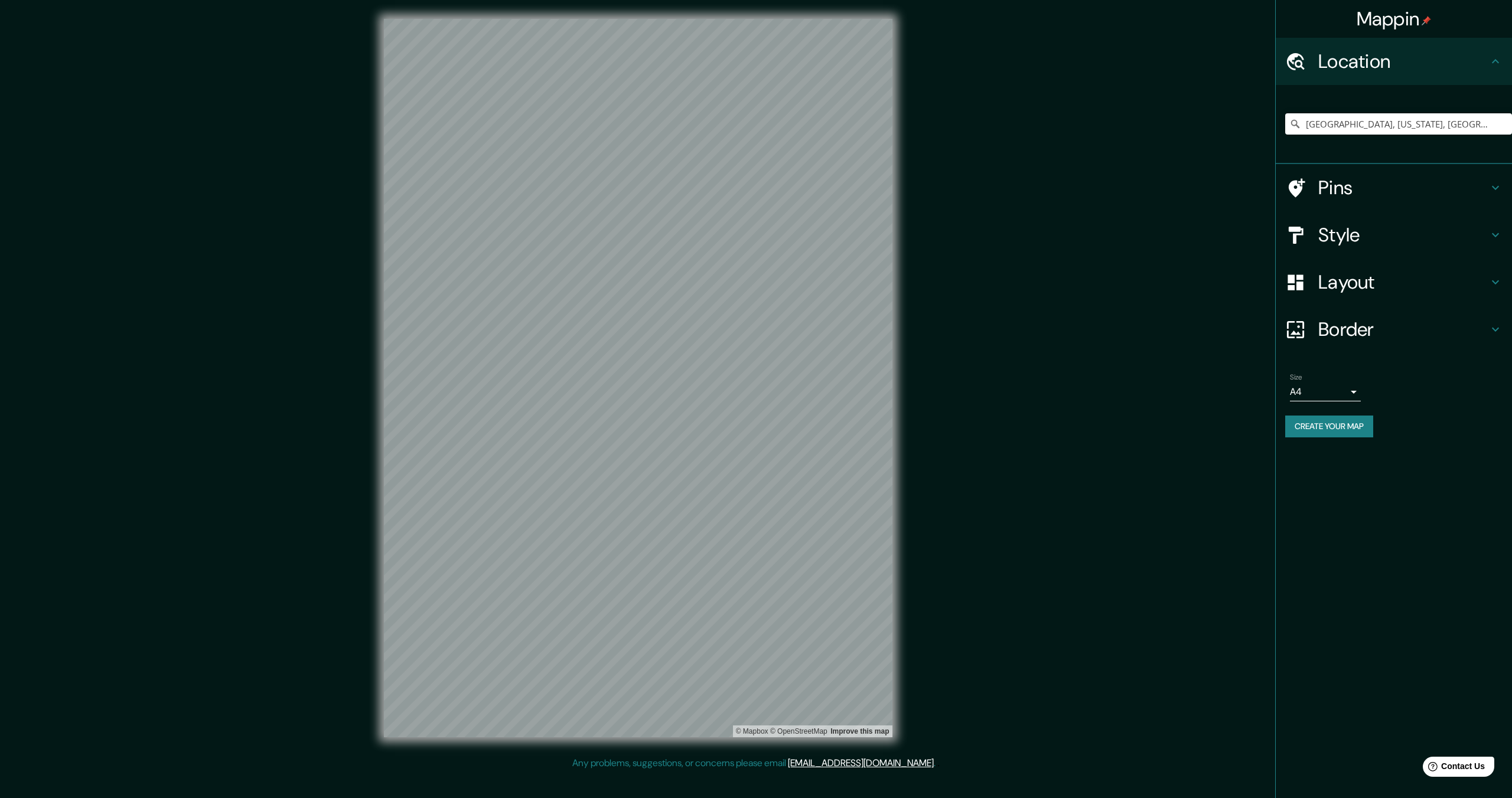
click at [1418, 242] on h4 "Style" at bounding box center [1403, 234] width 170 height 23
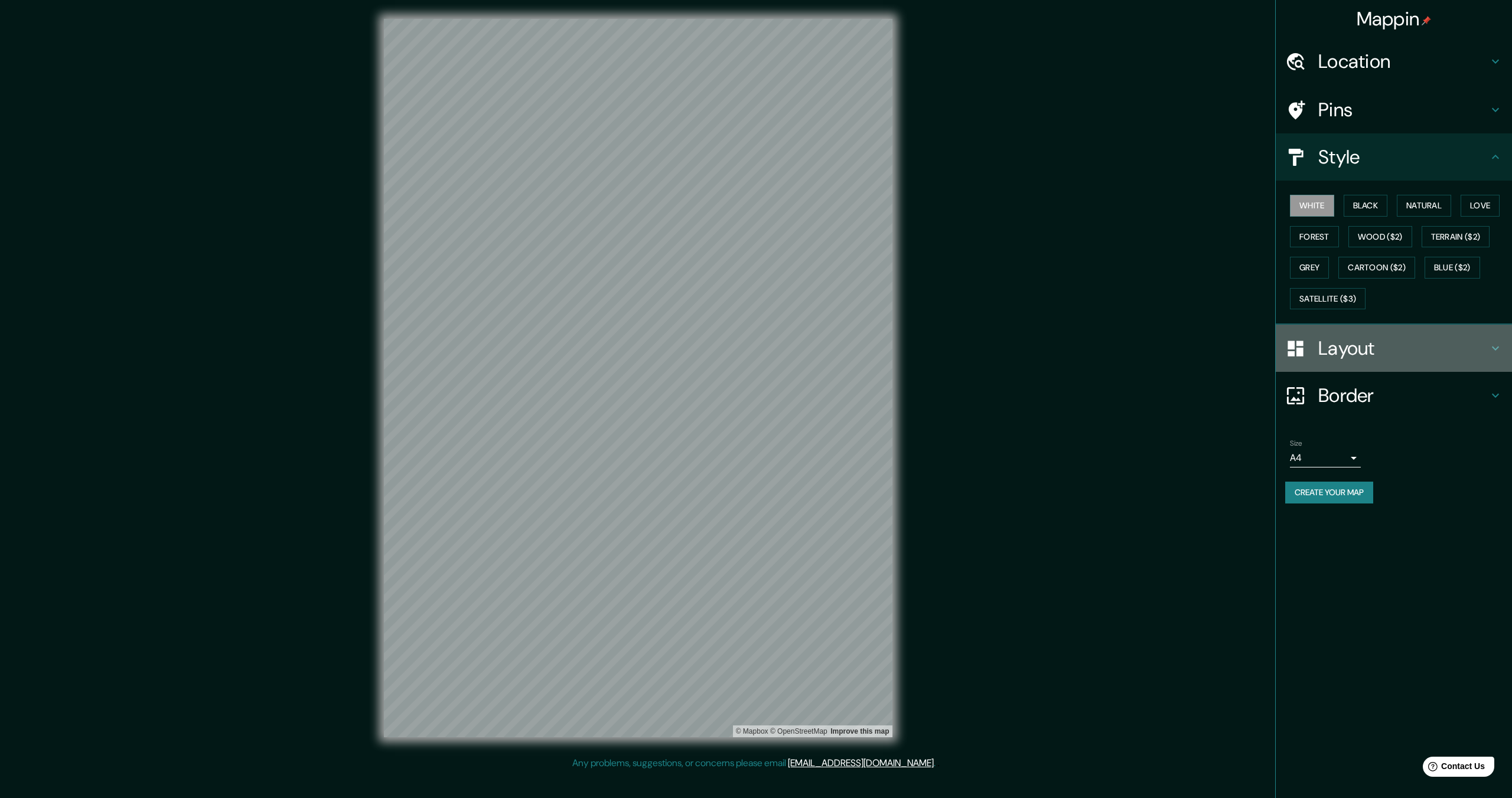
click at [1426, 353] on h4 "Layout" at bounding box center [1403, 348] width 170 height 23
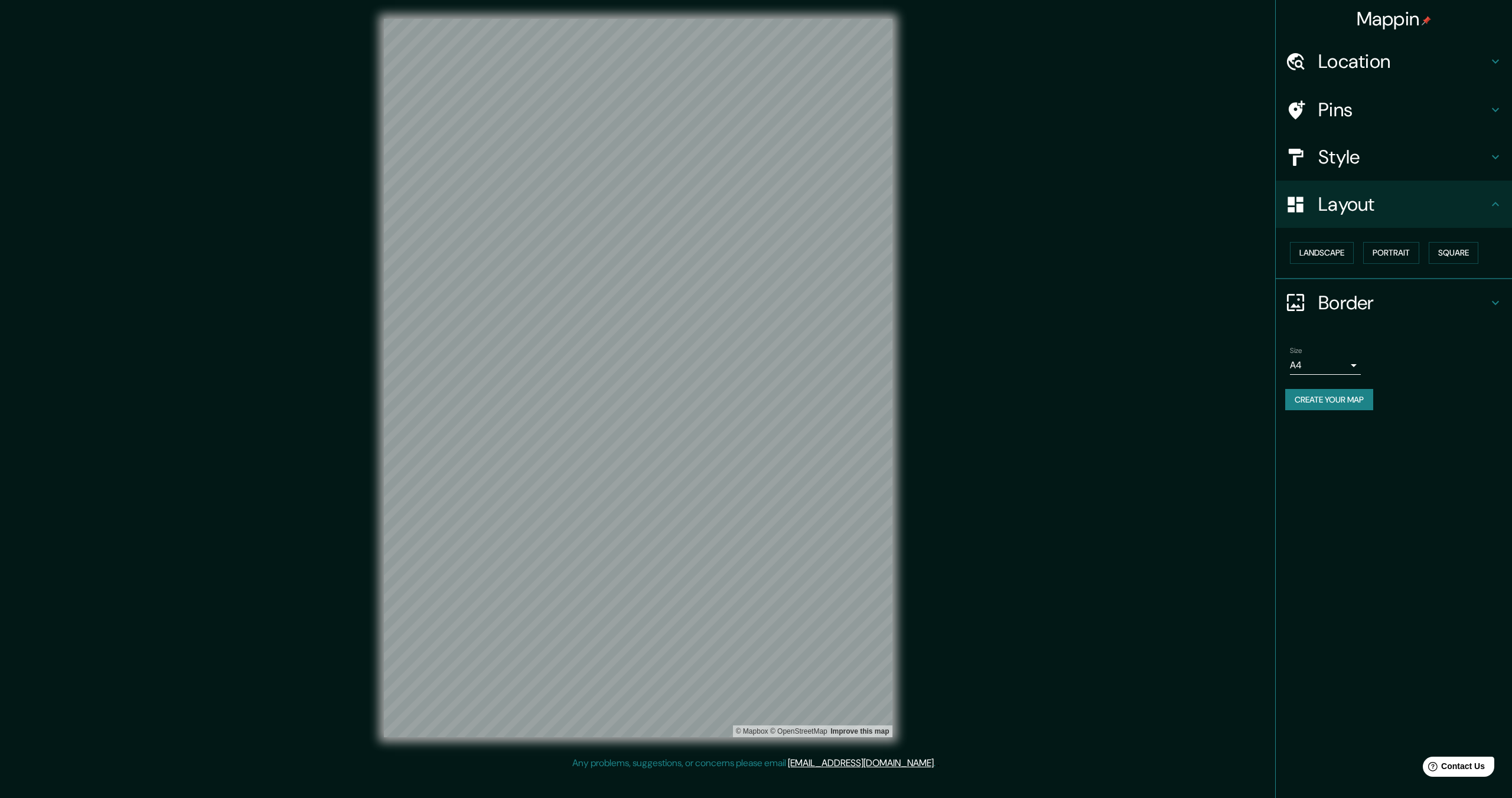
click at [1427, 293] on h4 "Border" at bounding box center [1403, 302] width 170 height 23
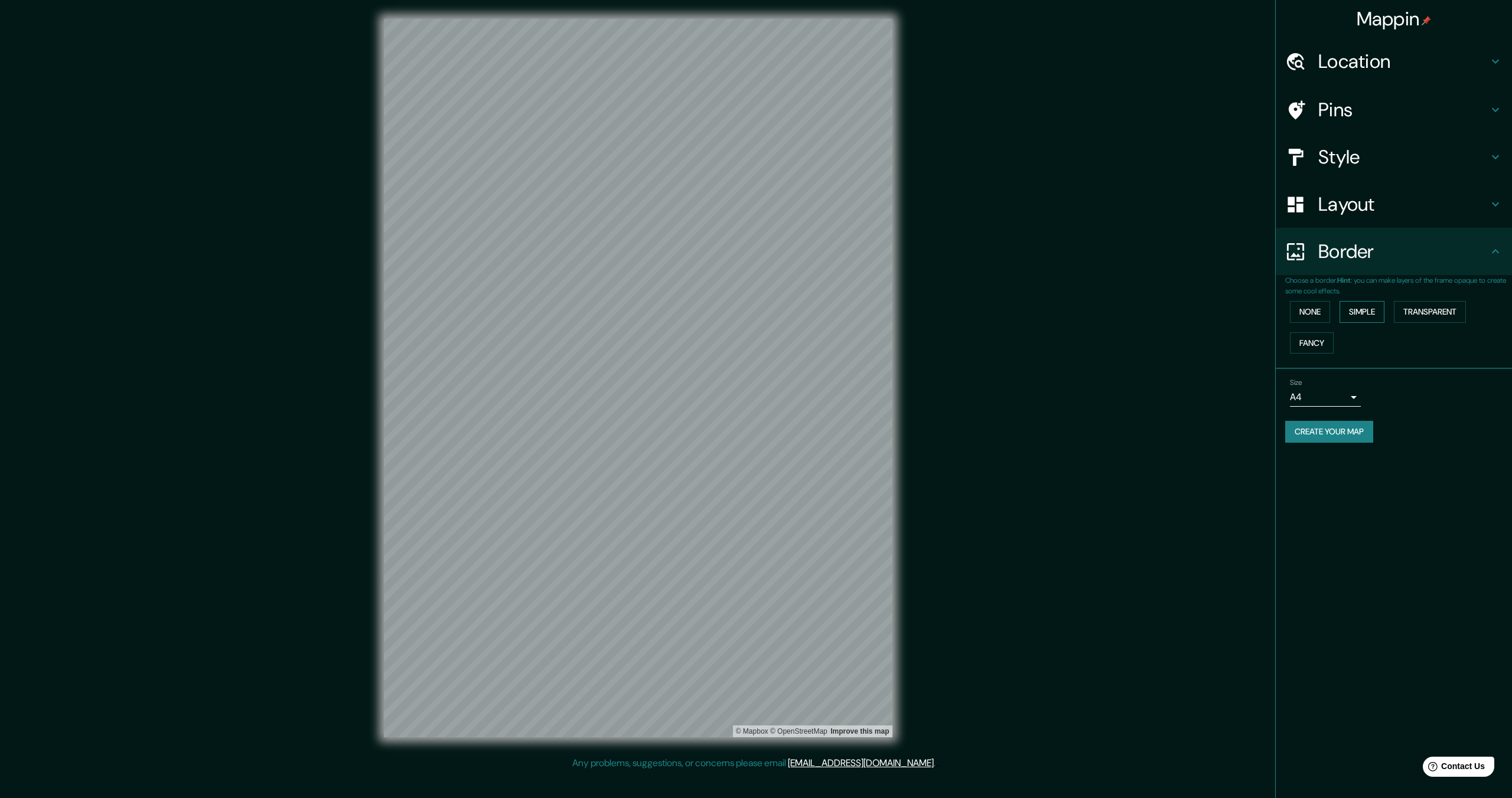
click at [1365, 309] on button "Simple" at bounding box center [1362, 311] width 45 height 22
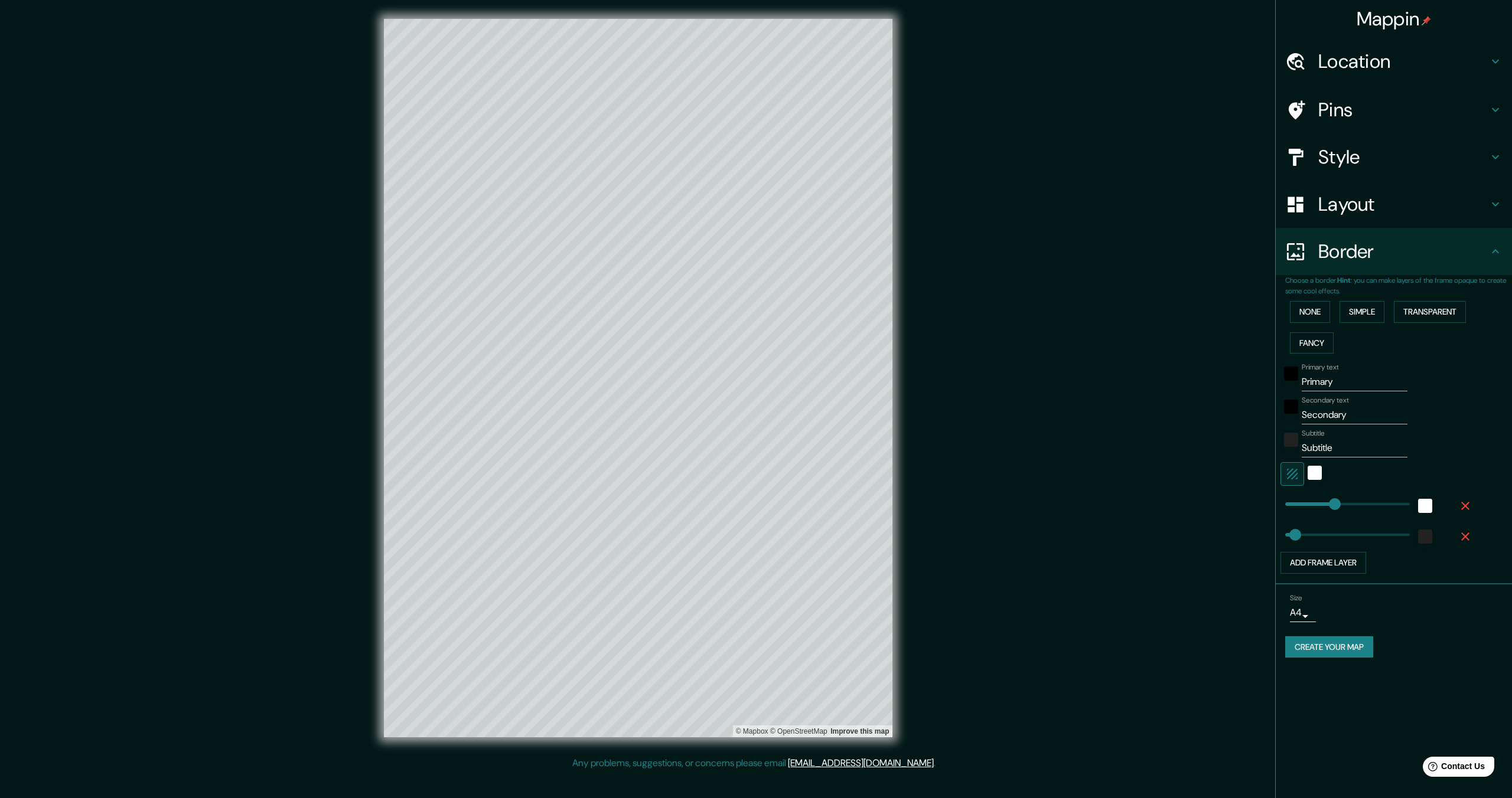
click at [1321, 376] on input "Primary" at bounding box center [1354, 382] width 106 height 19
type input "G"
type input "344"
type input "69"
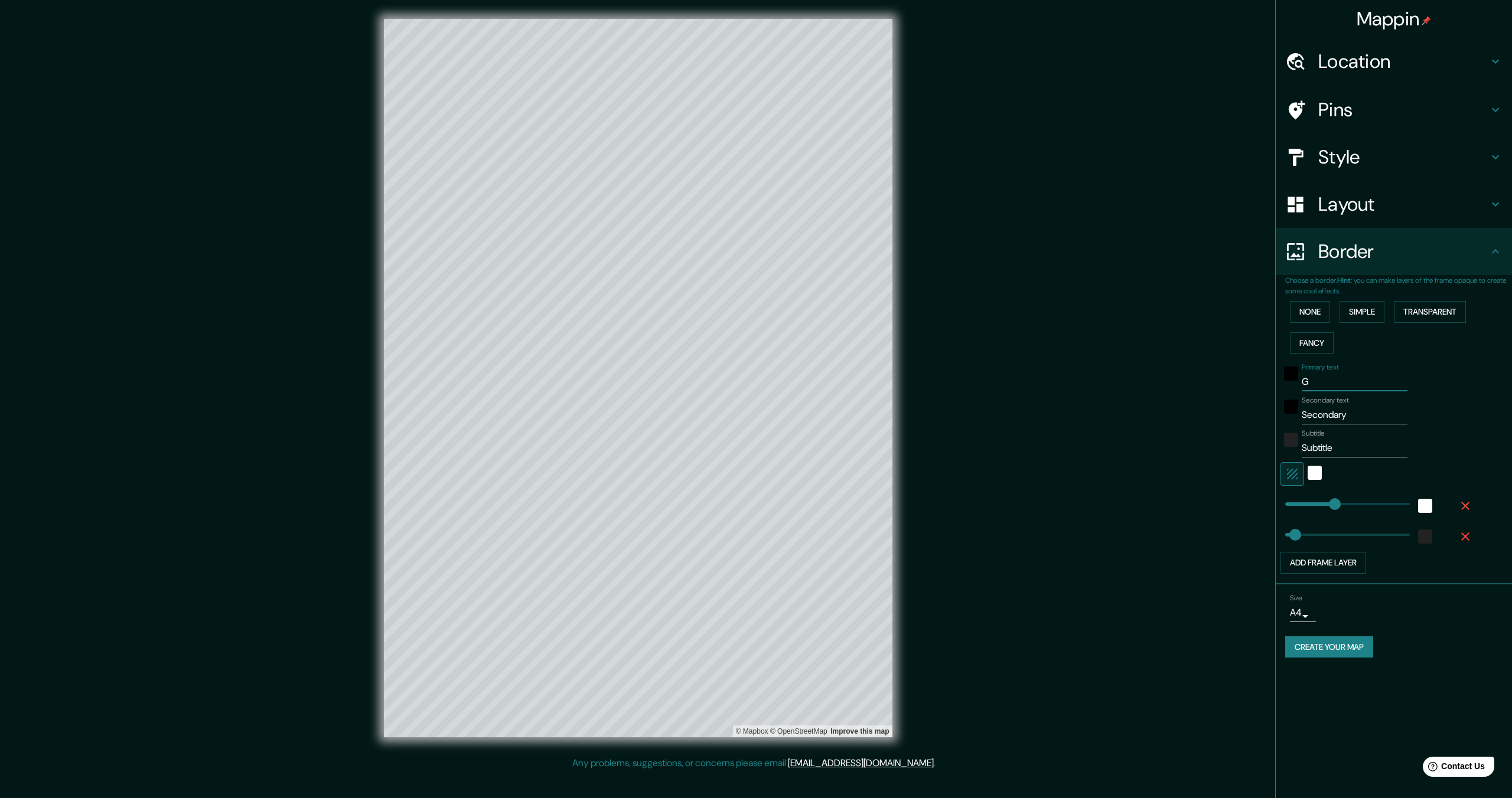
type input "Go"
type input "344"
type input "69"
type input "Goe"
type input "344"
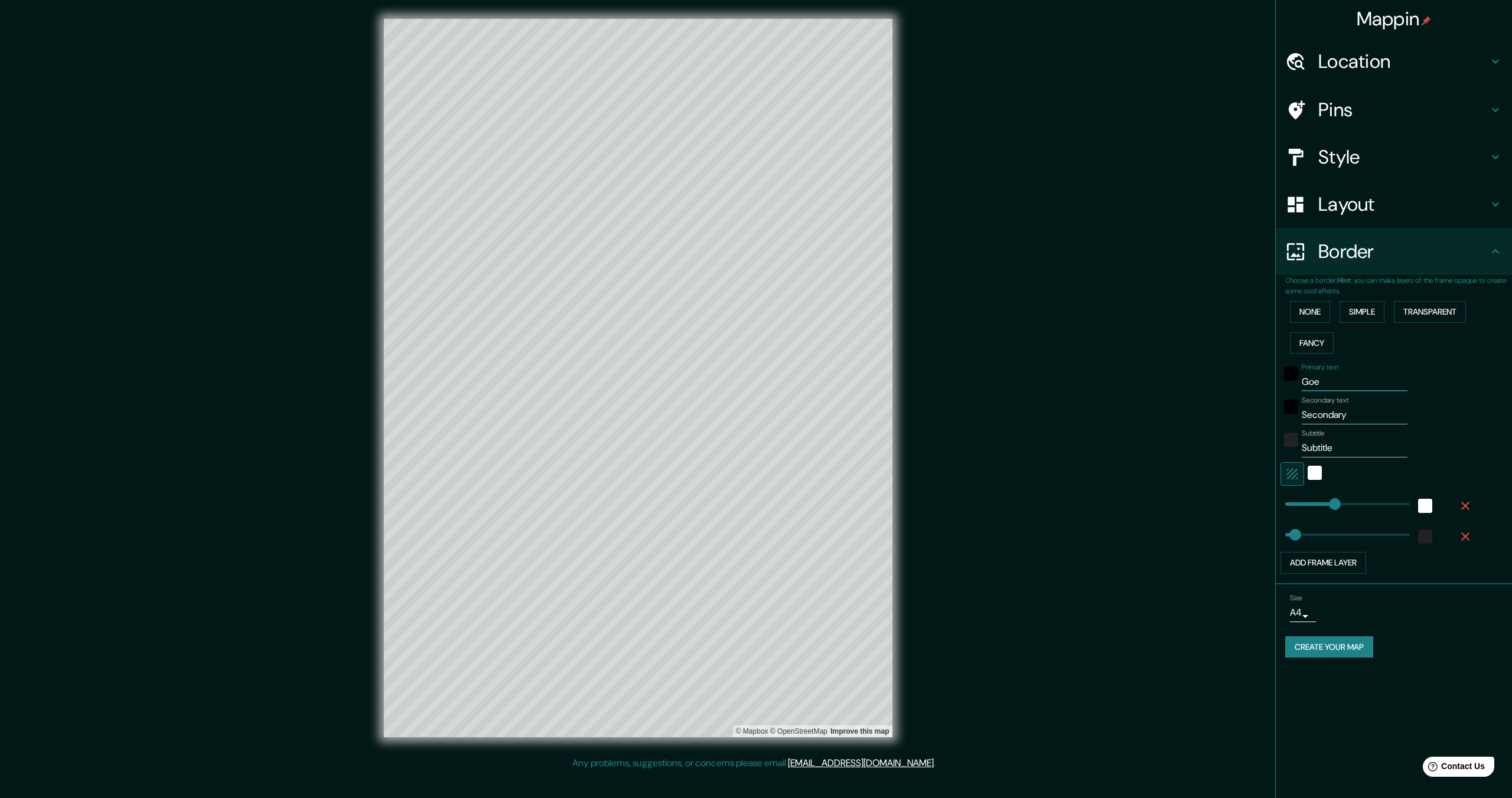
type input "69"
type input "Goer"
type input "344"
type input "69"
type input "Goe"
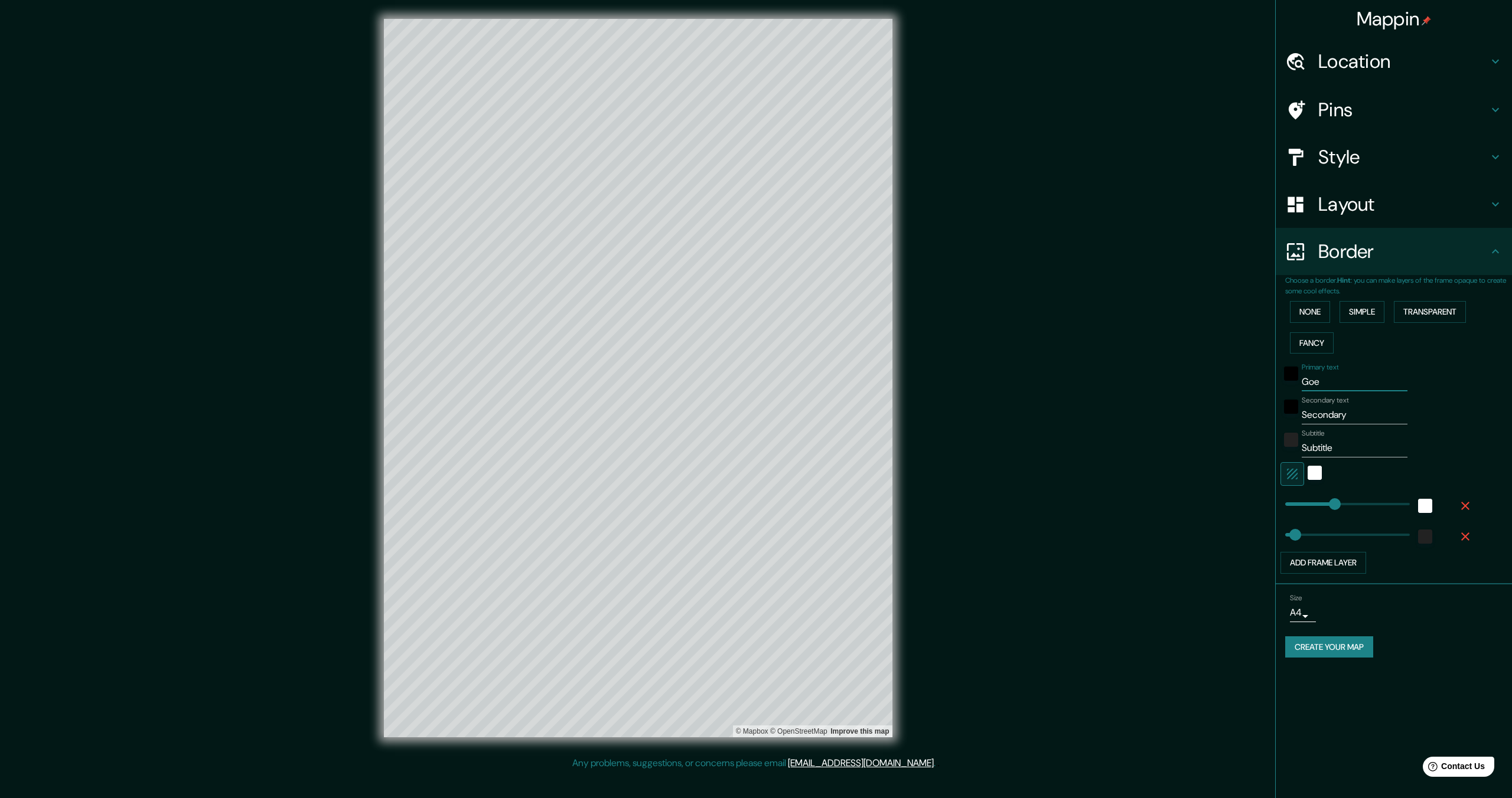
type input "344"
type input "69"
type input "Go"
type input "344"
type input "69"
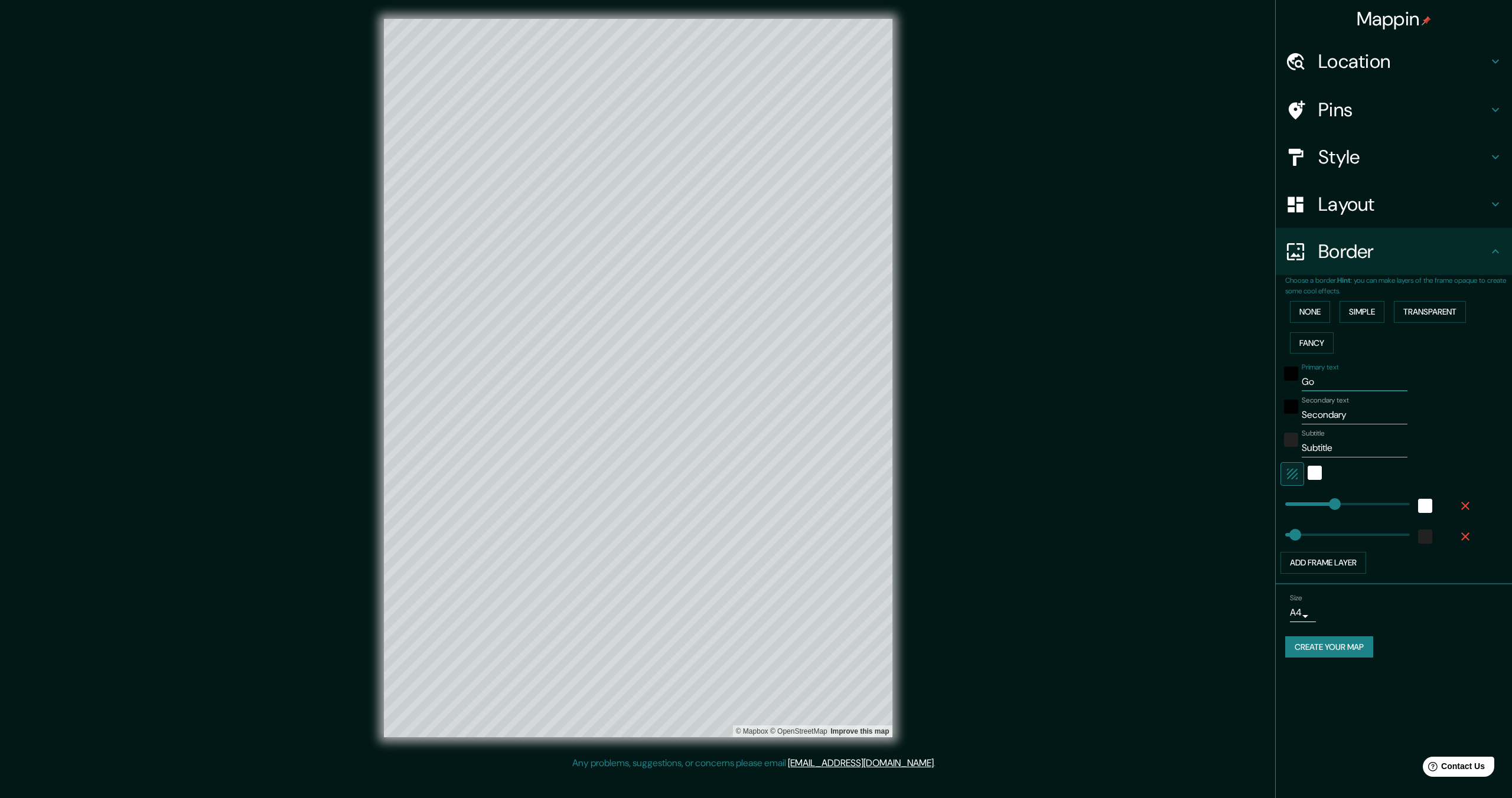
type input "Gor"
type input "344"
type input "69"
type input "Gorg"
type input "344"
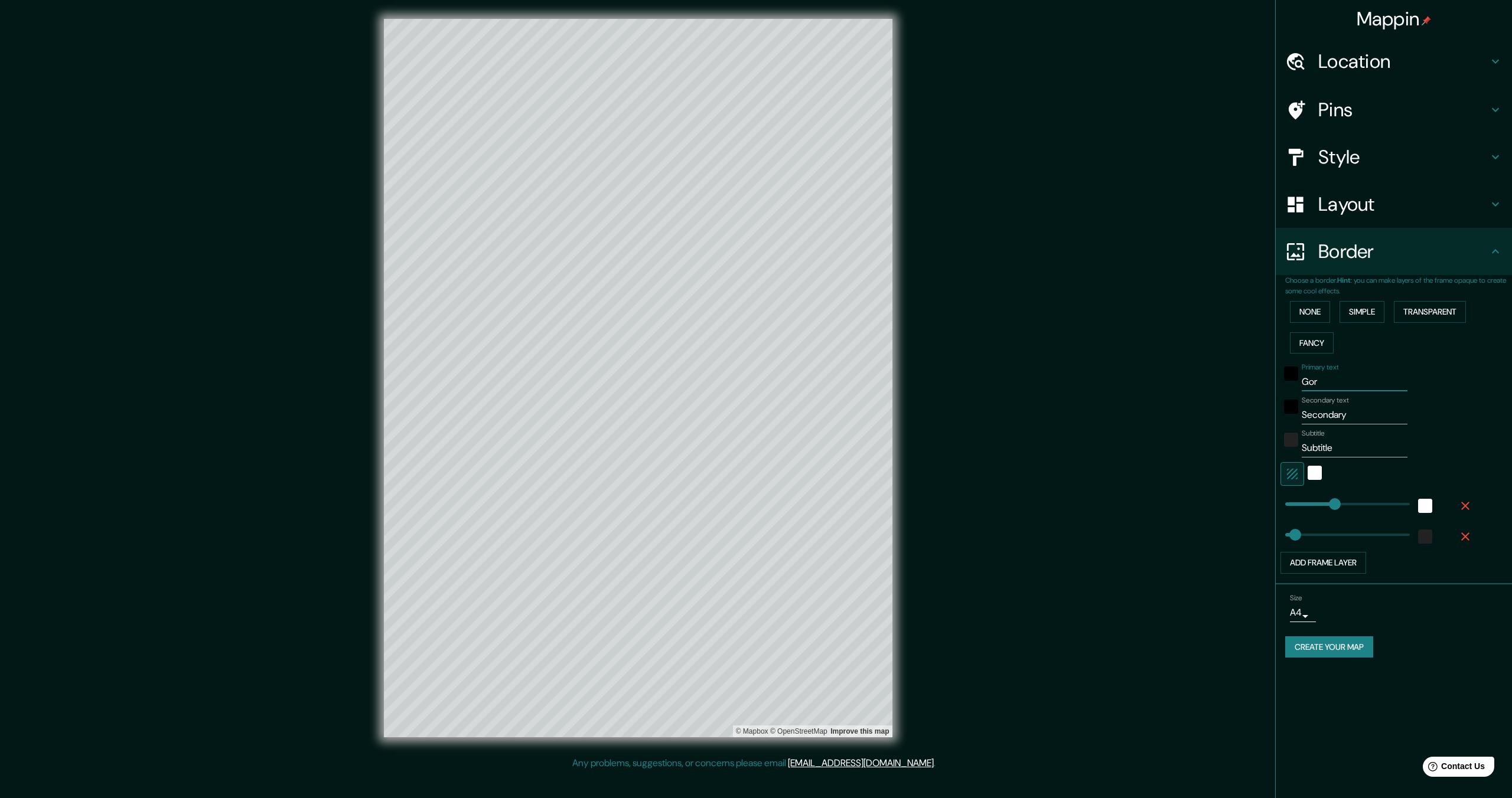
type input "69"
type input "Gor"
type input "344"
type input "69"
type input "Go"
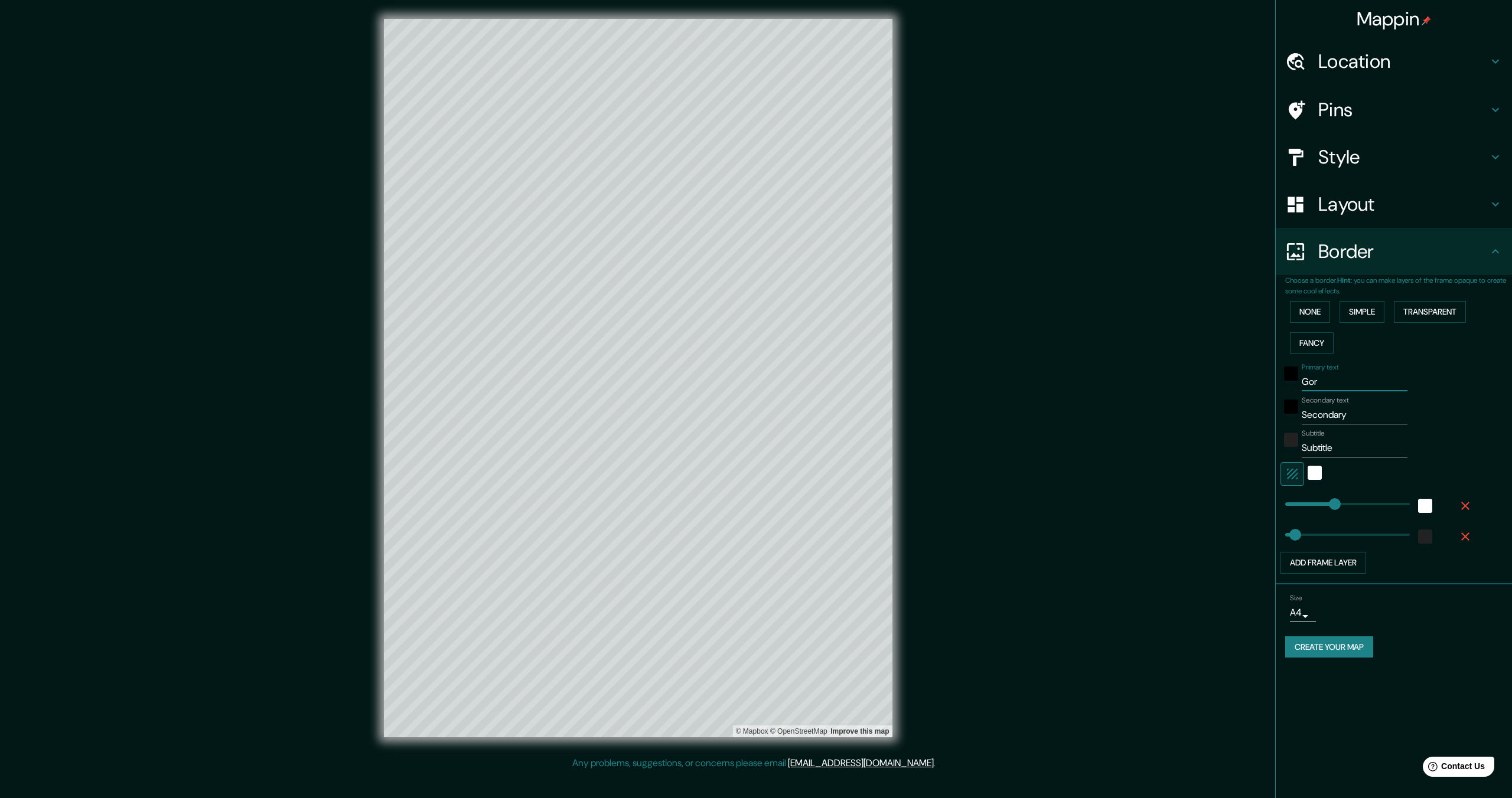
type input "344"
type input "69"
type input "Goe"
type input "344"
type input "69"
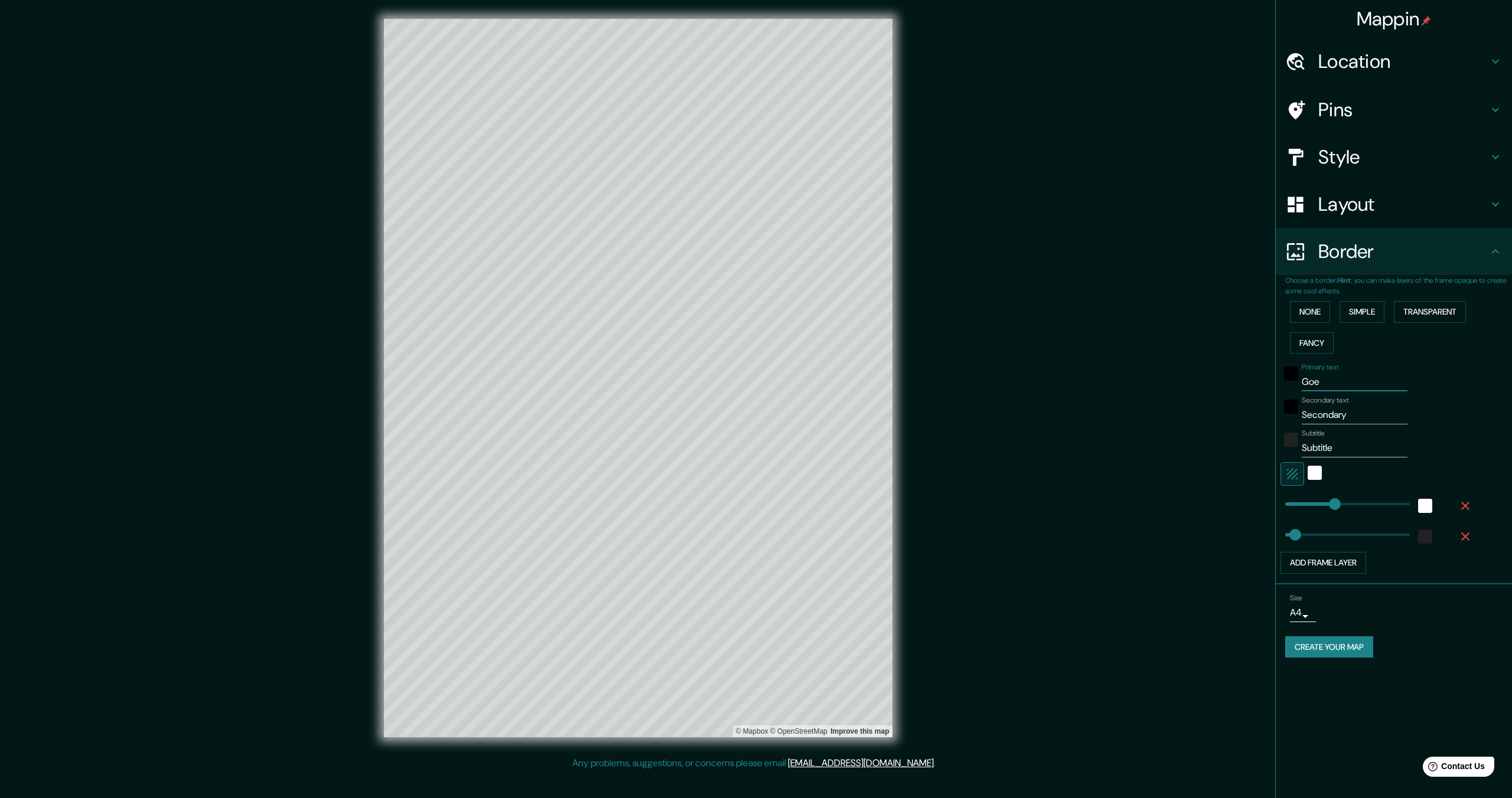
type input "Go"
type input "344"
type input "69"
type input "G"
type input "344"
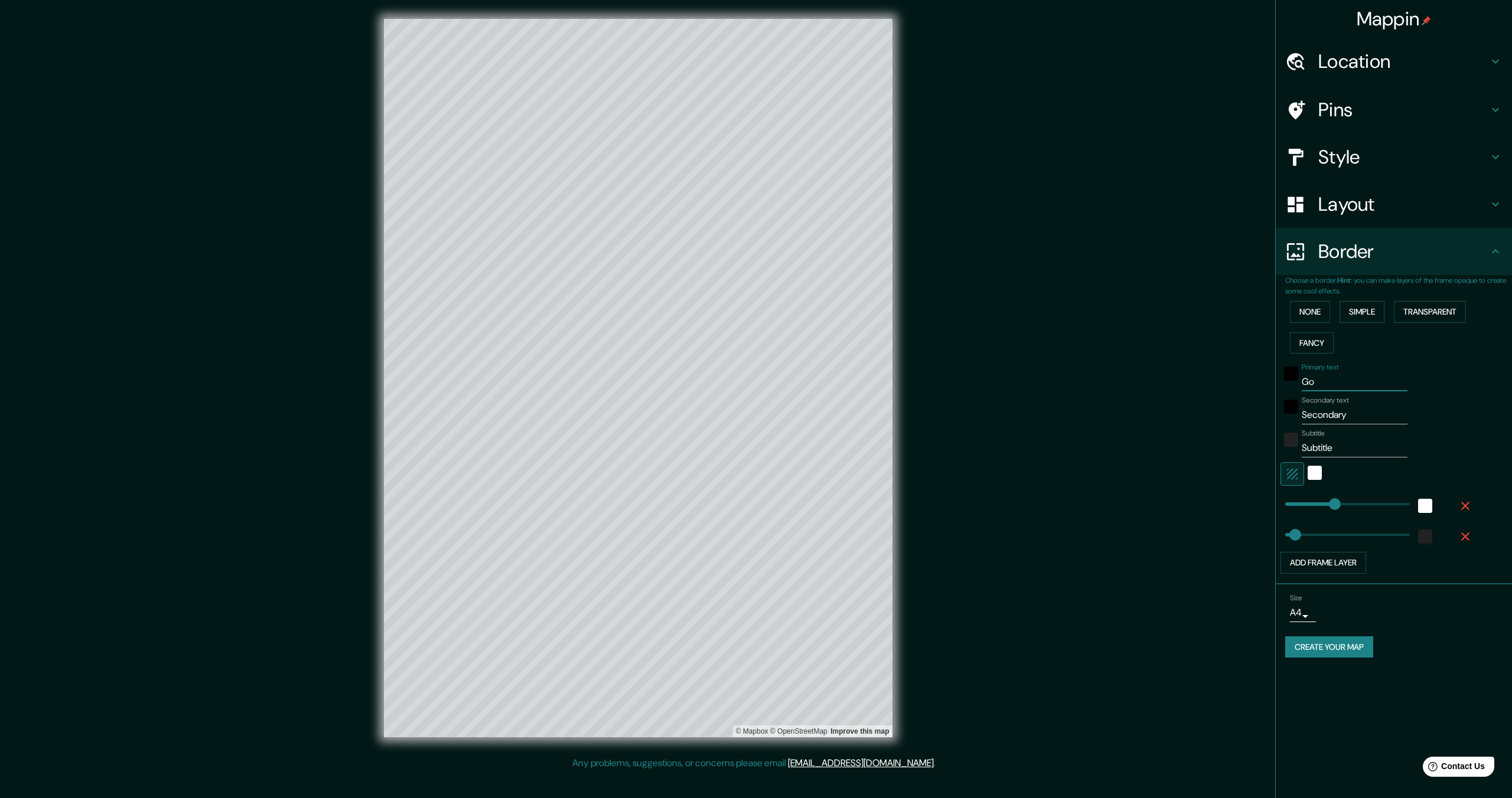
type input "69"
type input "Ge"
type input "344"
type input "69"
type input "Geo"
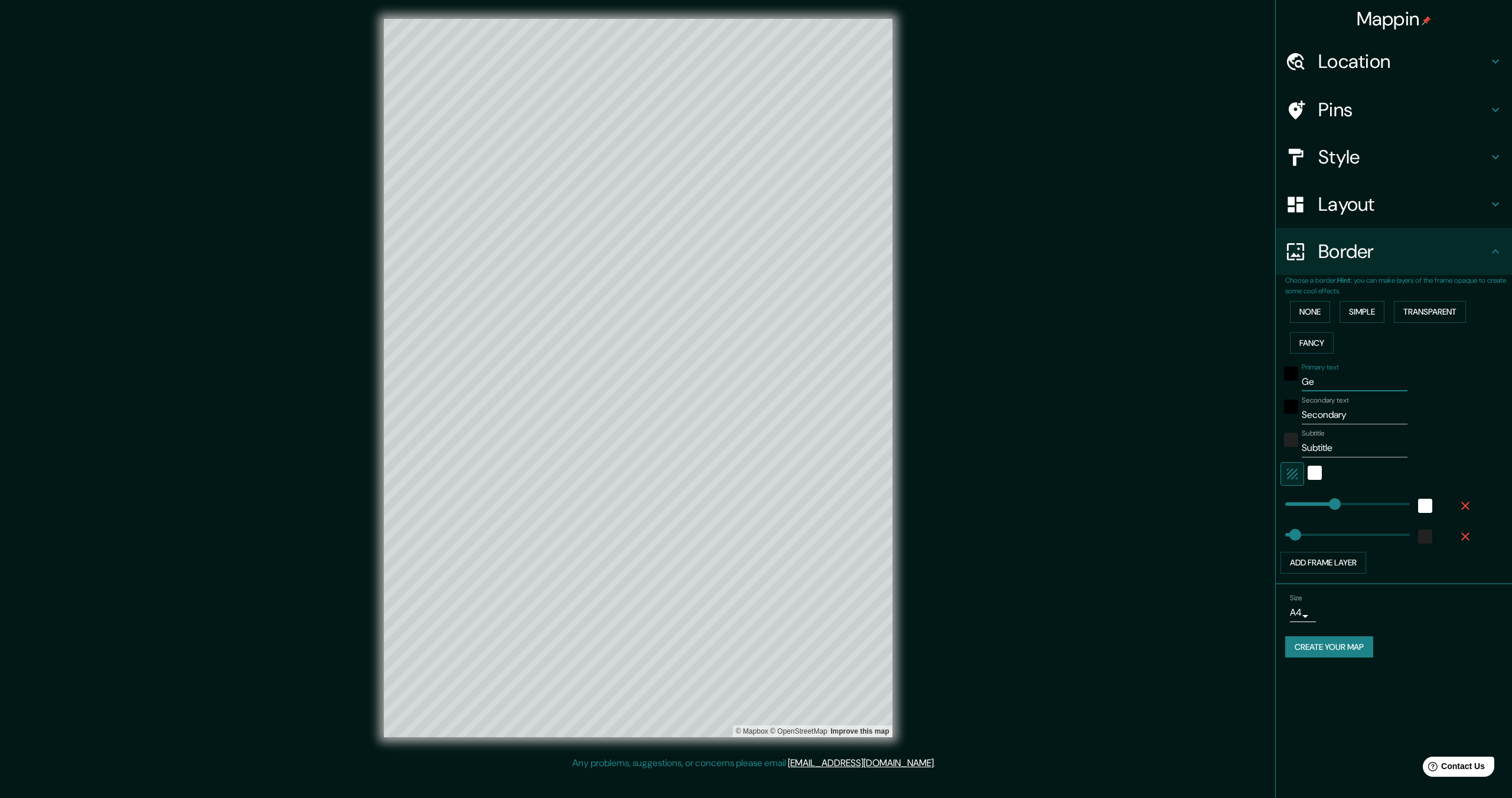
type input "344"
type input "69"
type input "Geog"
type input "344"
type input "69"
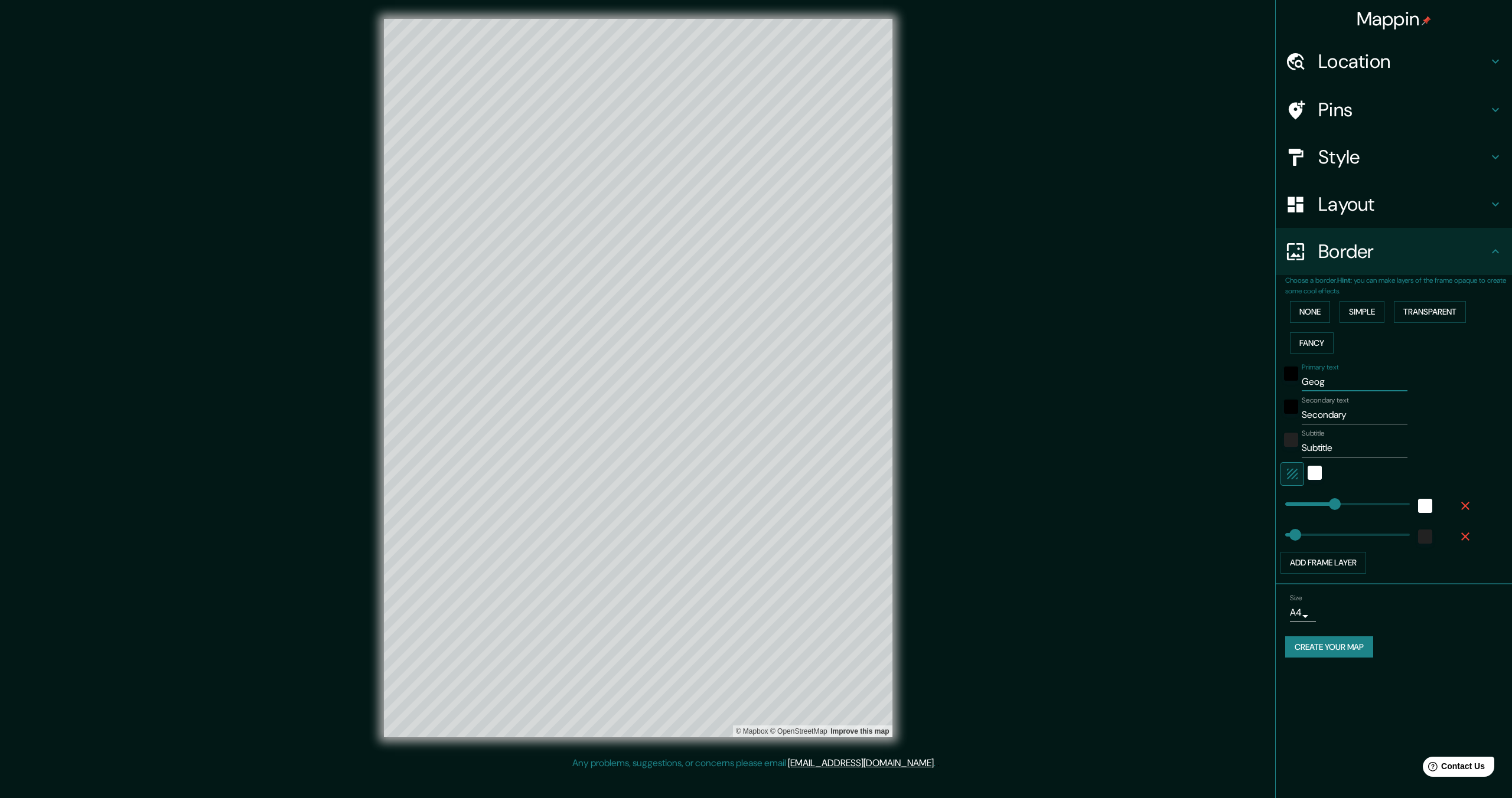
type input "Geo"
type input "344"
type input "69"
type input "Geor"
type input "344"
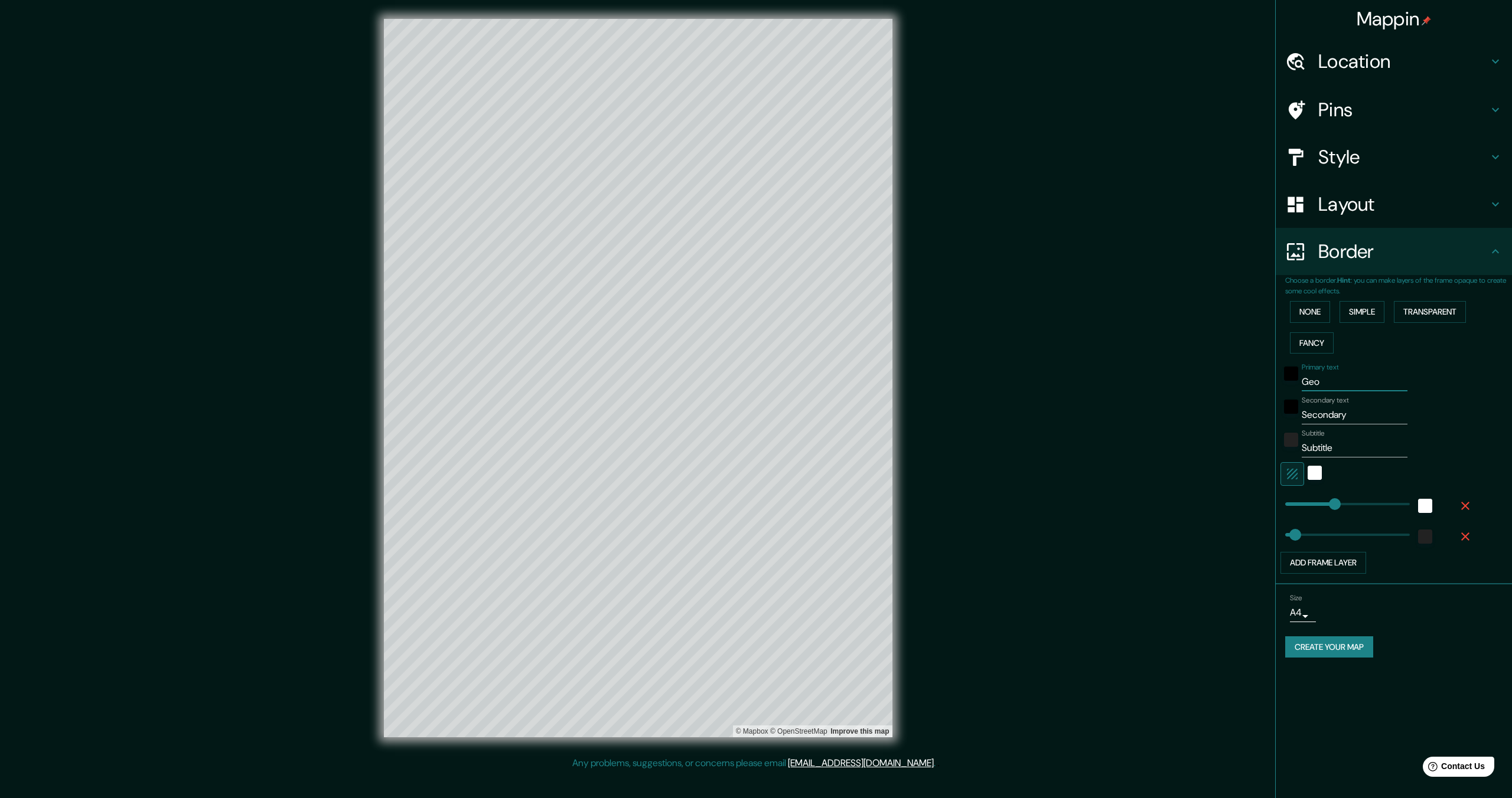
type input "69"
type input "Georg"
type input "344"
type input "69"
type input "George"
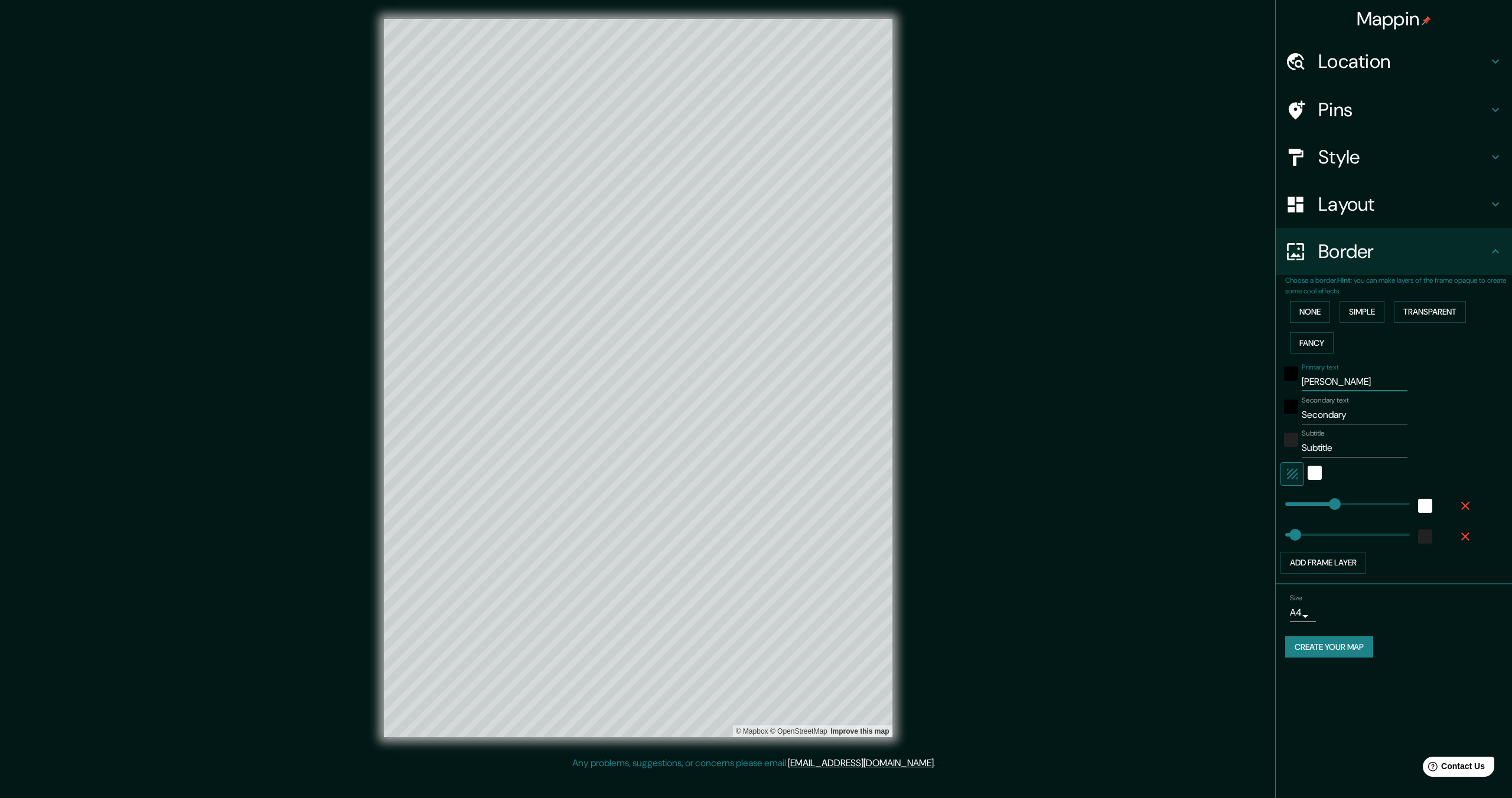
type input "344"
type input "69"
type input "Georget"
type input "344"
type input "69"
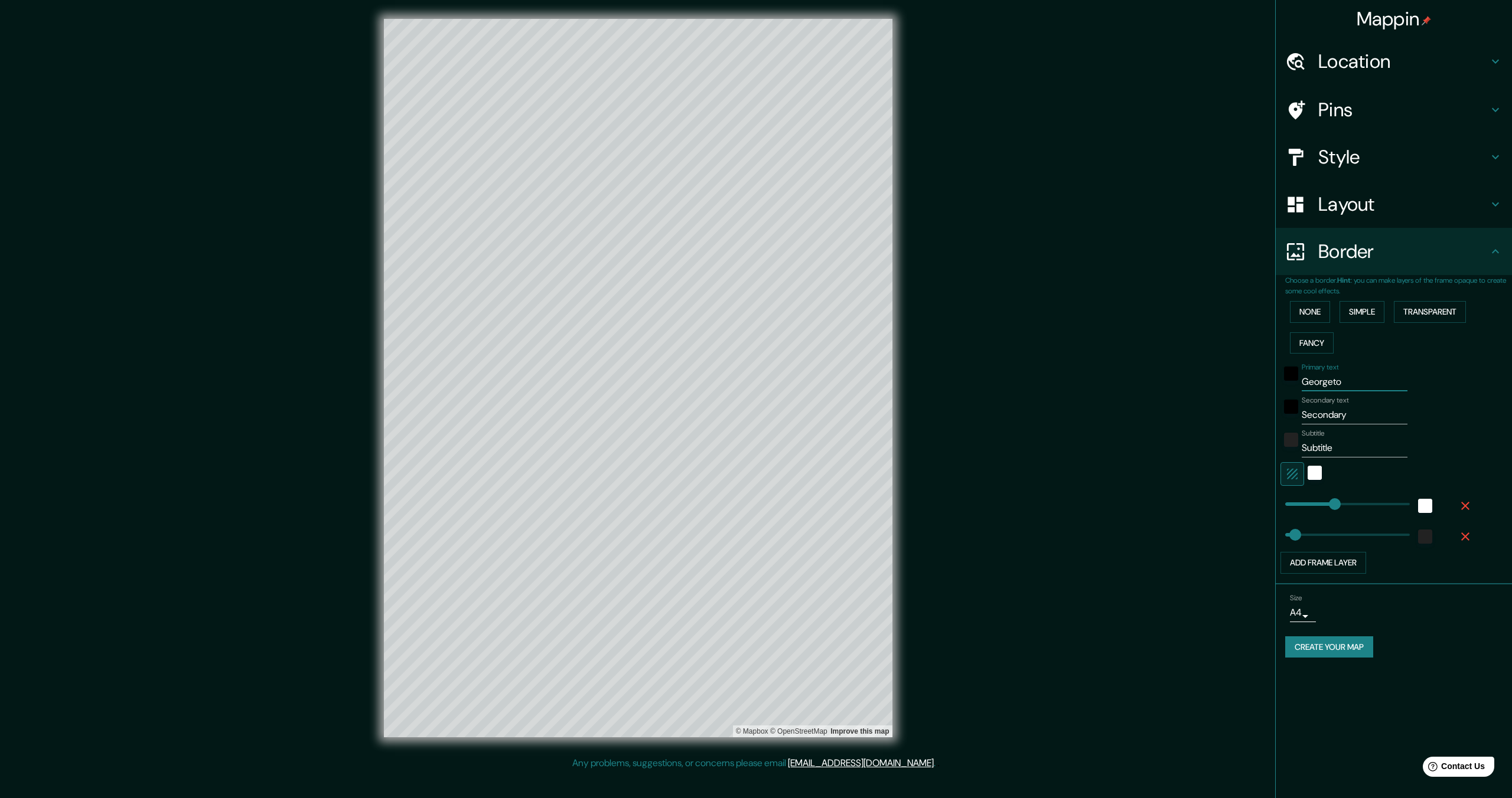
type input "Georgetow"
type input "344"
type input "69"
type input "[GEOGRAPHIC_DATA]"
type input "344"
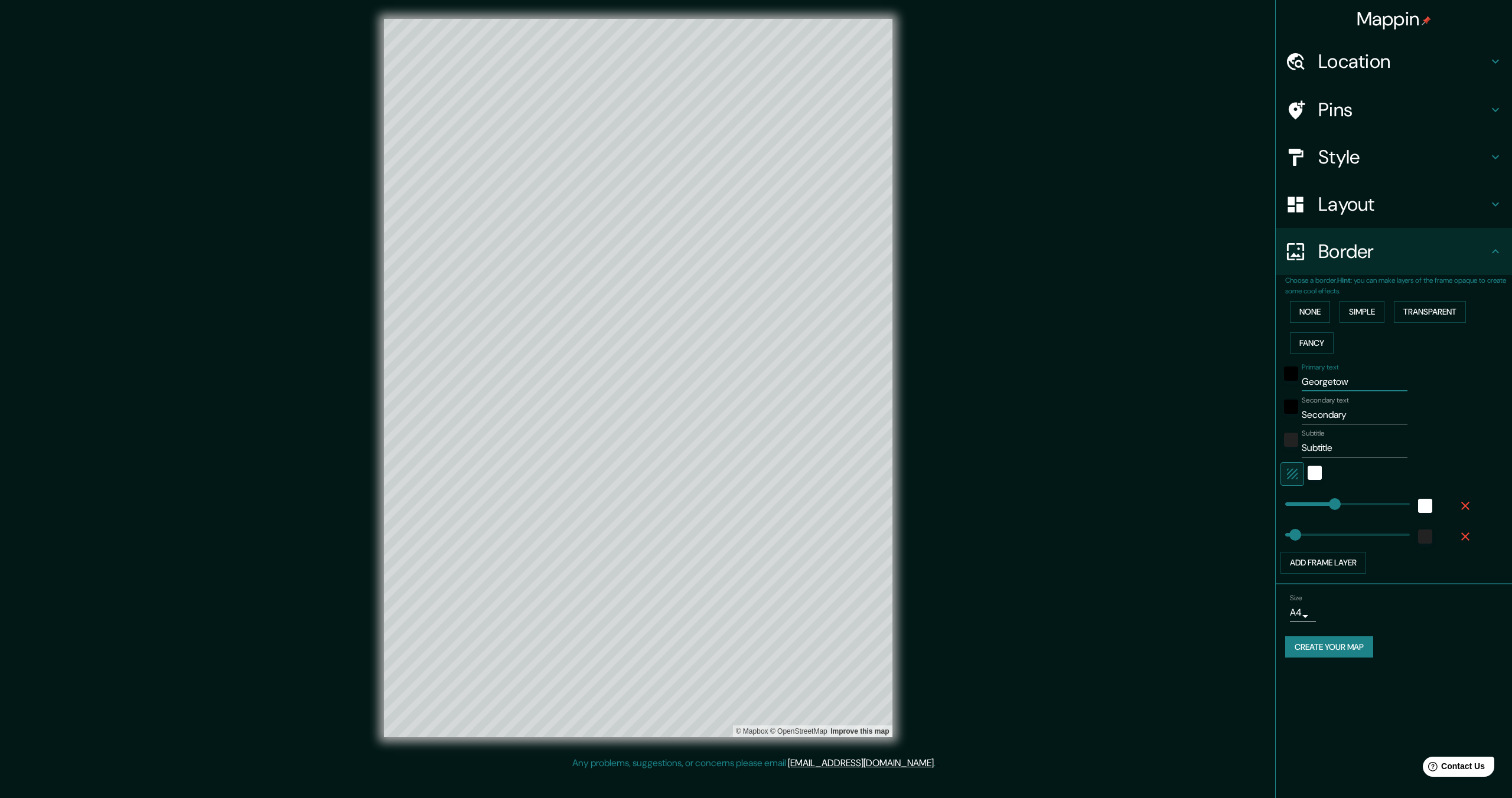
type input "69"
type input "[GEOGRAPHIC_DATA]"
type input "I"
type input "344"
type input "69"
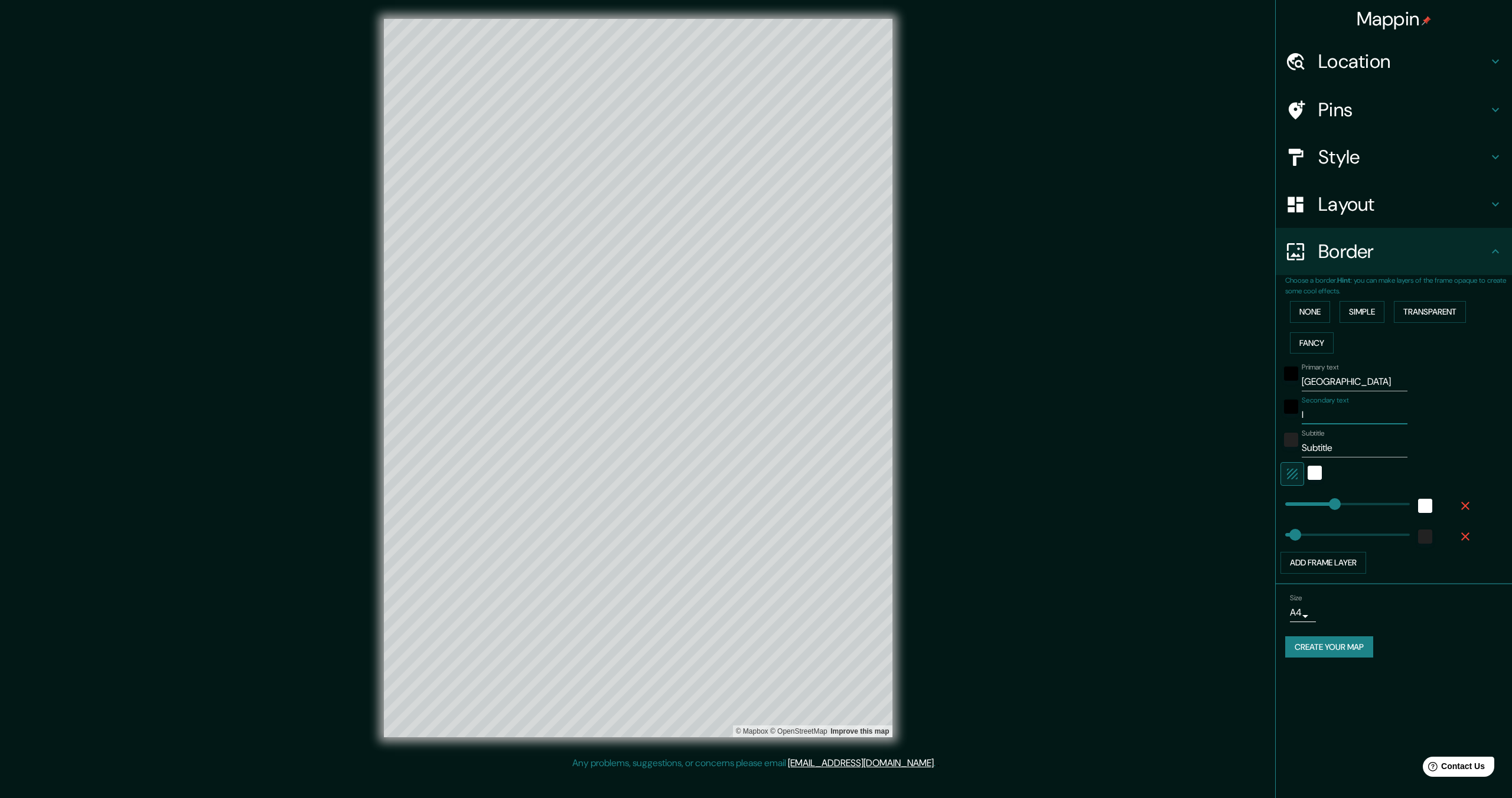
type input "IN"
type input "344"
type input "69"
type input "INd"
type input "344"
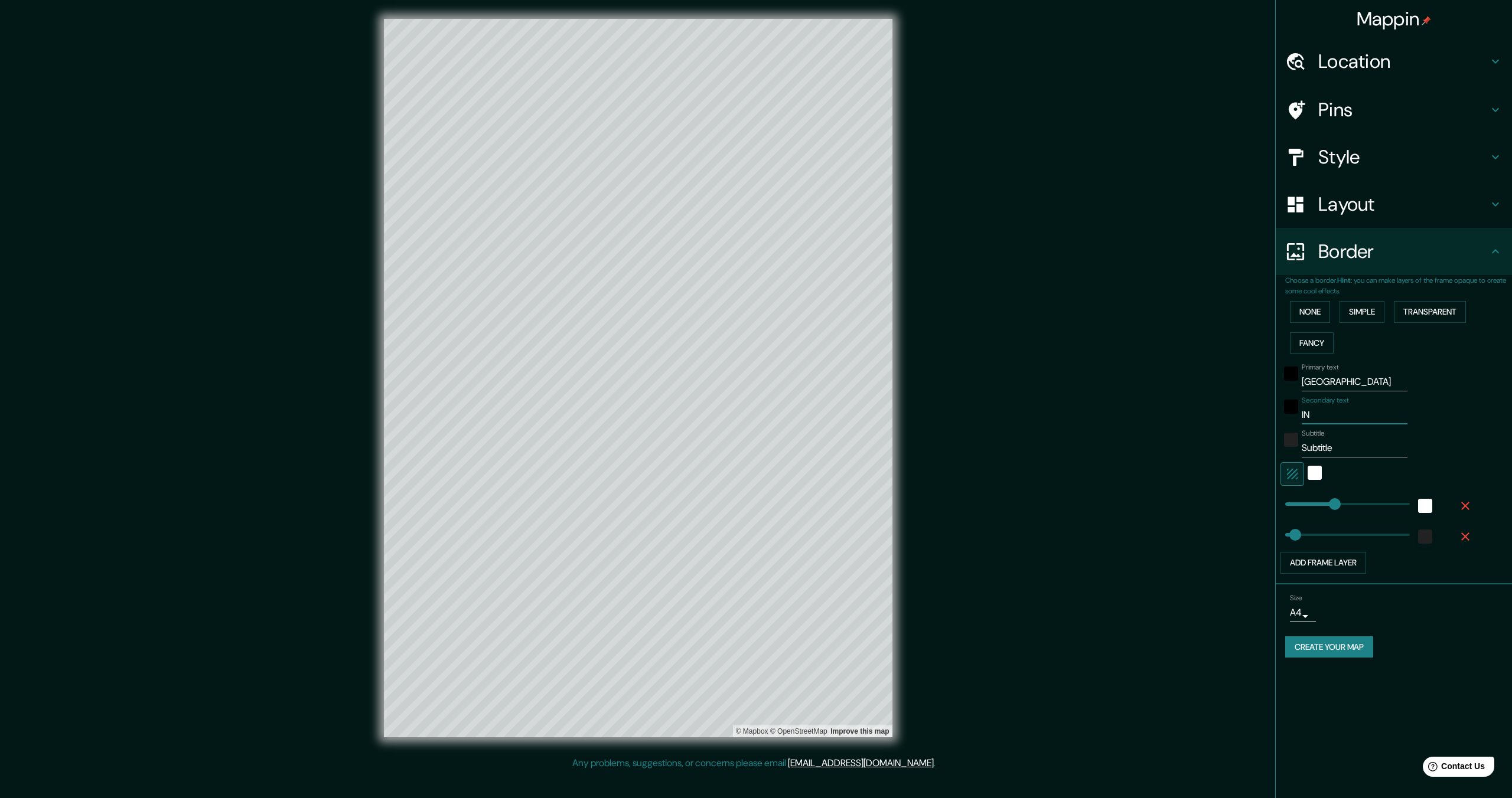
type input "69"
type input "INdi"
type input "344"
type input "69"
type input "INdia"
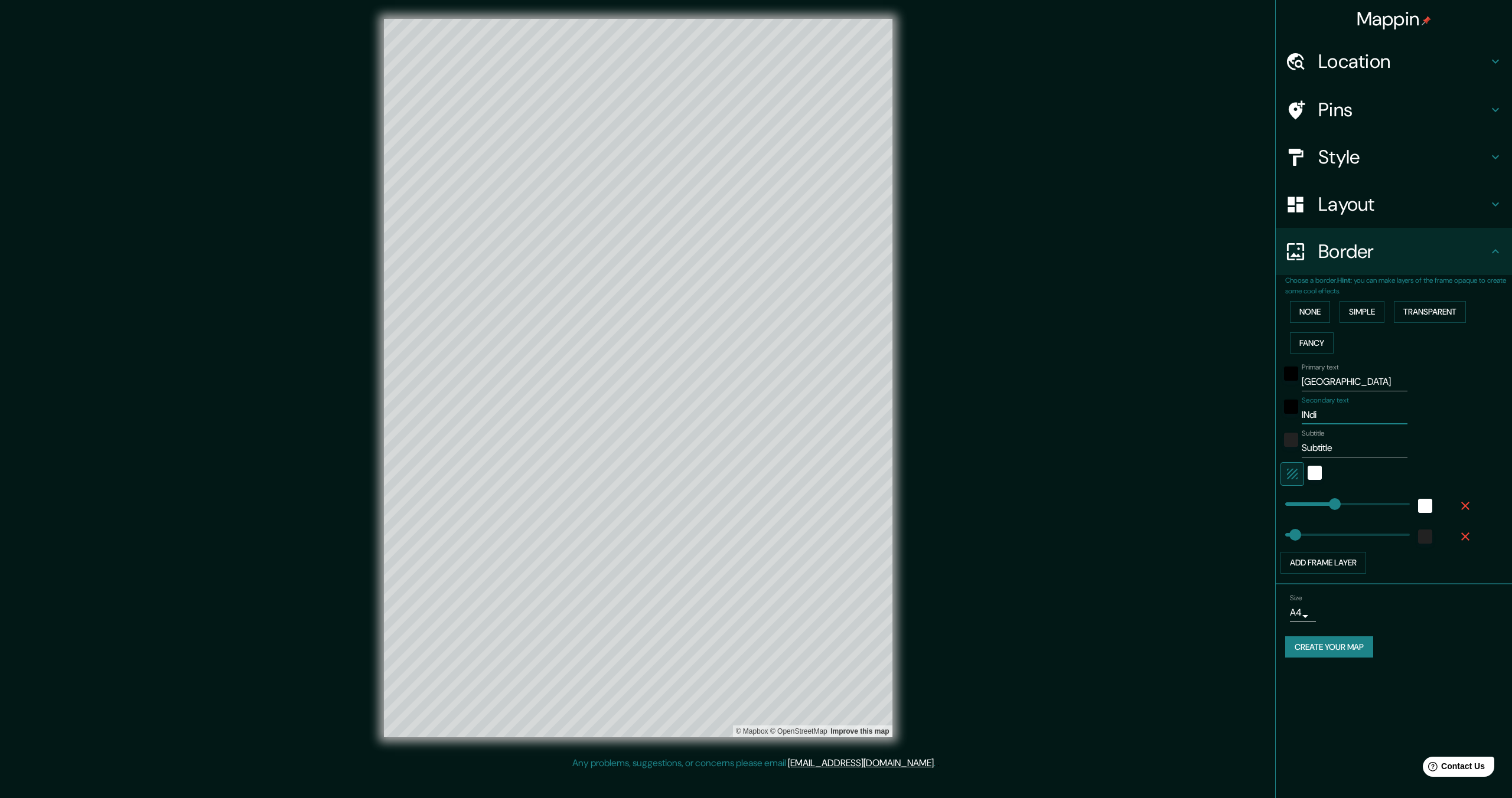
type input "344"
type input "69"
type input "INdian"
type input "344"
type input "69"
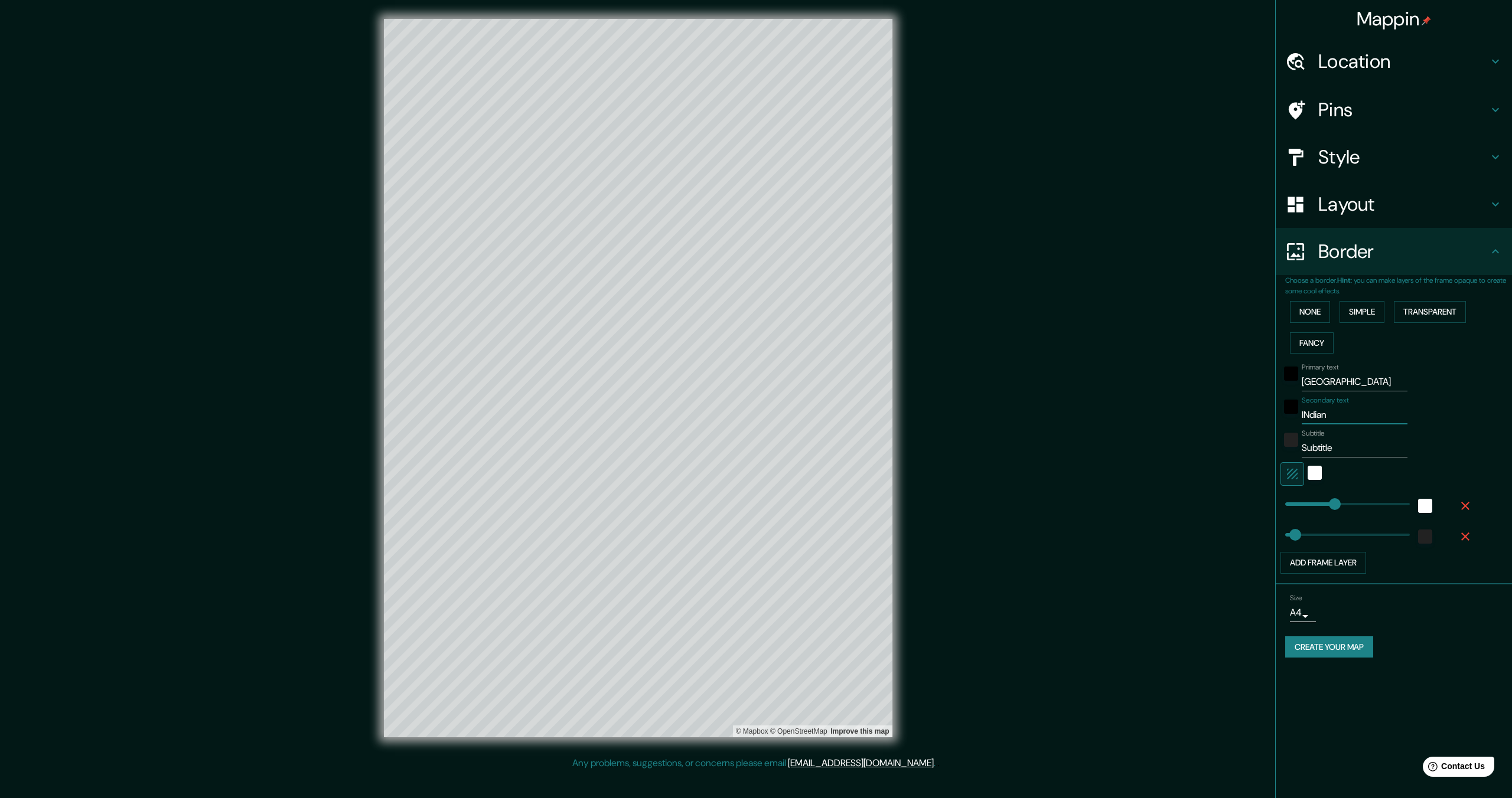
type input "INdiana"
type input "344"
type input "69"
type input "INdian"
type input "344"
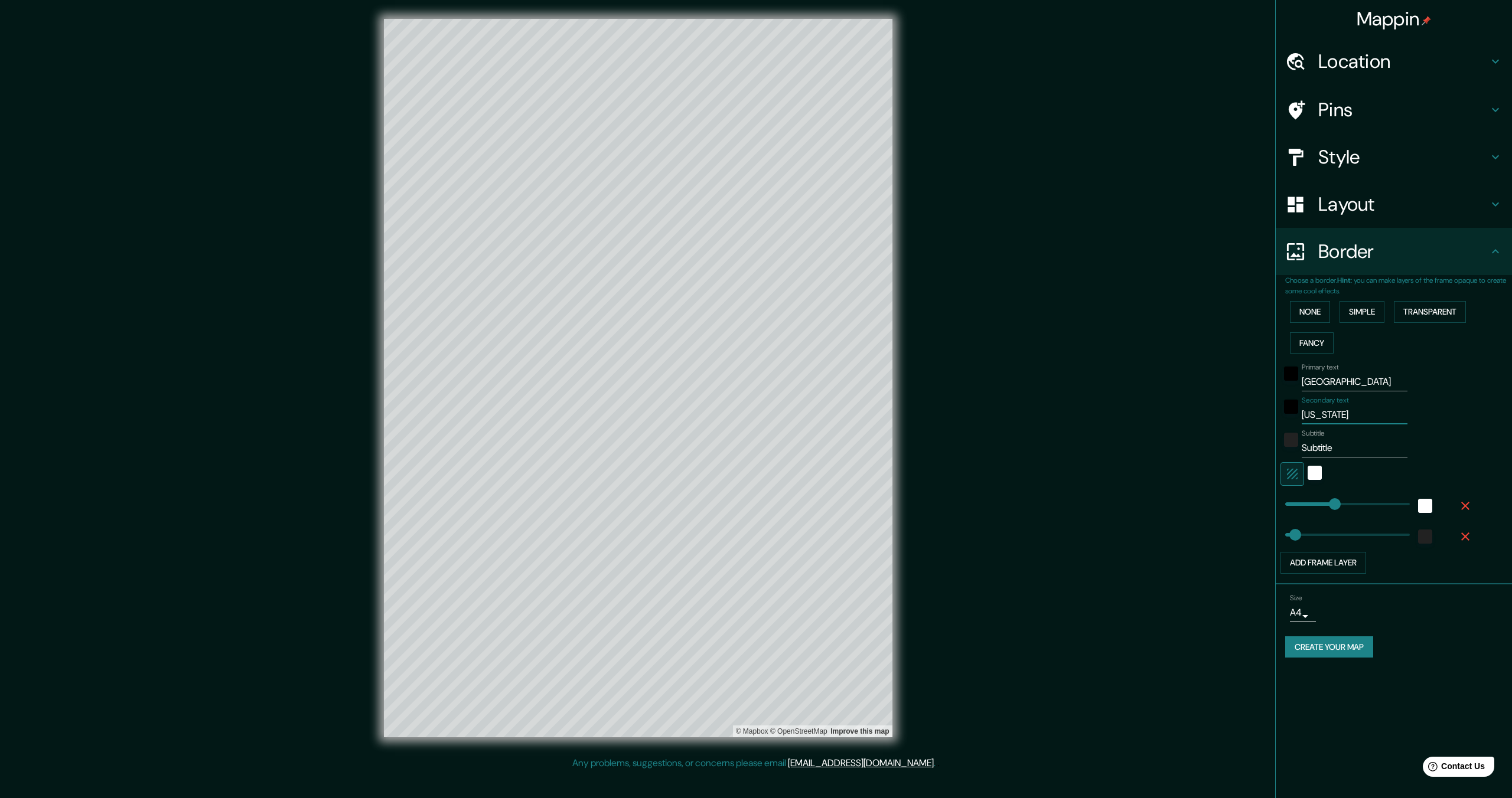
type input "69"
type input "INdia"
type input "344"
type input "69"
type input "INdi"
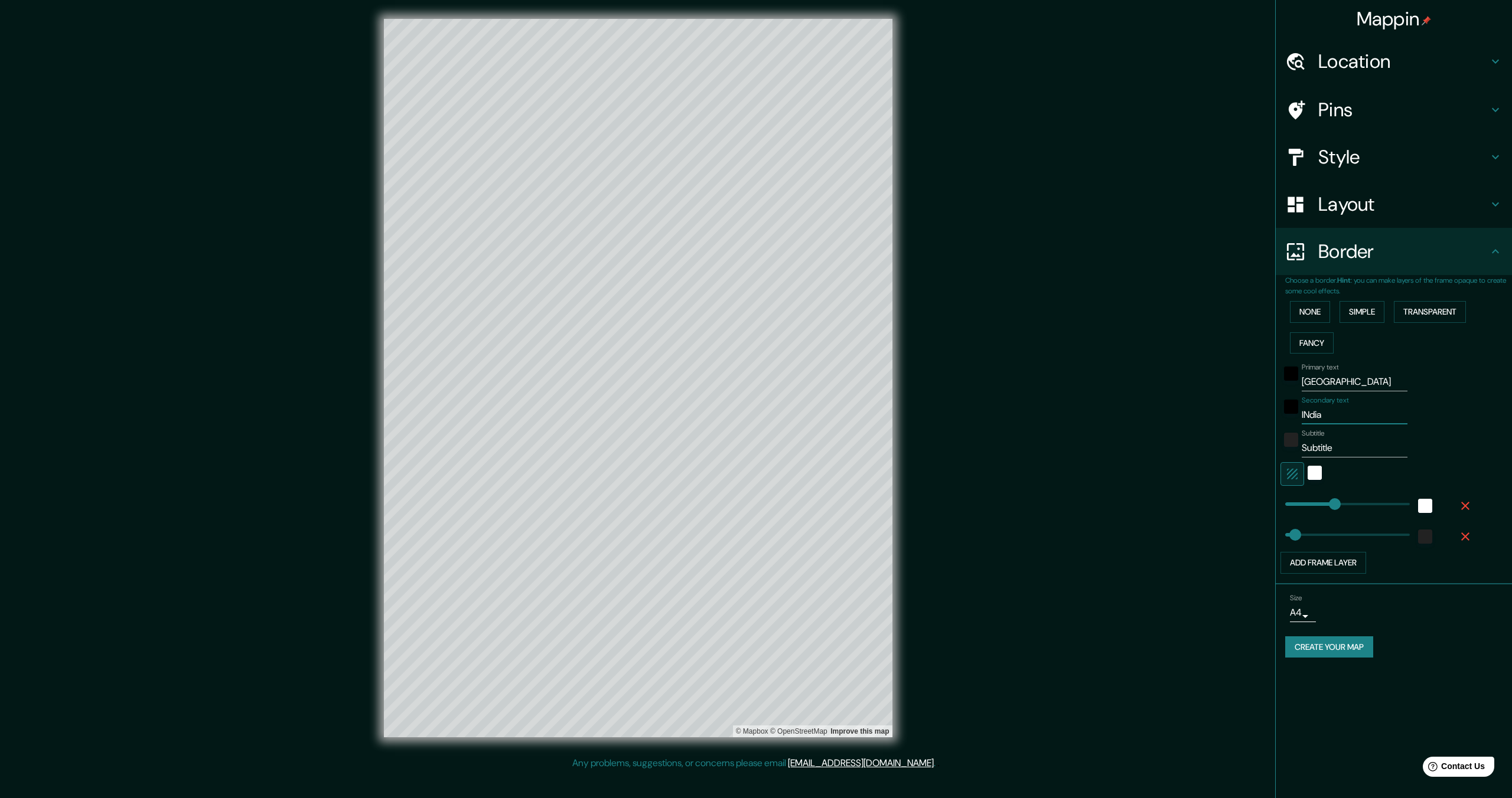
type input "344"
type input "69"
type input "INd"
type input "344"
type input "69"
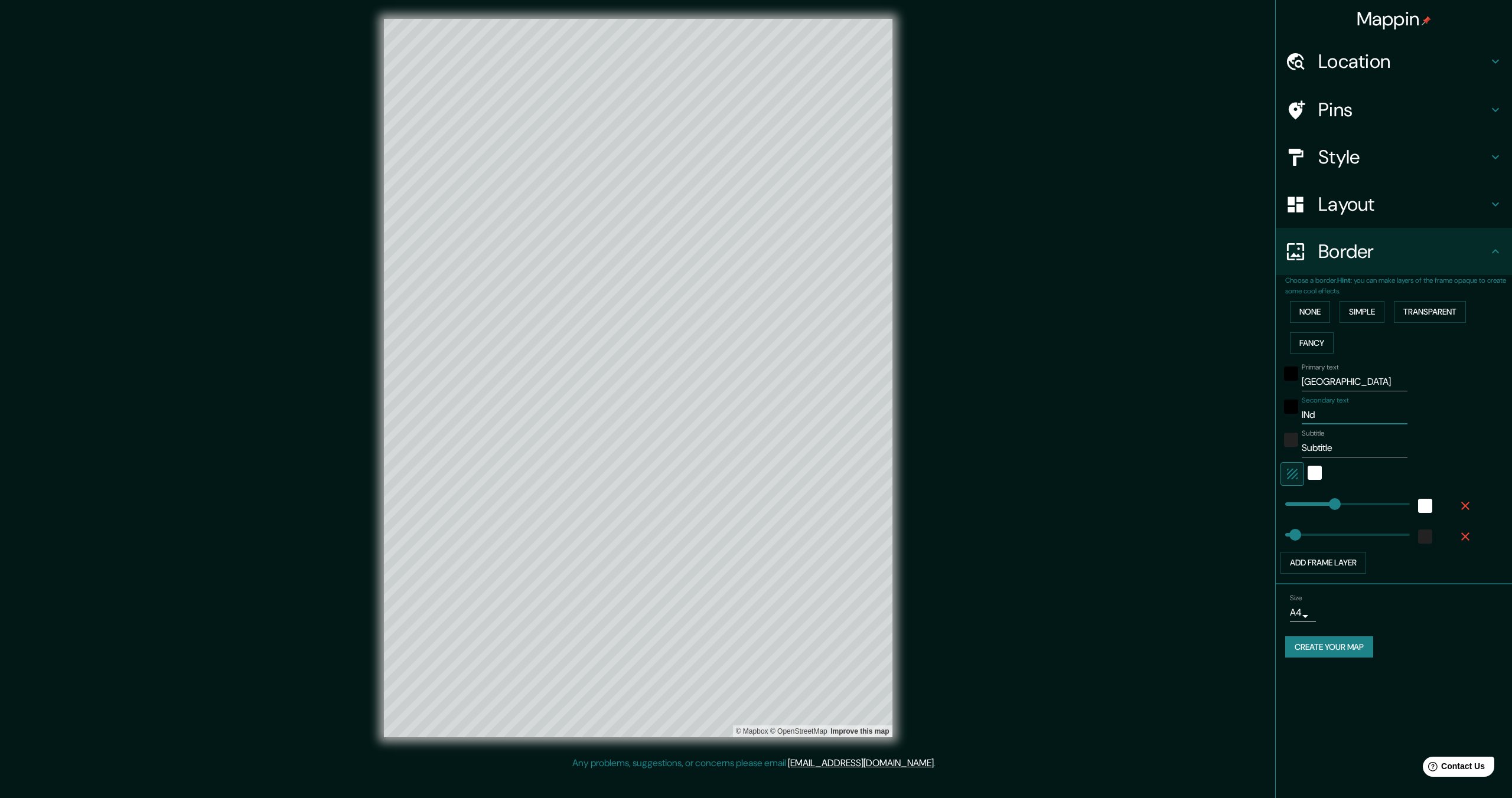
type input "IN"
type input "344"
type input "69"
type input "IND"
type input "344"
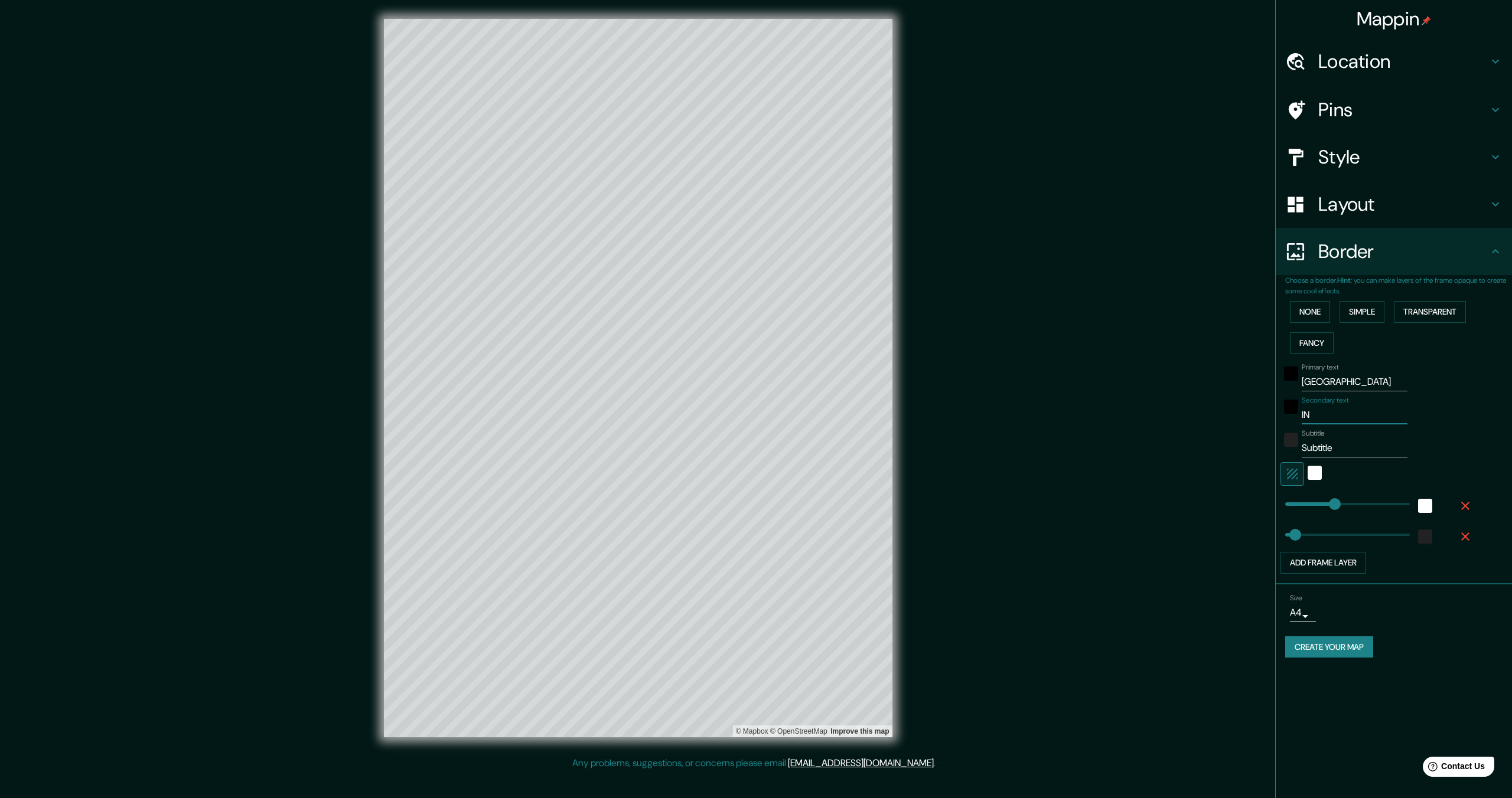
type input "69"
type input "INDI"
type input "344"
type input "69"
type input "INDIA"
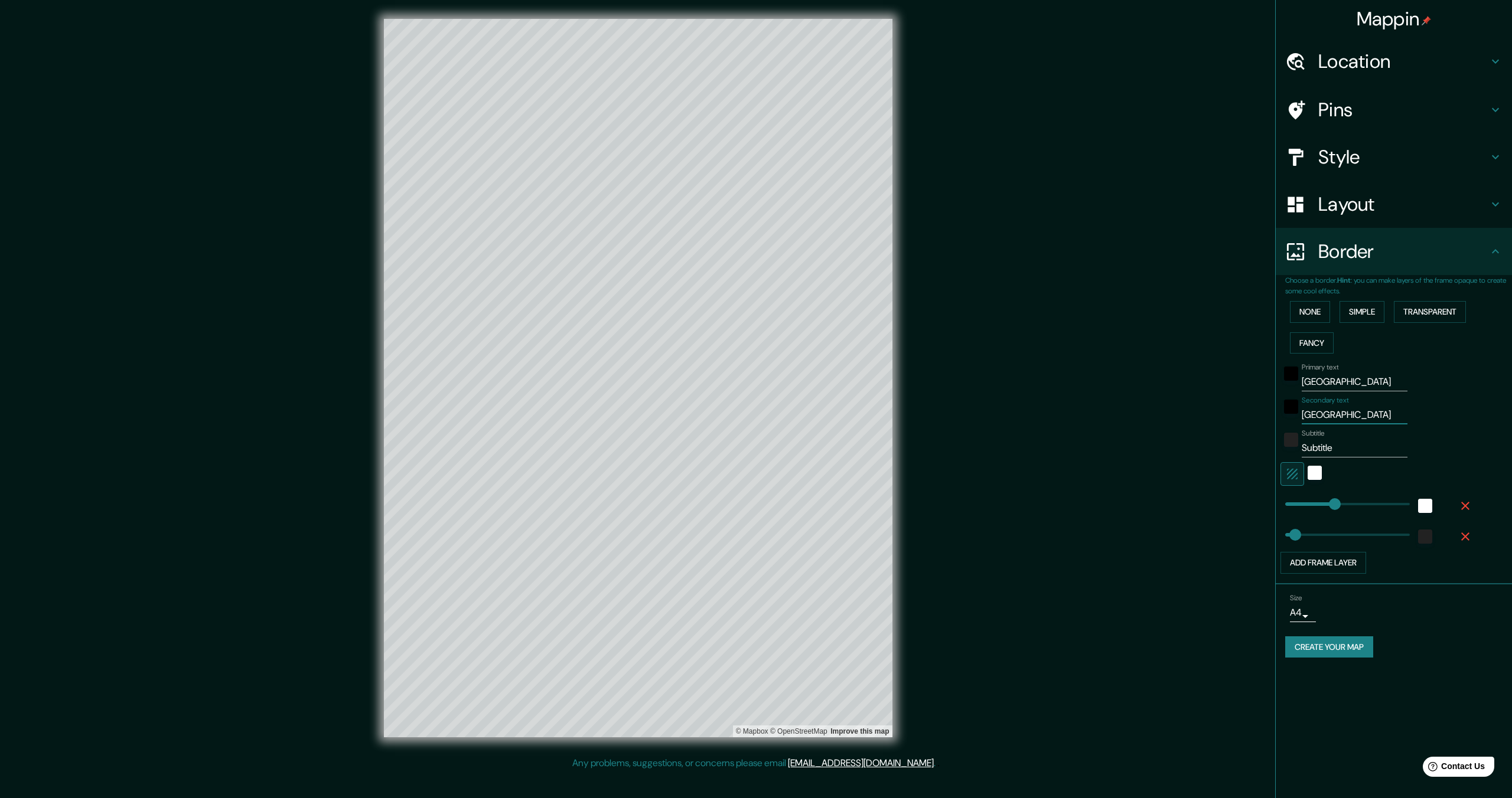
type input "344"
type input "69"
type input "INDIAN"
type input "344"
type input "69"
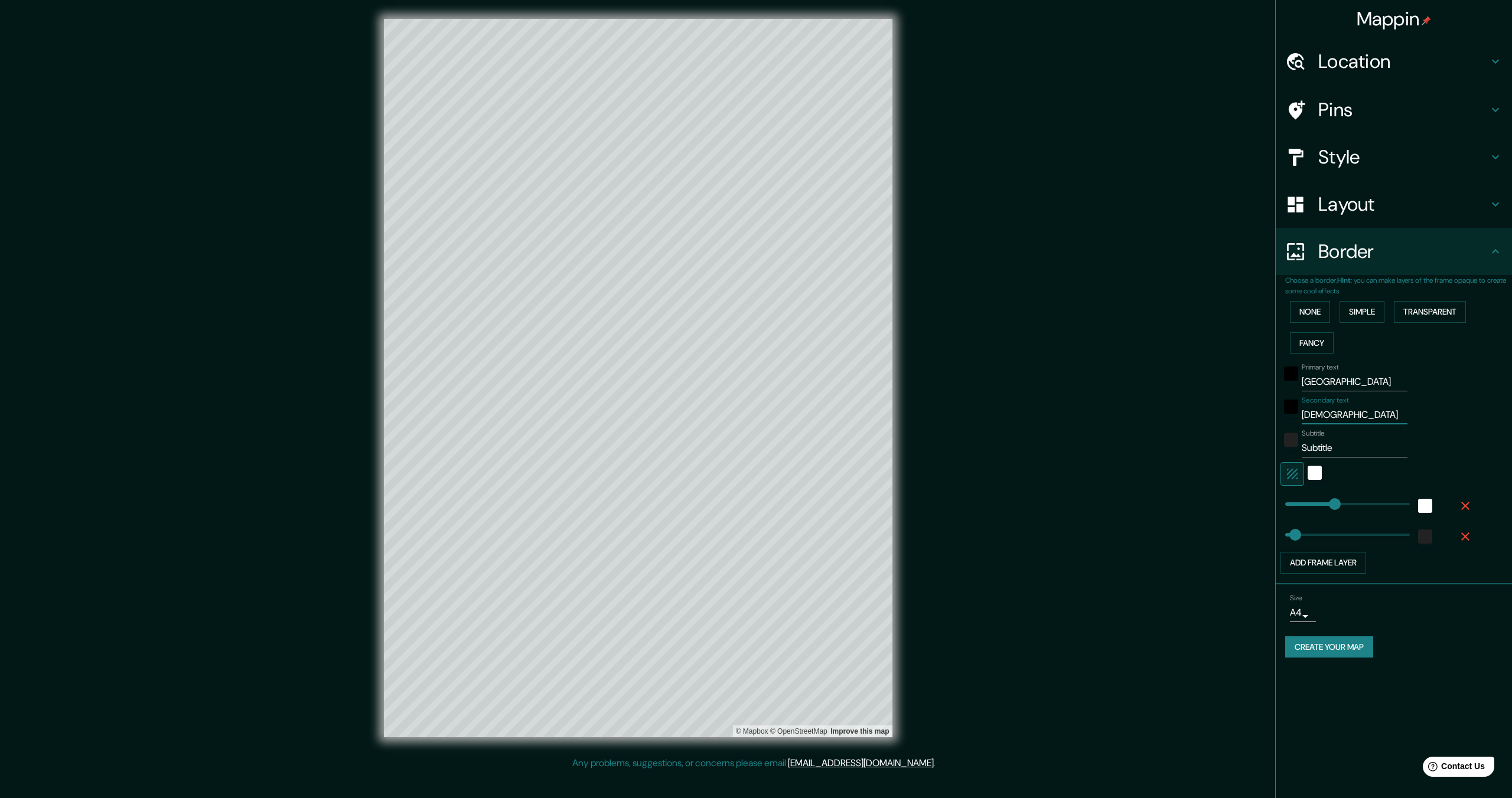
type input "INDIANA"
type input "344"
type input "69"
type input "INDIANA"
type input "3"
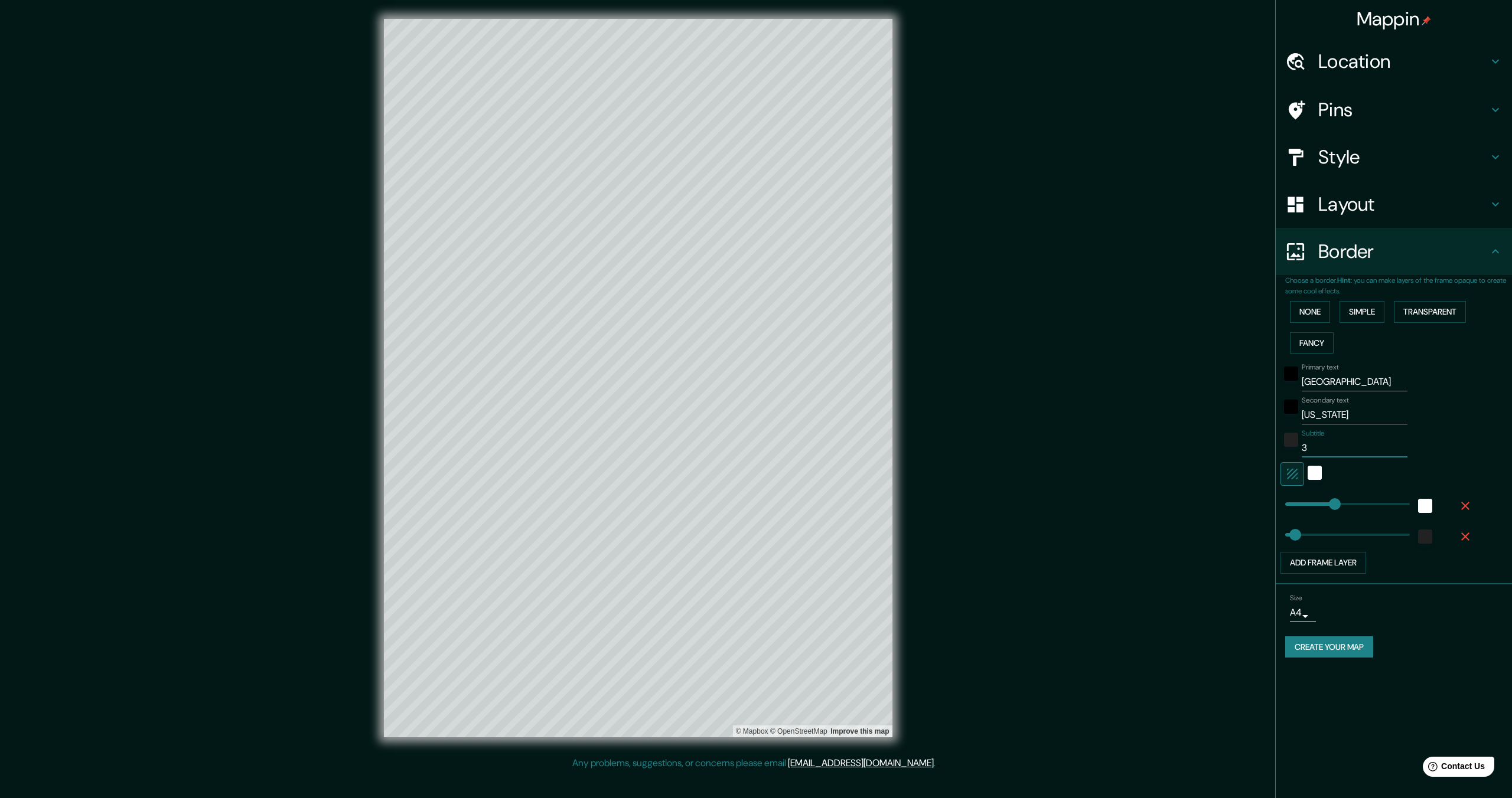
type input "344"
type input "69"
type input "38"
type input "344"
type input "69"
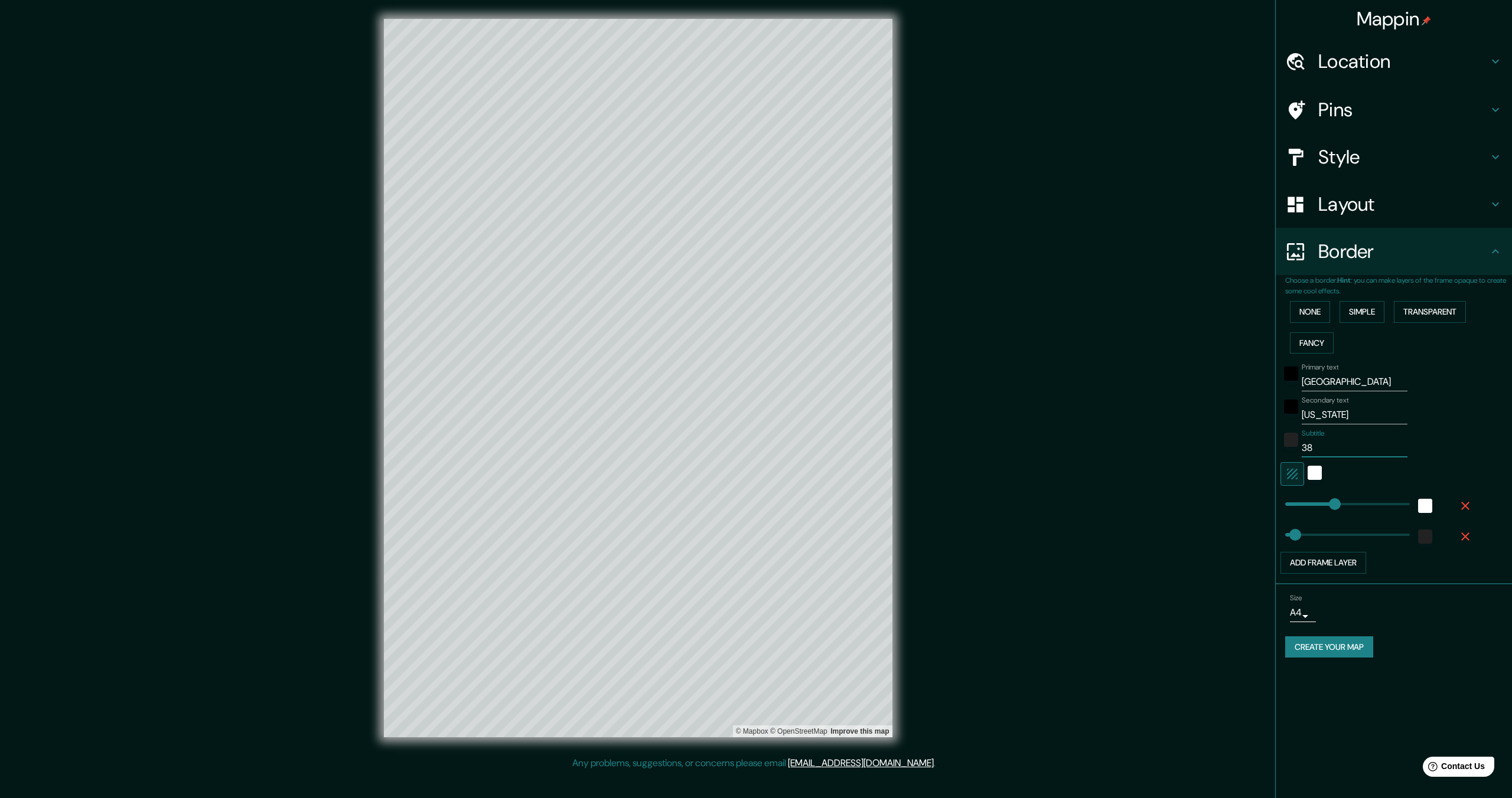
type input "38."
type input "344"
type input "69"
type input "38.3"
type input "344"
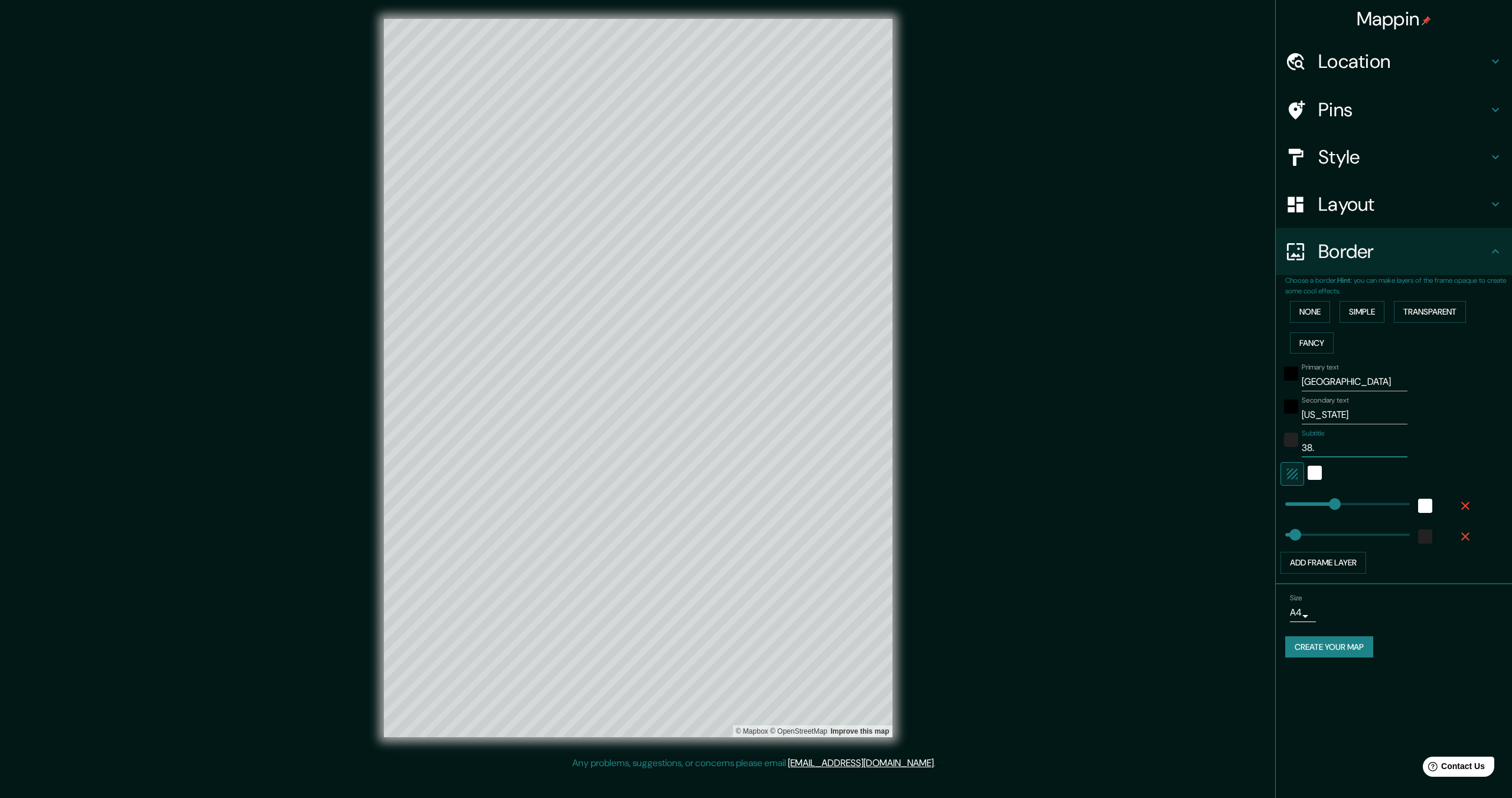
type input "69"
type input "38.31"
type input "344"
type input "69"
paste input "°"
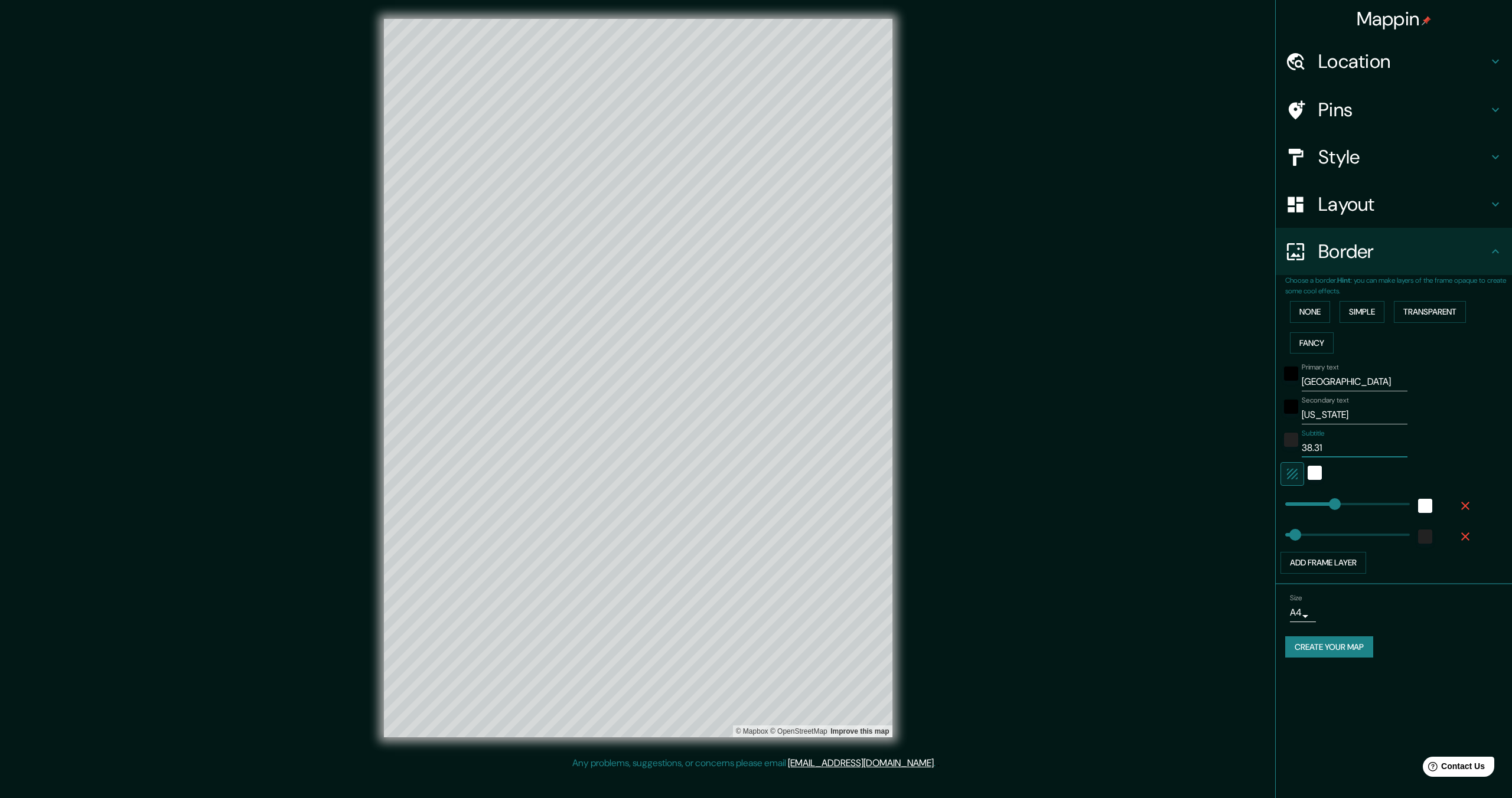
type input "38.31°"
type input "344"
type input "69"
type input "38.31°"
type input "344"
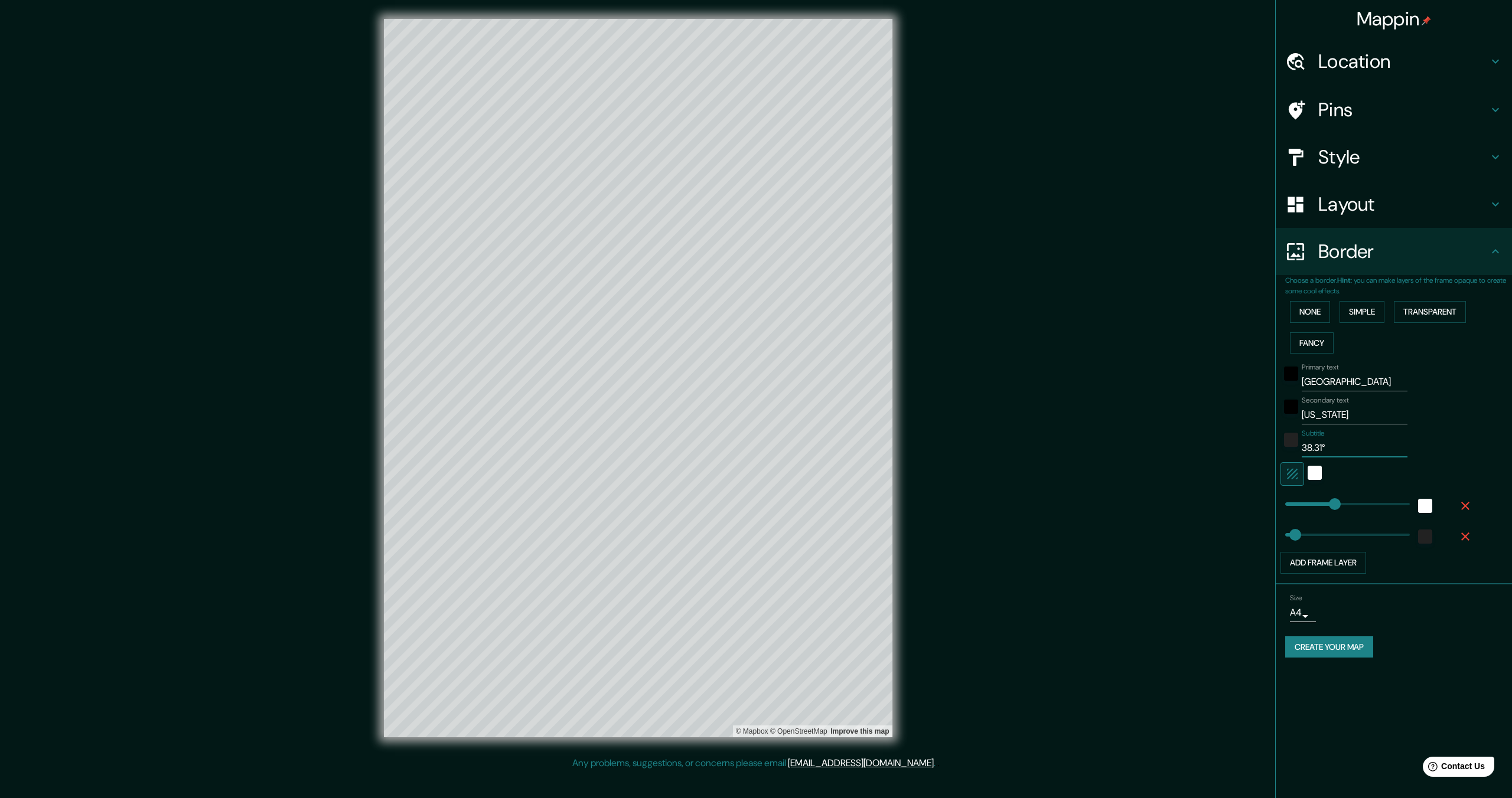
type input "69"
type input "38.31° N"
type input "344"
type input "69"
type input "38.31° N"
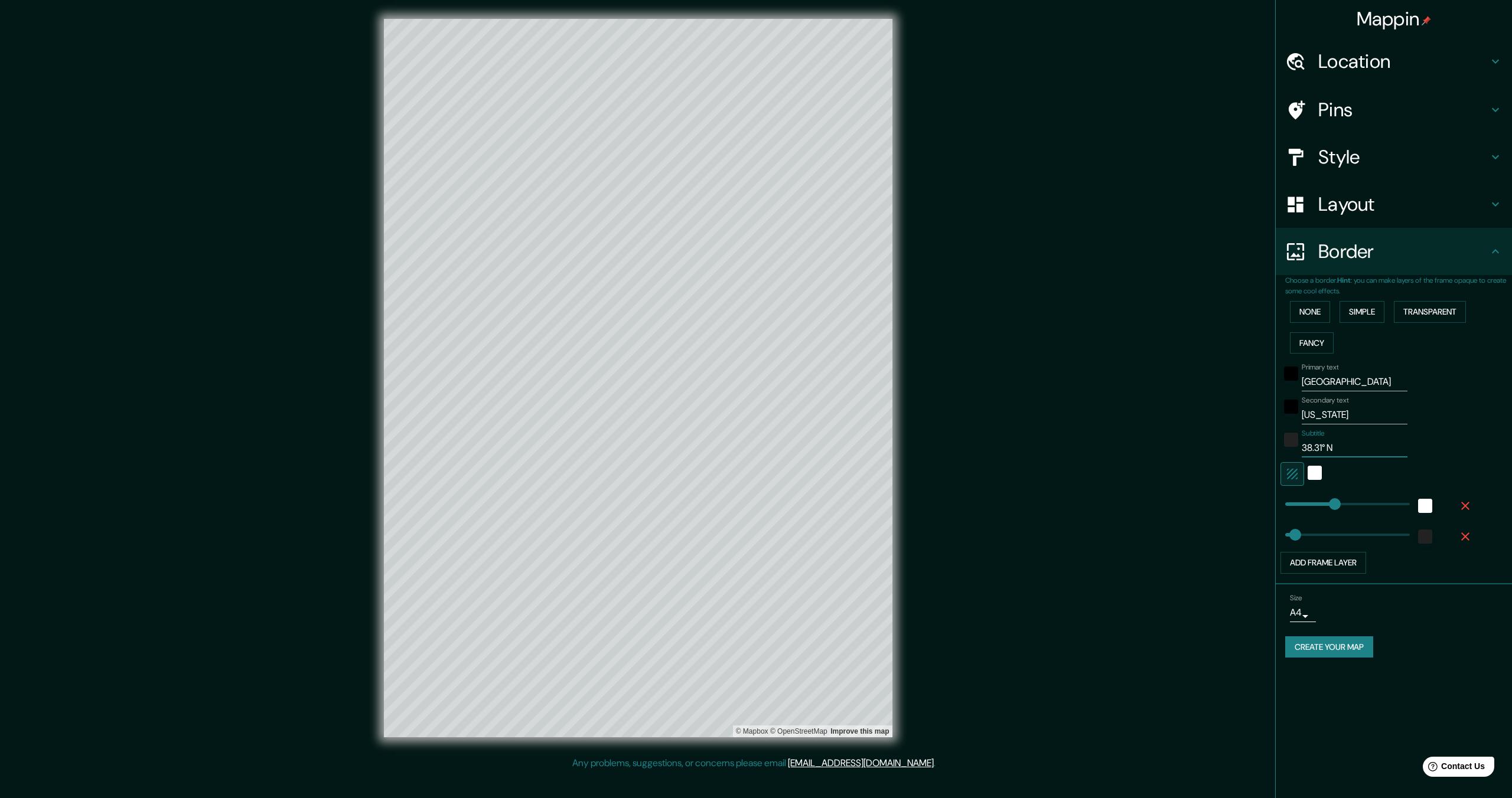
type input "344"
type input "69"
type input "38.31° N ."
type input "344"
type input "69"
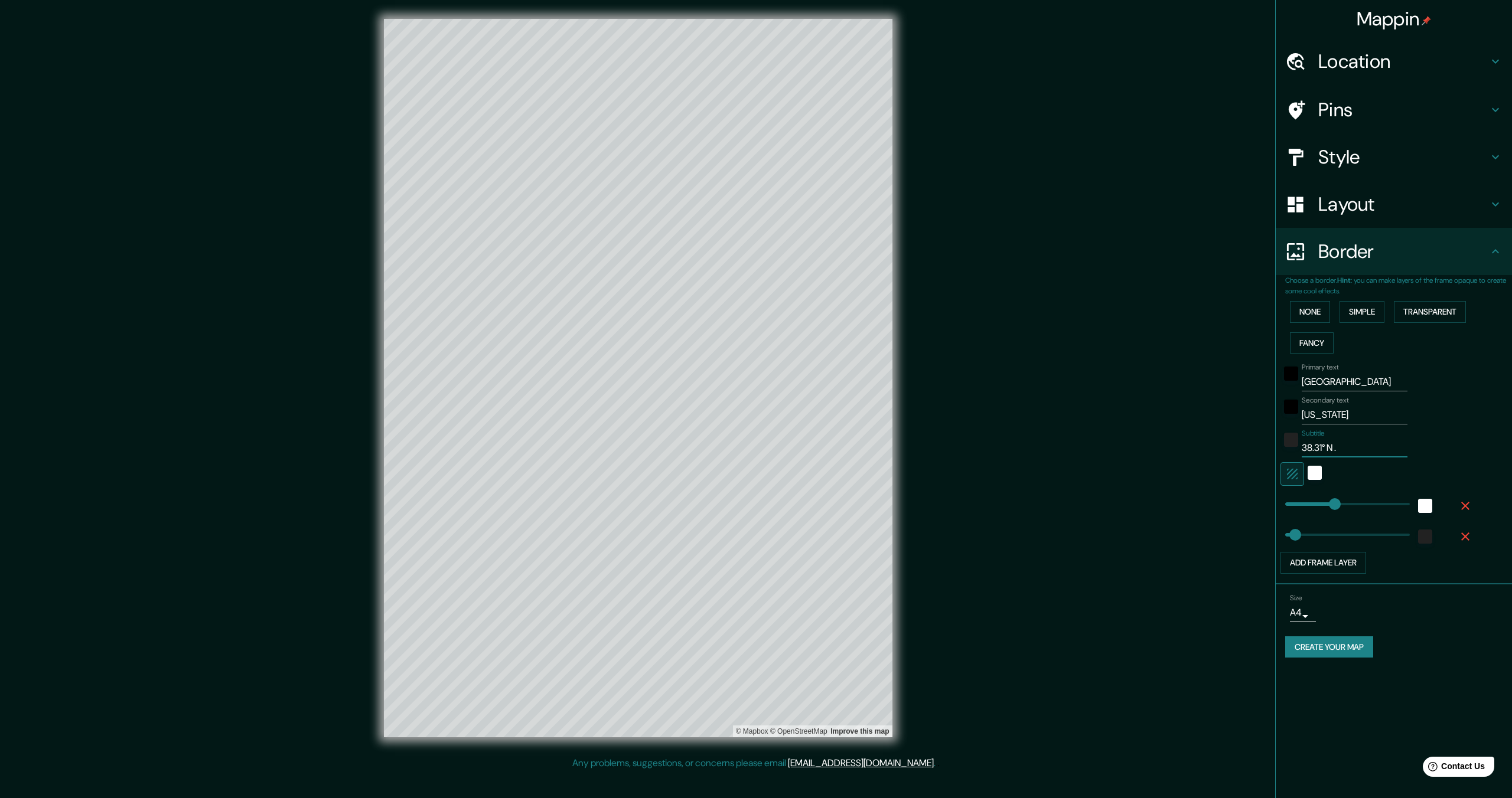
type input "38.31° N"
type input "344"
type input "69"
type input "38.31° N /"
type input "344"
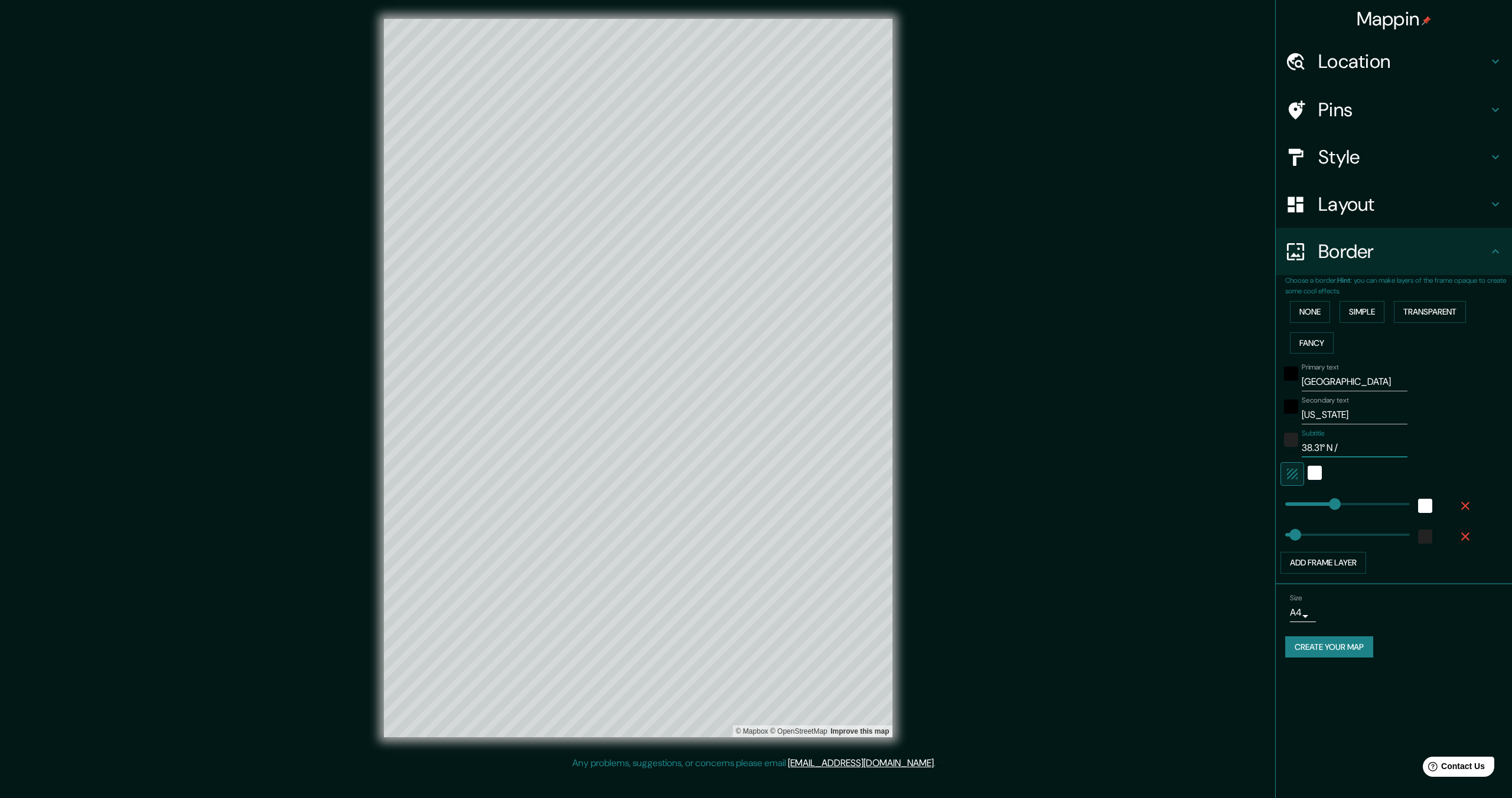
type input "69"
type input "38.31° N /"
type input "344"
type input "69"
type input "38.31° N / 8"
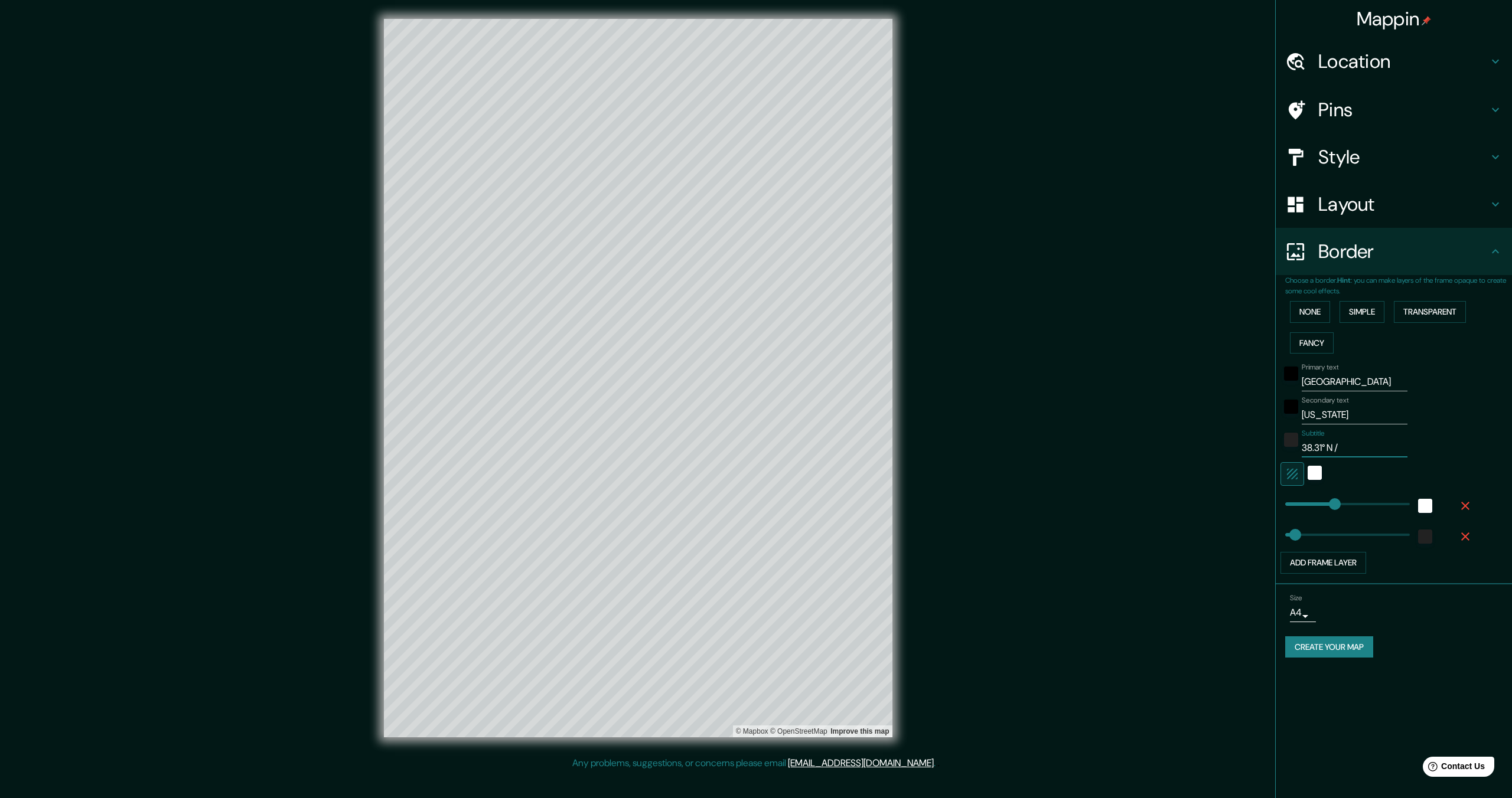
type input "344"
type input "69"
type input "38.31° N / 85"
type input "344"
type input "69"
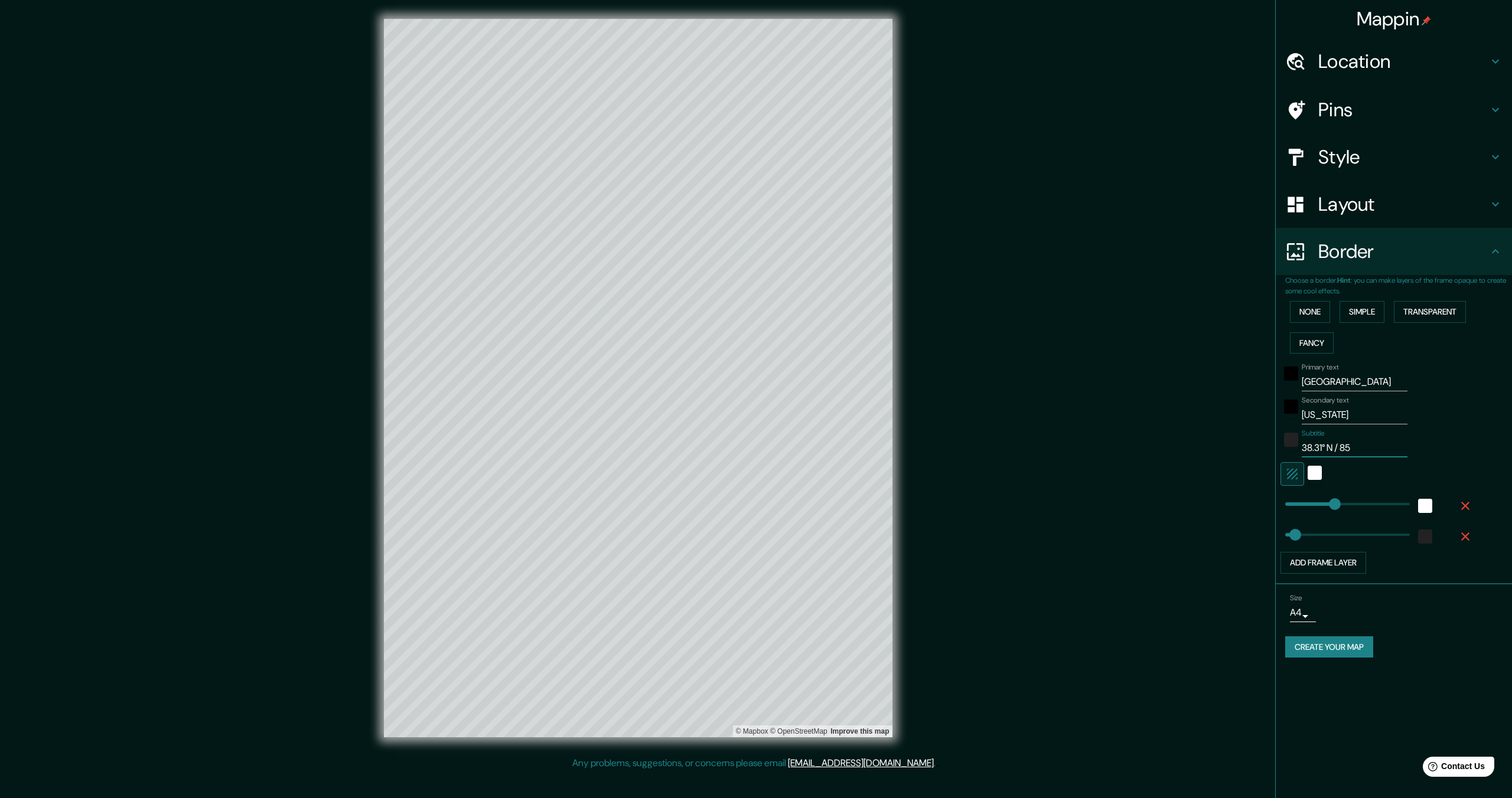
type input "38.31° N / 85."
type input "344"
type input "69"
type input "38.31° N / 85.9"
type input "344"
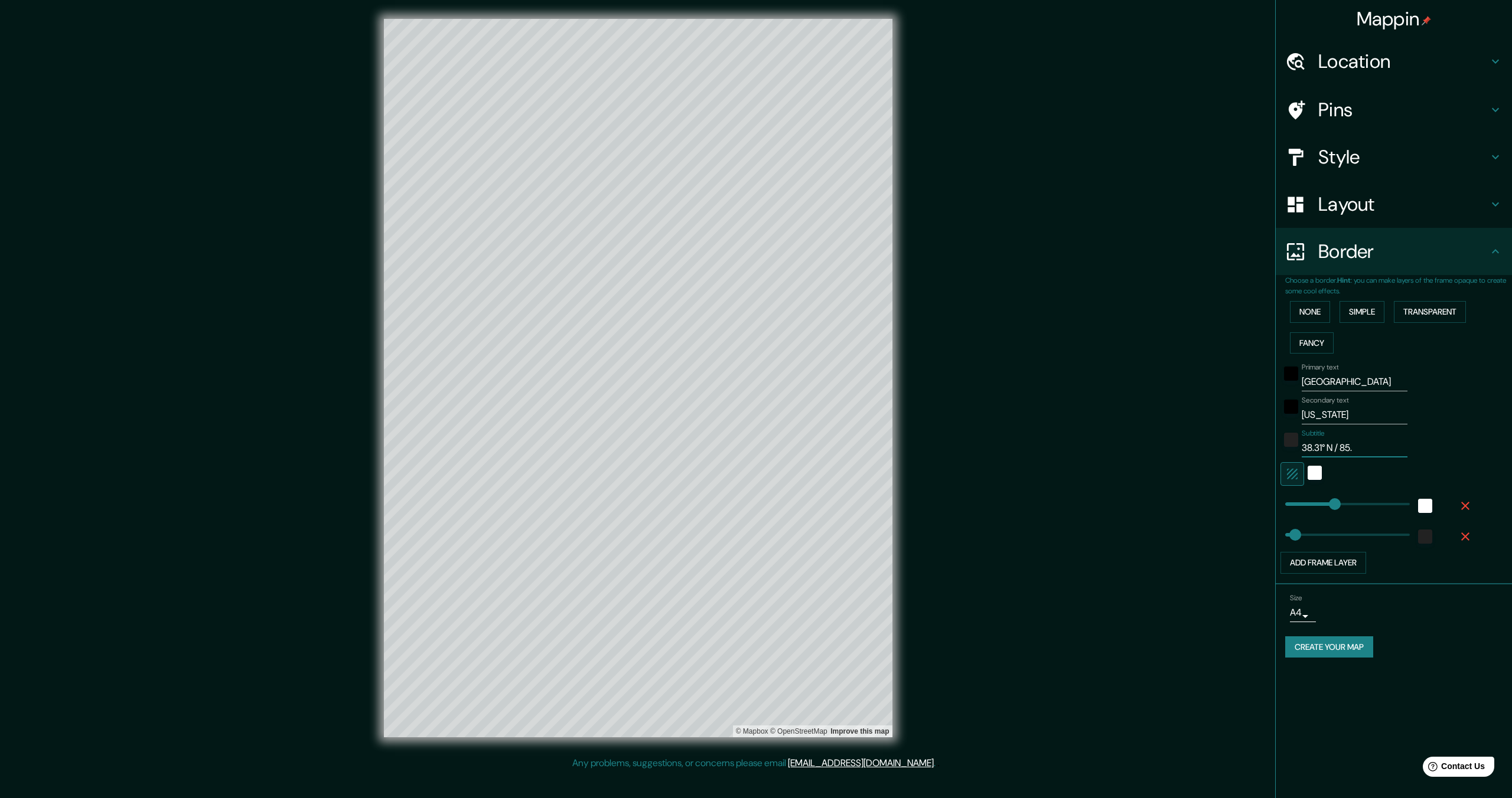
type input "69"
type input "38.31° N / 85.93"
type input "344"
type input "69"
type input "38.31° N / 85.93"
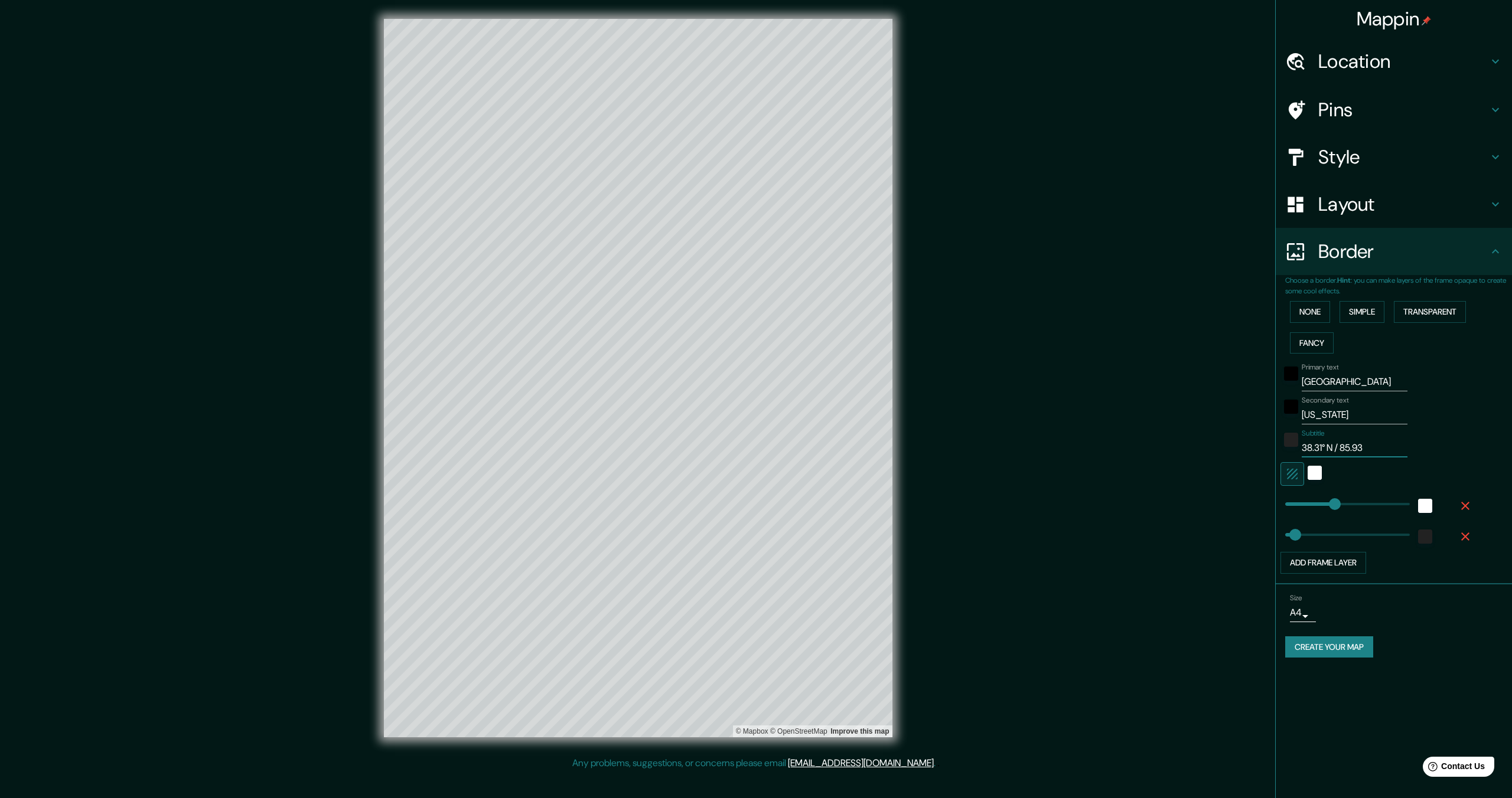
type input "344"
type input "69"
type input "38.31° N / 85.93"
type input "344"
type input "69"
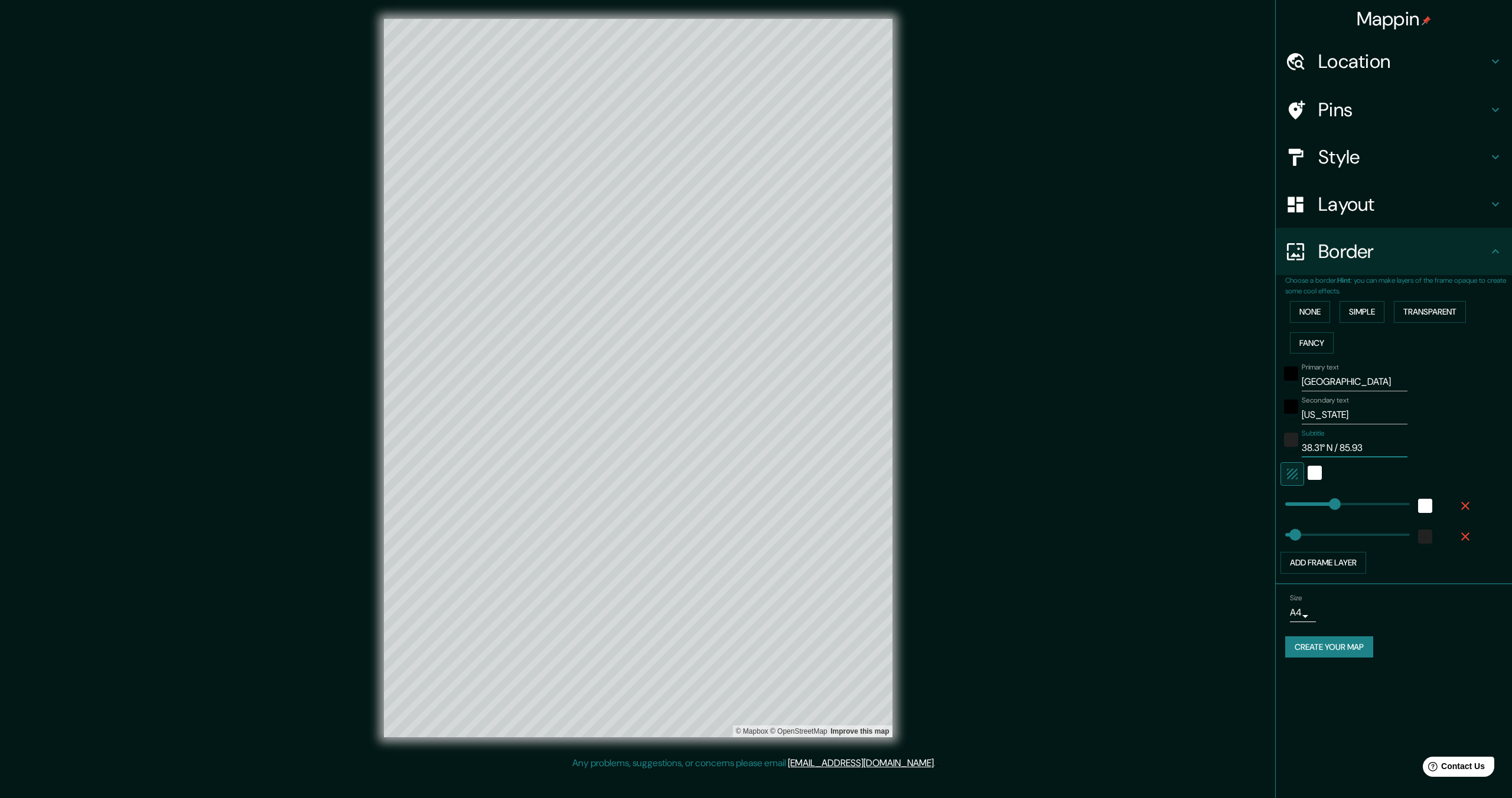
paste input "°"
type input "38.31° N / 85.93°"
type input "344"
type input "69"
type input "38.31° N / 85.93°"
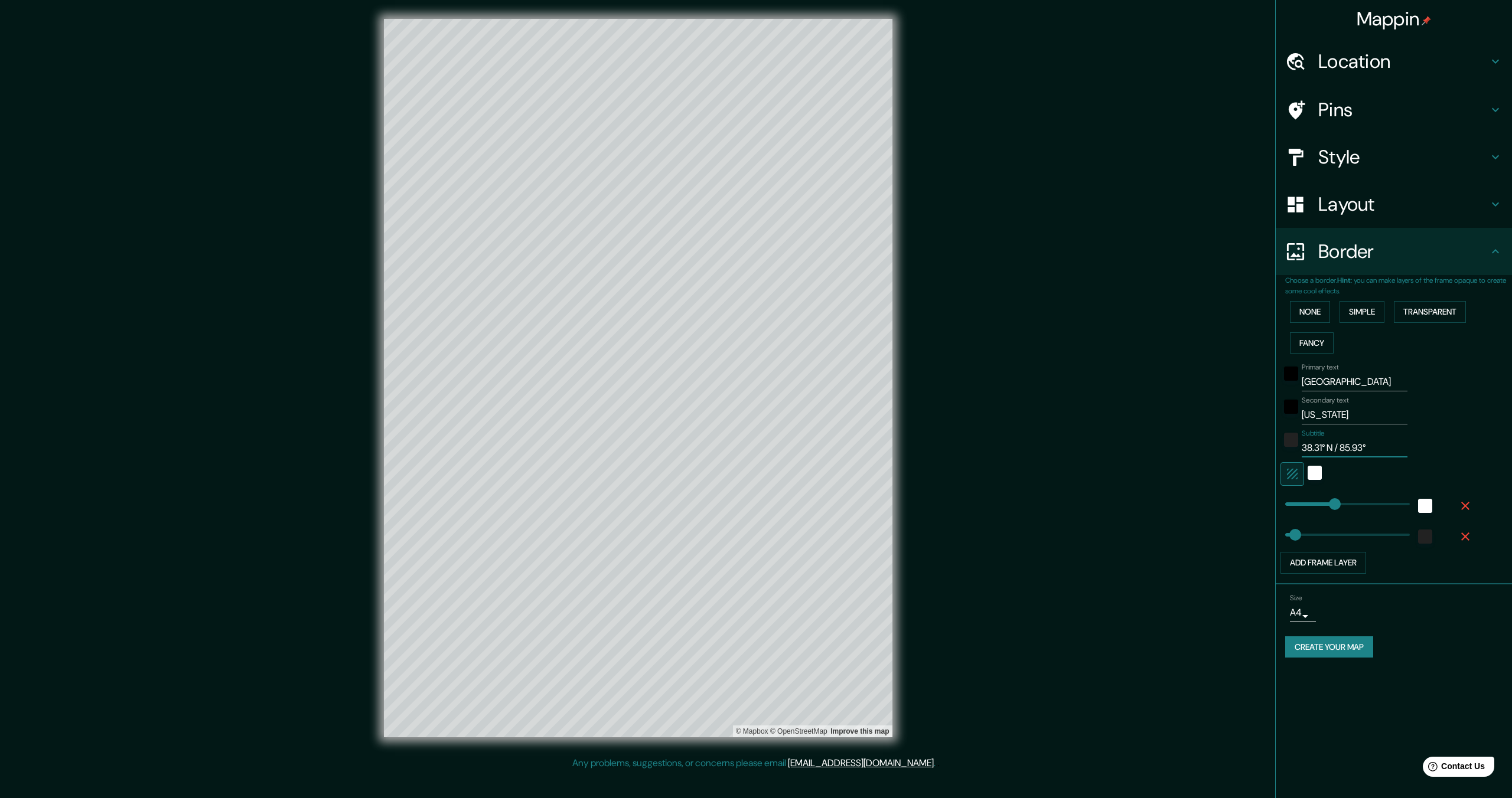
type input "344"
type input "69"
type input "38.31° N / 85.93° W"
type input "344"
type input "69"
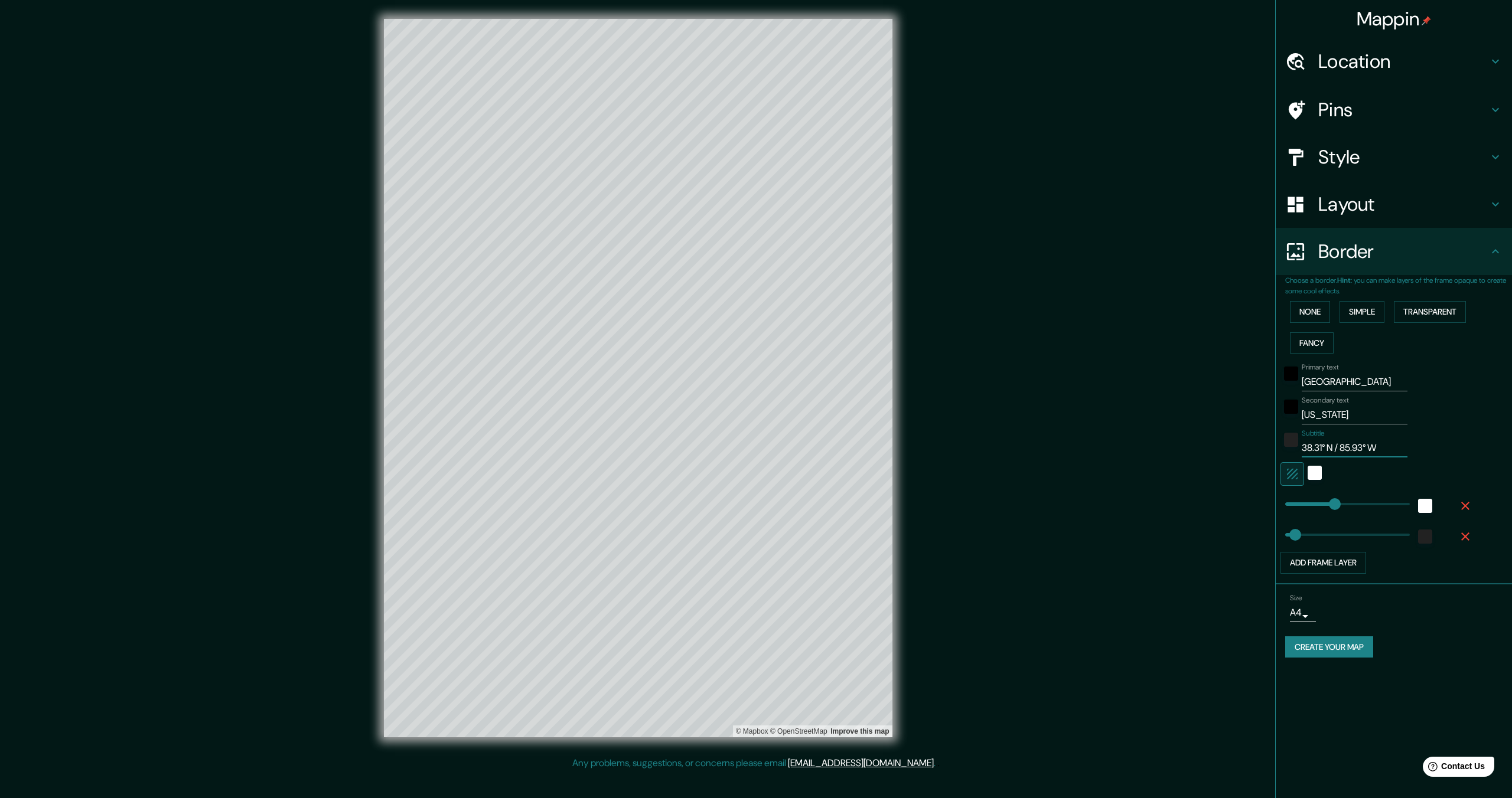
type input "38.31° N / 85.93° W"
click at [1318, 647] on button "Create your map" at bounding box center [1329, 647] width 88 height 22
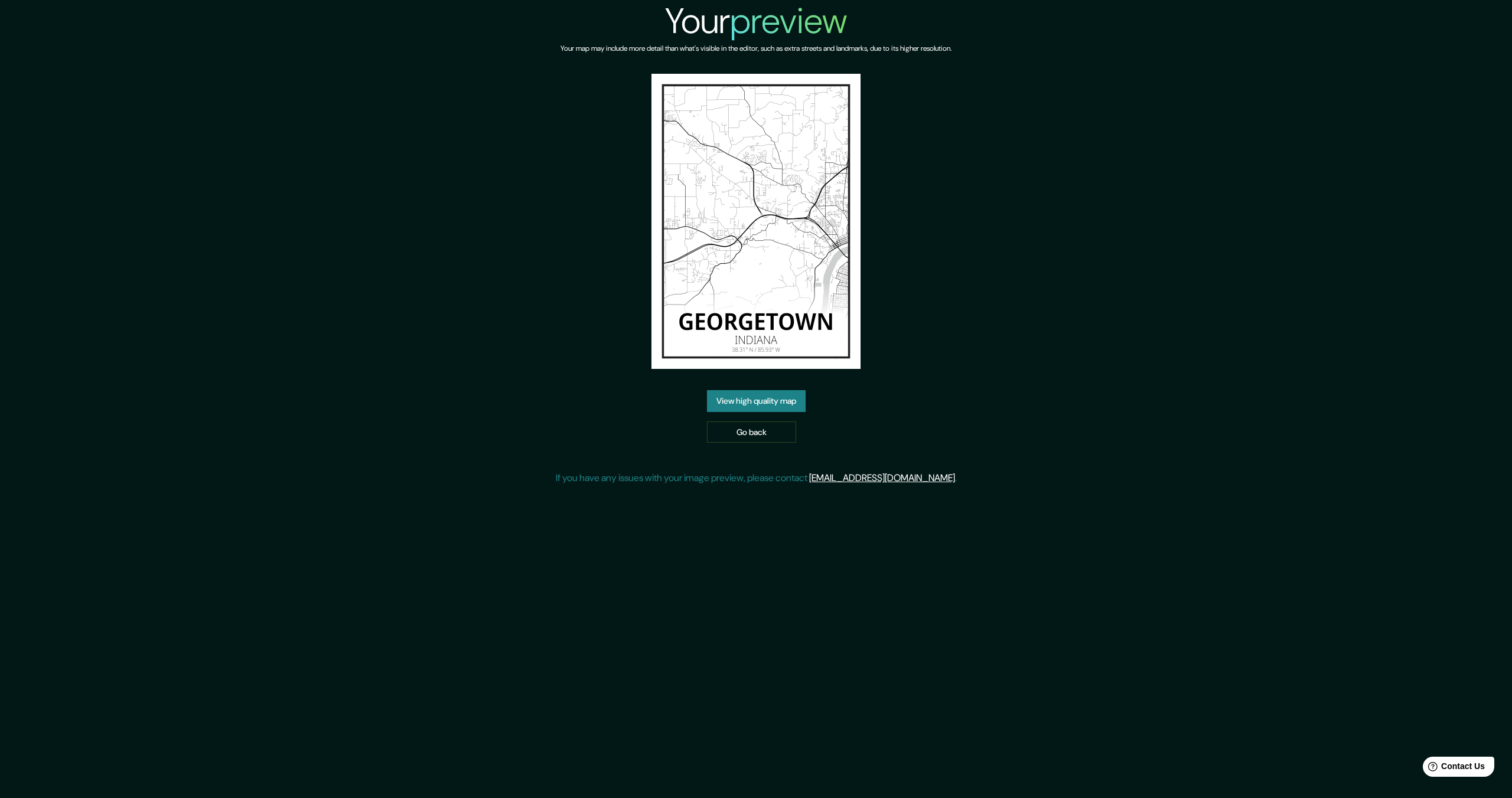
click at [776, 401] on link "View high quality map" at bounding box center [756, 401] width 98 height 22
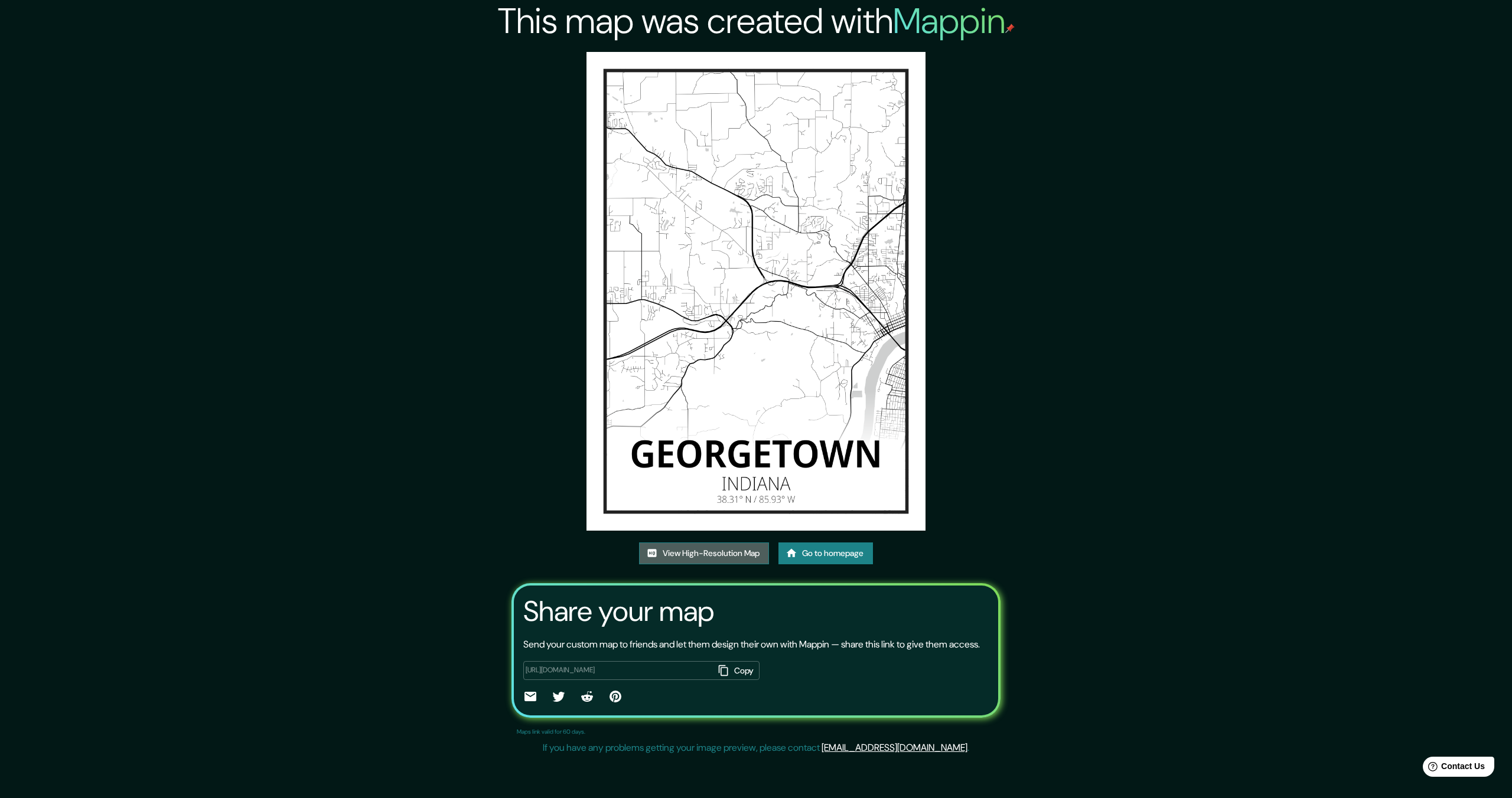
click at [702, 546] on link "View High-Resolution Map" at bounding box center [703, 553] width 130 height 22
click at [724, 546] on link "View High-Resolution Map" at bounding box center [703, 553] width 130 height 22
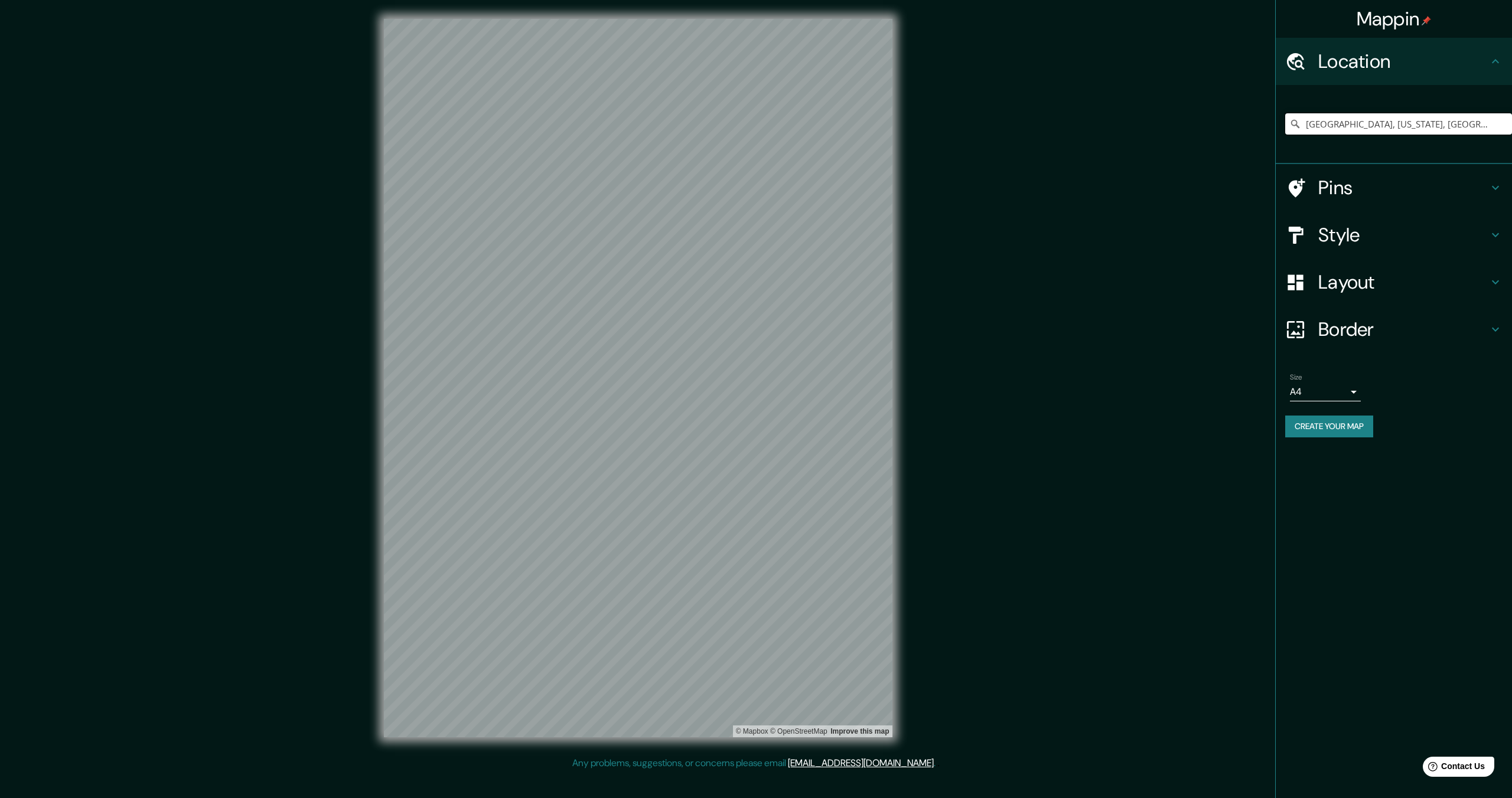
click at [1362, 121] on input "[GEOGRAPHIC_DATA], [US_STATE], [GEOGRAPHIC_DATA]" at bounding box center [1398, 124] width 227 height 22
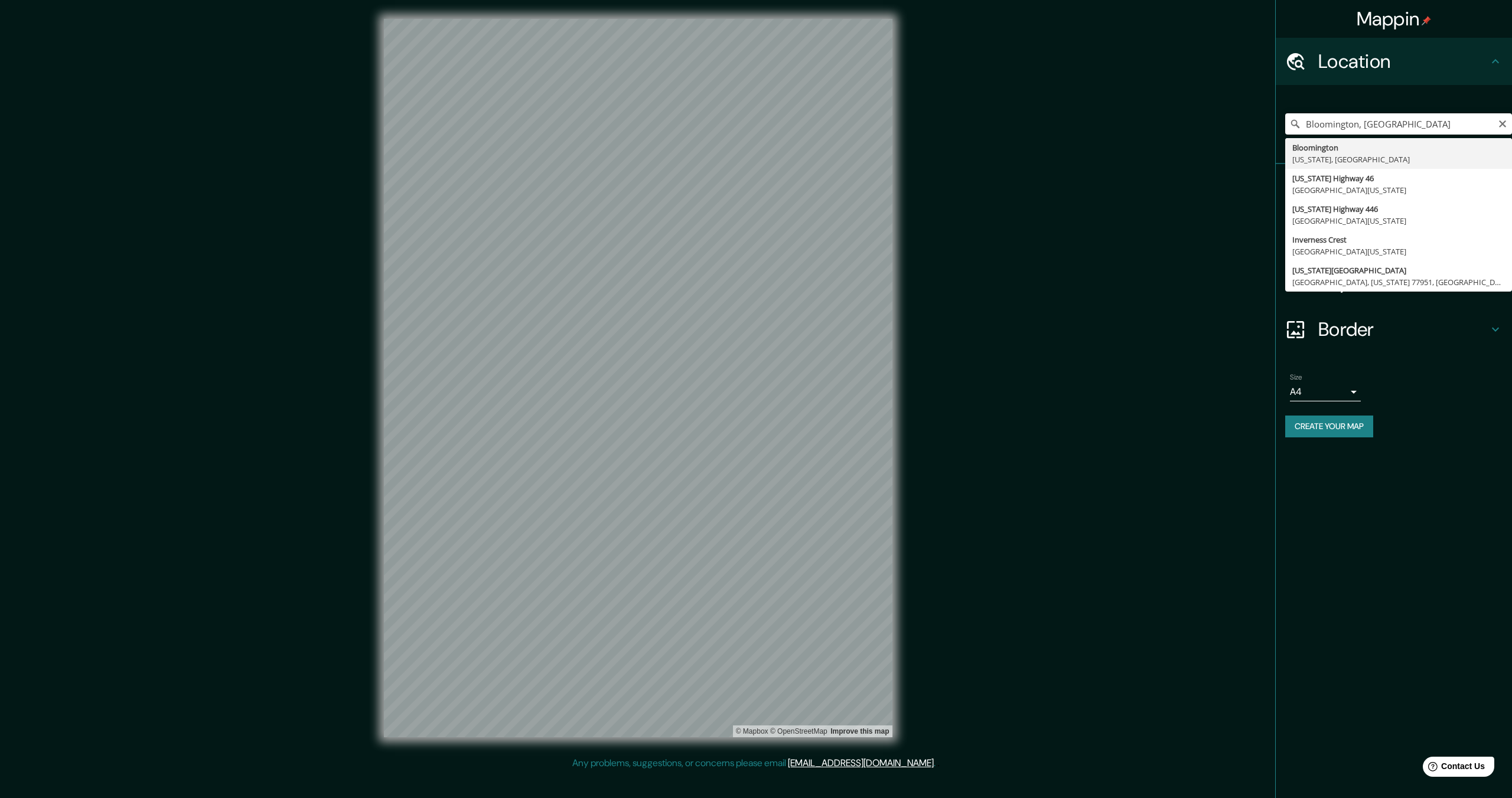
type input "[GEOGRAPHIC_DATA], [US_STATE], [GEOGRAPHIC_DATA]"
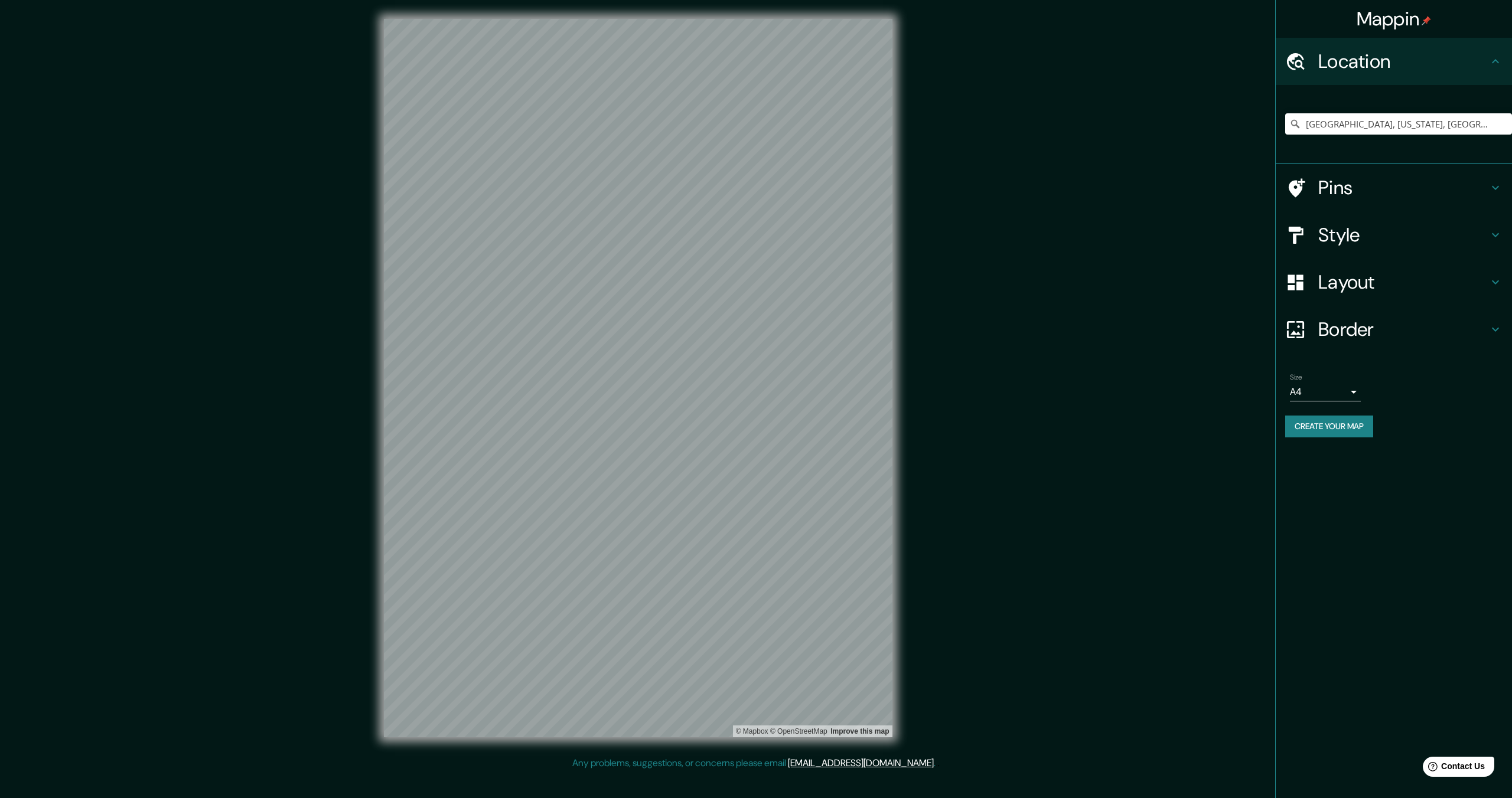
click at [1396, 327] on h4 "Border" at bounding box center [1403, 329] width 170 height 23
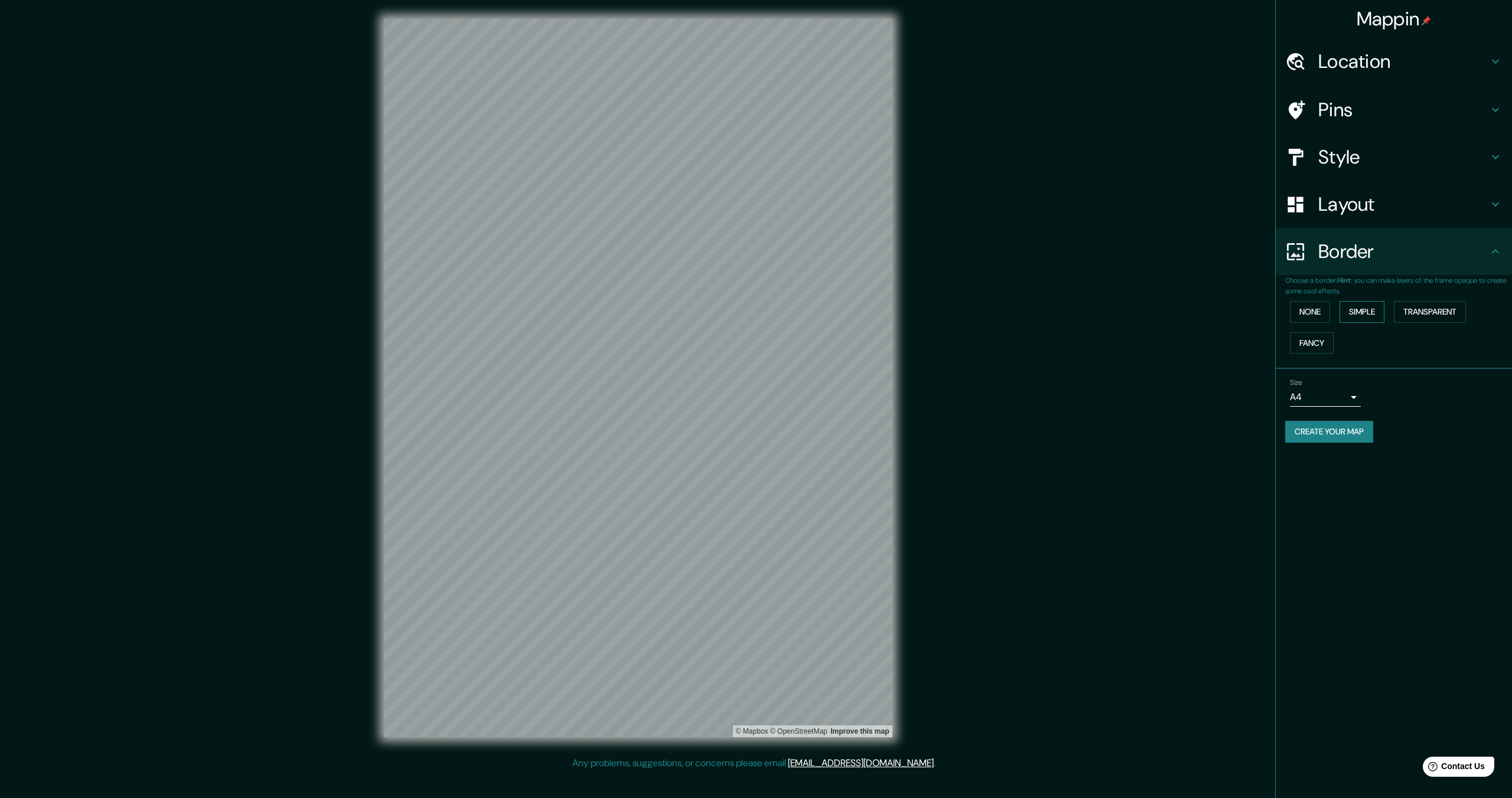
click at [1365, 312] on button "Simple" at bounding box center [1362, 311] width 45 height 22
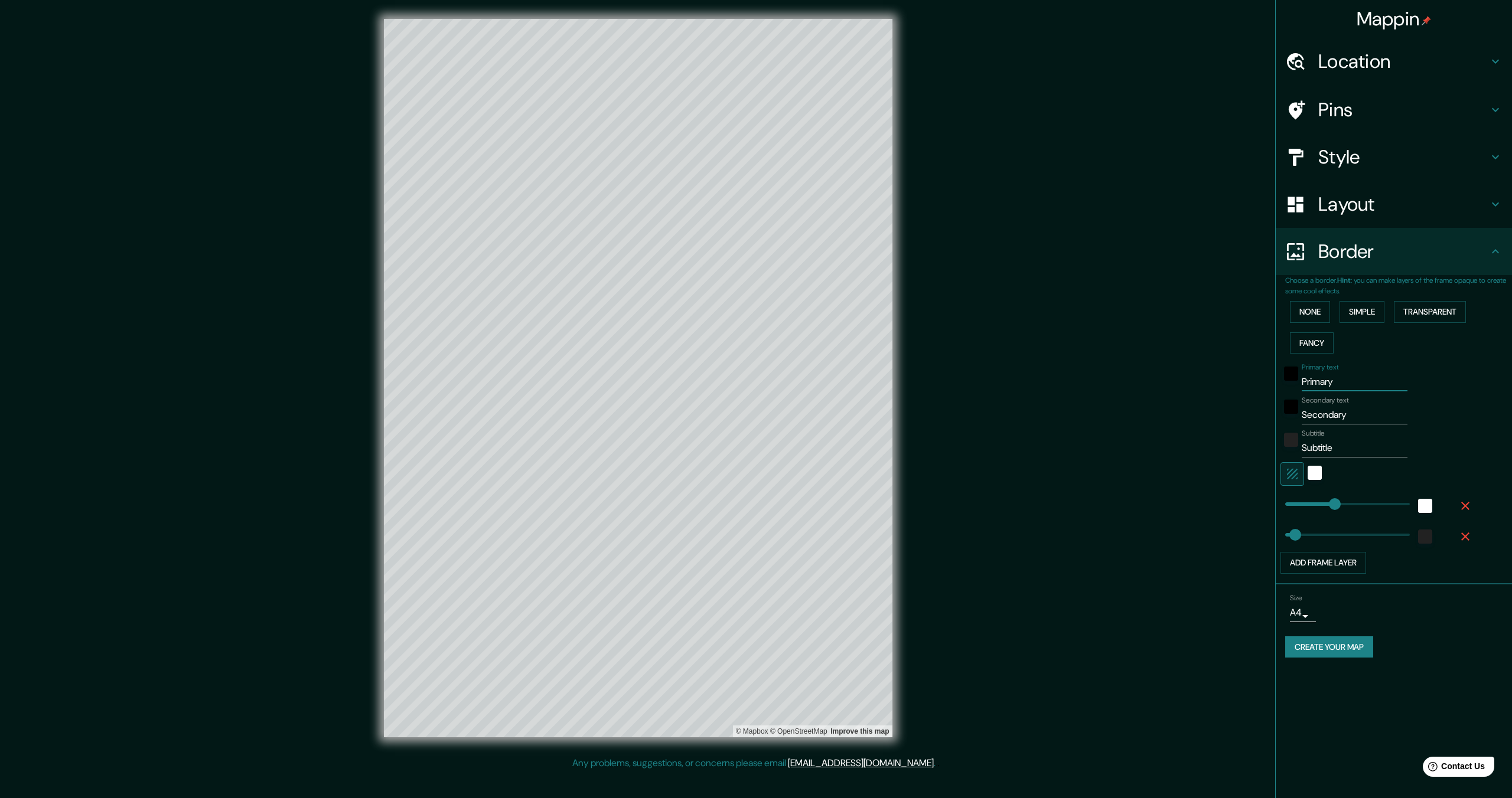
click at [1328, 382] on input "Primary" at bounding box center [1354, 382] width 106 height 19
type input "B"
type input "344"
type input "69"
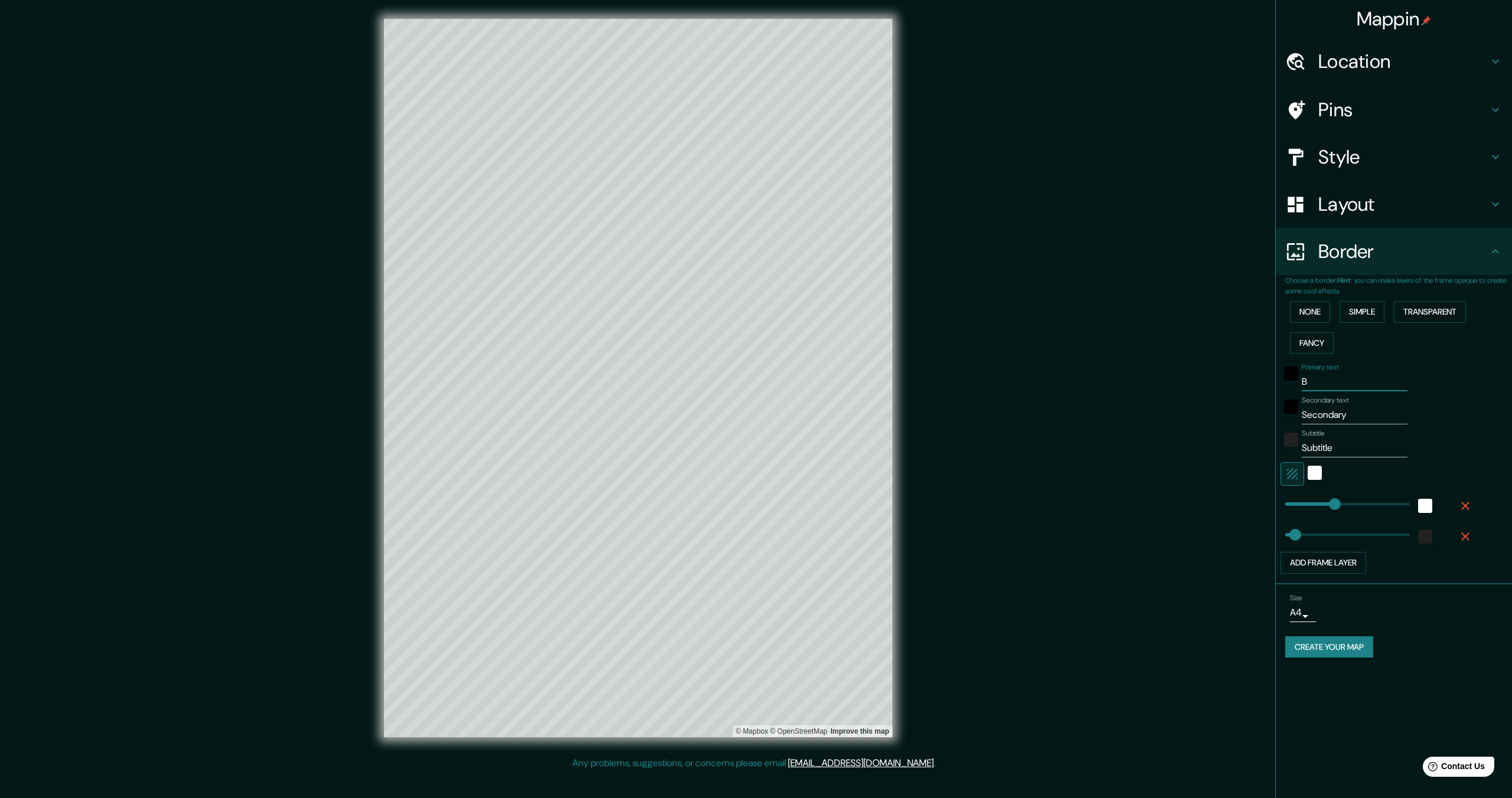
type input "Bl"
type input "344"
type input "69"
type input "B"
type input "344"
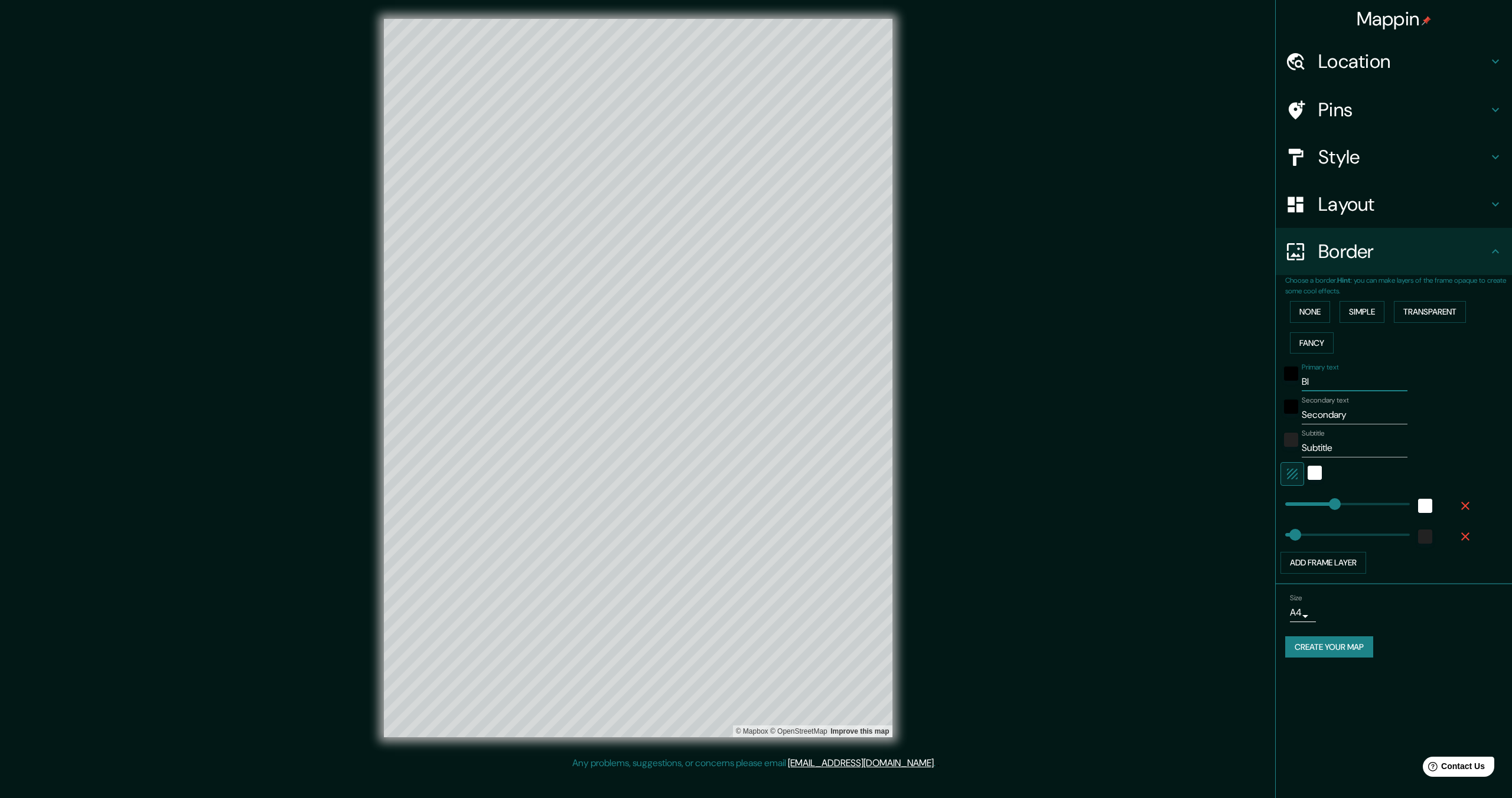
type input "69"
type input "Bl"
type input "344"
type input "69"
type input "Blo"
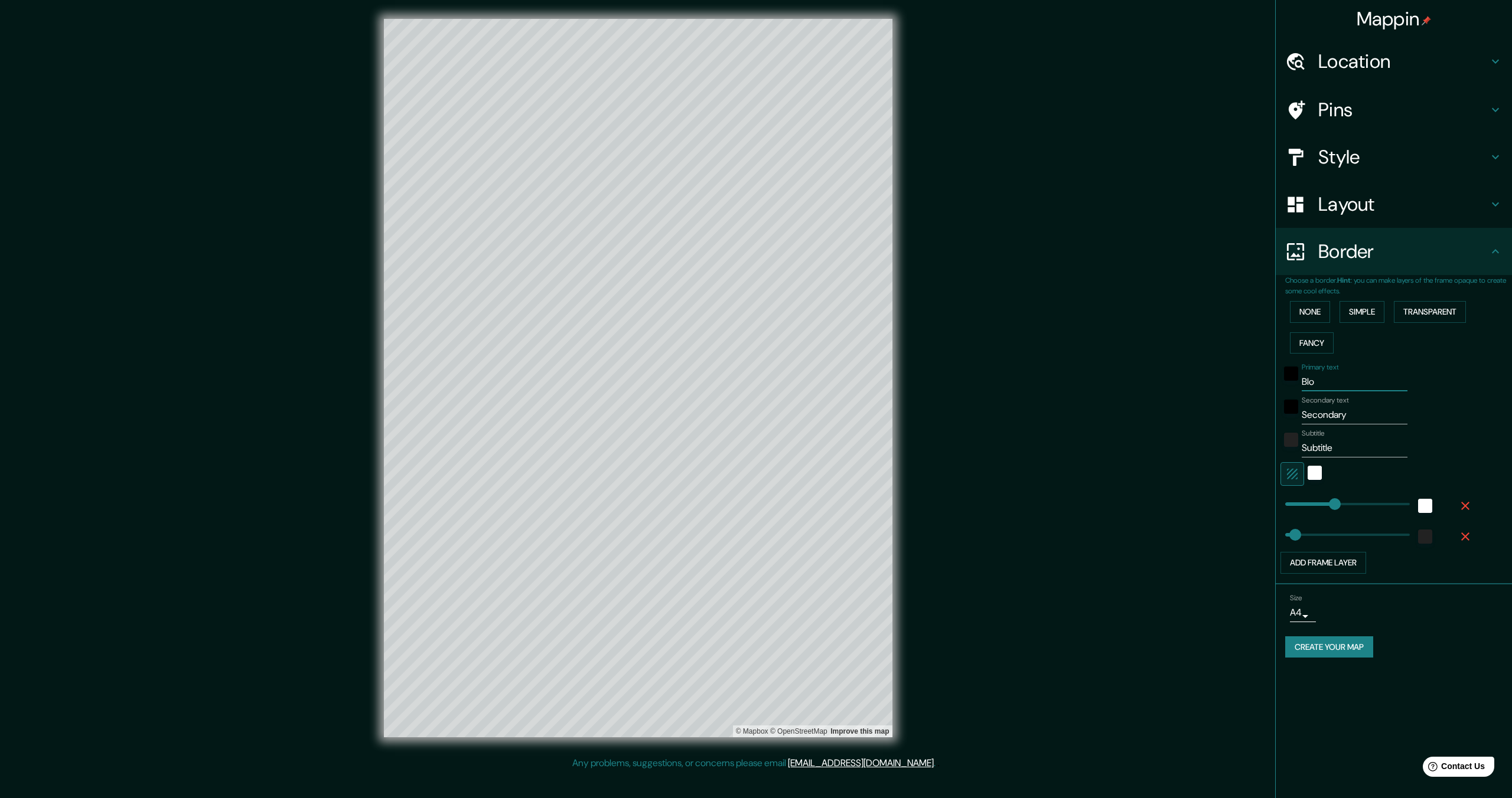
type input "344"
type input "69"
type input "Bloo"
type input "344"
type input "69"
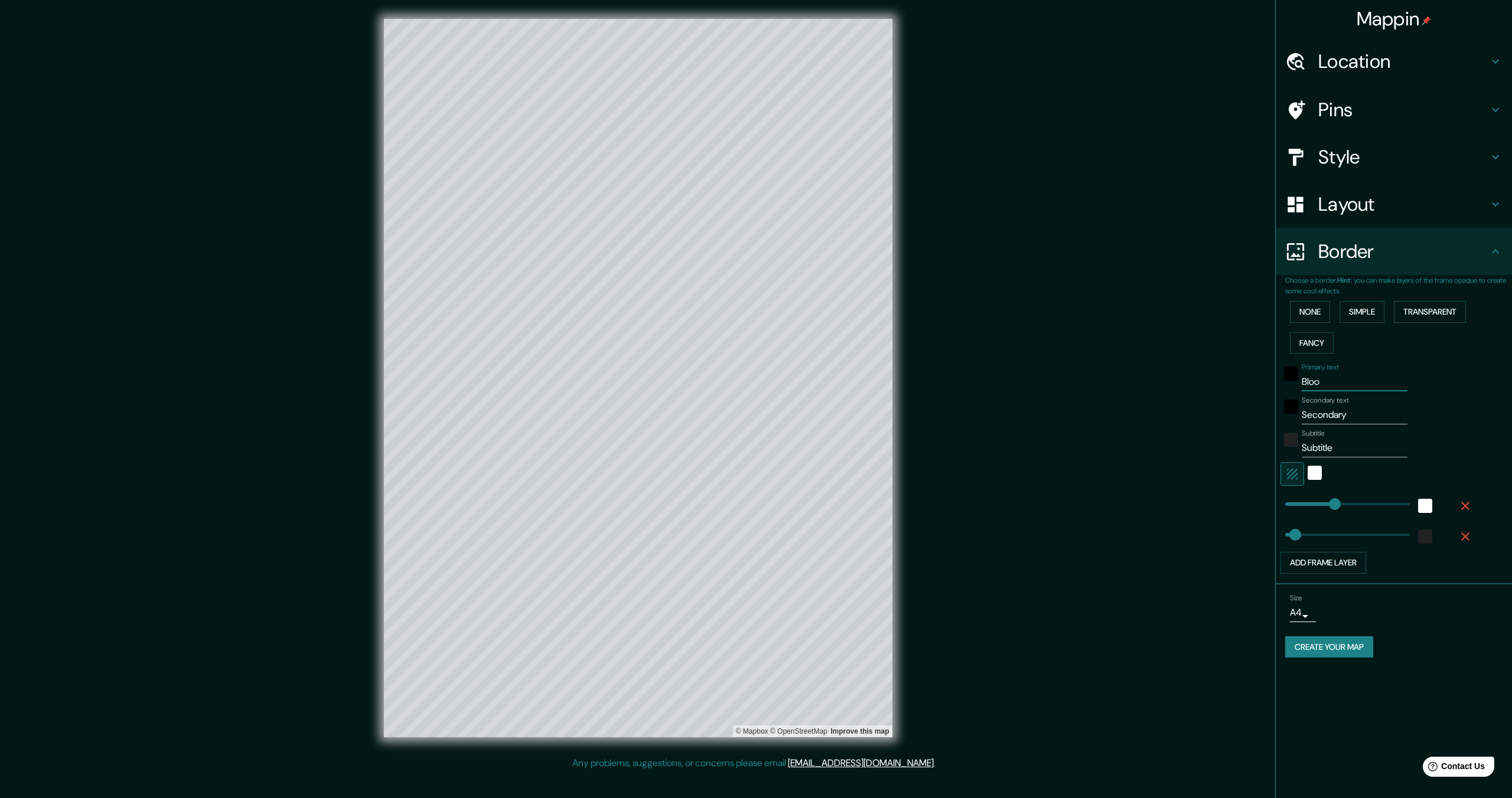
type input "Bloom"
type input "344"
type input "69"
type input "Bloomi"
type input "344"
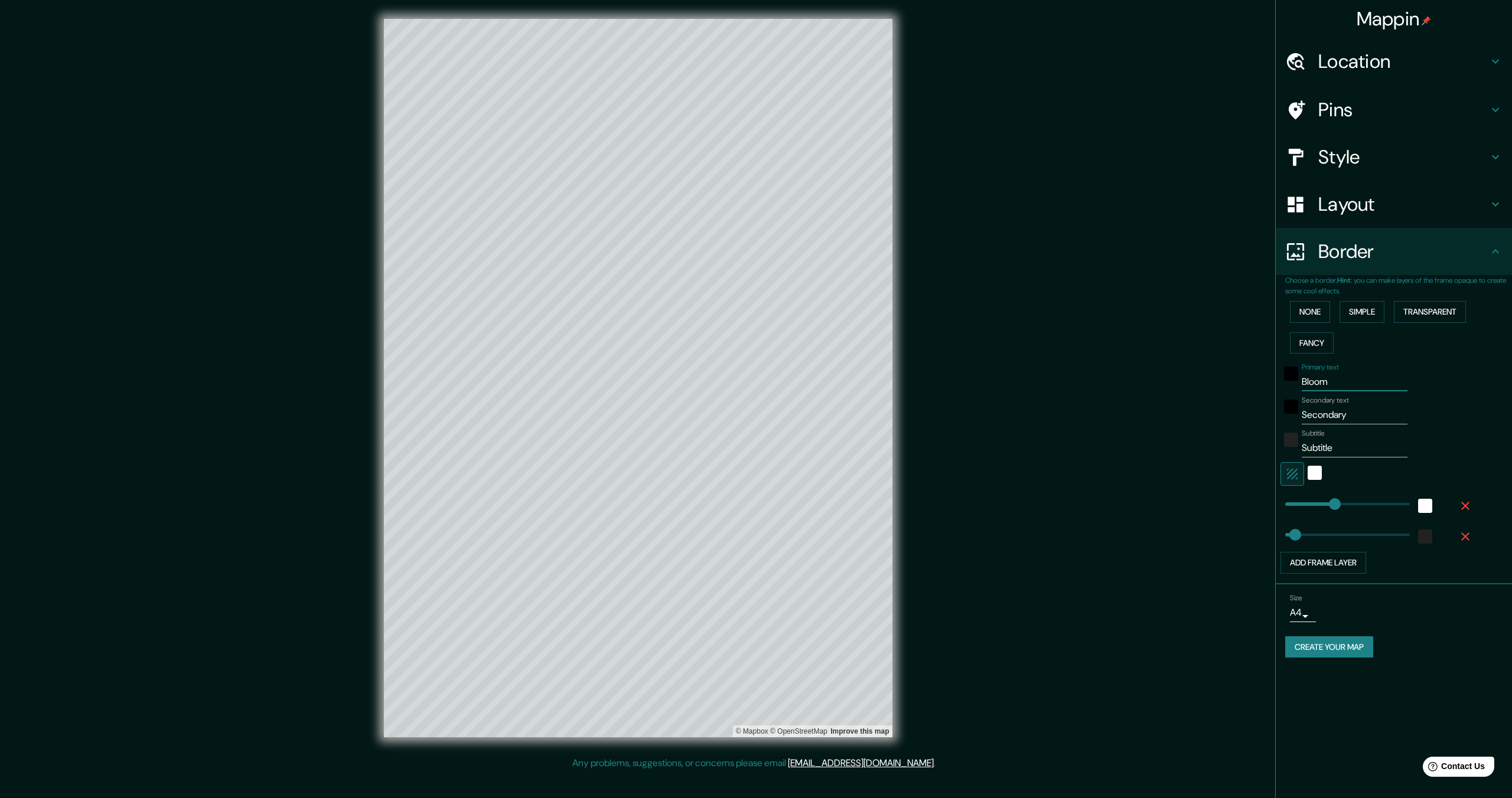
type input "69"
type input "Bloomin"
type input "344"
type input "69"
type input "Blooming"
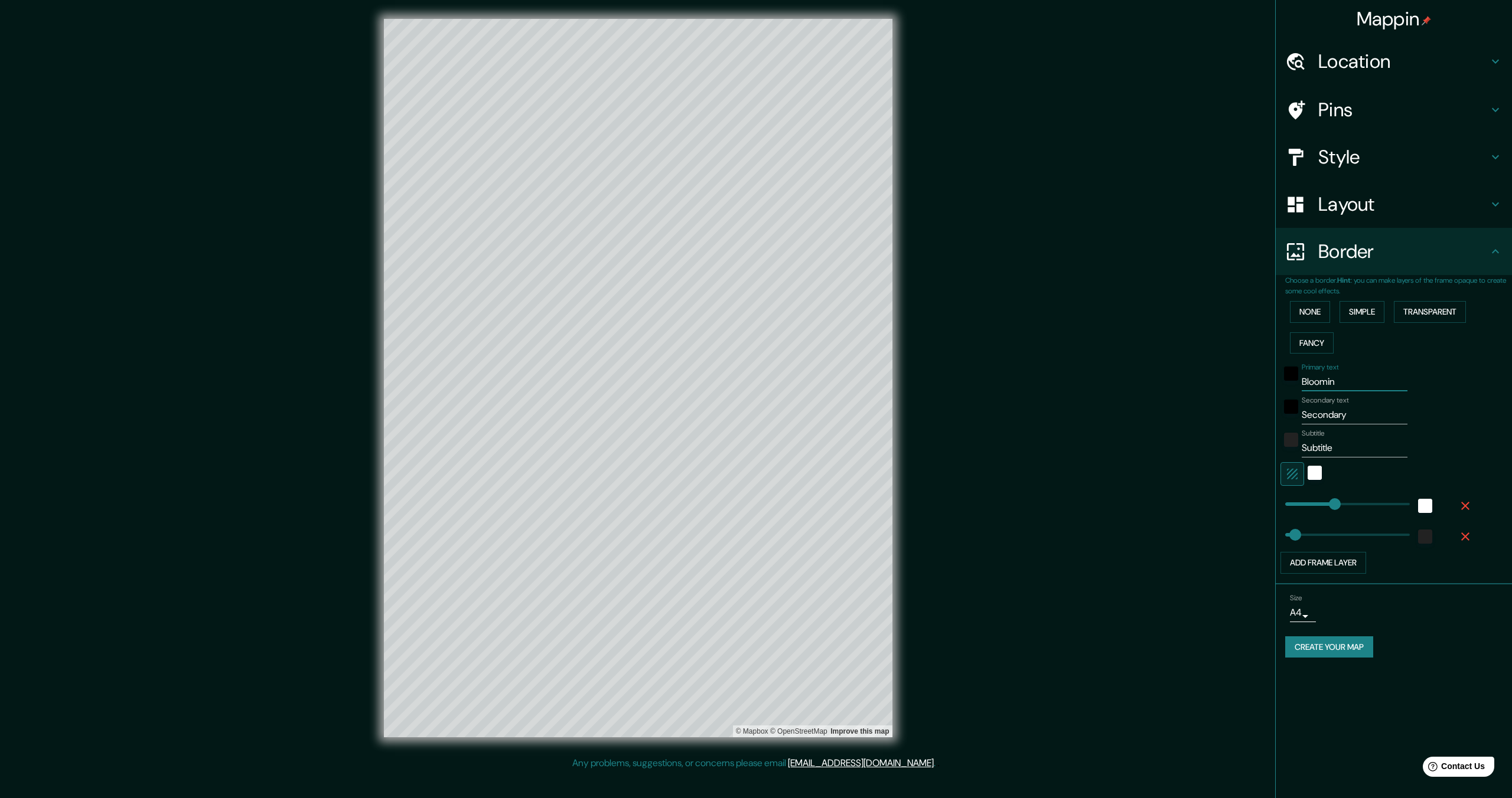
type input "344"
type input "69"
type input "Bloomingt"
type input "344"
type input "69"
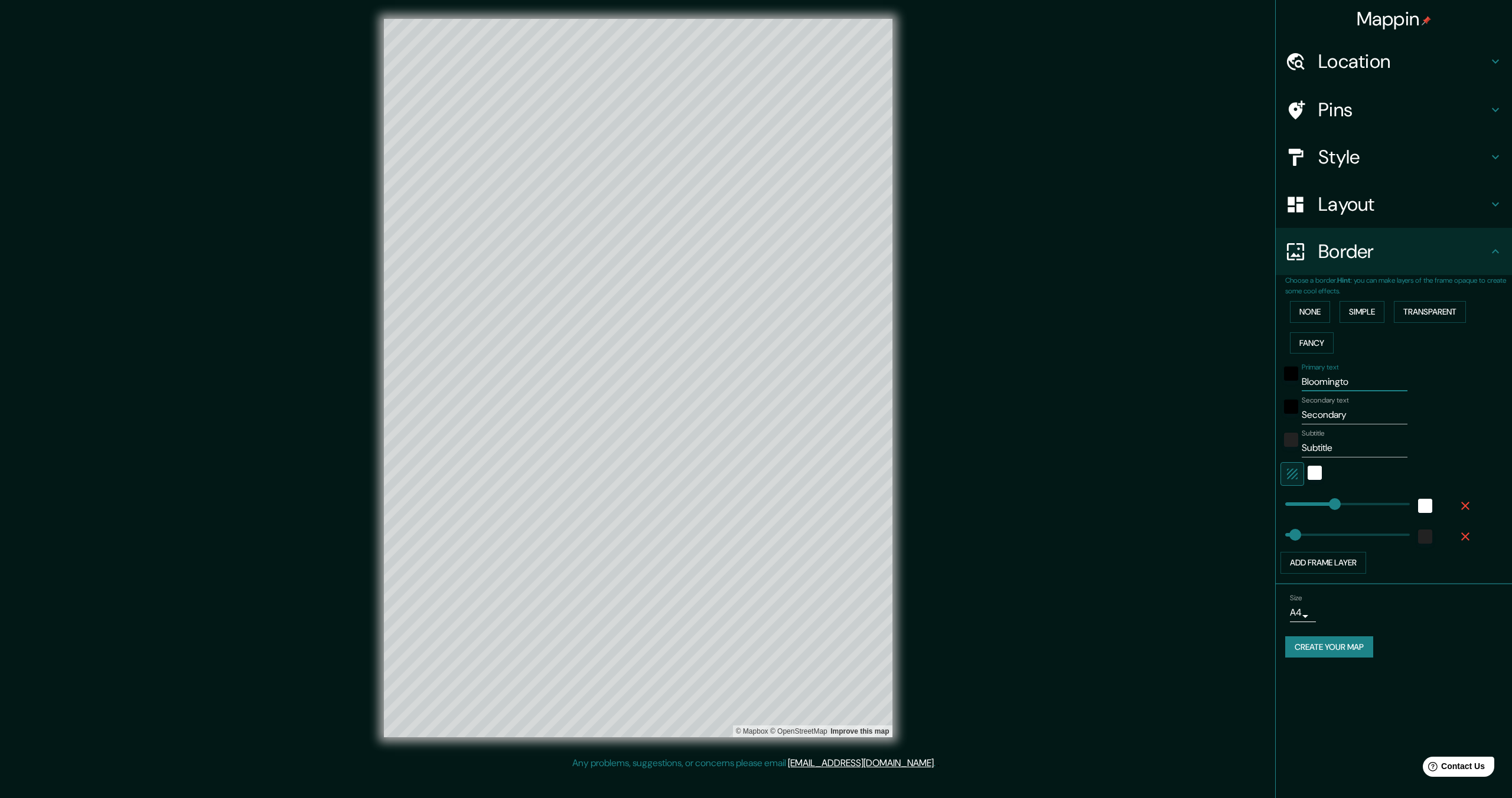
type input "Bloomington"
type input "344"
type input "69"
type input "Bloomington"
type input "I"
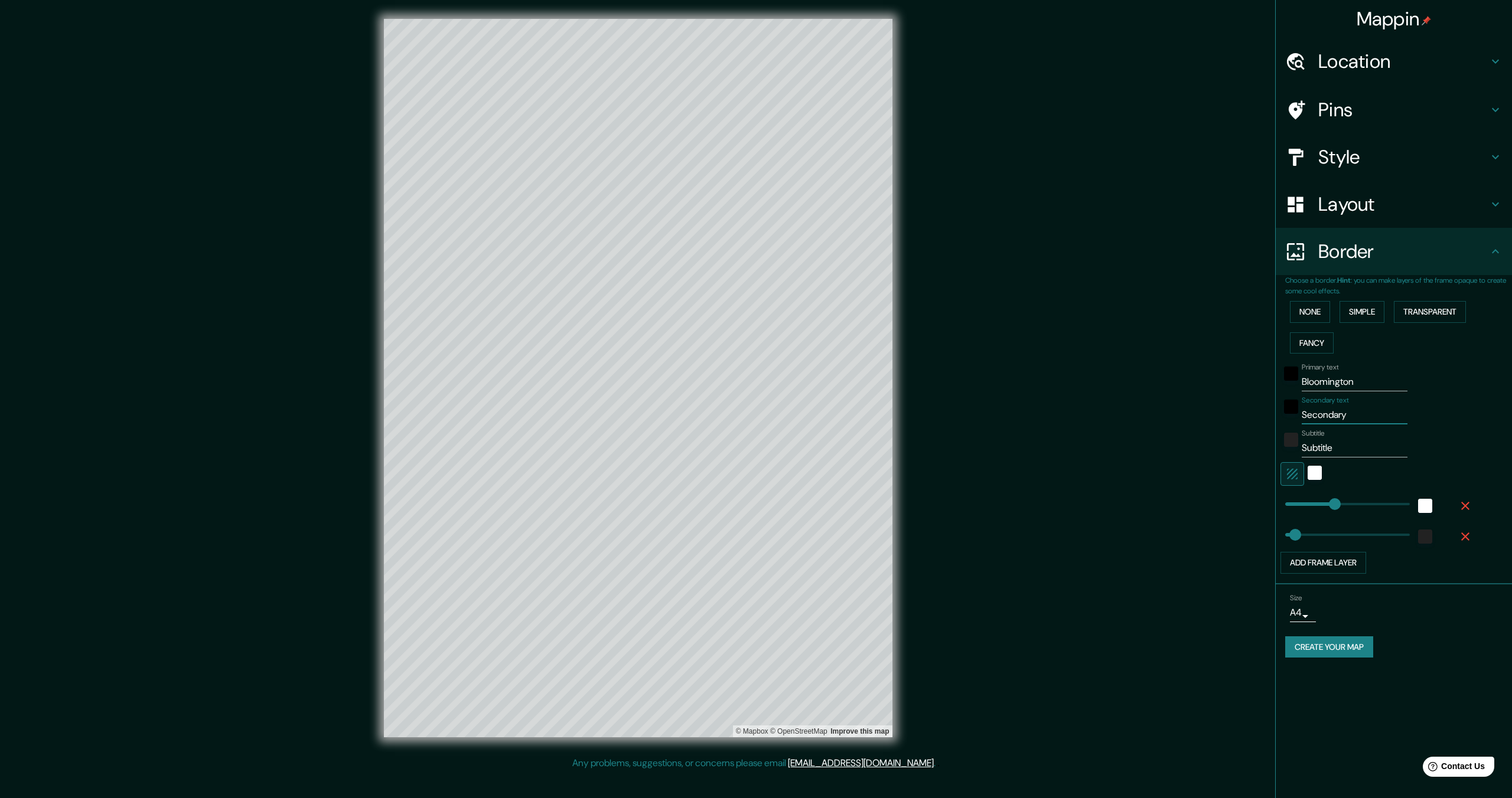
type input "344"
type input "69"
type input "In"
type input "344"
type input "69"
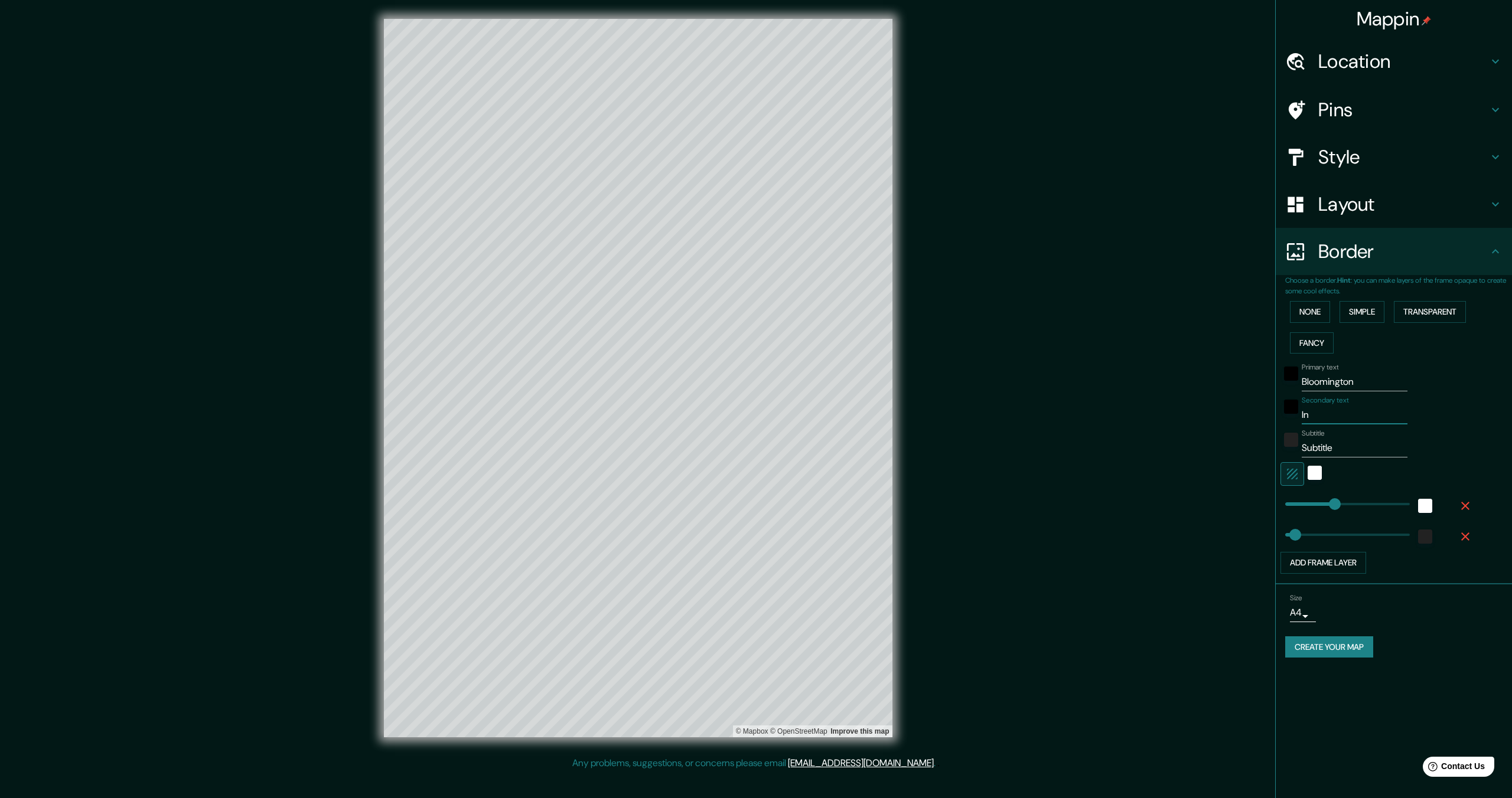
type input "Ind"
type input "344"
type input "69"
type input "Indi"
type input "344"
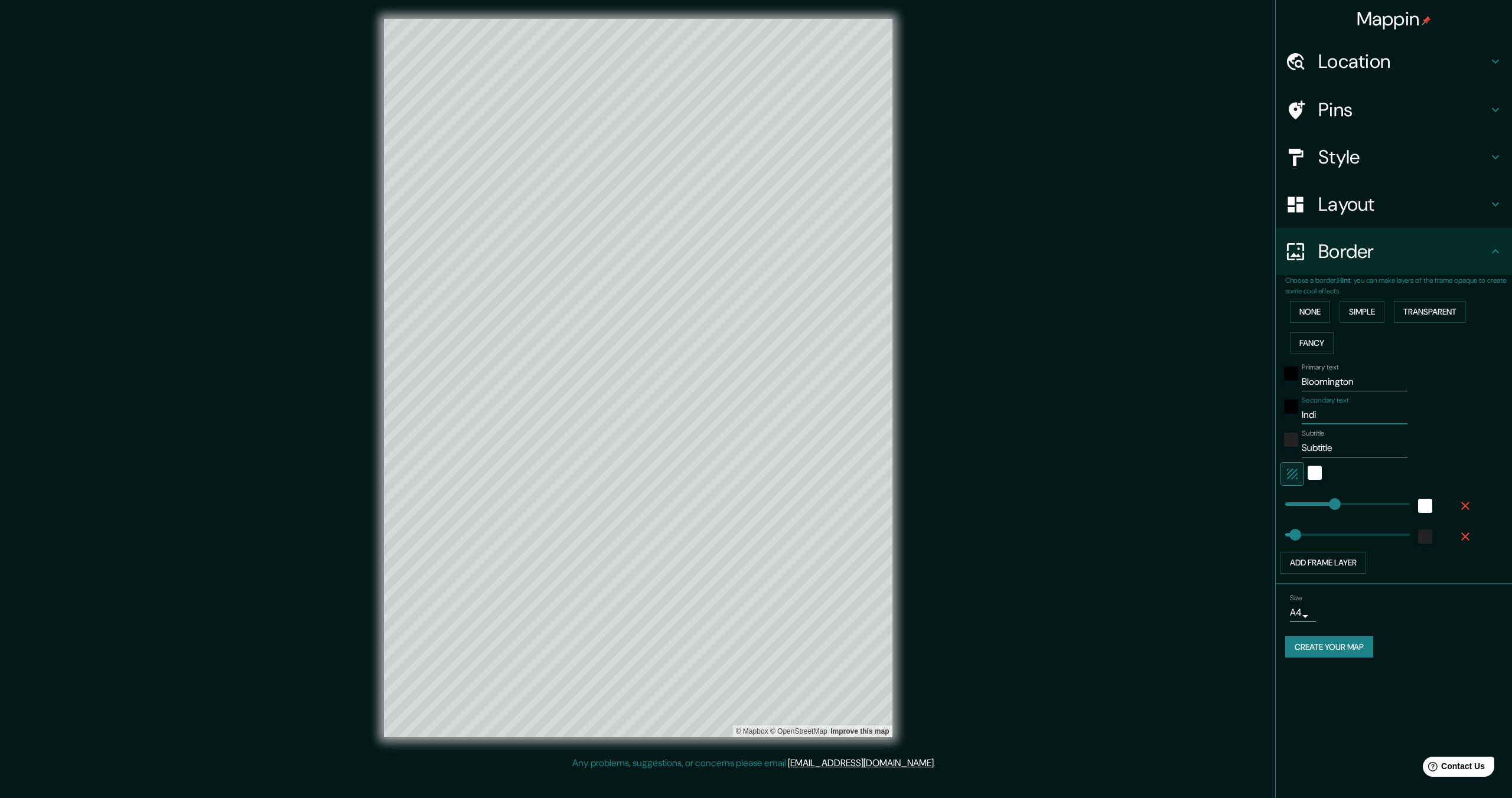
type input "69"
type input "[GEOGRAPHIC_DATA]"
type input "344"
type input "69"
type input "[DEMOGRAPHIC_DATA]"
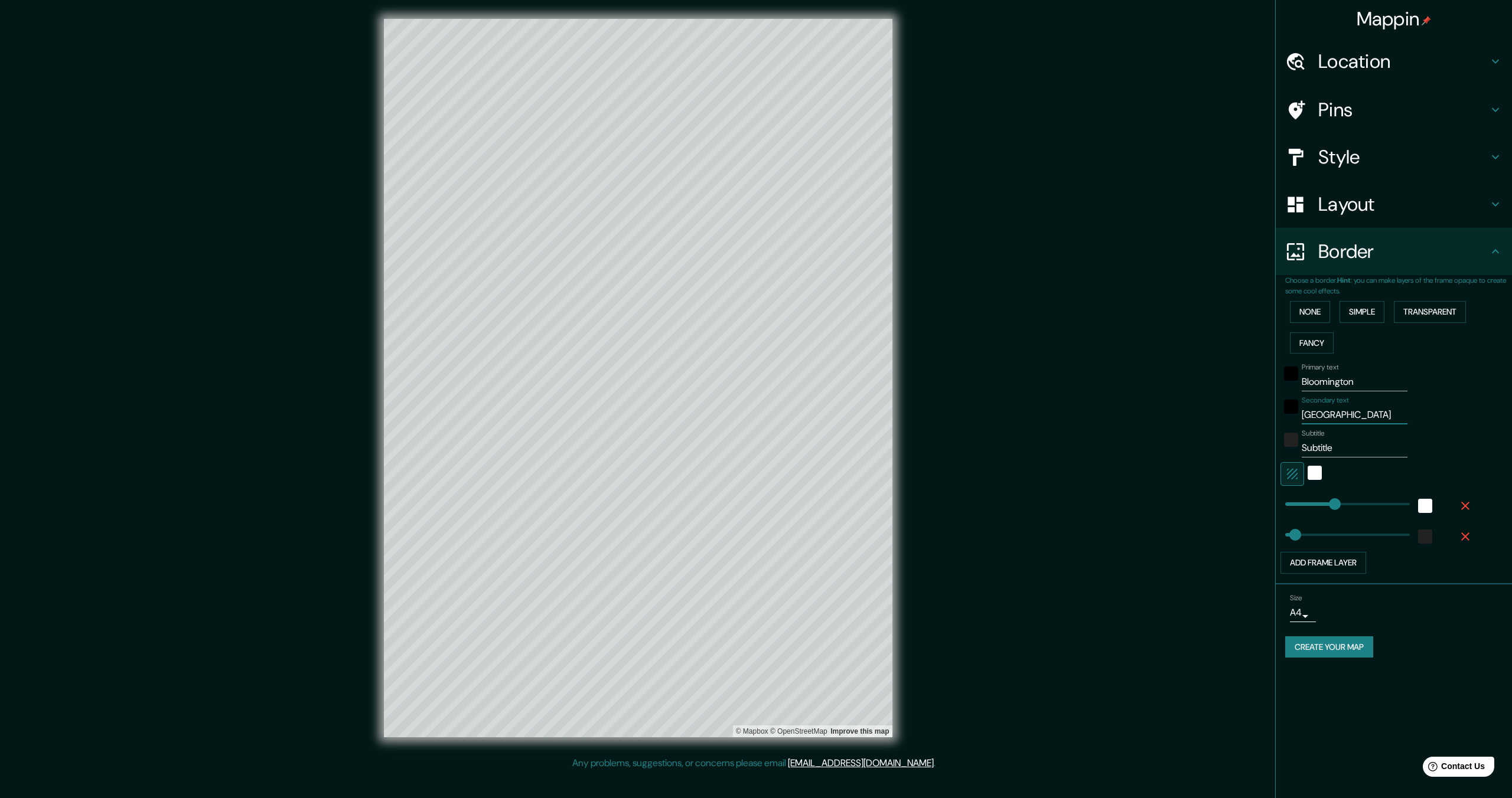
type input "344"
type input "69"
type input "[US_STATE]"
type input "344"
type input "69"
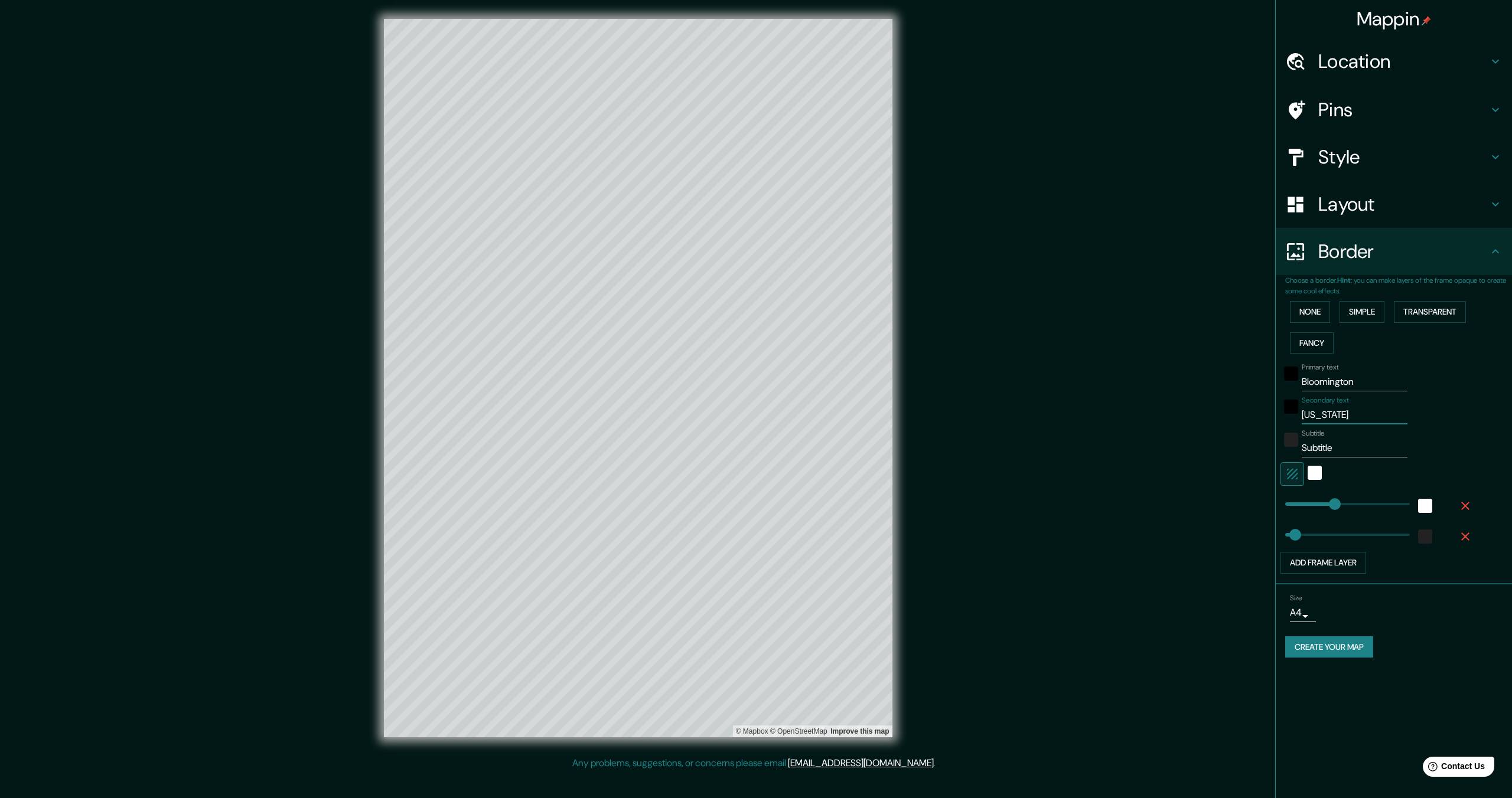
type input "[US_STATE]"
type input "3"
type input "344"
type input "69"
type input "39"
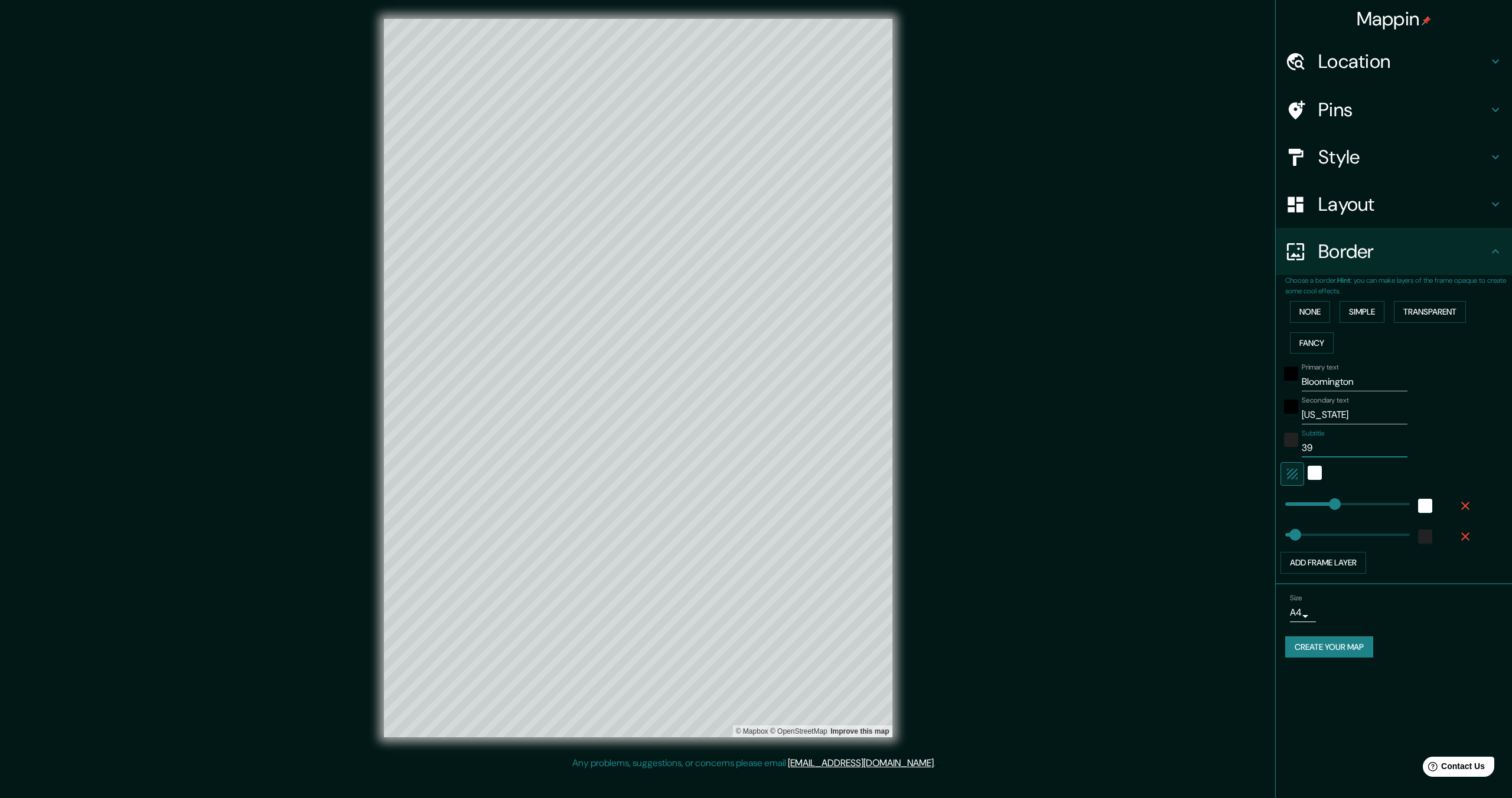
type input "344"
type input "69"
type input "39."
type input "344"
type input "69"
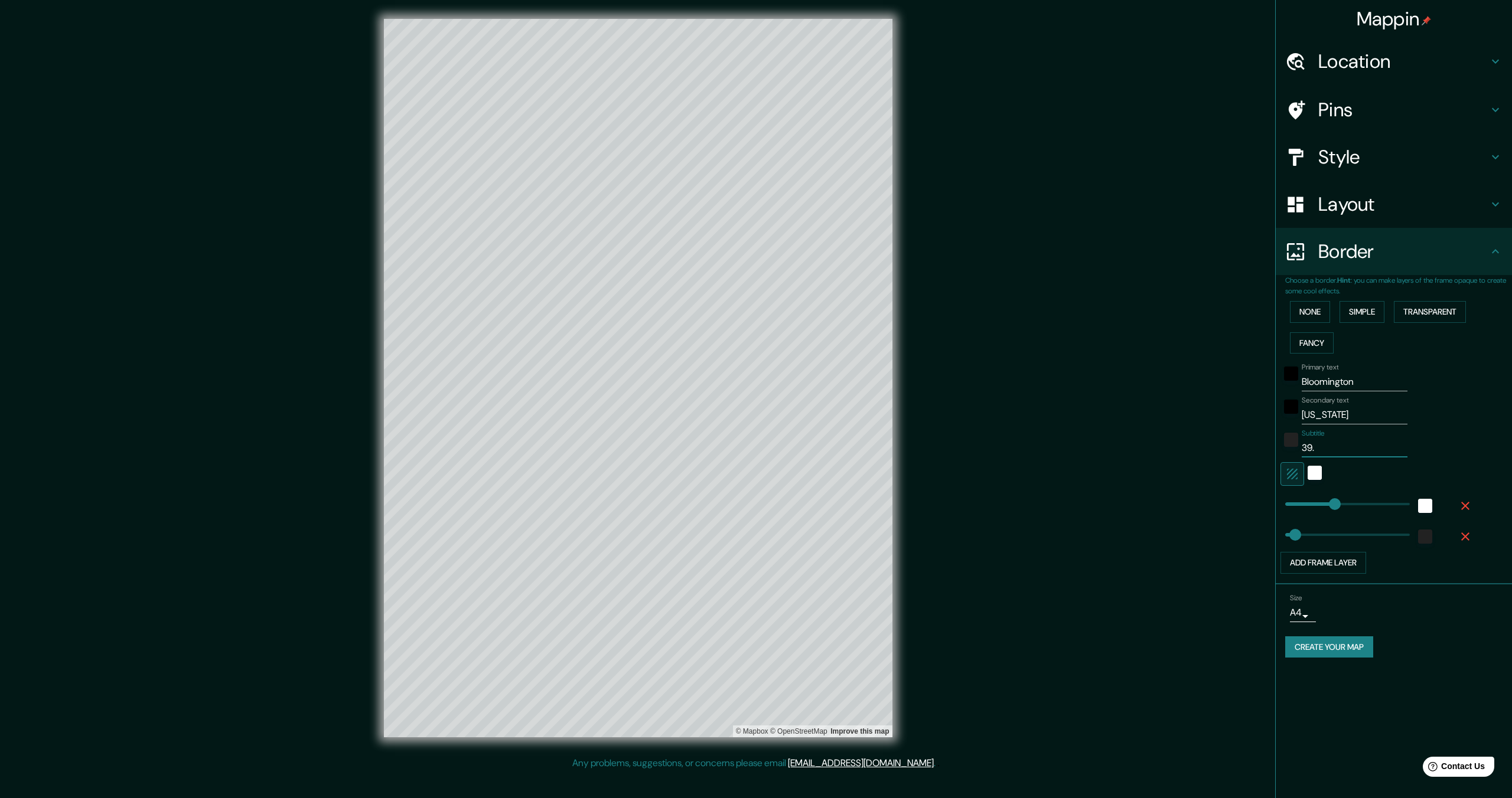
type input "39.1"
type input "344"
type input "69"
type input "39.17"
type input "344"
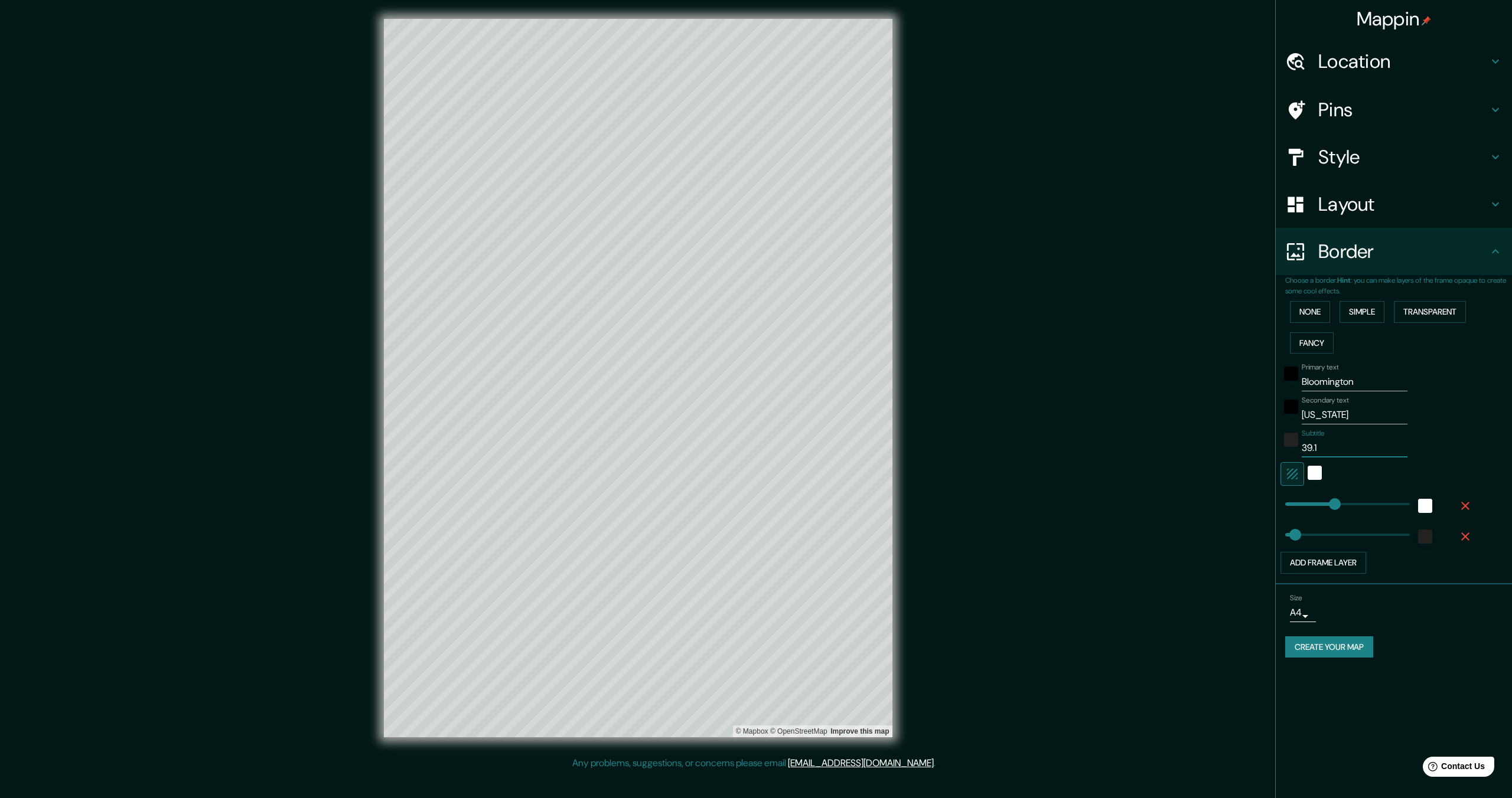
type input "69"
type input "39.17"
type input "344"
type input "69"
type input "39.17 ="
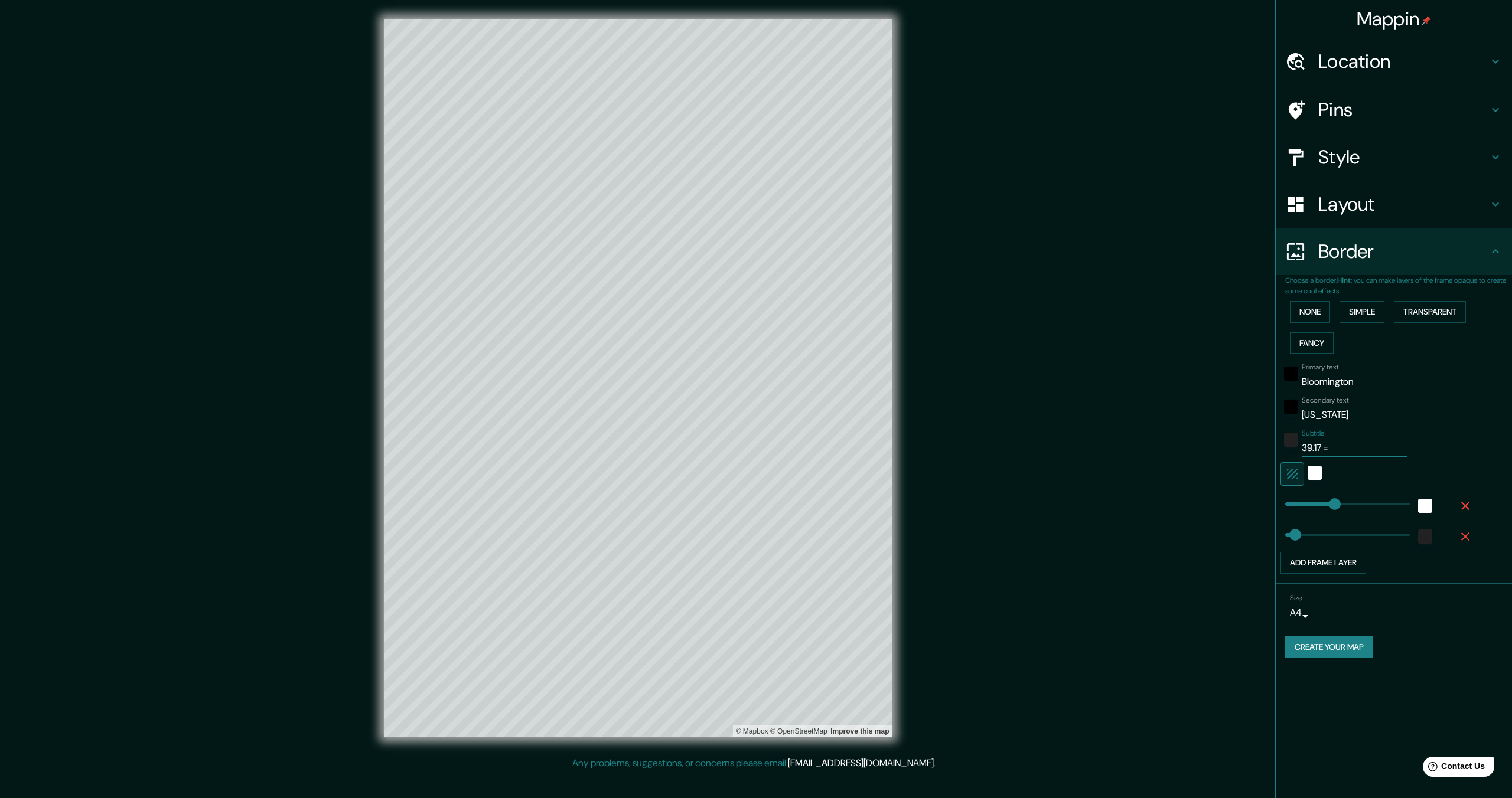
type input "344"
type input "69"
paste input "°"
type input "39.17 =°"
type input "344"
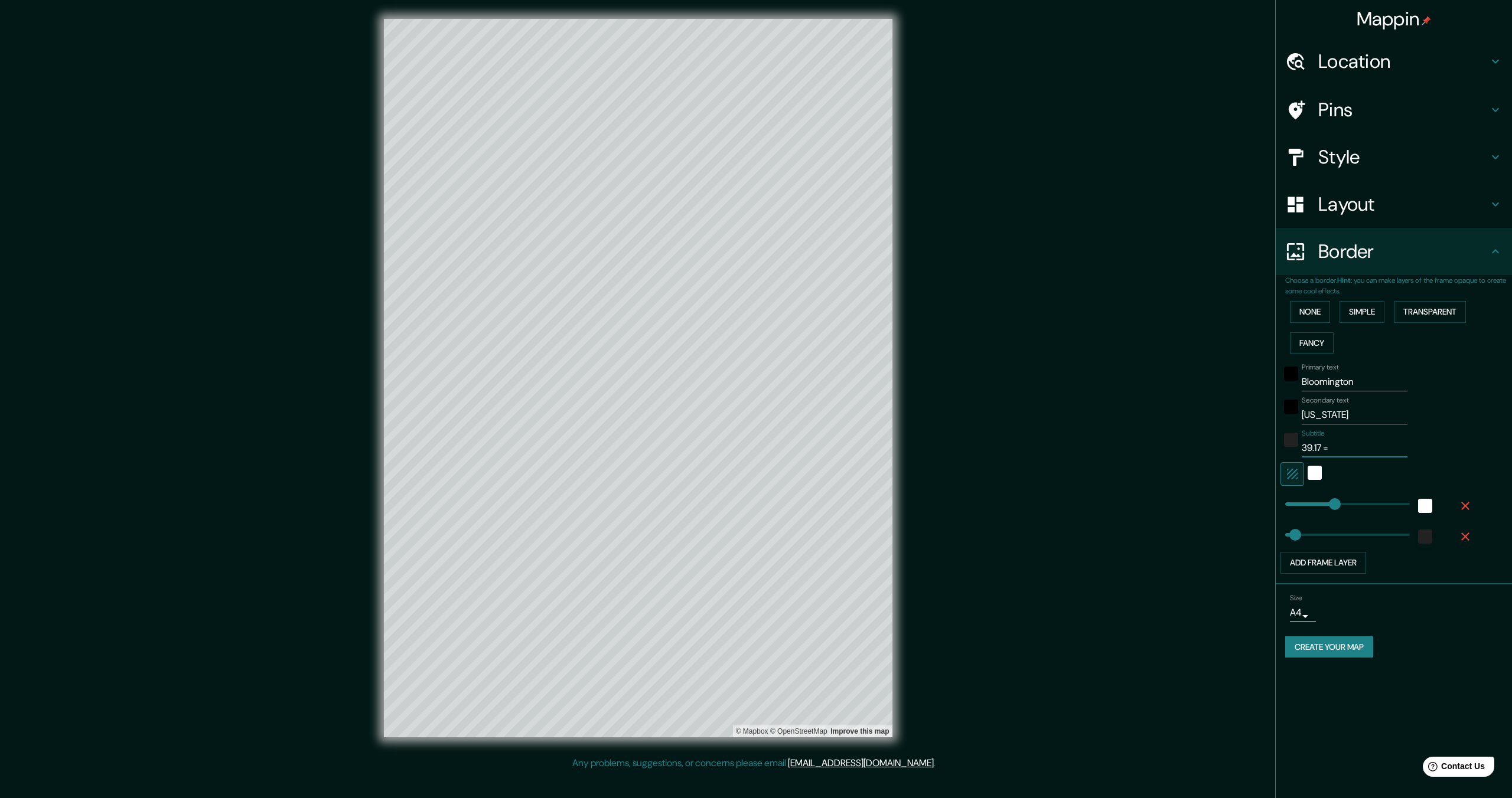
type input "69"
type input "39.17 ="
type input "344"
type input "69"
type input "39.17"
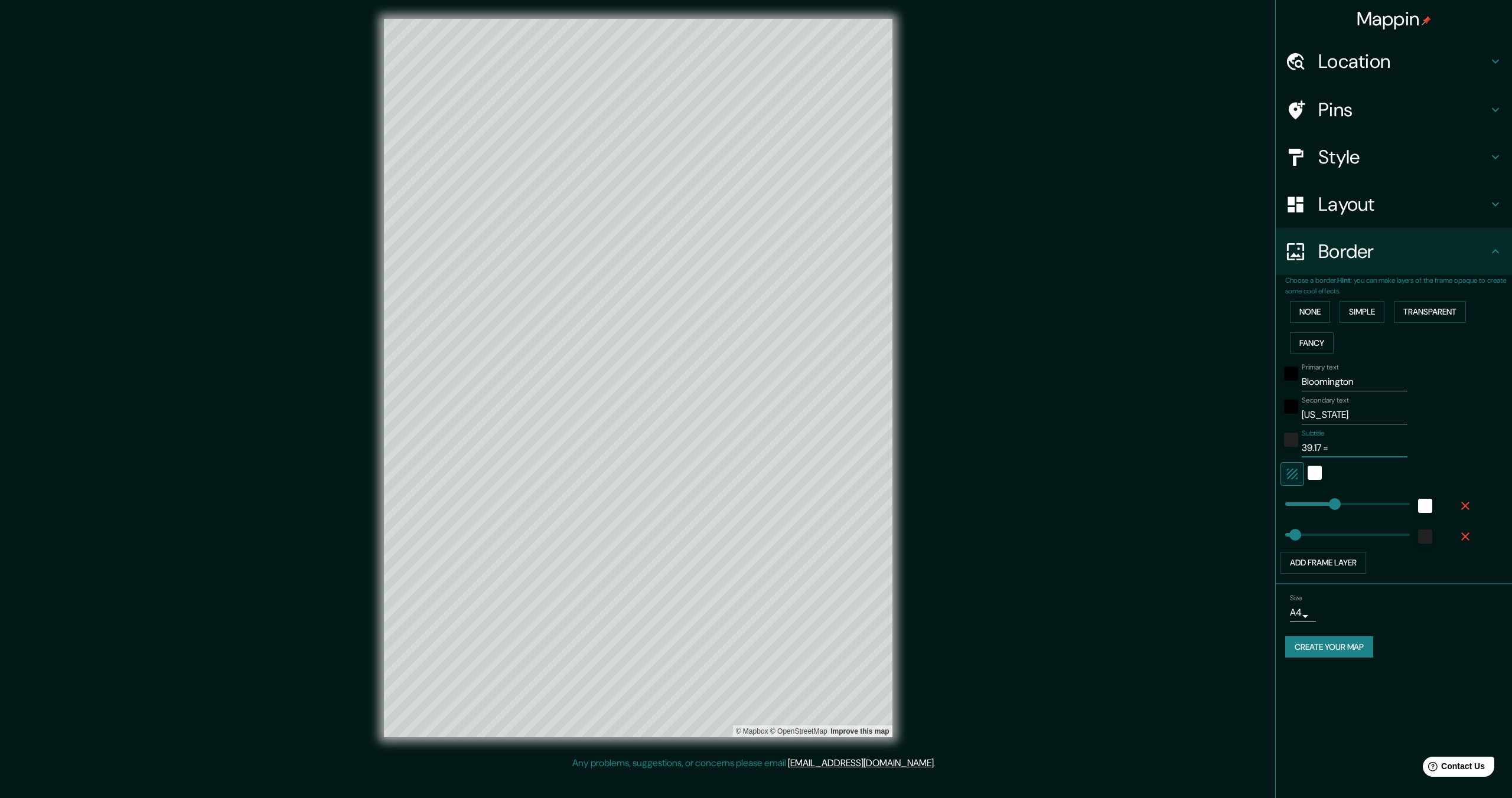
type input "344"
type input "69"
type input "39.17"
type input "344"
type input "69"
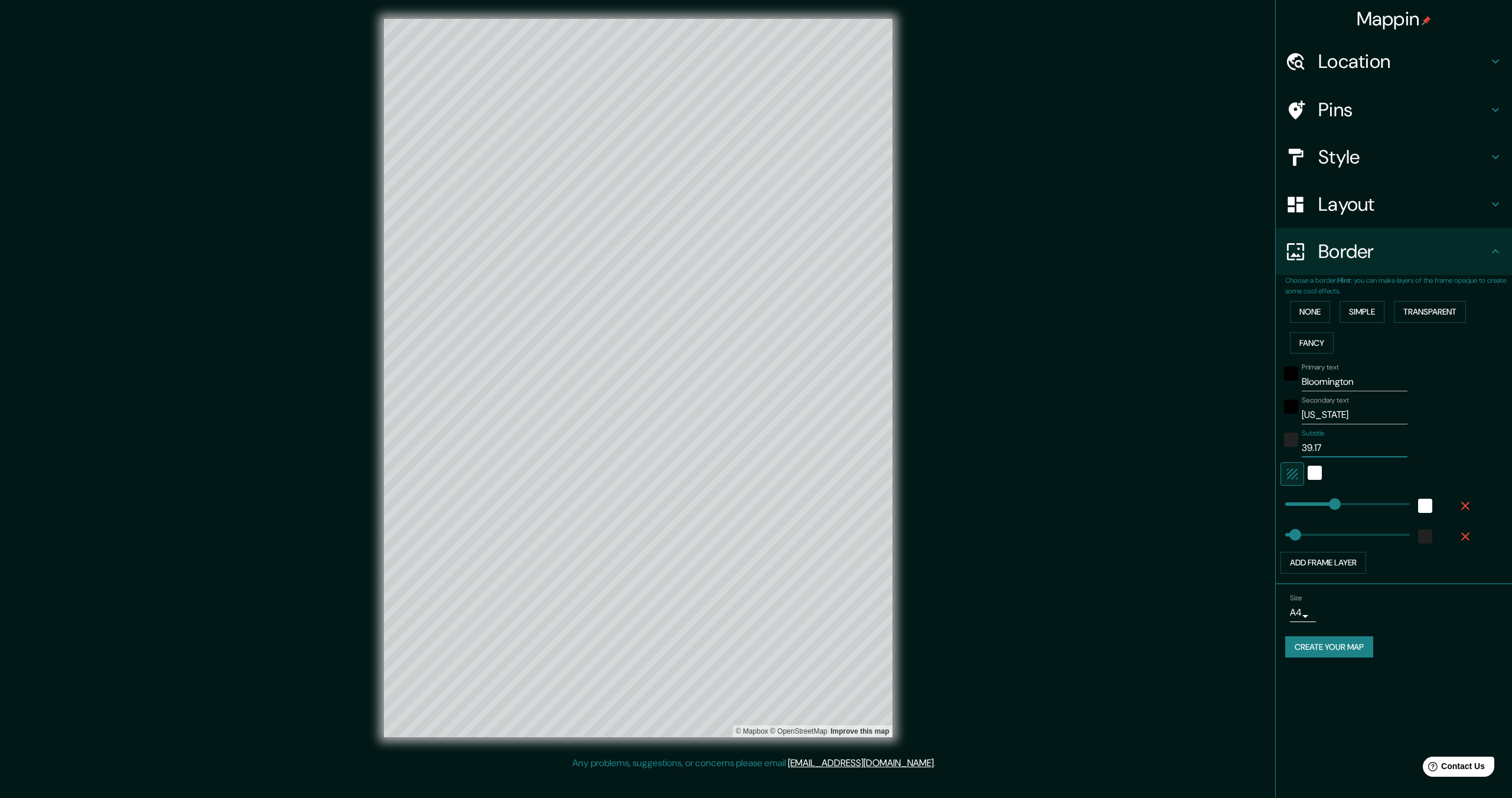
paste input "°"
type input "39.17°"
type input "344"
type input "69"
type input "39.17°"
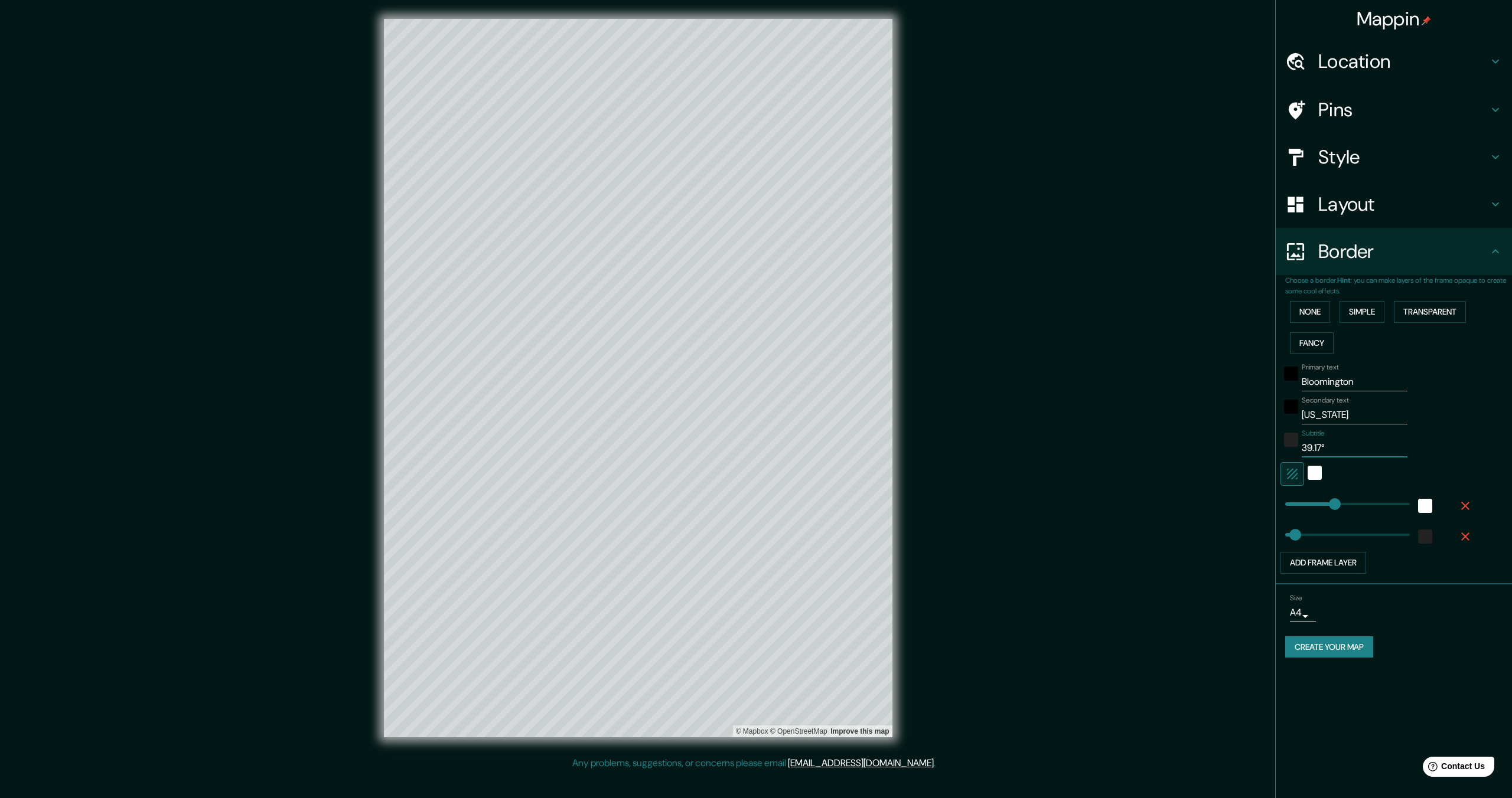
type input "344"
type input "69"
type input "39.17° N"
type input "344"
type input "69"
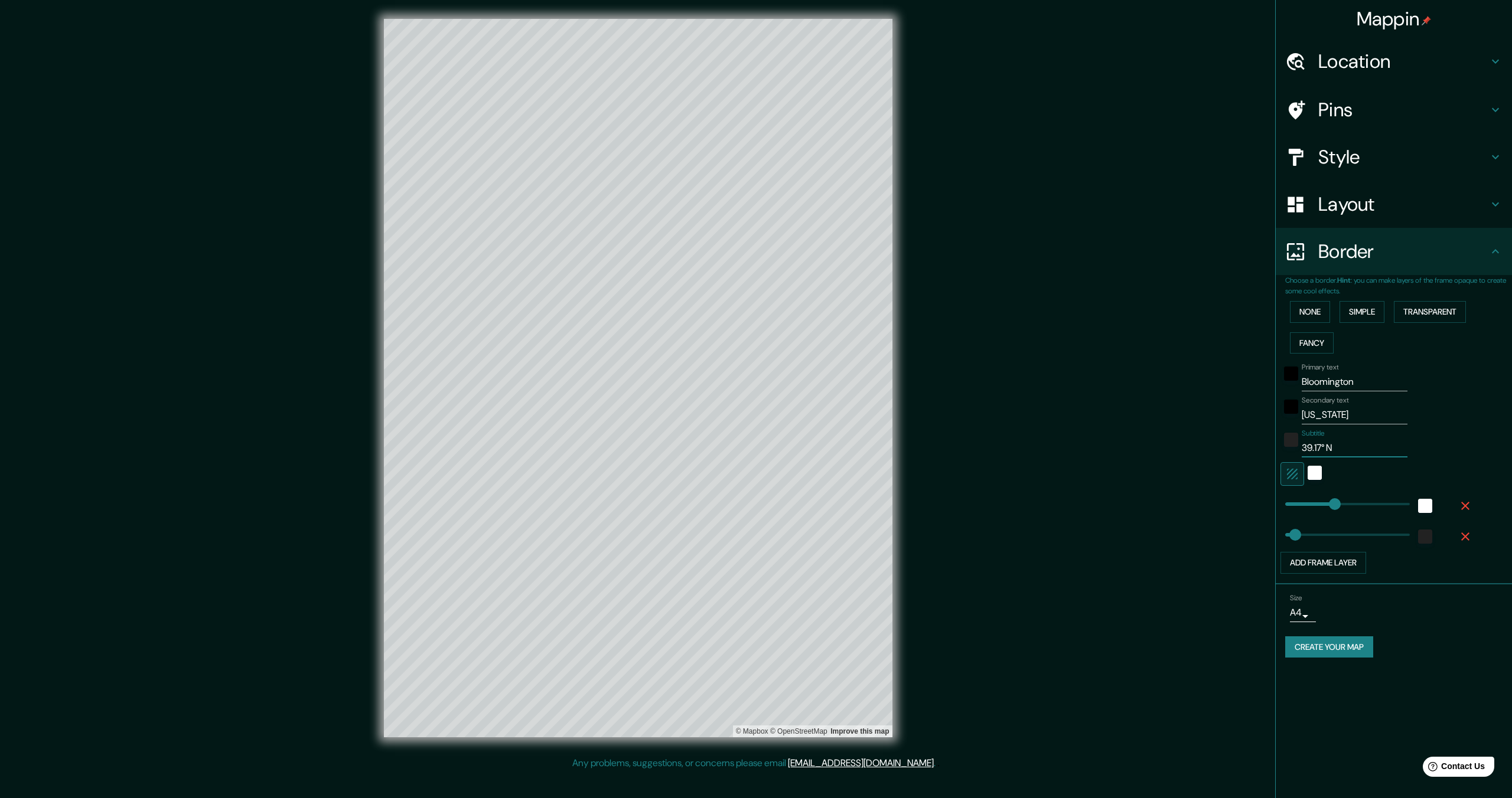
type input "39.17° N"
type input "344"
type input "69"
type input "39.17° N."
type input "344"
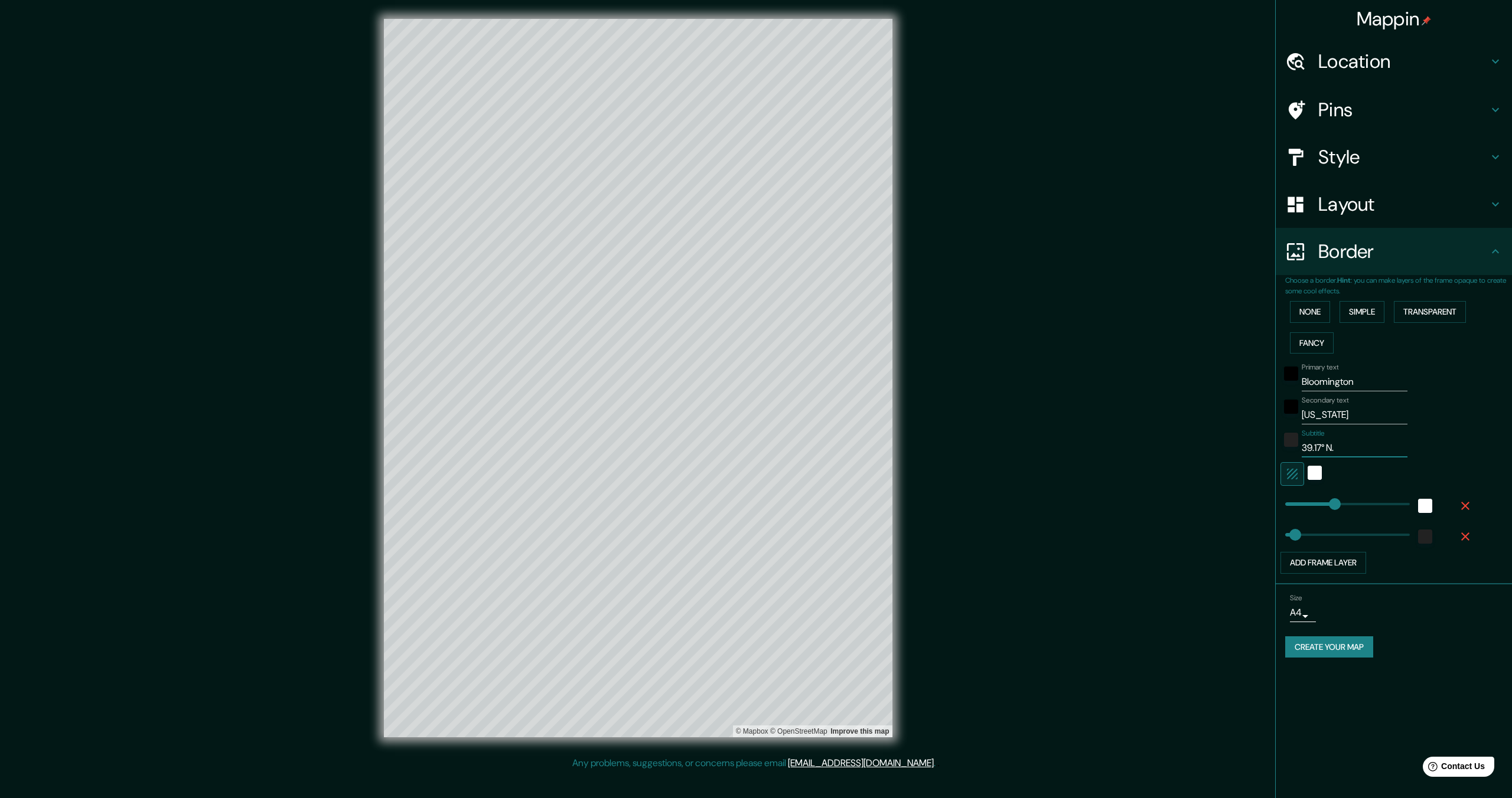
type input "69"
type input "39.17° N."
type input "344"
type input "69"
type input "39.17° N"
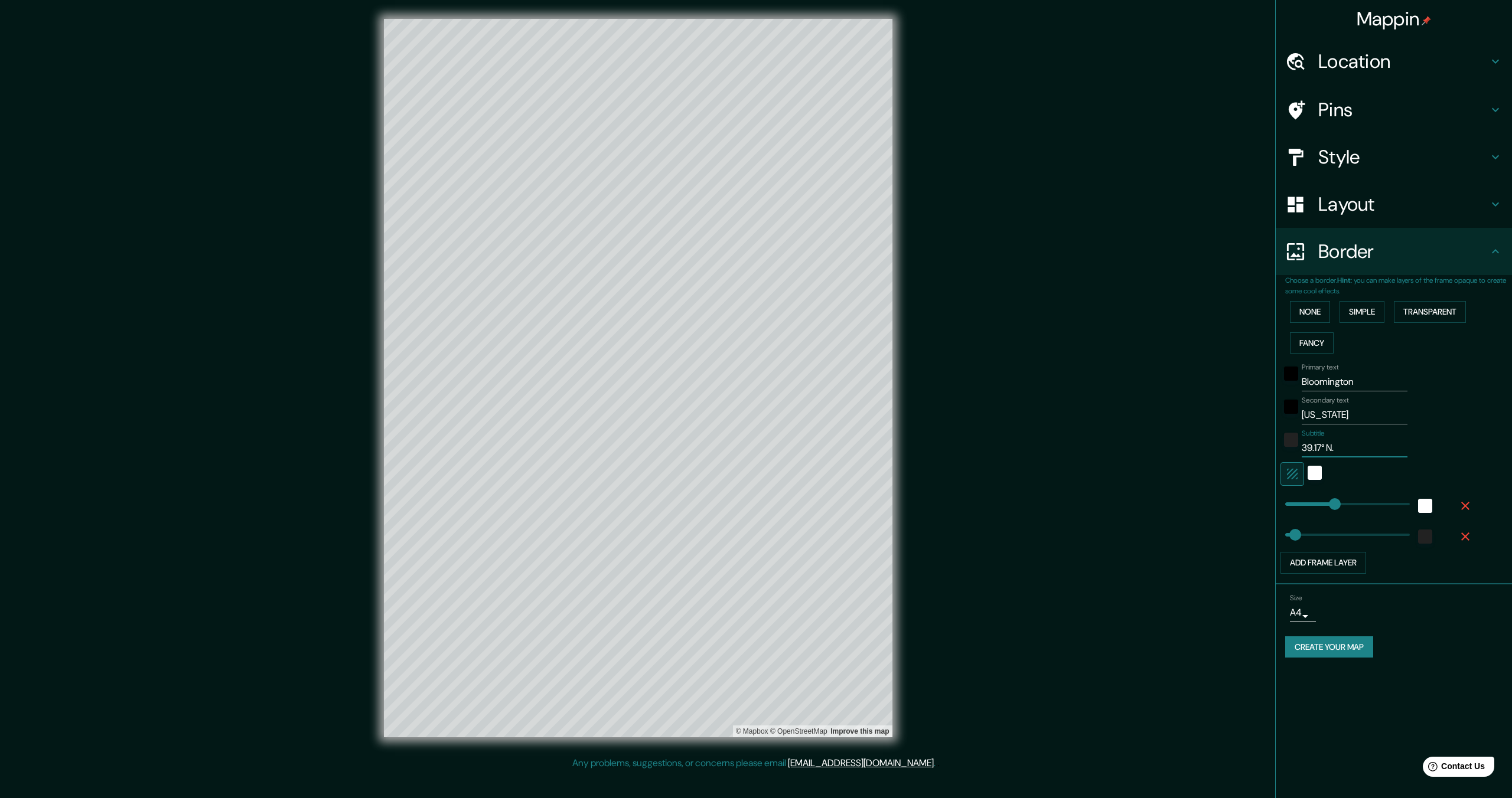
type input "344"
type input "69"
type input "39.17° N"
type input "344"
type input "69"
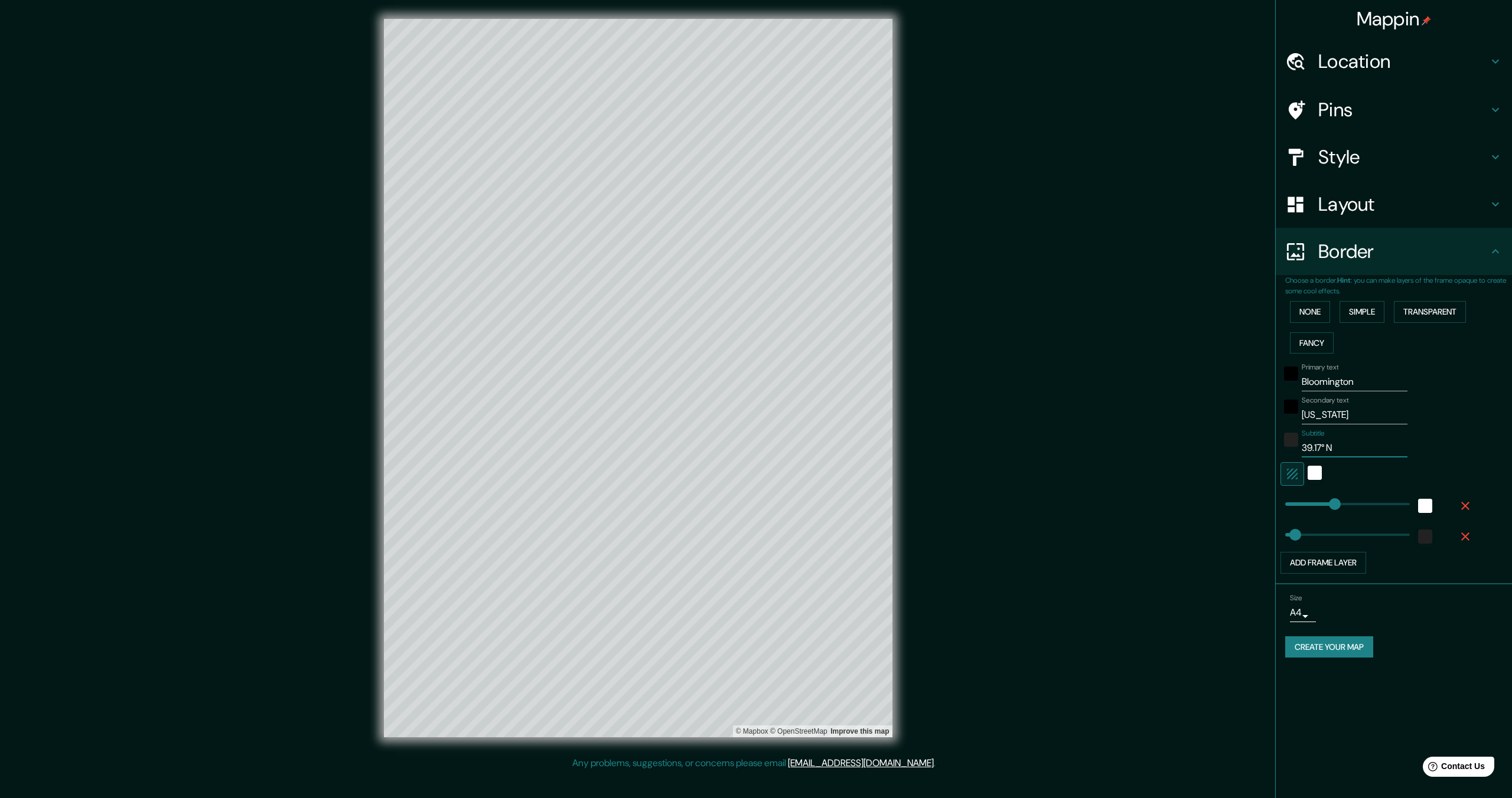
type input "39.17° N /"
type input "344"
type input "69"
type input "39.17° N /"
type input "344"
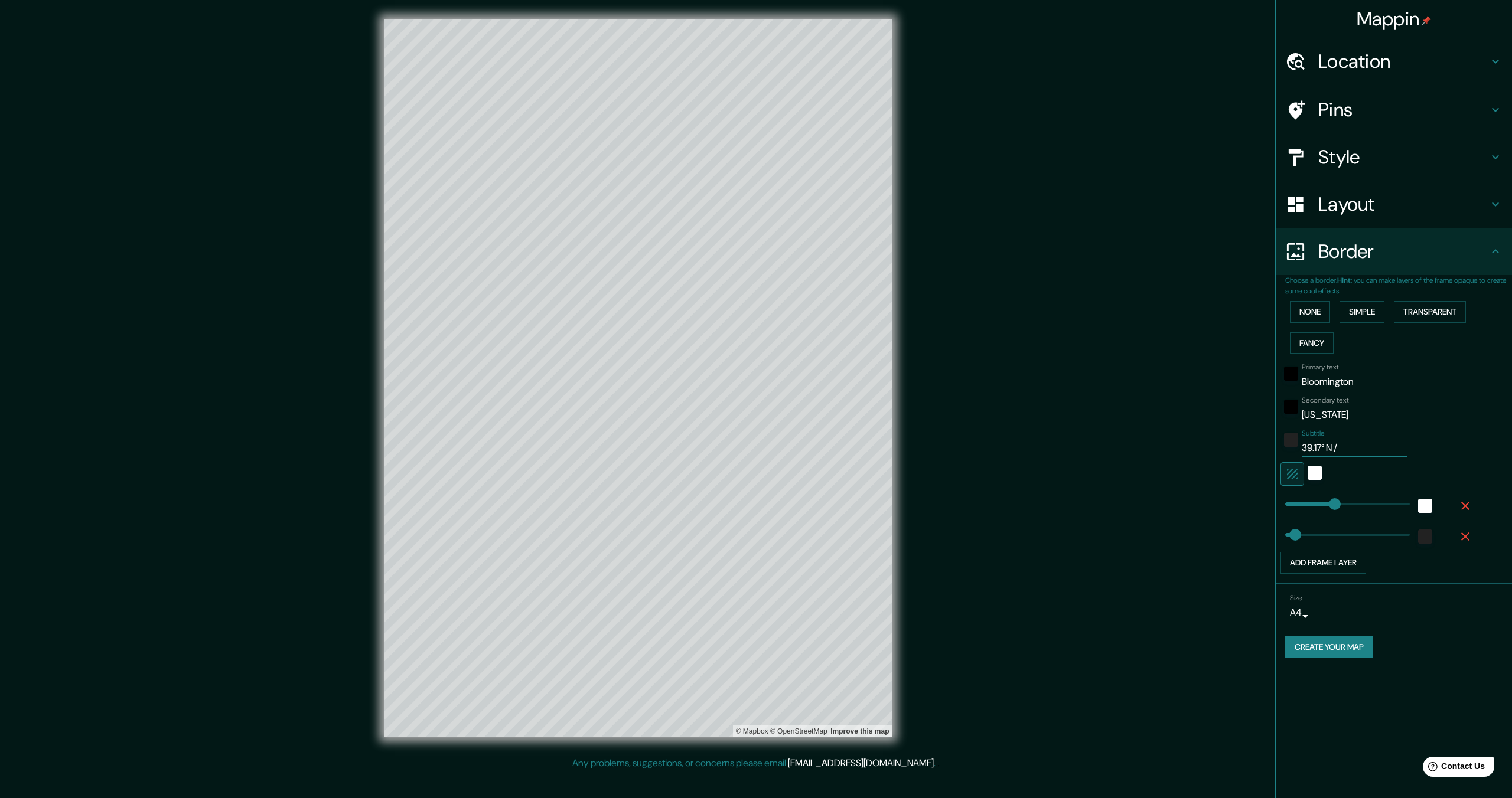
type input "69"
type input "39.17° N / 8"
type input "344"
type input "69"
type input "39.17° N / 86"
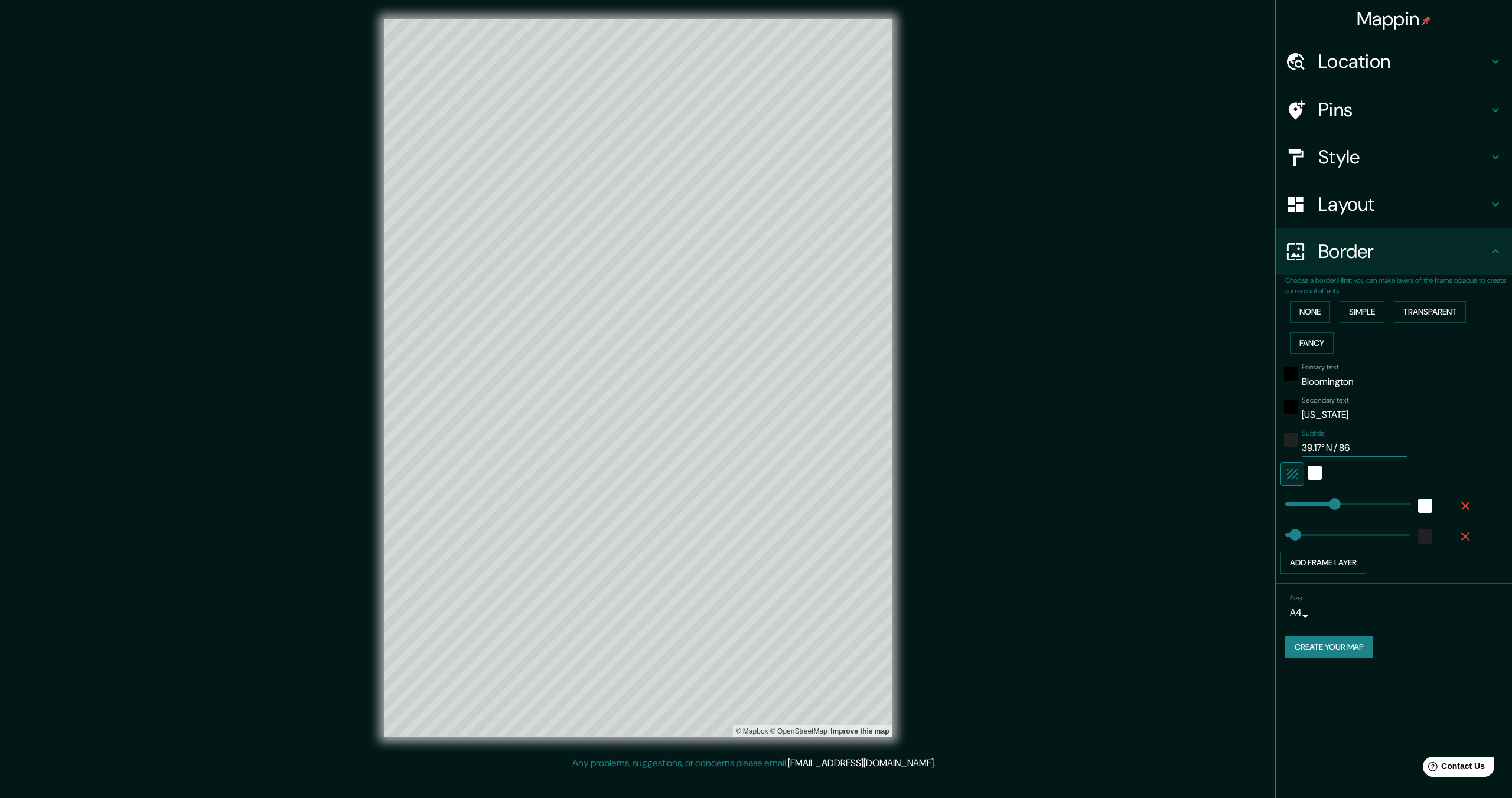
type input "344"
type input "69"
type input "39.17° N / 86."
type input "344"
type input "69"
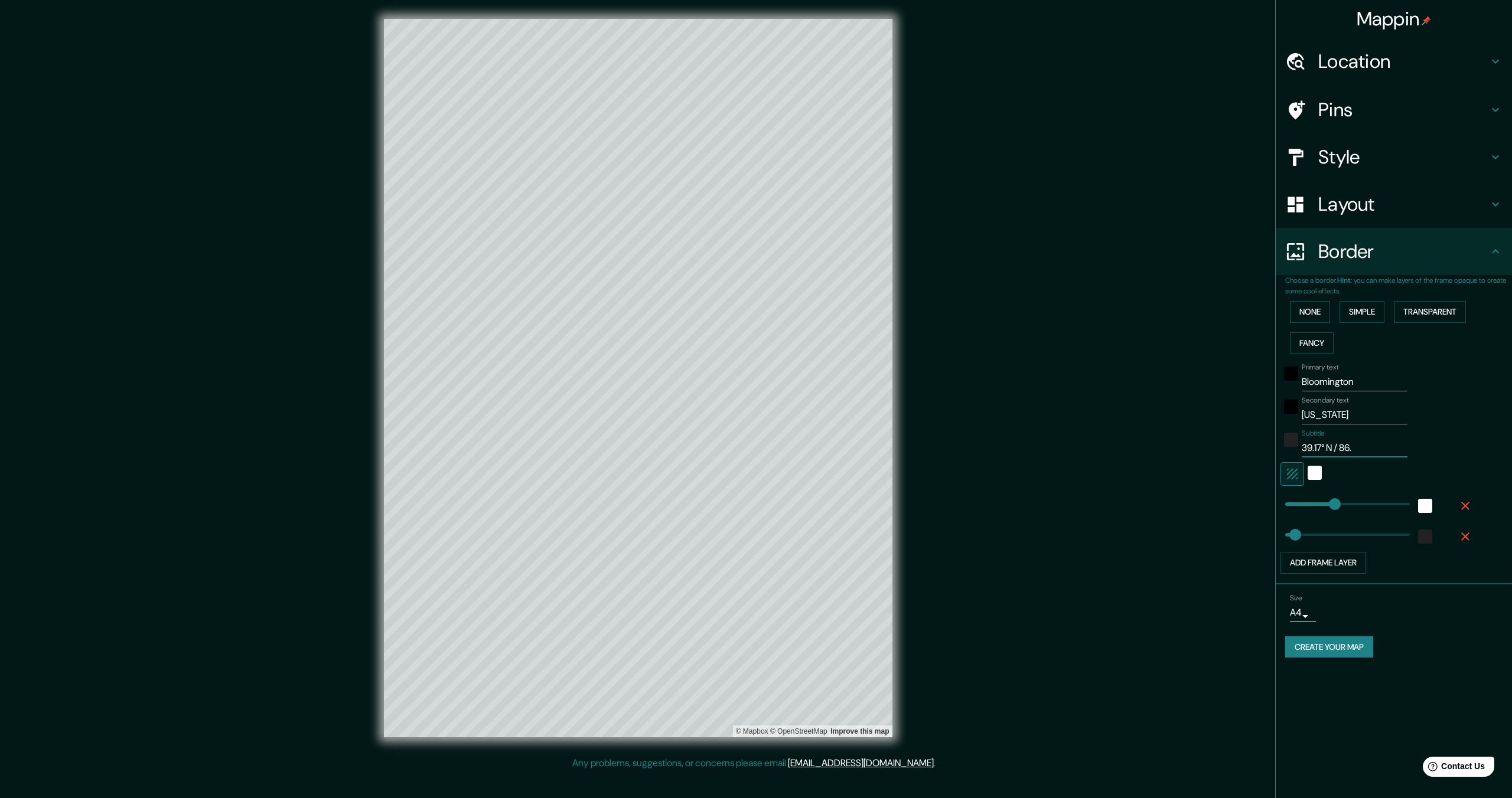
type input "39.17° N / 86.5"
type input "344"
type input "69"
type input "39.17° N / 86.54"
type input "344"
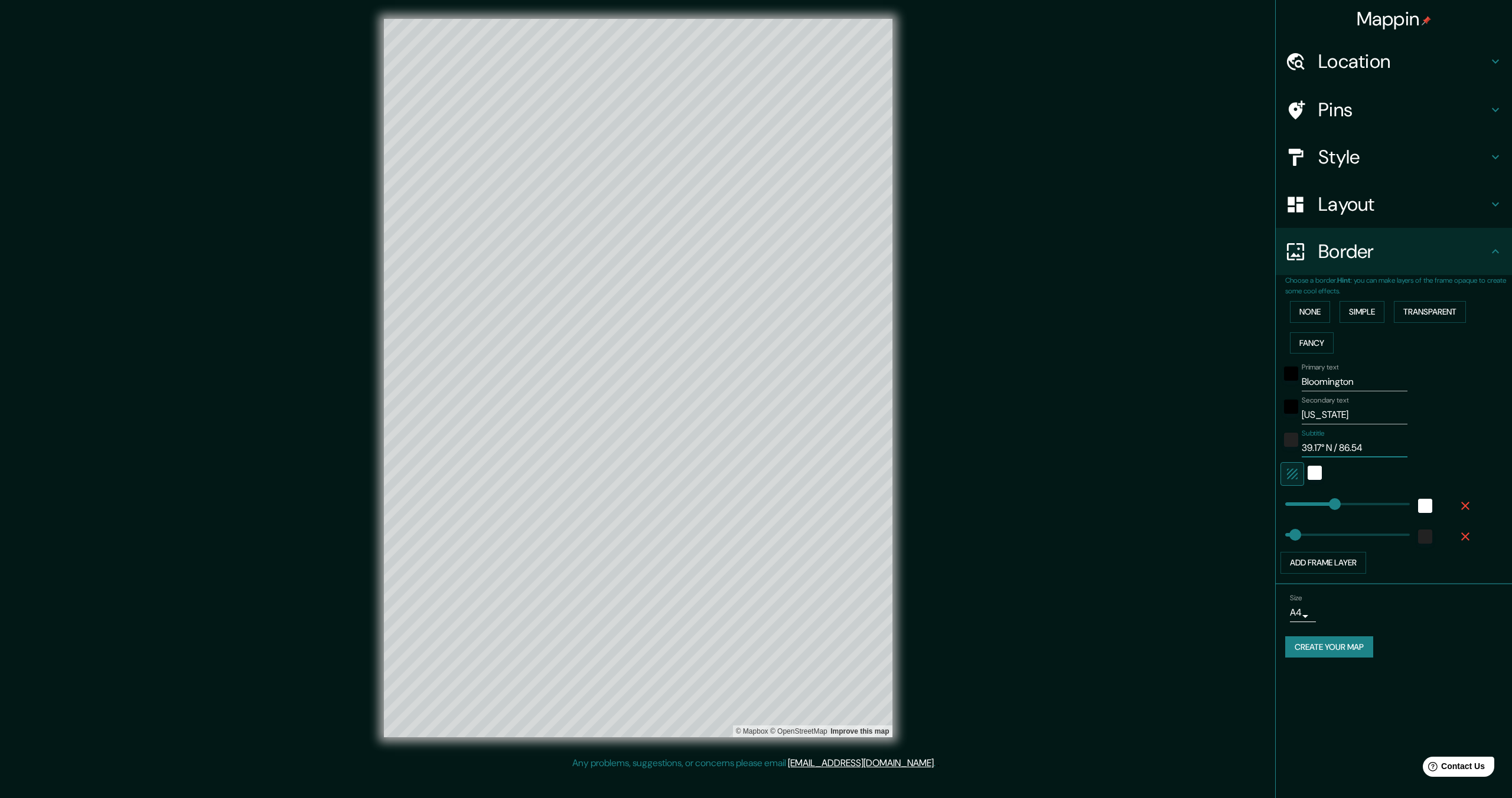
type input "69"
paste input "°"
type input "39.17° N / 86.54°"
type input "344"
type input "69"
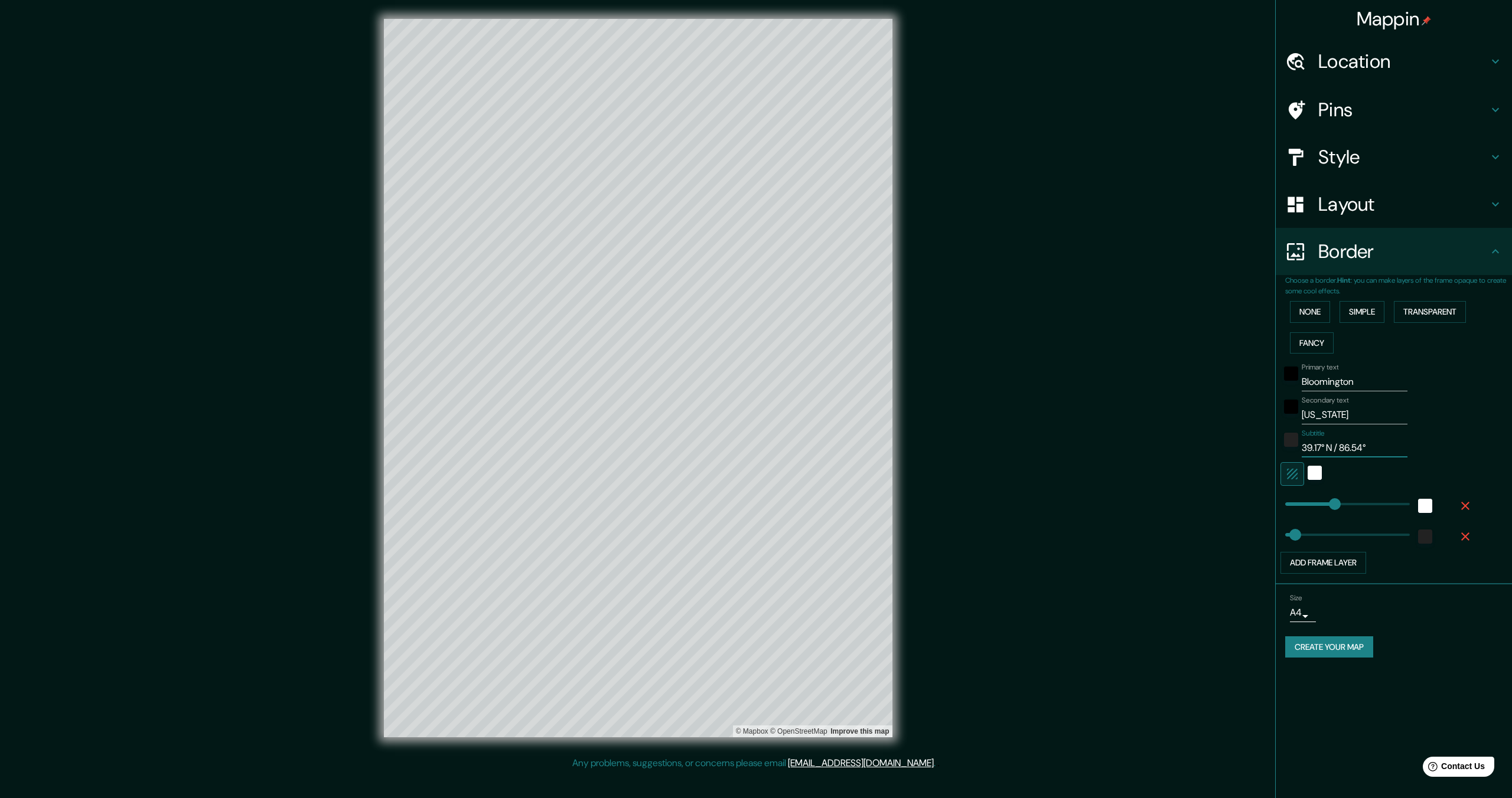
type input "39.17° N / 86.54°"
type input "344"
type input "69"
type input "39.17° N / 86.54° W"
type input "344"
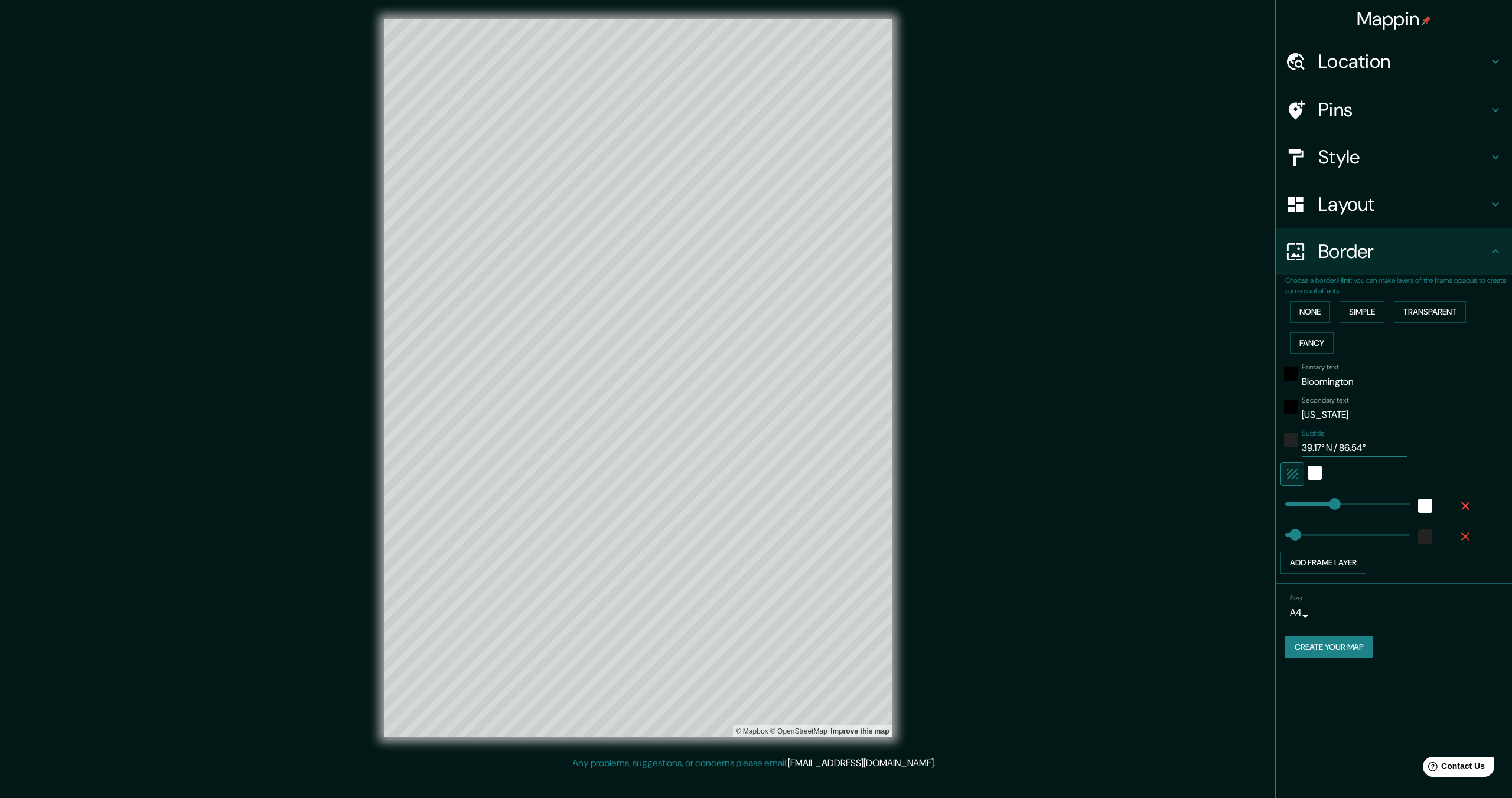
type input "69"
type input "39.17° N / 86.54° W"
click at [1357, 648] on button "Create your map" at bounding box center [1329, 647] width 88 height 22
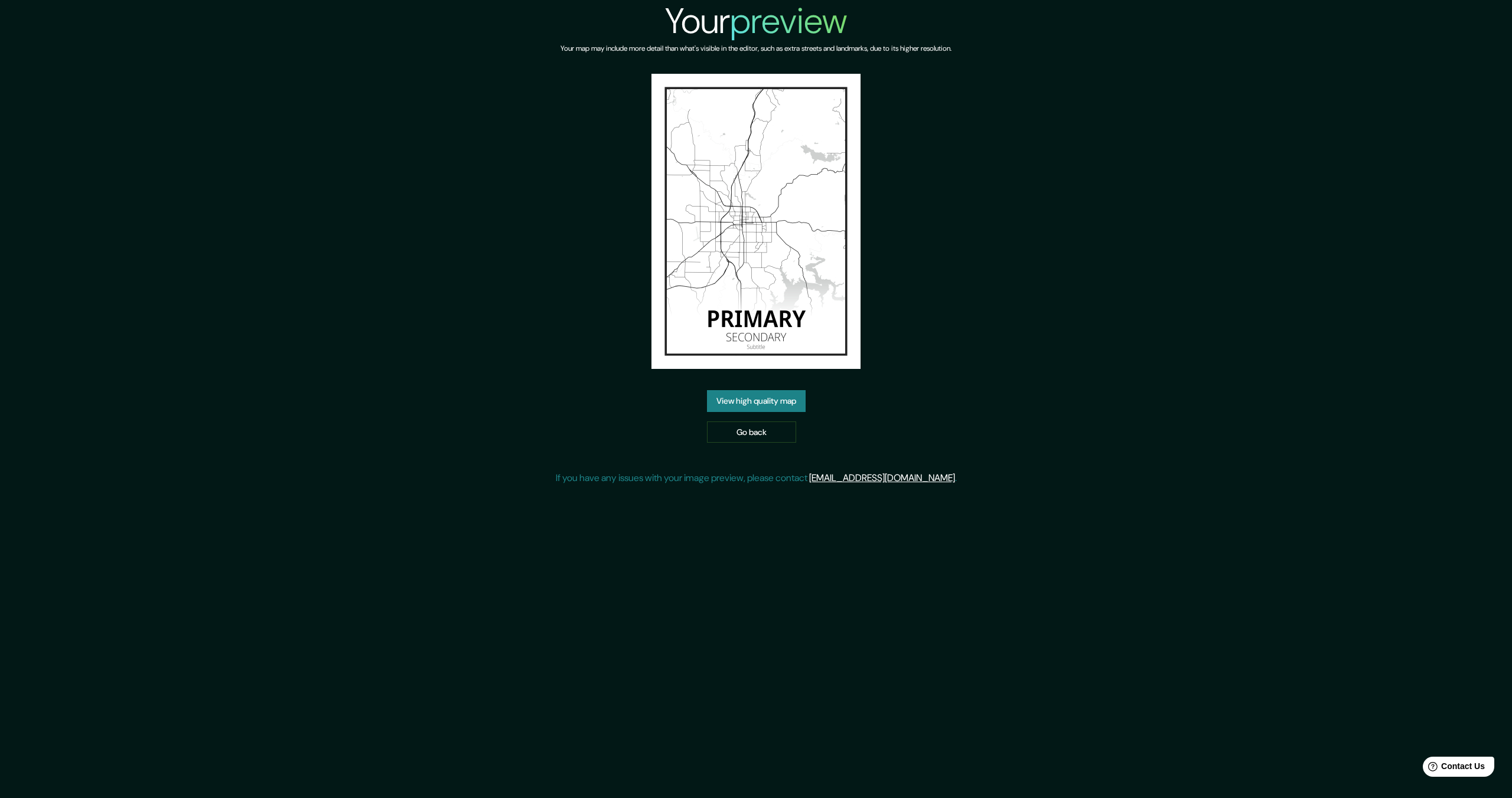
click at [788, 396] on link "View high quality map" at bounding box center [756, 401] width 98 height 22
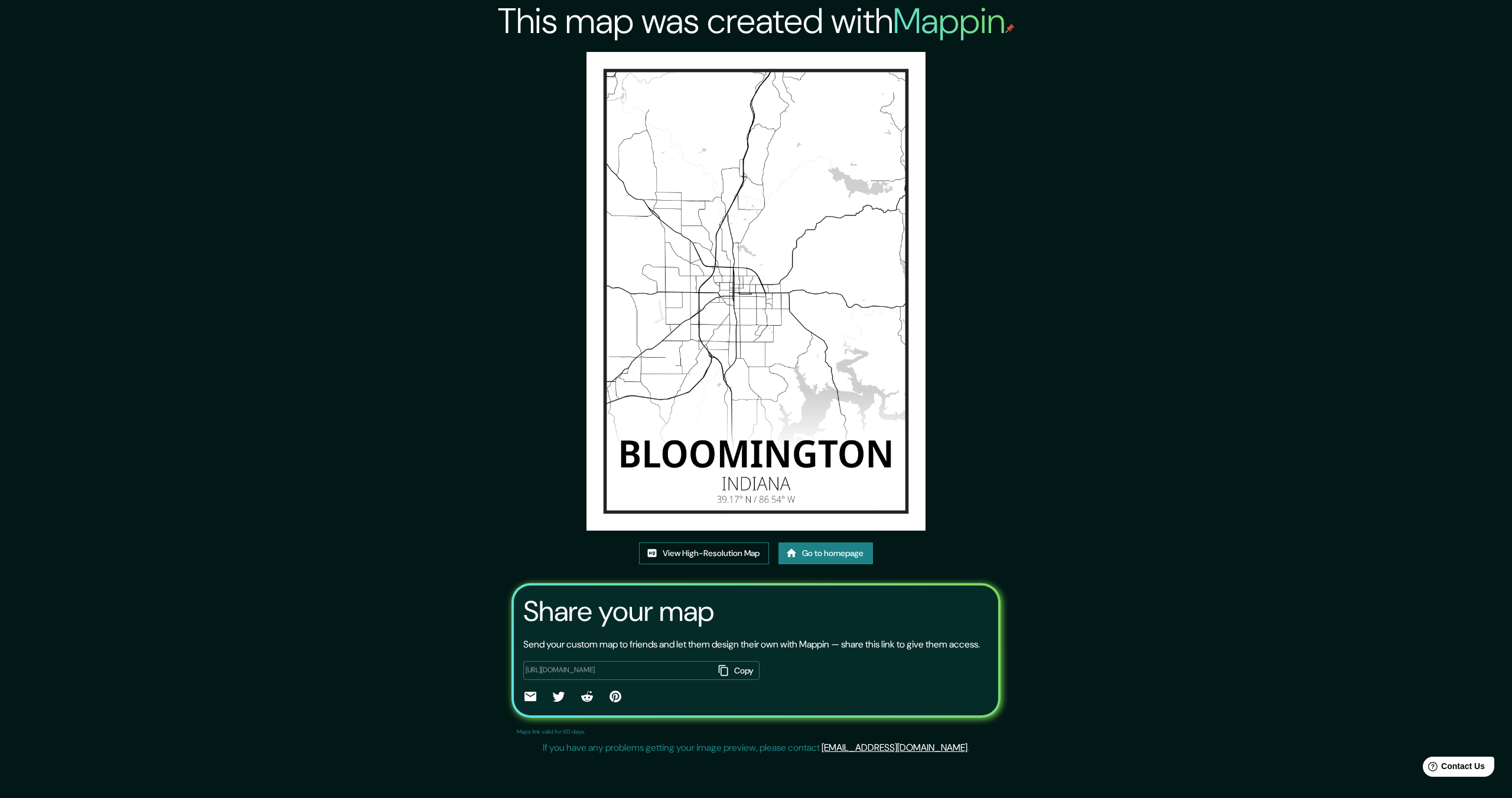
click at [722, 554] on link "View High-Resolution Map" at bounding box center [703, 553] width 130 height 22
click at [822, 558] on link "Go to homepage" at bounding box center [826, 553] width 95 height 22
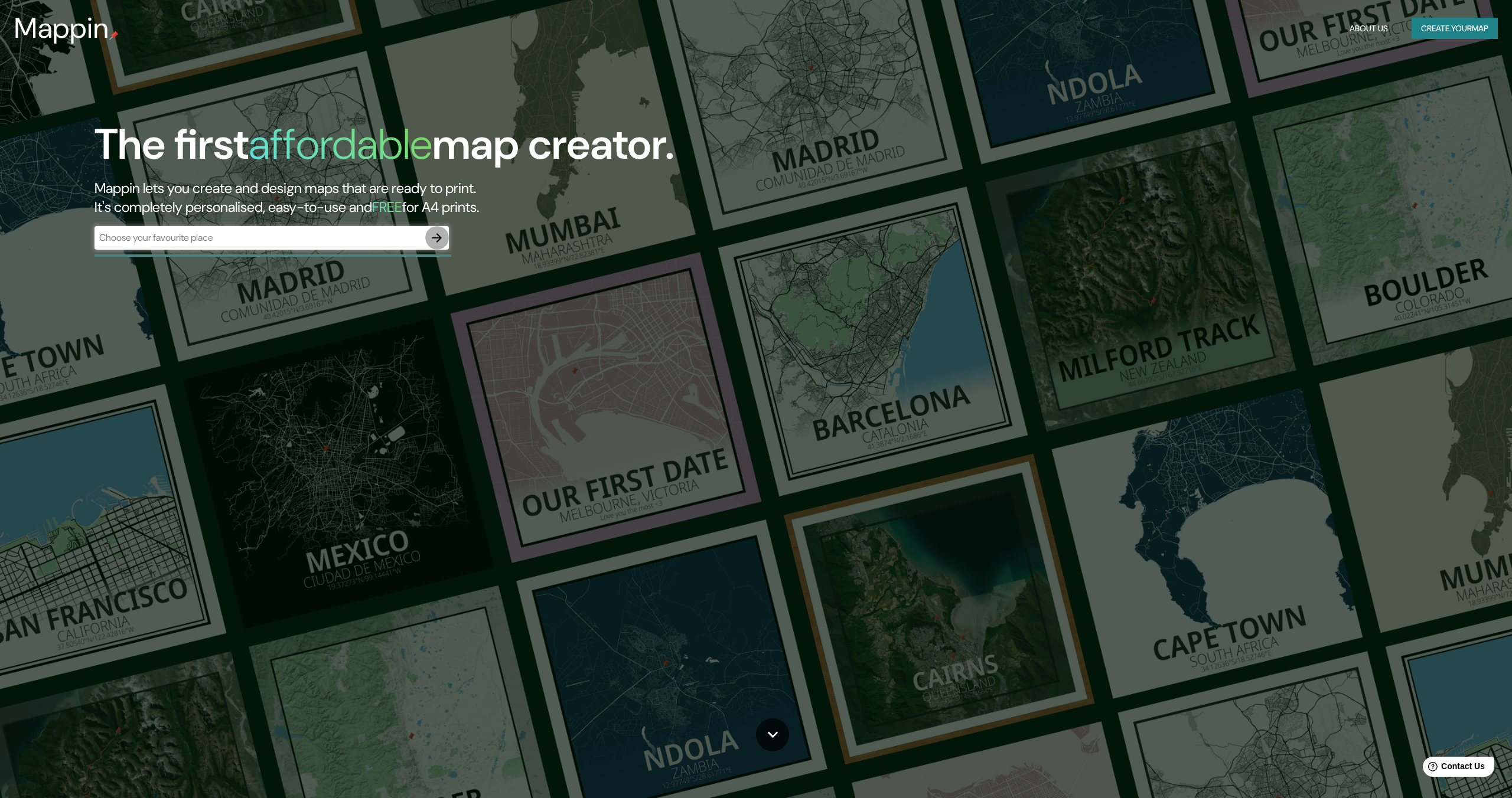
click at [444, 234] on button "button" at bounding box center [436, 237] width 23 height 23
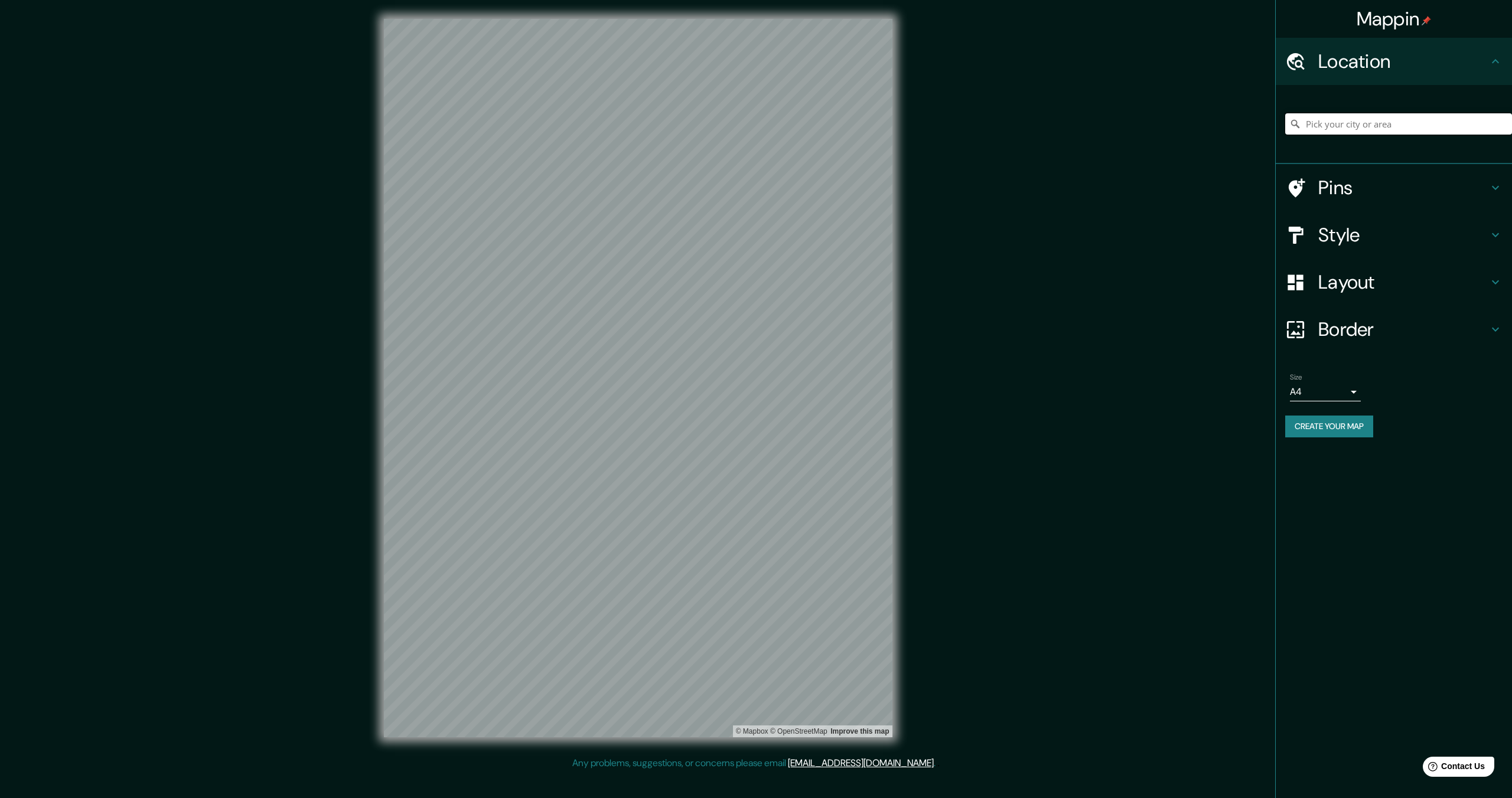
click at [1334, 123] on input "Pick your city or area" at bounding box center [1398, 124] width 227 height 22
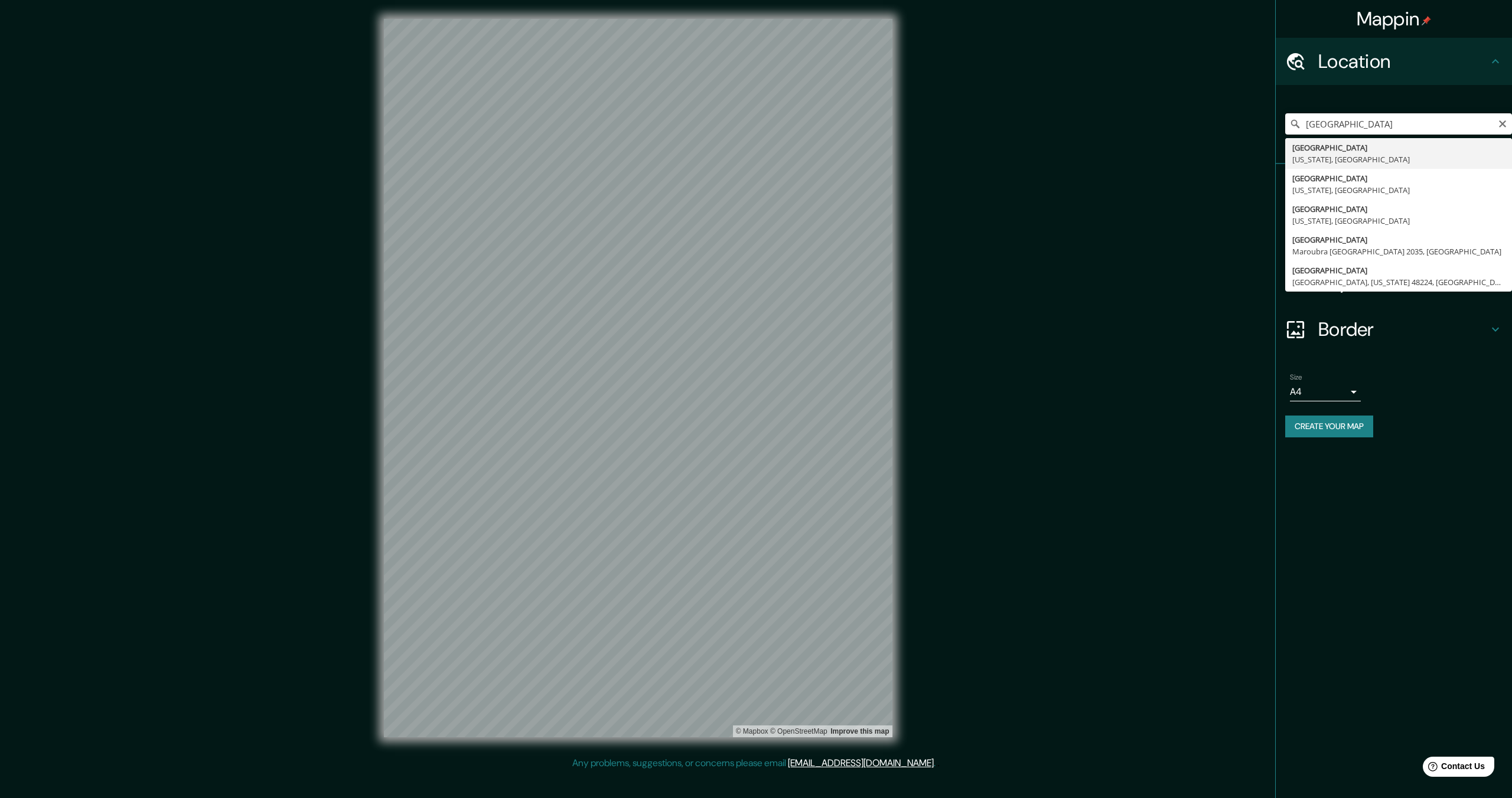
type input "[GEOGRAPHIC_DATA], [US_STATE], [GEOGRAPHIC_DATA]"
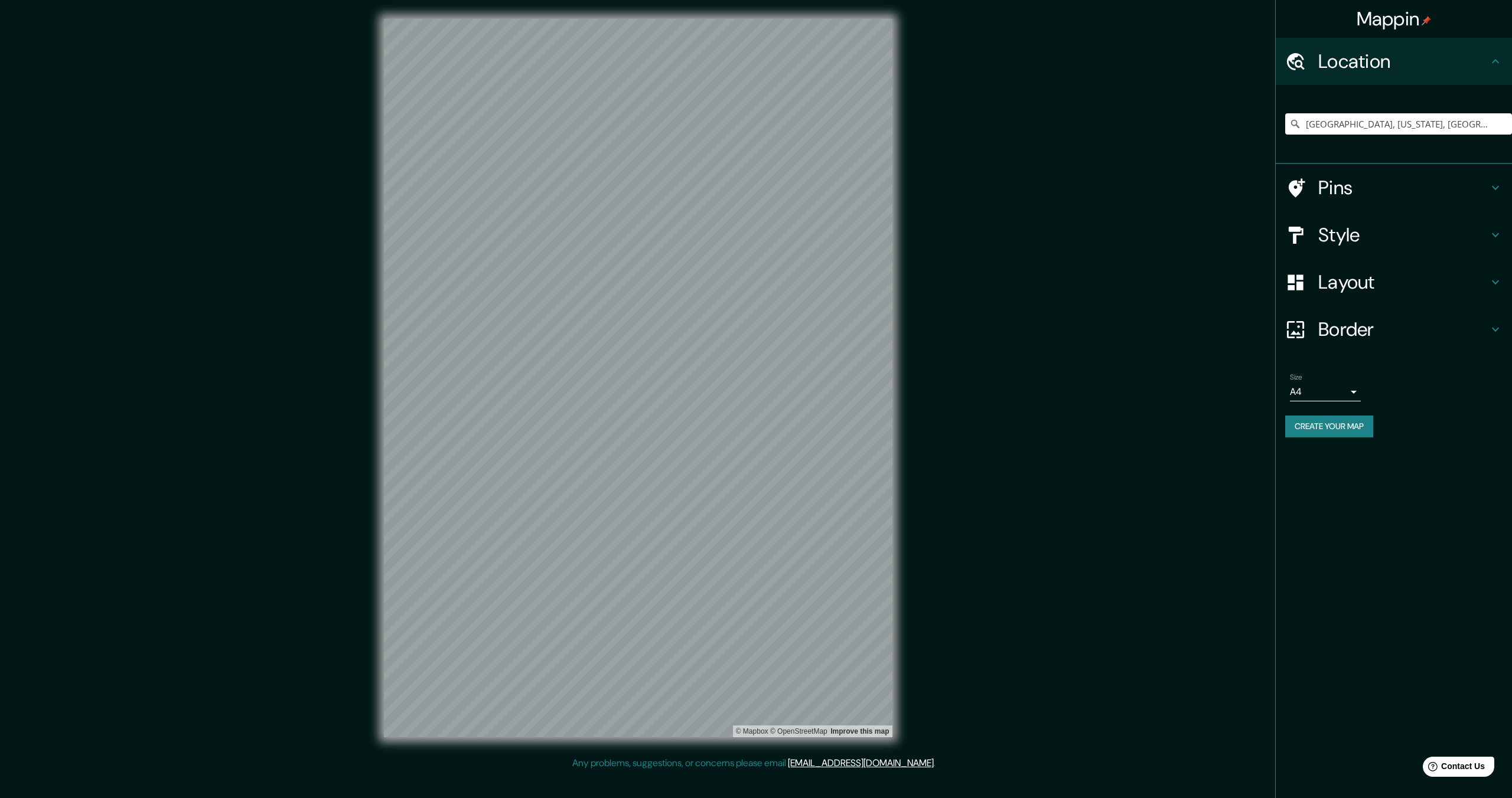
click at [1340, 333] on h4 "Border" at bounding box center [1403, 329] width 170 height 23
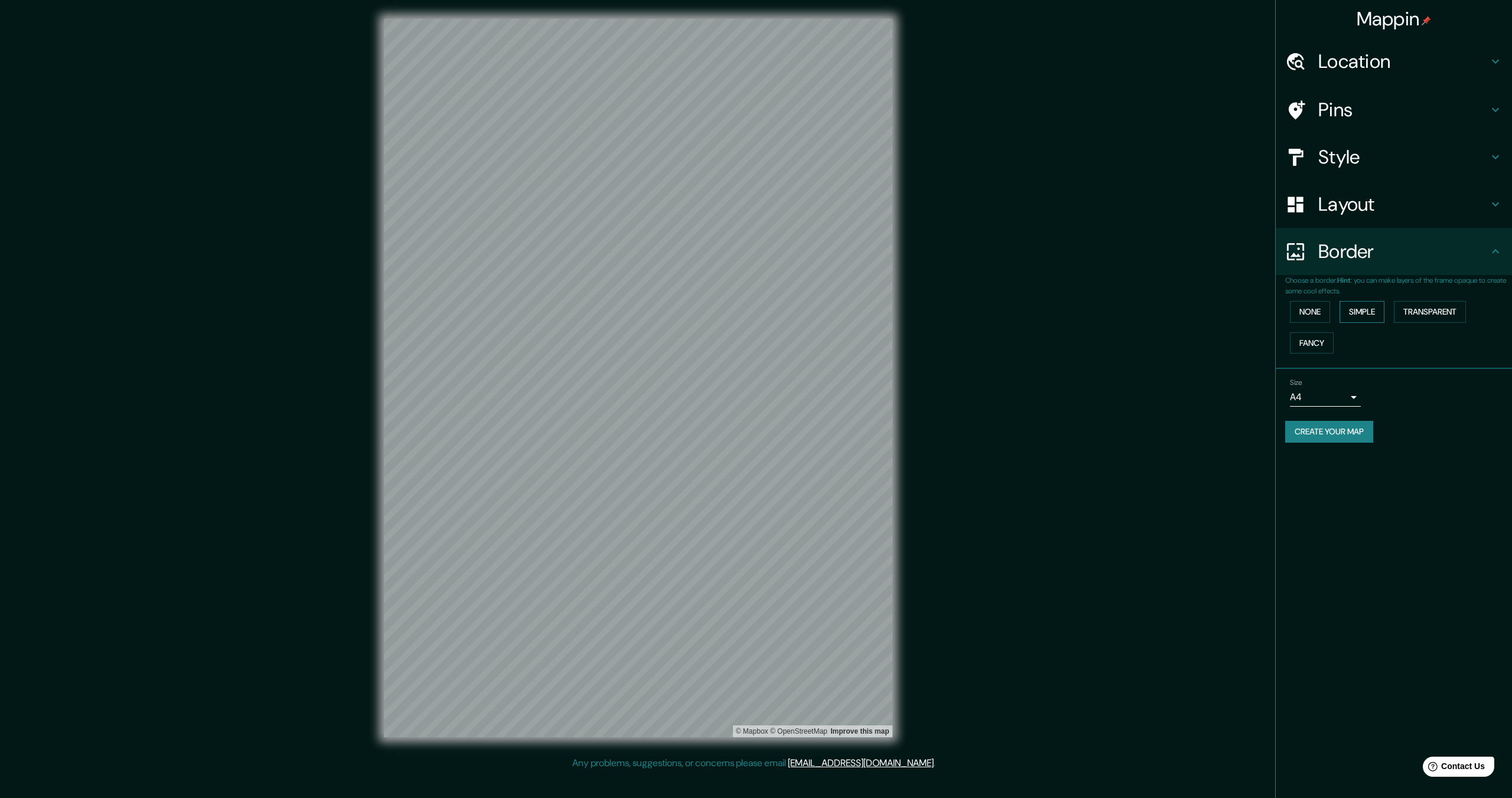
click at [1365, 315] on button "Simple" at bounding box center [1362, 311] width 45 height 22
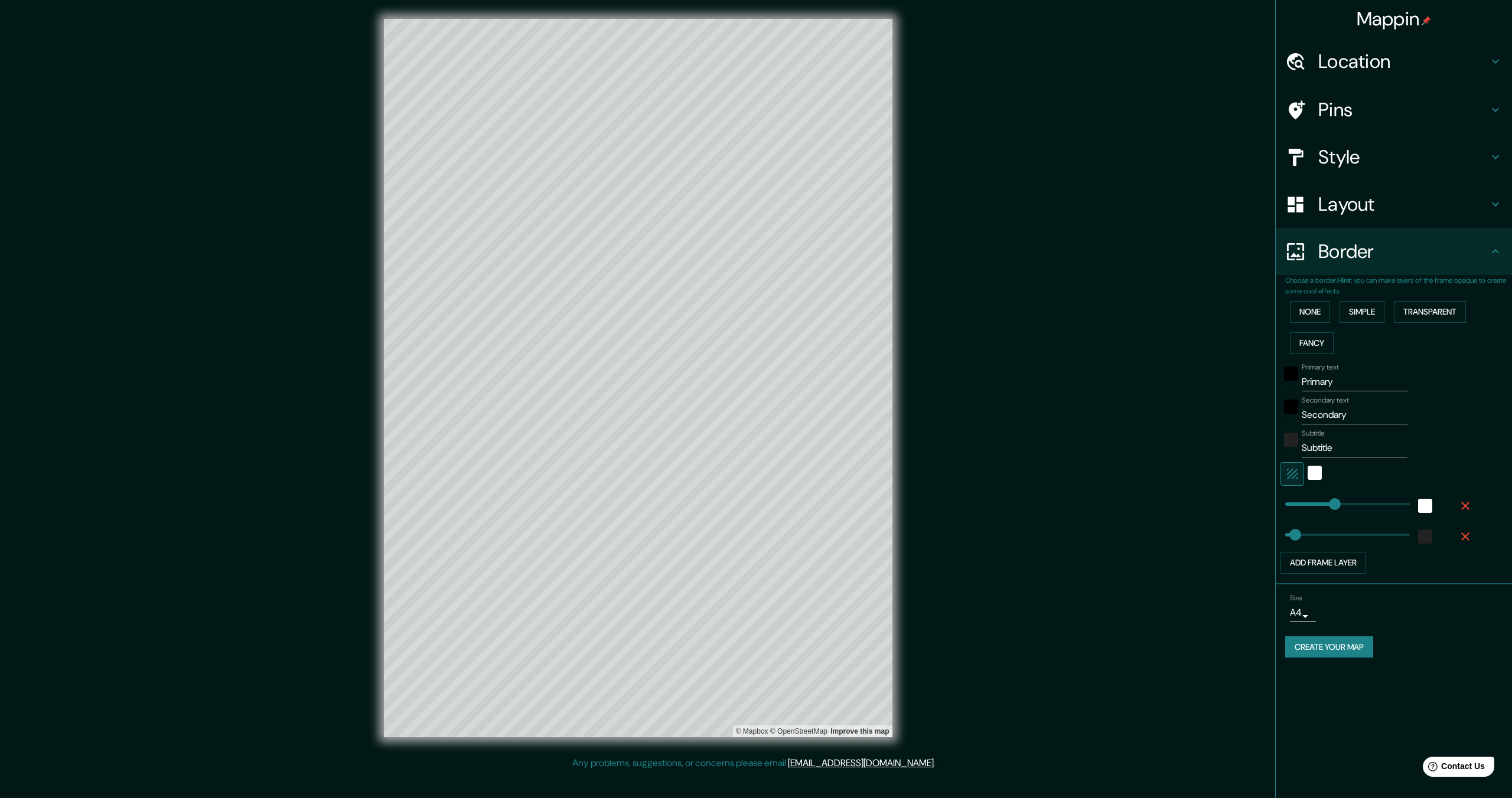
click at [1313, 384] on input "Primary" at bounding box center [1354, 382] width 106 height 19
type input "M"
type input "344"
type input "69"
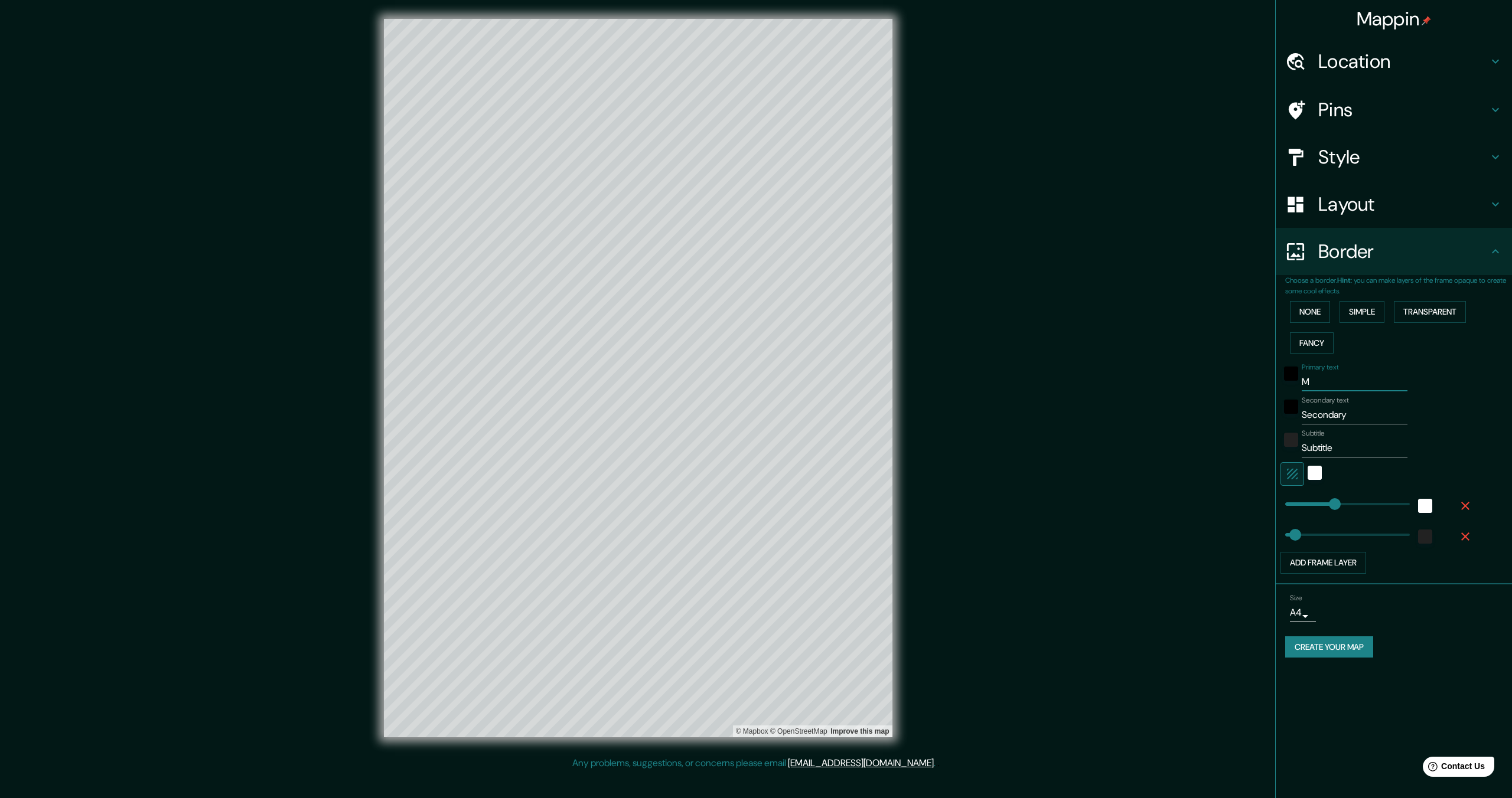
type input "Mi"
type input "344"
type input "69"
type input "Min"
type input "344"
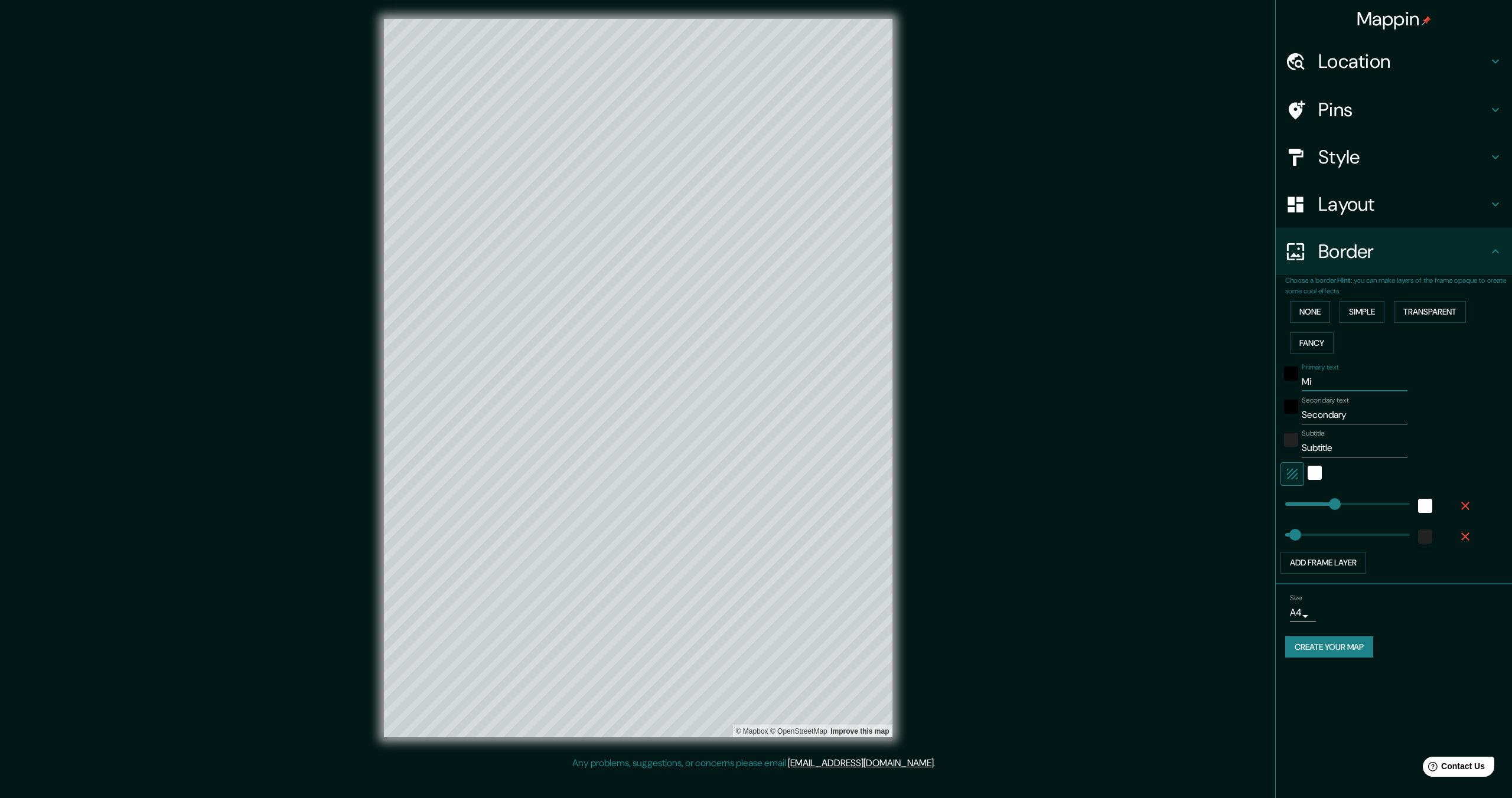
type input "69"
type input "Minn"
type input "344"
type input "69"
type input "Minne"
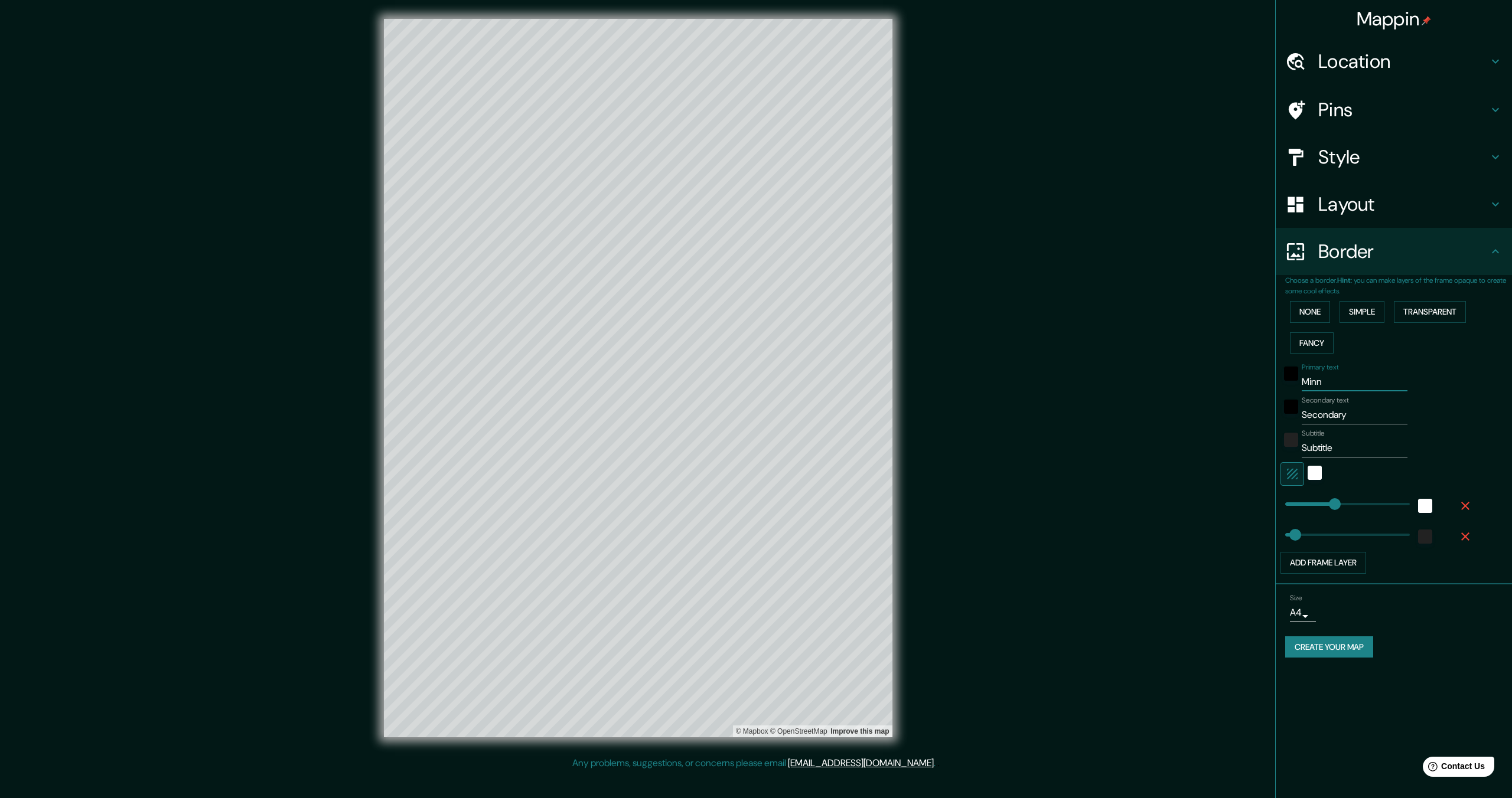
type input "344"
type input "69"
type input "Minnea"
type input "344"
type input "69"
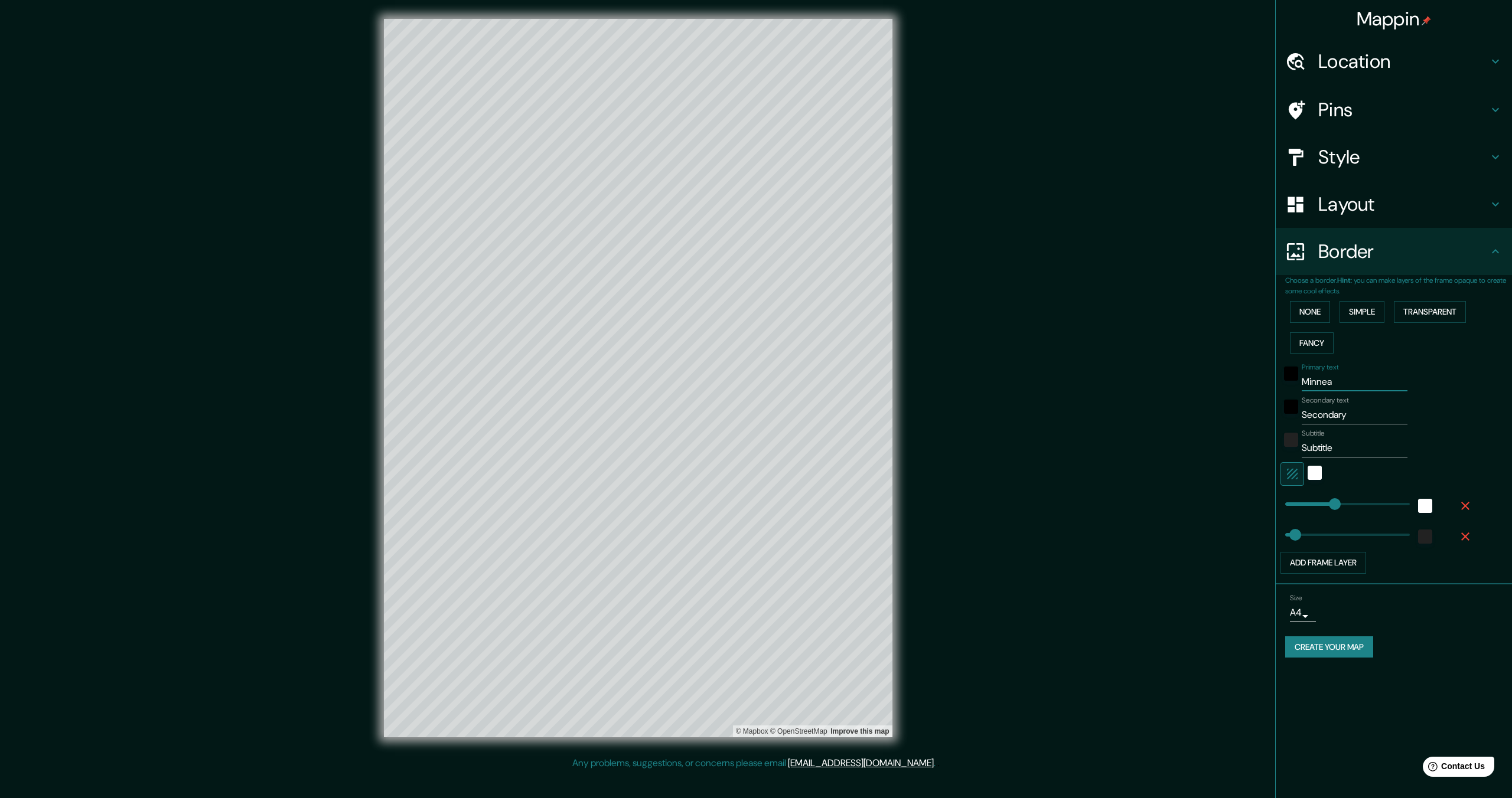
type input "Minneap"
type input "344"
type input "69"
type input "Minneapo"
type input "344"
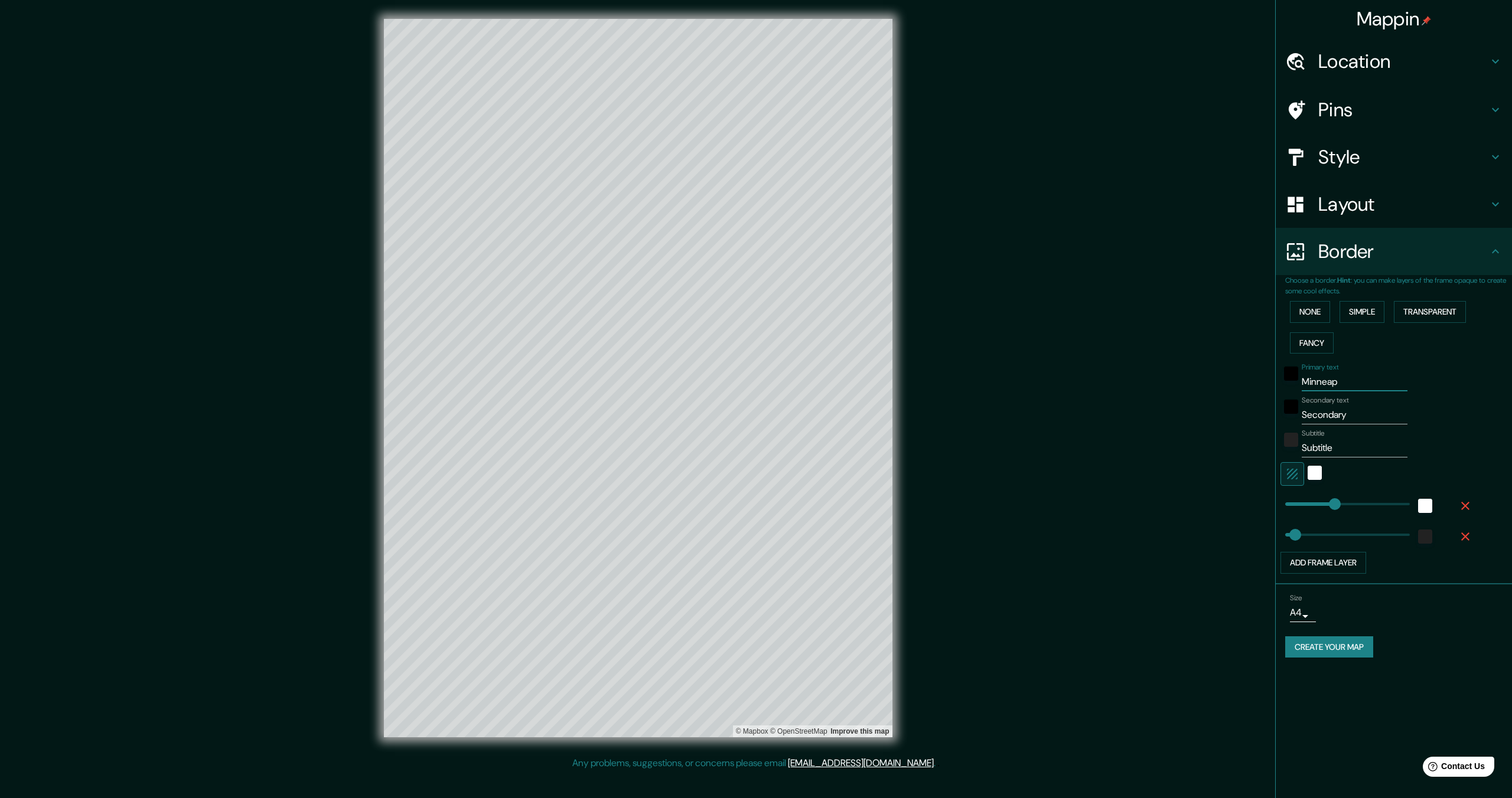
type input "69"
type input "Minneapol"
type input "344"
type input "69"
type input "Minneapoli"
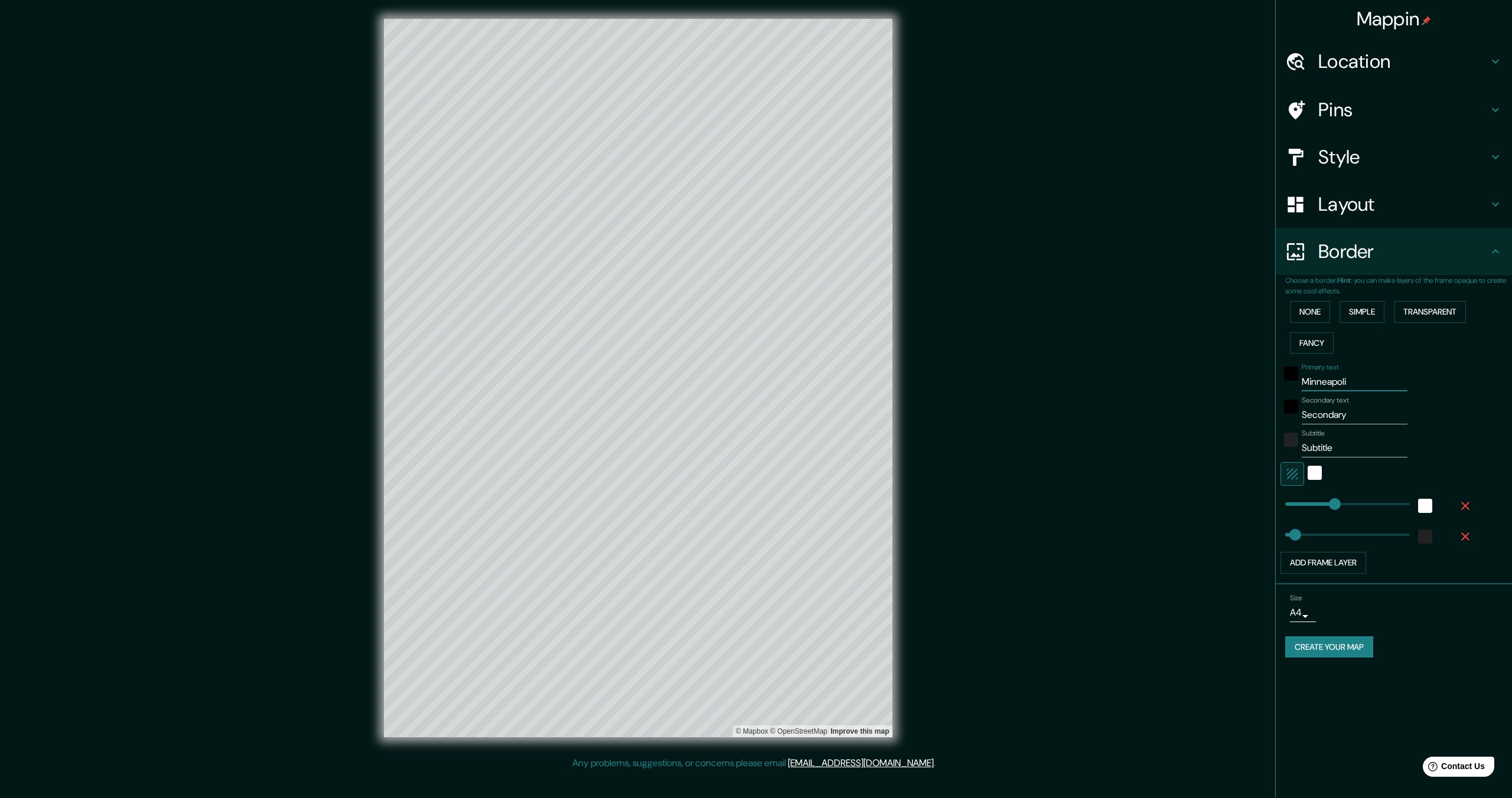
type input "344"
type input "69"
type input "Minneapolis"
type input "344"
type input "69"
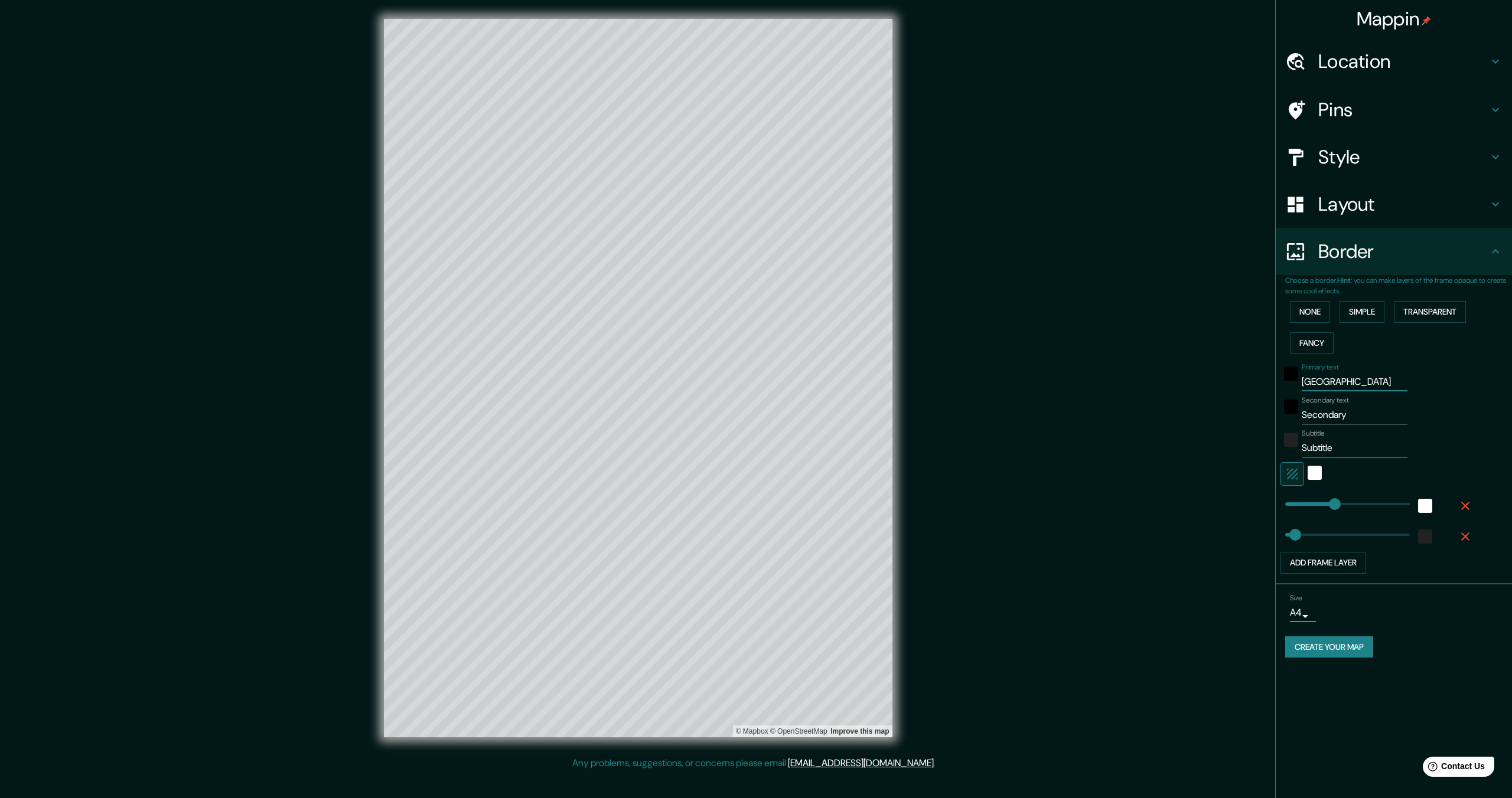
type input "Minneapolis"
type input "m"
type input "344"
type input "69"
type input "mi"
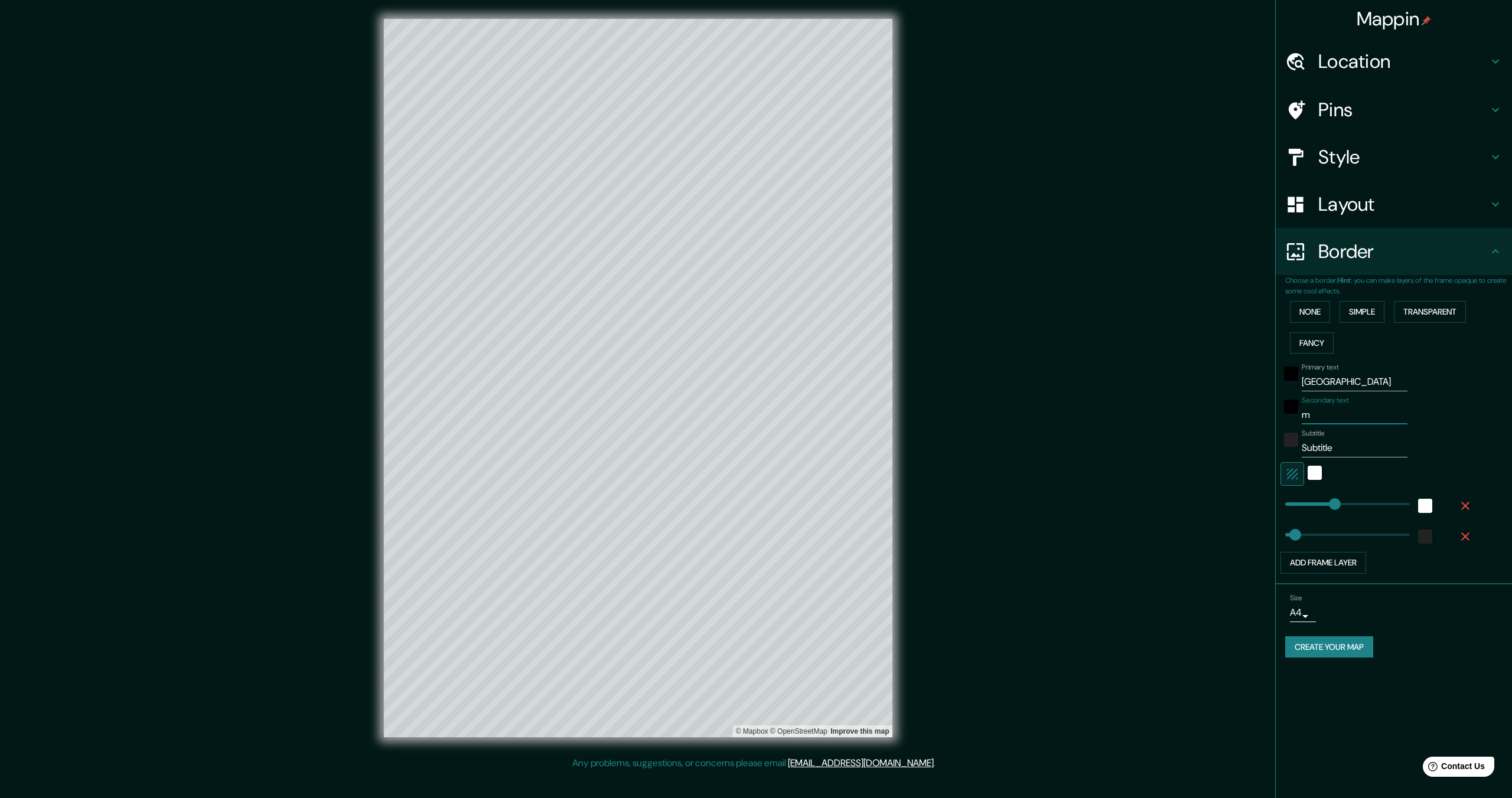
type input "344"
type input "69"
type input "min"
type input "344"
type input "69"
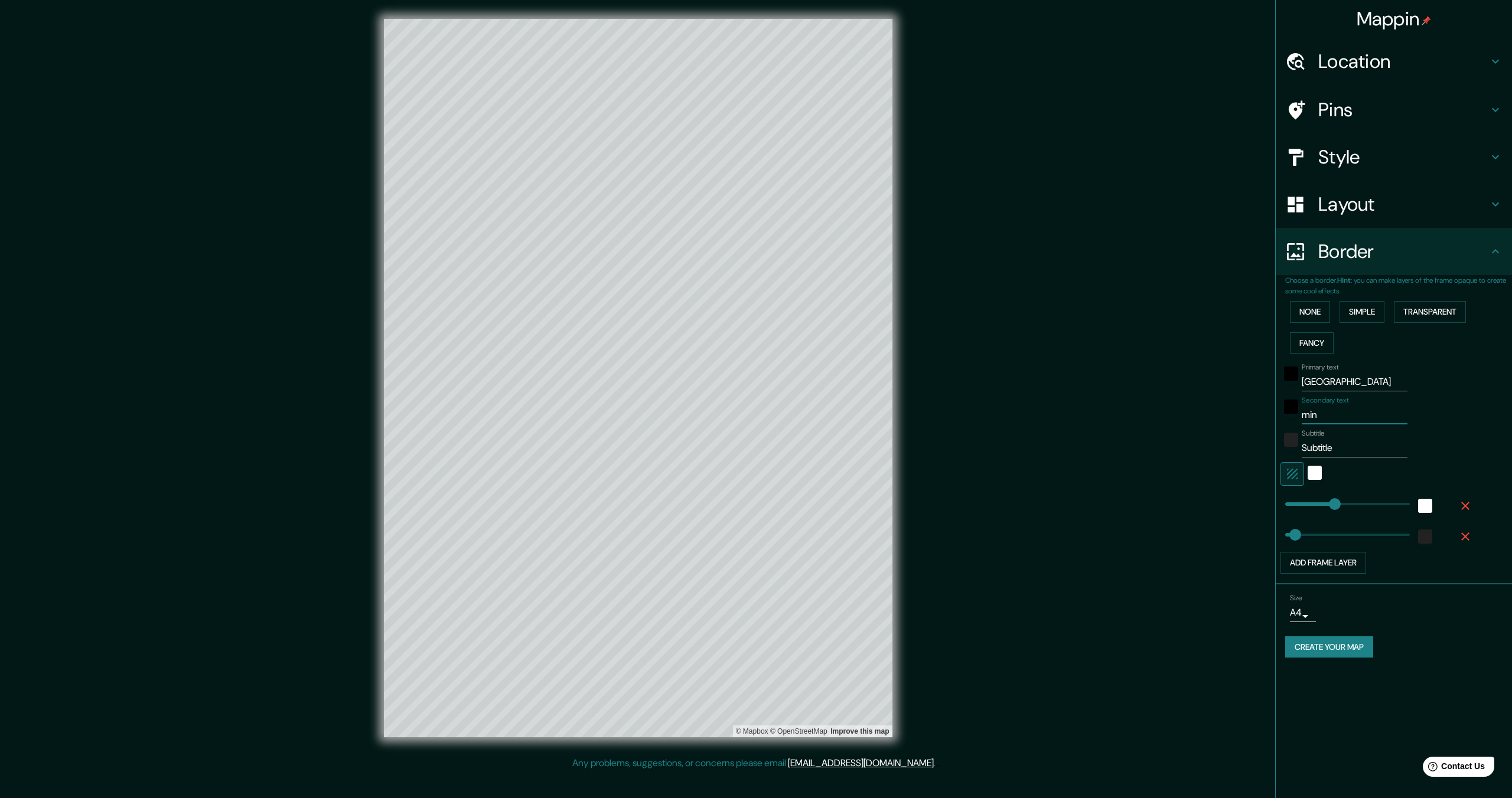
type input "minn"
type input "344"
type input "69"
type input "minns"
type input "344"
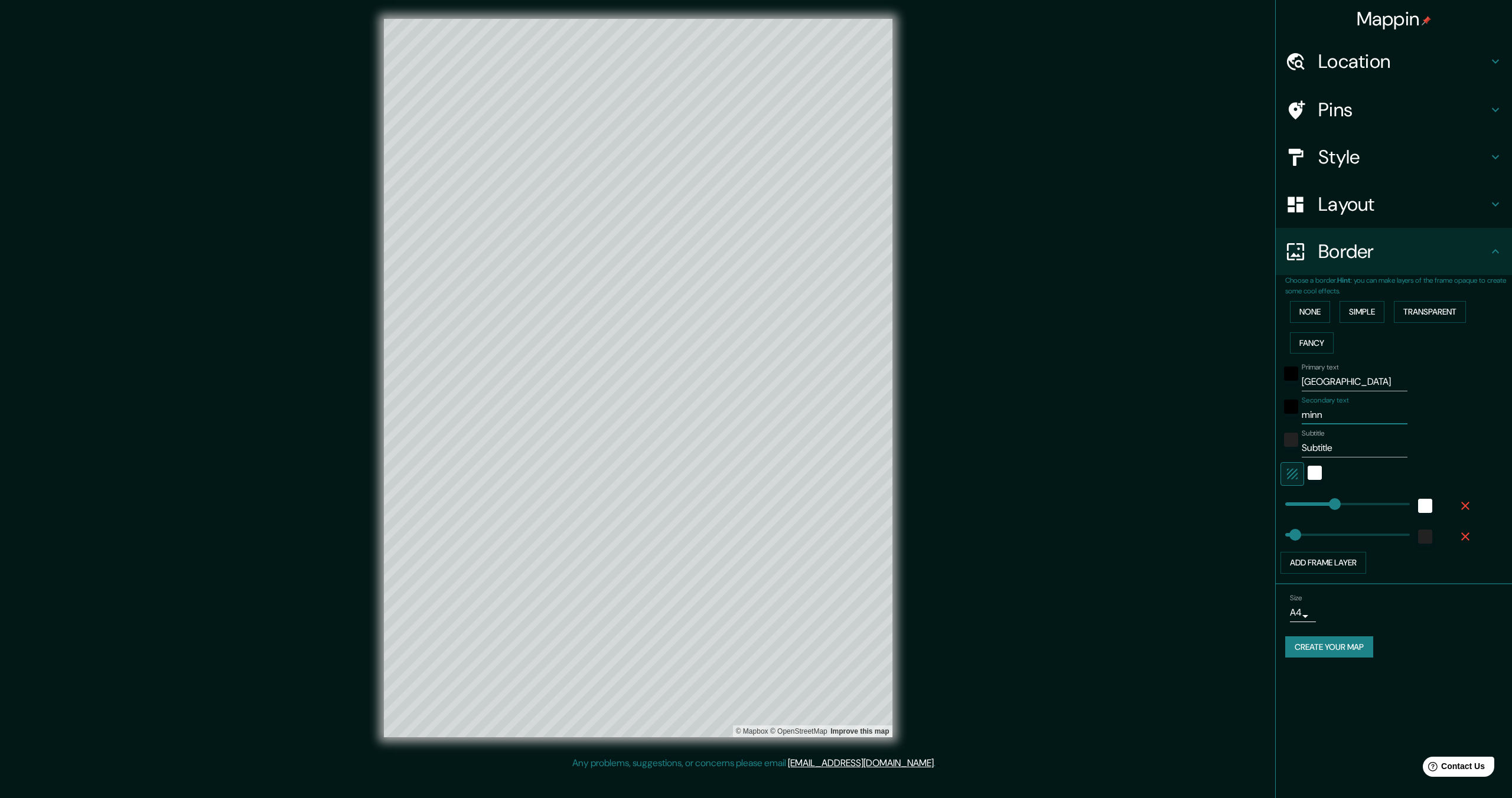
type input "69"
type input "minnse"
type input "344"
type input "69"
type input "minns"
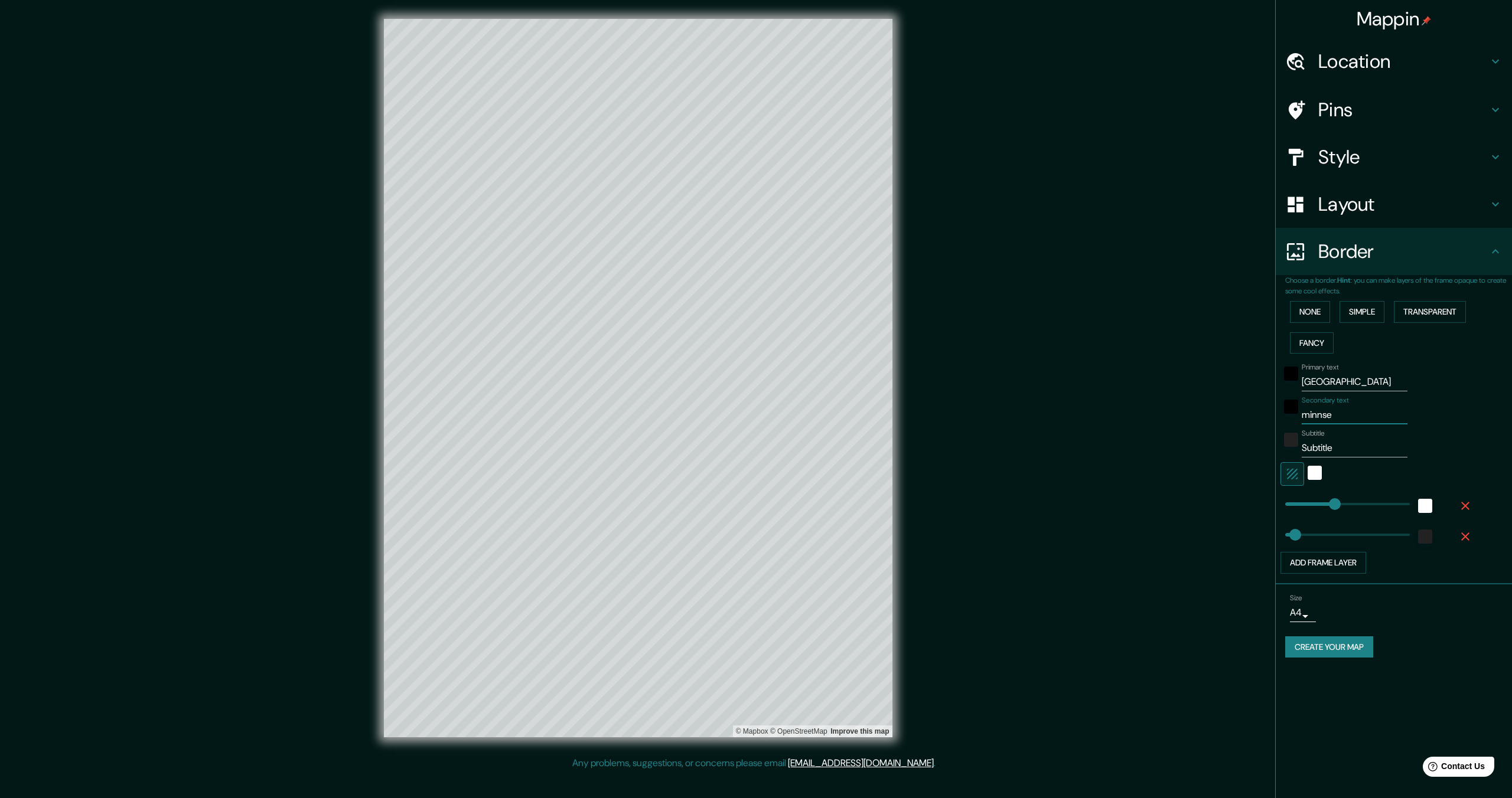
type input "344"
type input "69"
type input "minn"
type input "344"
type input "69"
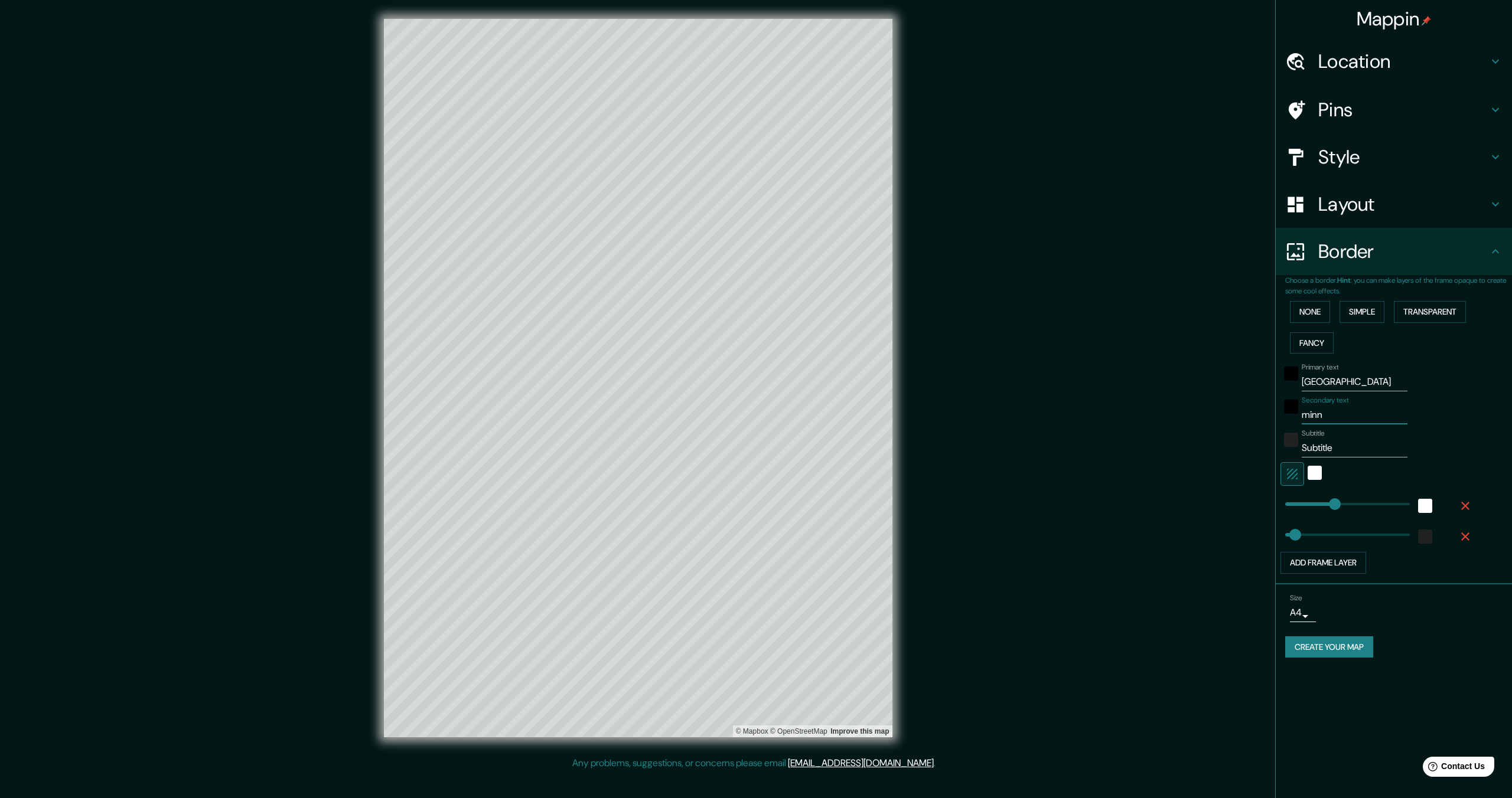
type input "minne"
type input "344"
type input "69"
type input "minnes"
type input "344"
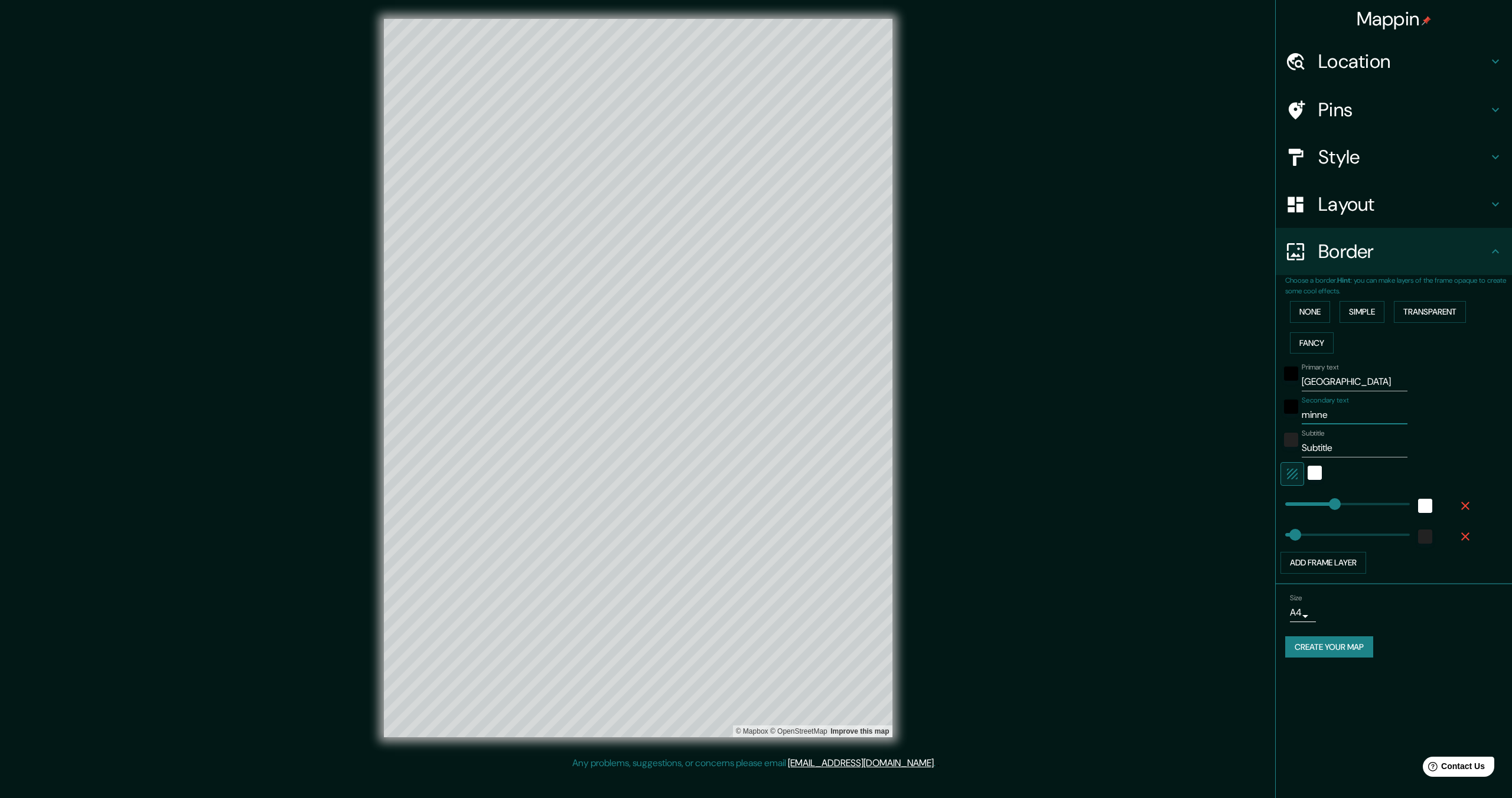
type input "69"
type input "minnest"
type input "344"
type input "69"
type input "minnesto"
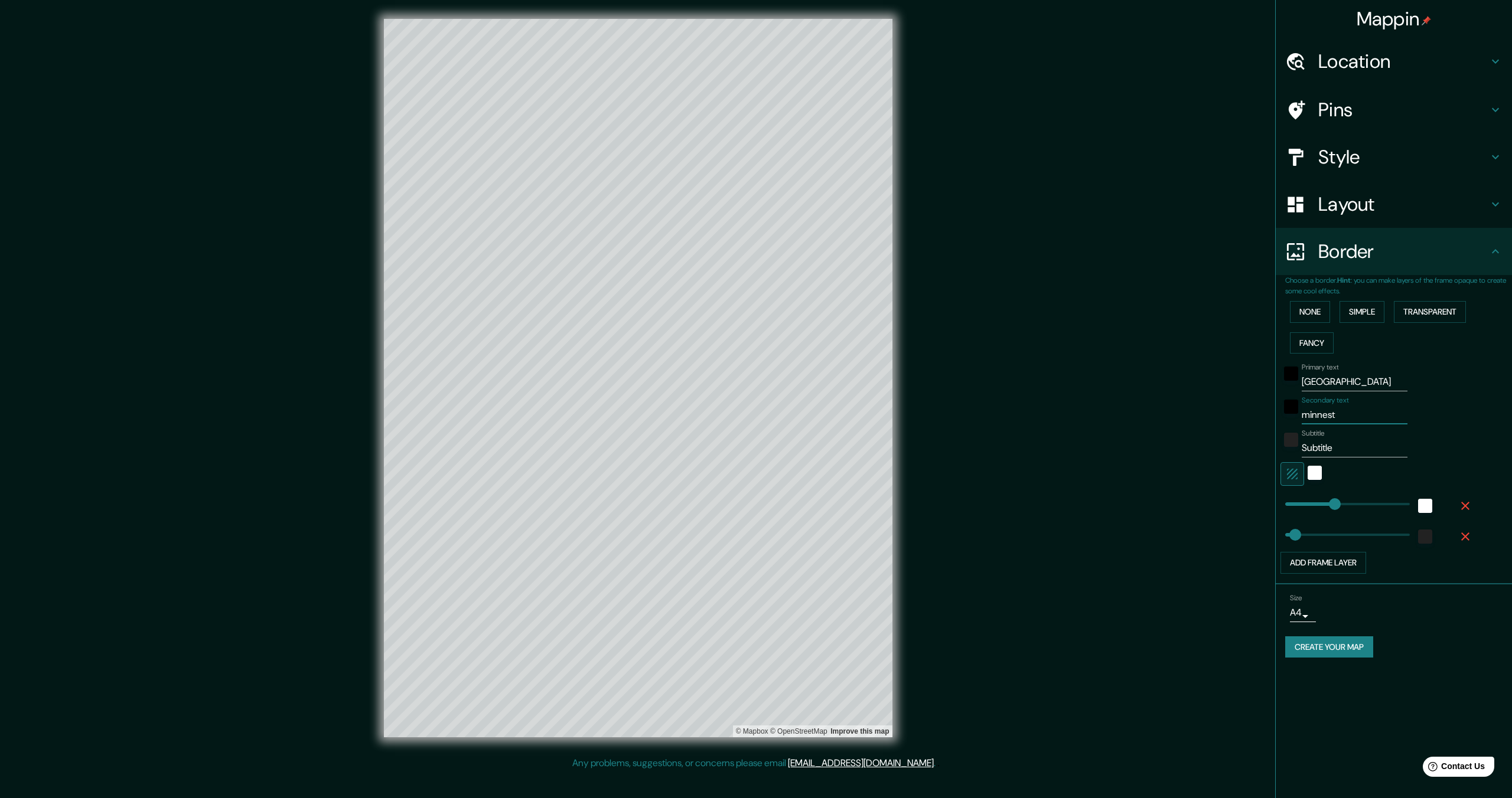
type input "344"
type input "69"
type input "minnest"
type input "344"
type input "69"
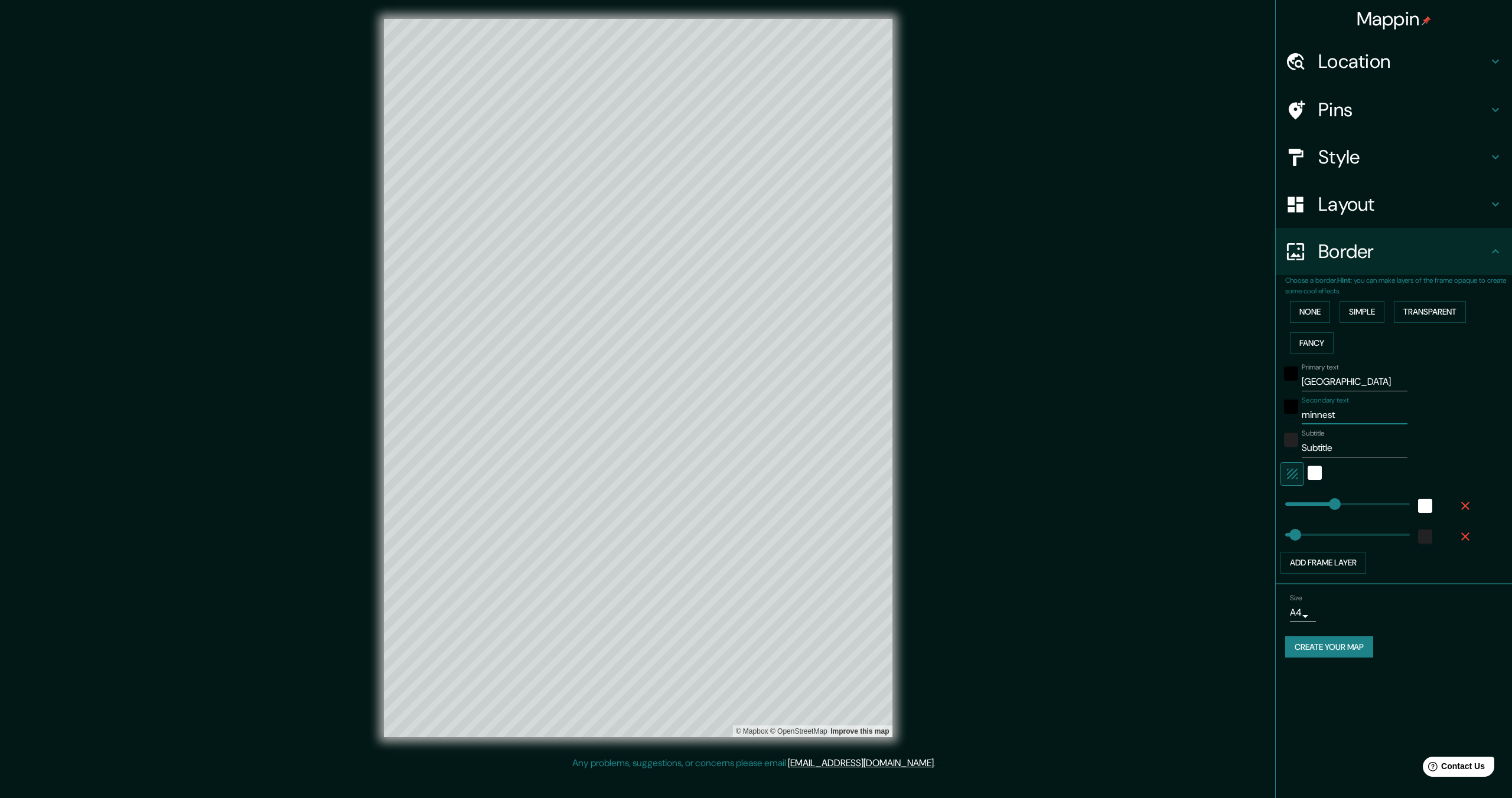
type input "minnes"
type input "344"
type input "69"
type input "minnesot"
type input "344"
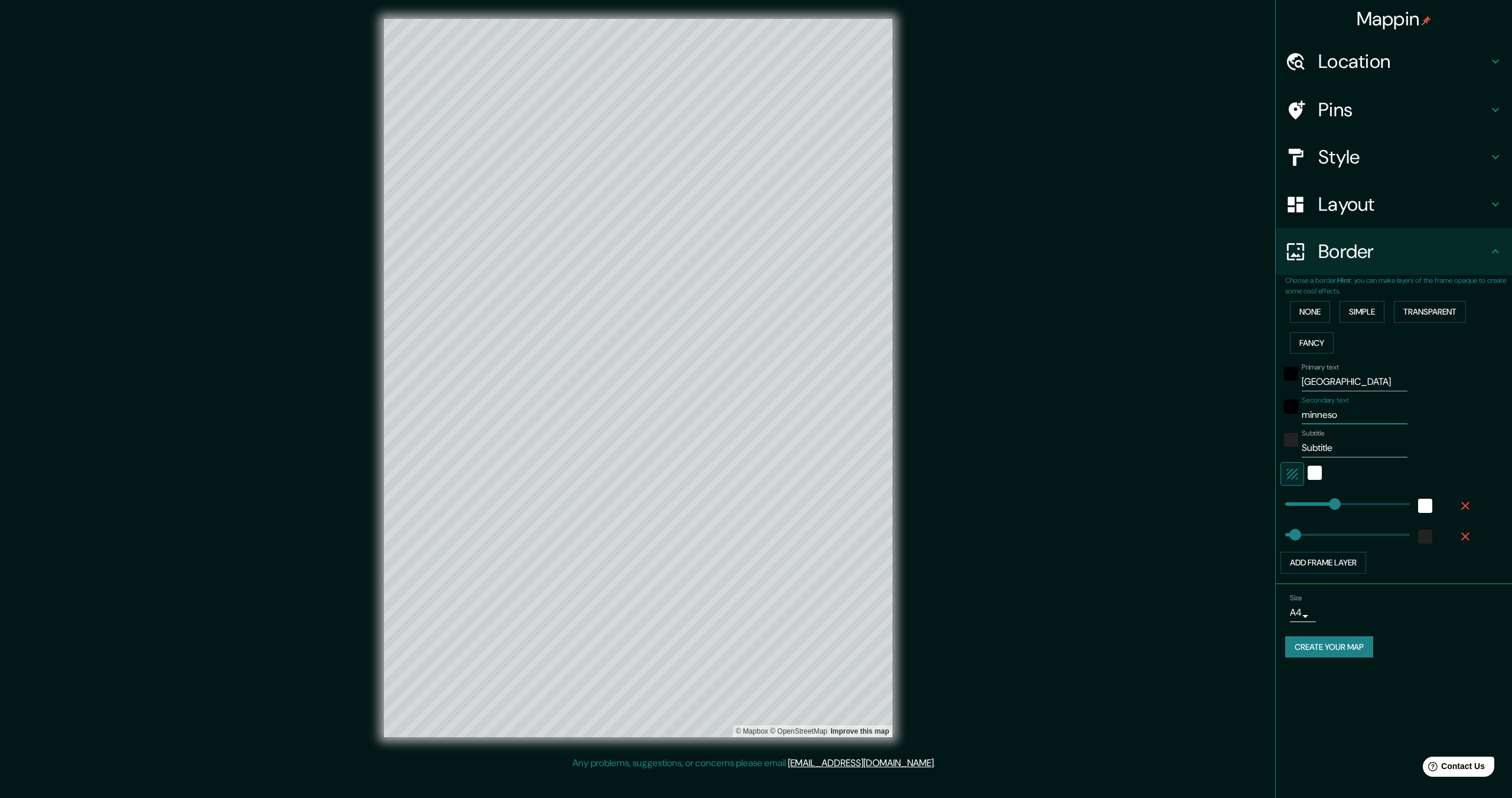
type input "69"
type input "minnesota"
type input "344"
type input "69"
type input "minnesota"
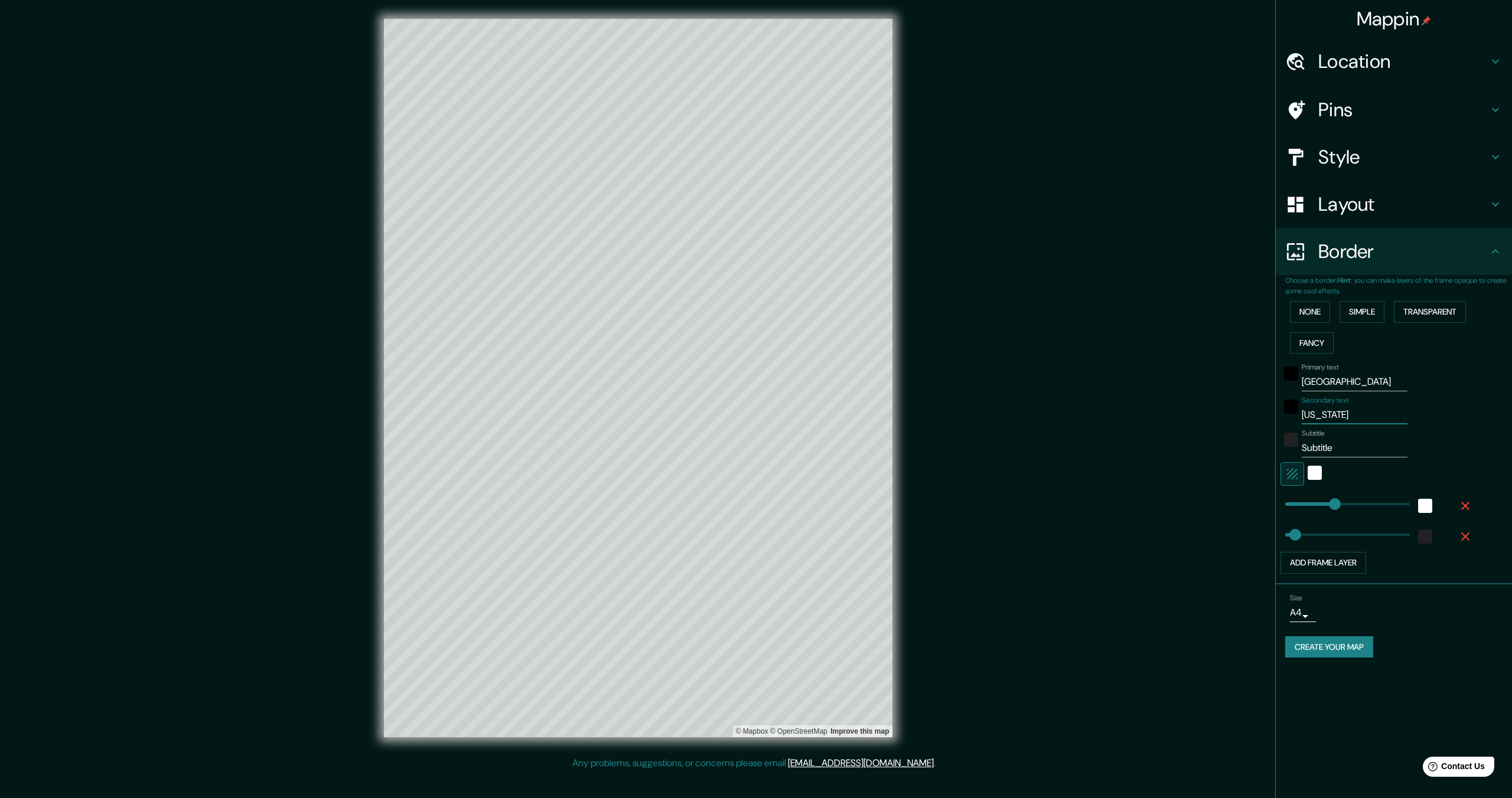
click at [1473, 61] on h4 "Location" at bounding box center [1403, 61] width 170 height 23
type input "344"
type input "69"
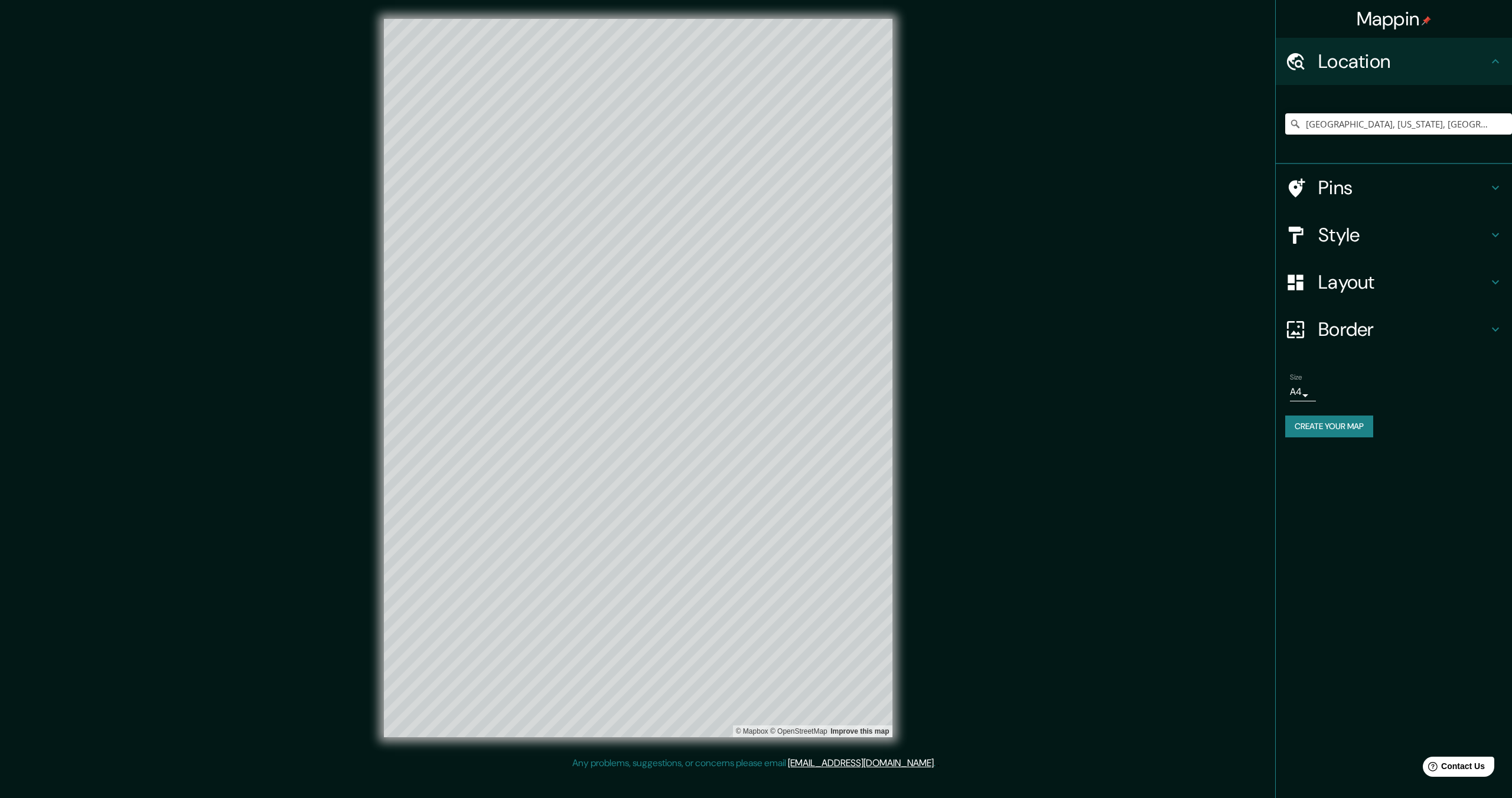
click at [1412, 240] on h4 "Style" at bounding box center [1403, 234] width 170 height 23
type input "344"
type input "69"
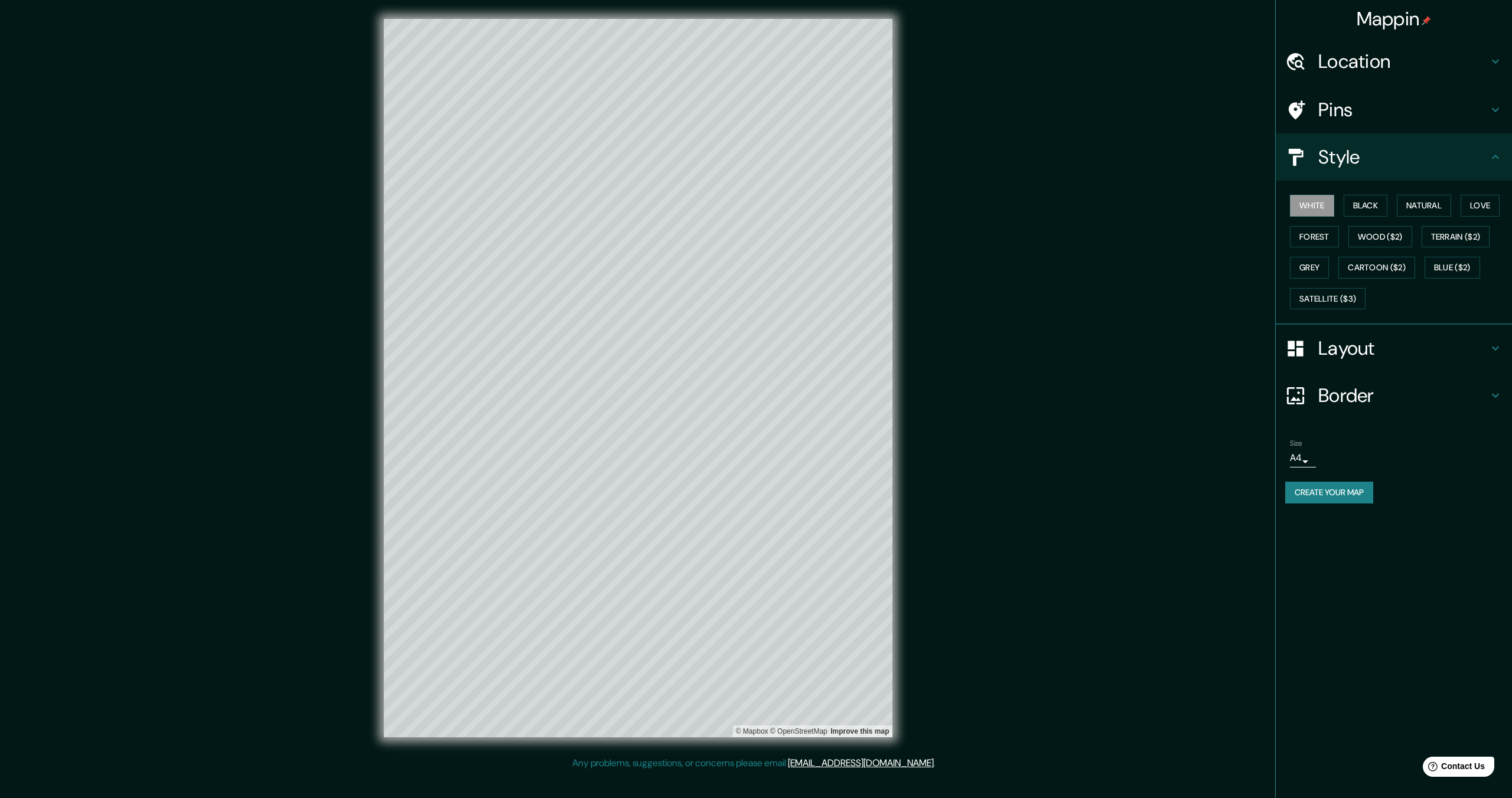
click at [1365, 352] on h4 "Layout" at bounding box center [1403, 348] width 170 height 23
type input "344"
type input "69"
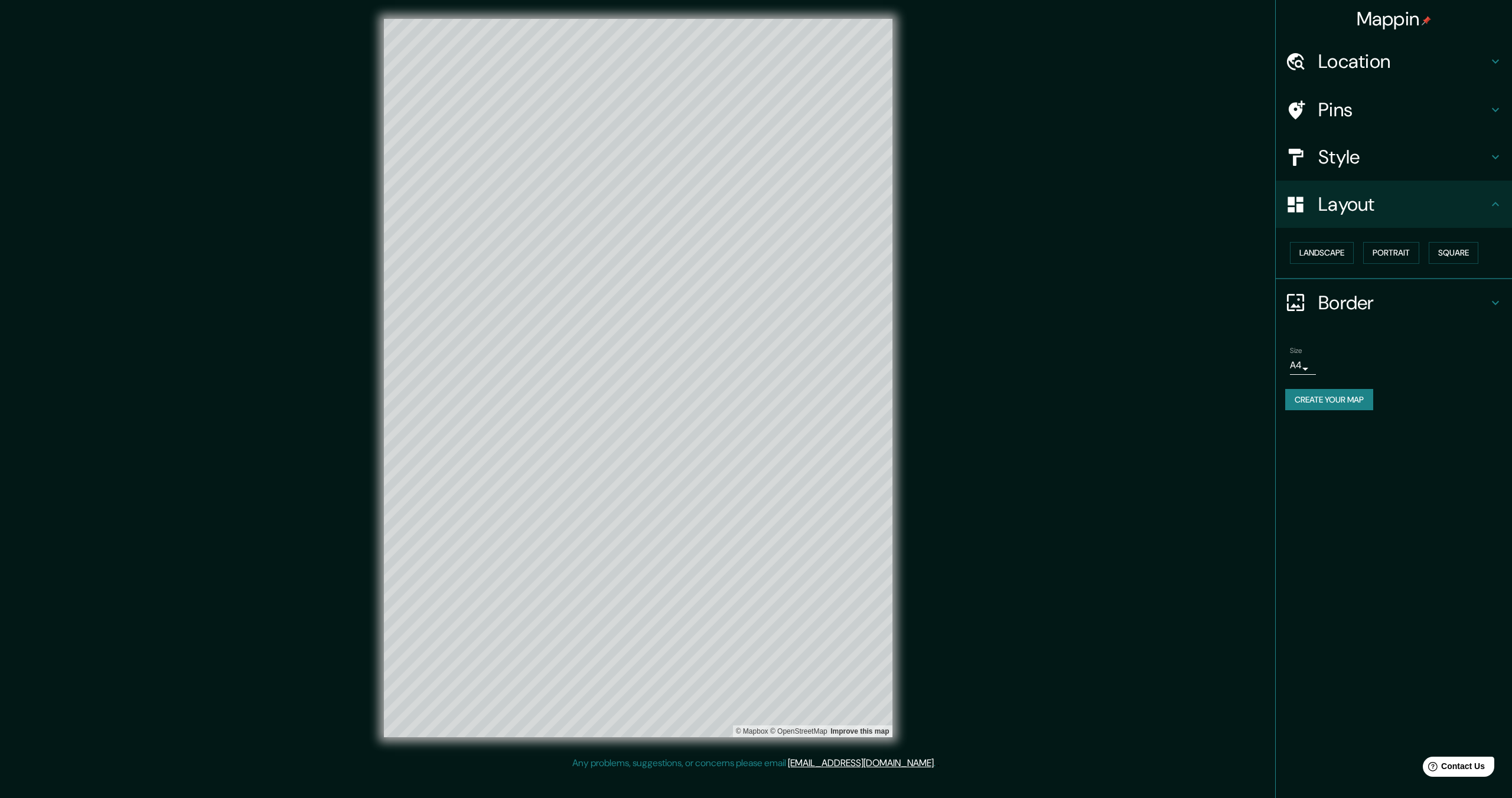
click at [1463, 307] on h4 "Border" at bounding box center [1403, 302] width 170 height 23
type input "344"
type input "69"
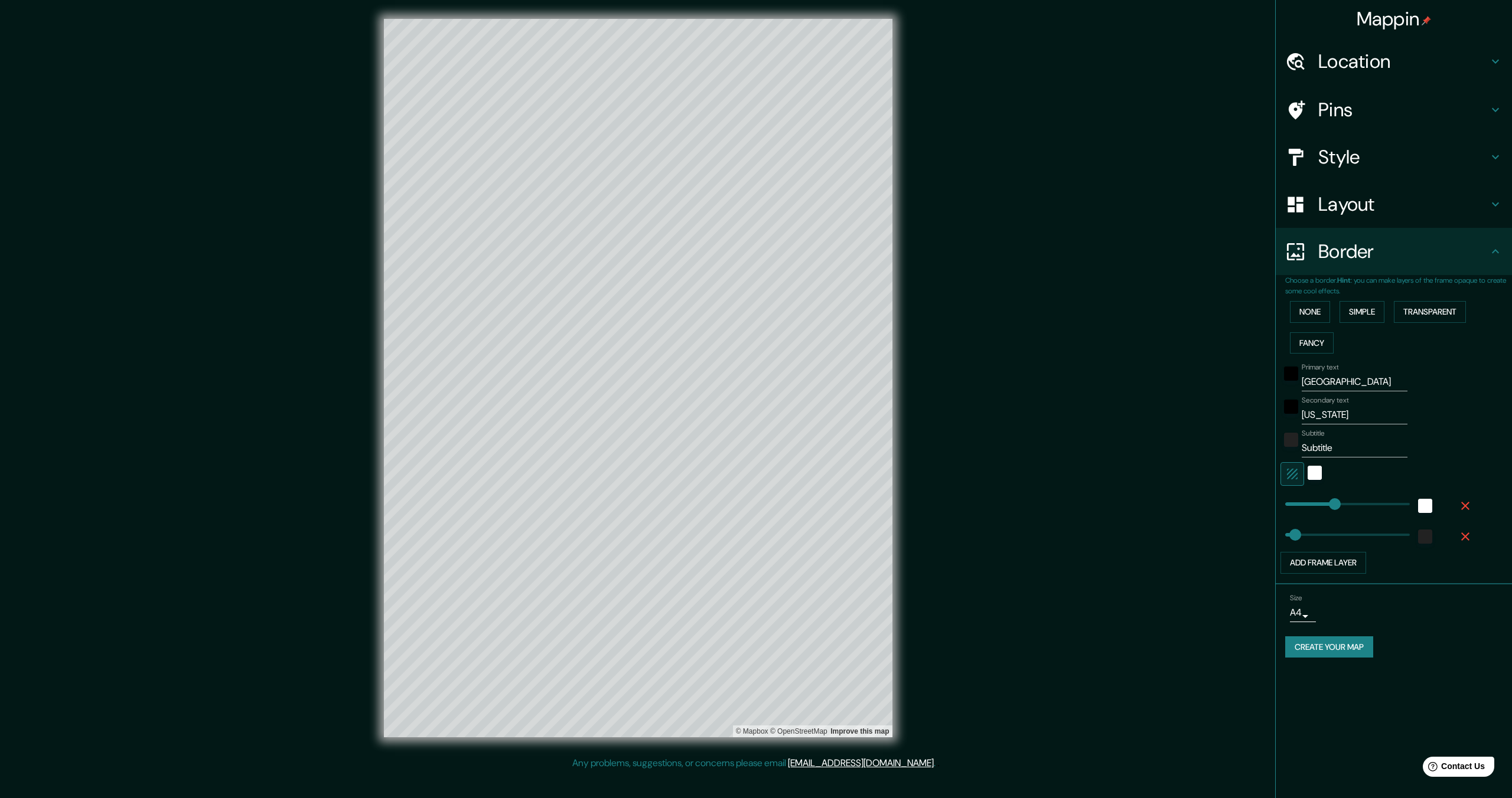
type input "344"
click at [1325, 445] on input "Subtitle" at bounding box center [1354, 448] width 106 height 19
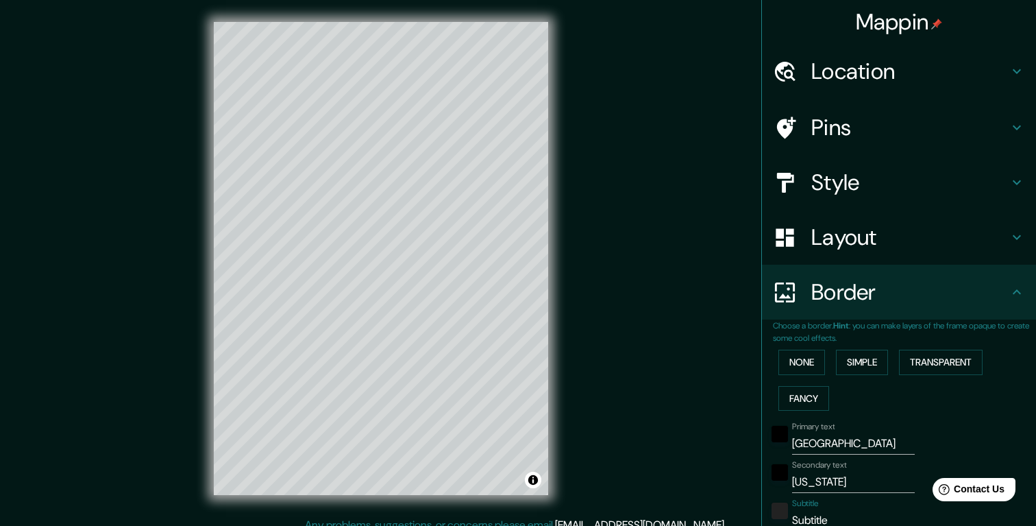
scroll to position [13, 0]
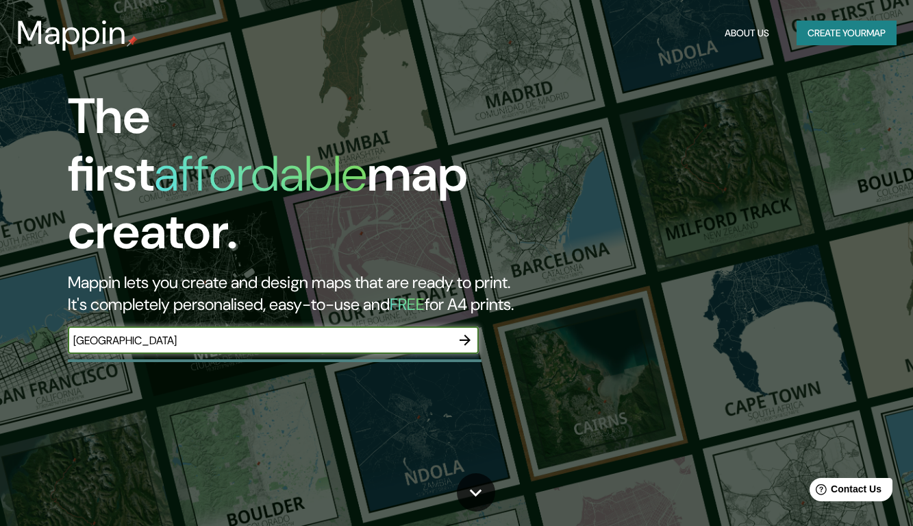
type input "minneapolis"
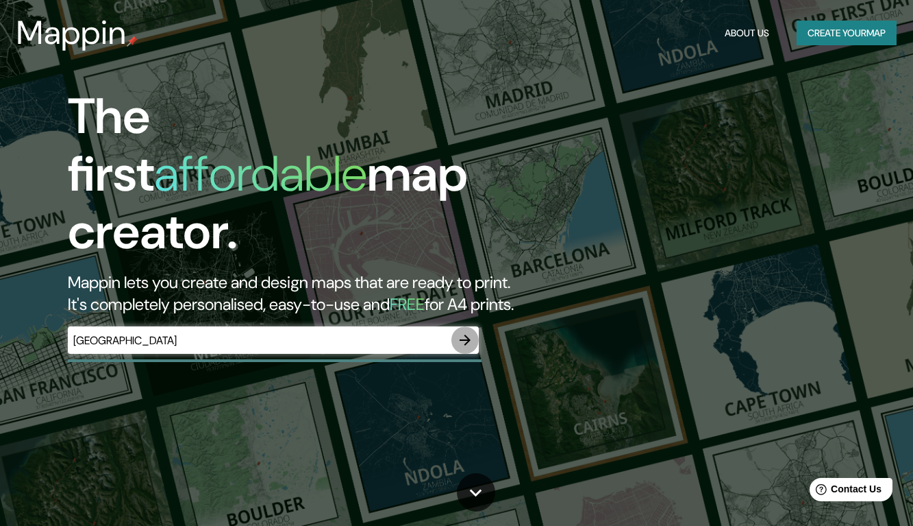
click at [473, 332] on icon "button" at bounding box center [465, 340] width 16 height 16
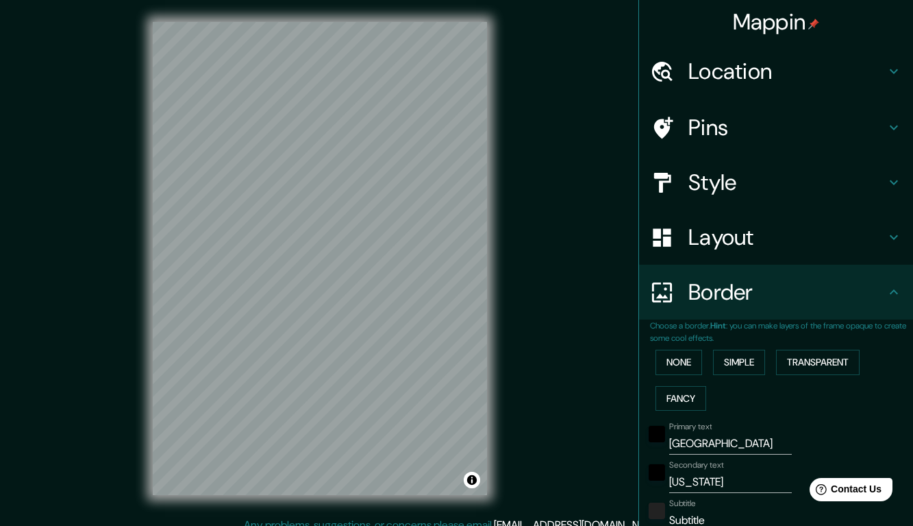
click at [809, 65] on h4 "Location" at bounding box center [787, 71] width 197 height 27
type input "217"
type input "43"
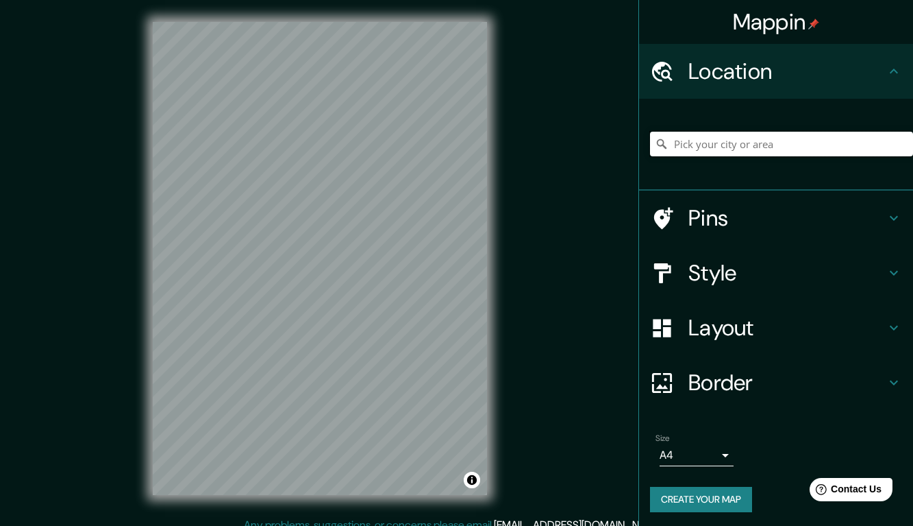
click at [750, 146] on input "Pick your city or area" at bounding box center [781, 144] width 263 height 25
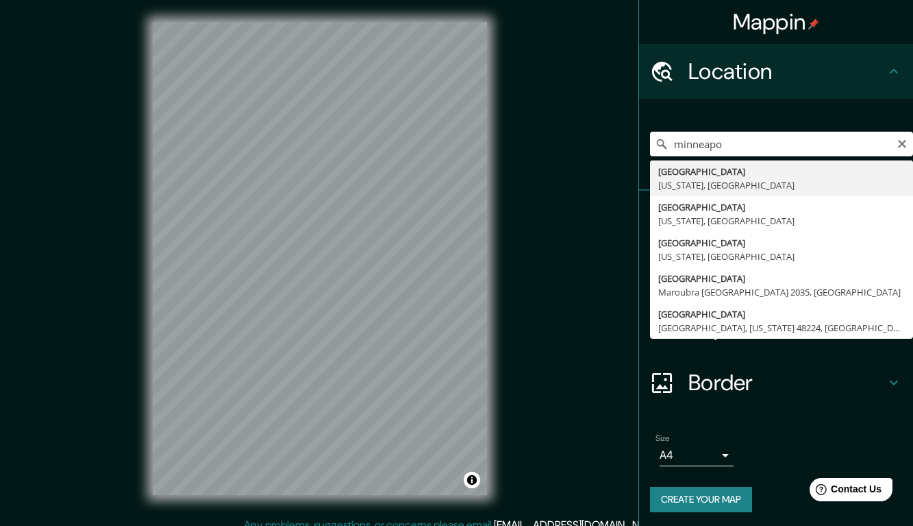
type input "[GEOGRAPHIC_DATA], [US_STATE], [GEOGRAPHIC_DATA]"
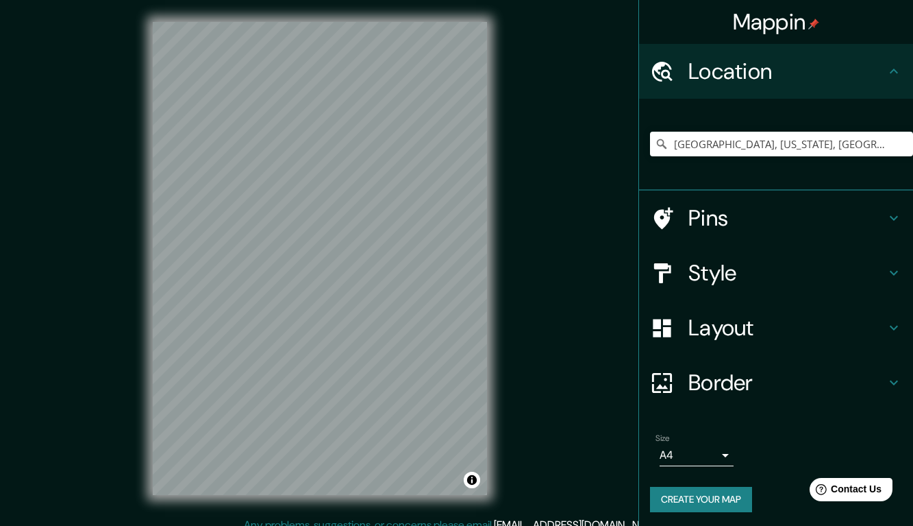
click at [776, 321] on h4 "Layout" at bounding box center [787, 327] width 197 height 27
type input "217"
type input "43"
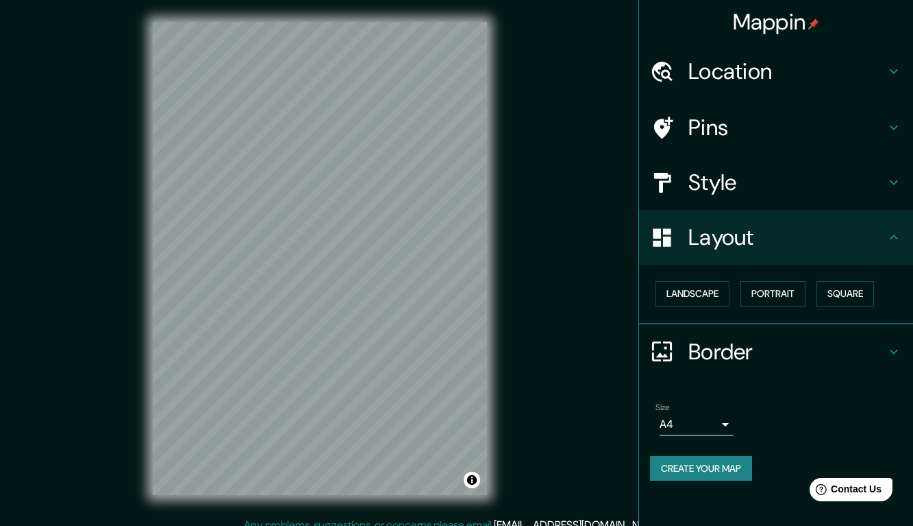
click at [788, 349] on h4 "Border" at bounding box center [787, 351] width 197 height 27
type input "217"
type input "43"
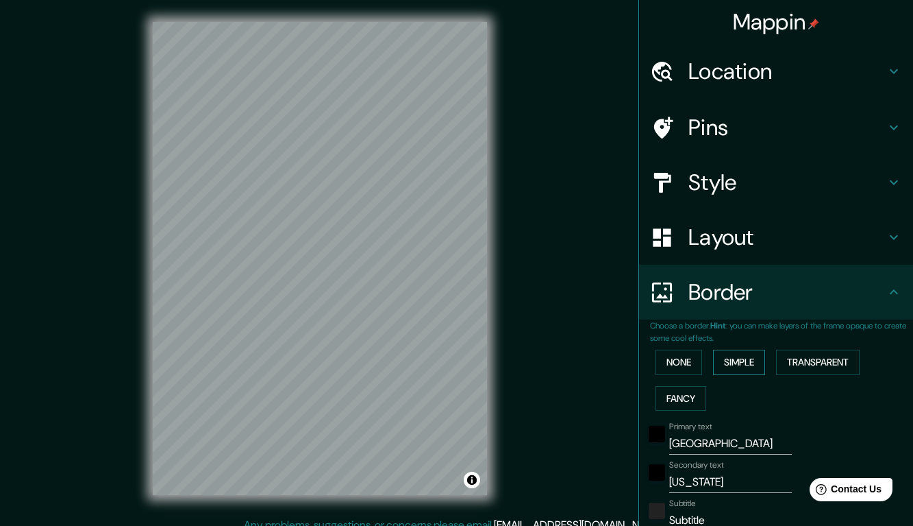
click at [743, 359] on button "Simple" at bounding box center [739, 361] width 52 height 25
type input "217"
type input "43"
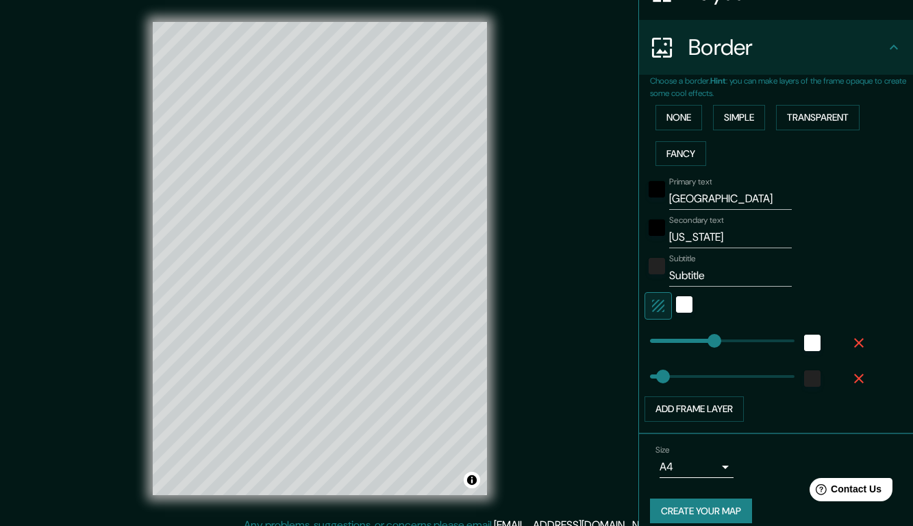
scroll to position [258, 0]
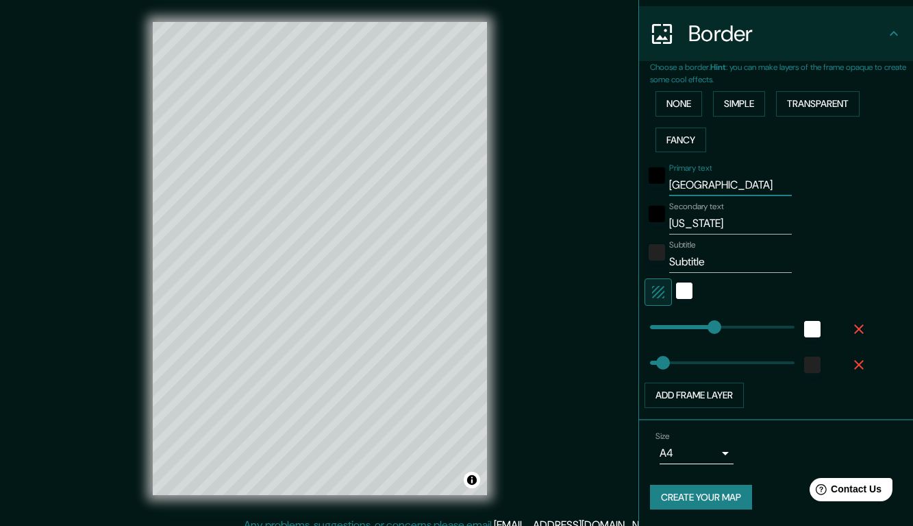
click at [706, 186] on input "Minneapolis" at bounding box center [730, 185] width 123 height 22
type input "M"
type input "217"
type input "43"
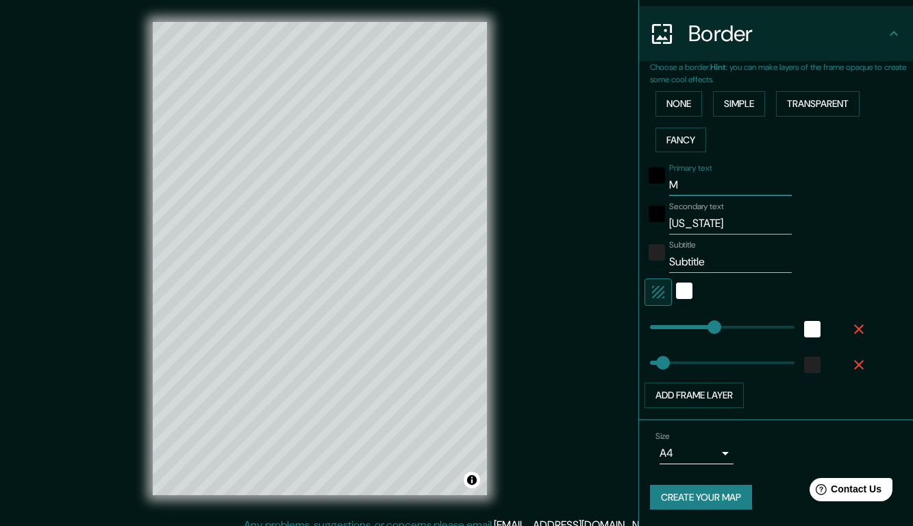
type input "Mi"
type input "217"
type input "43"
type input "Min"
type input "217"
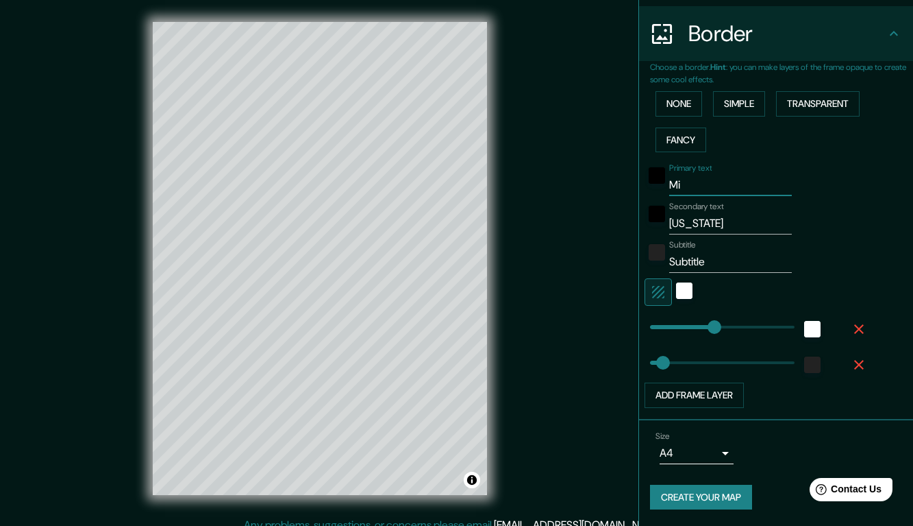
type input "43"
type input "Minn"
type input "217"
type input "43"
type input "Minne"
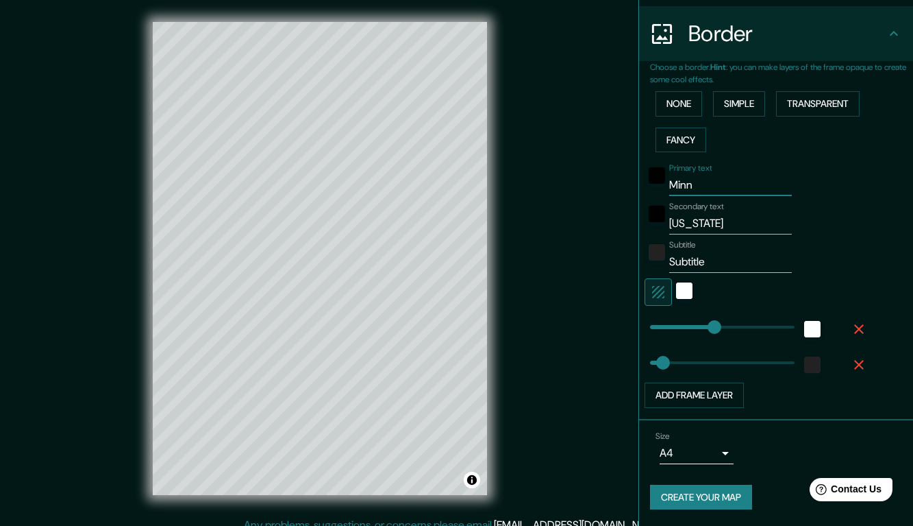
type input "217"
type input "43"
type input "Minnea"
type input "217"
type input "43"
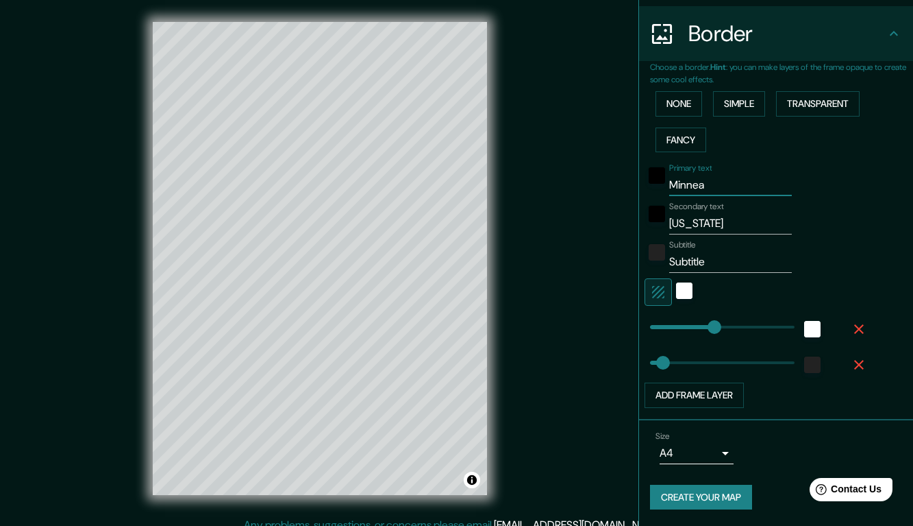
type input "Minneap"
type input "217"
type input "43"
type input "Minneapo"
type input "217"
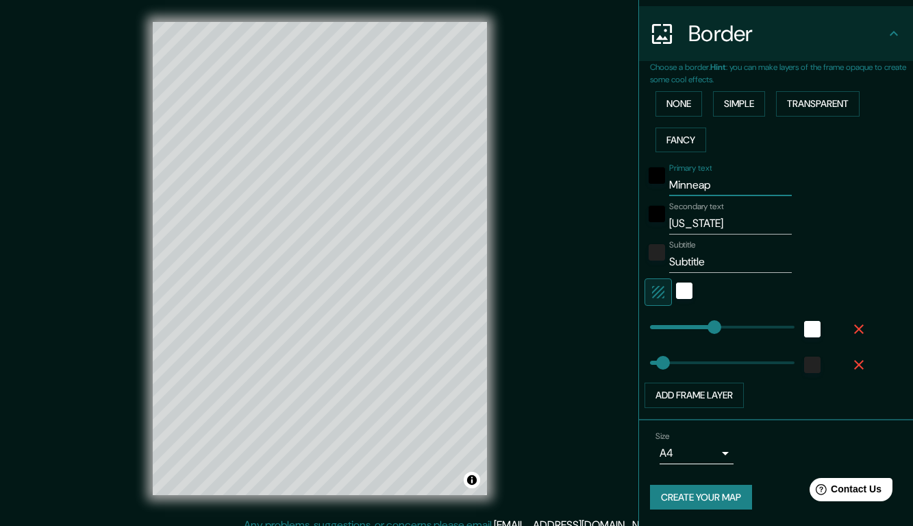
type input "43"
type input "Minneapol"
type input "217"
type input "43"
type input "Minneapoli"
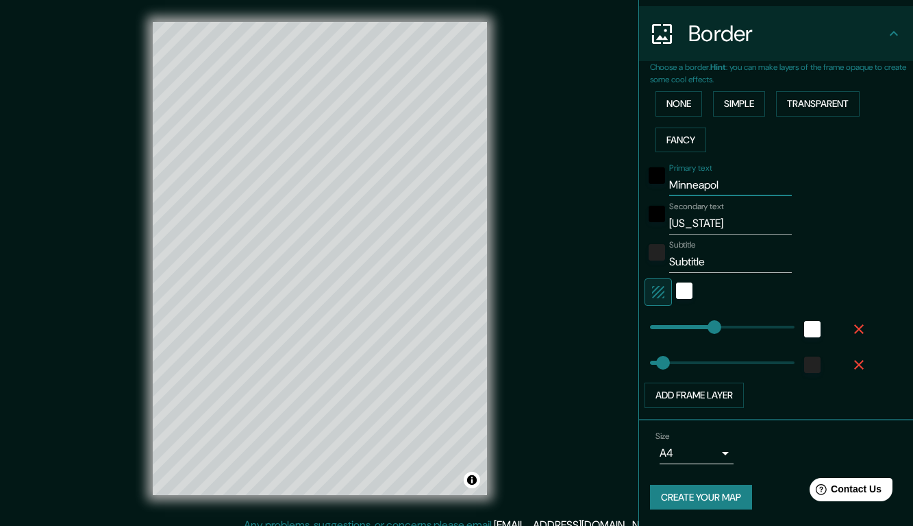
type input "217"
type input "43"
type input "Minneapolis"
type input "217"
type input "43"
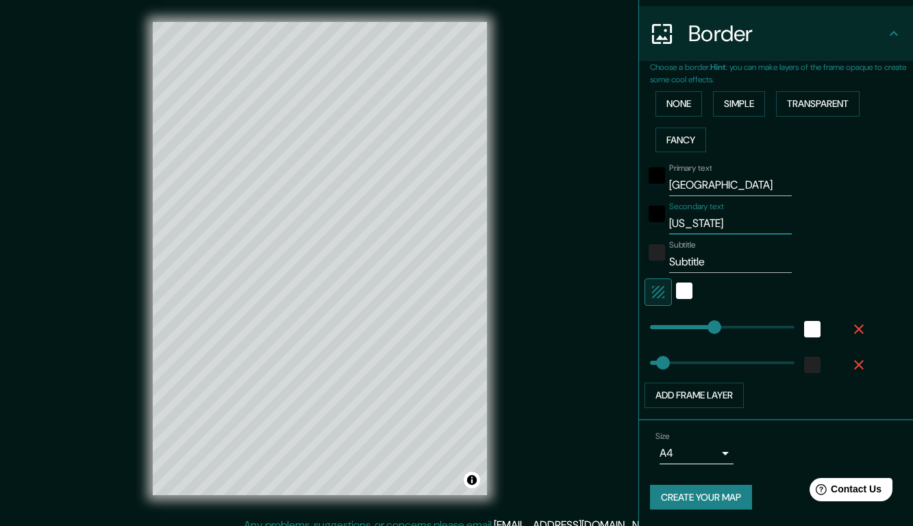
type input "M"
type input "217"
type input "43"
type input "Mi"
type input "217"
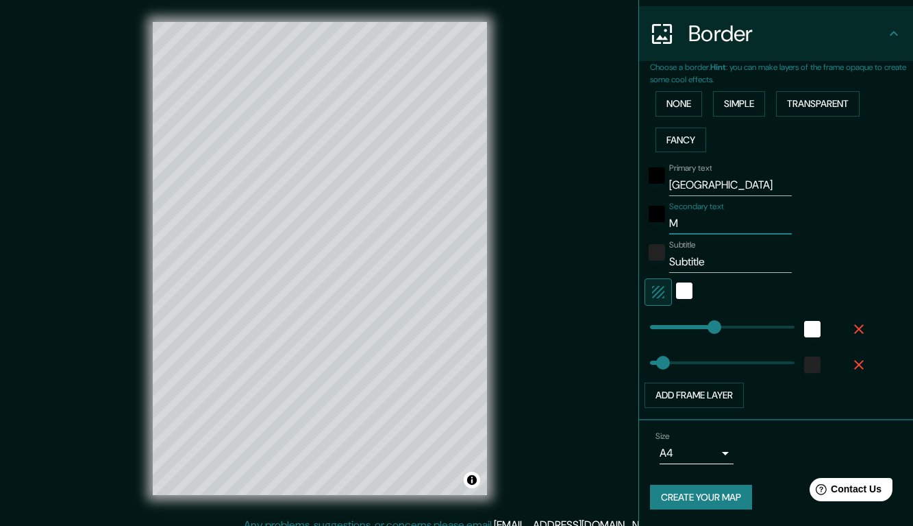
type input "43"
type input "Min"
type input "217"
type input "43"
type input "Minn"
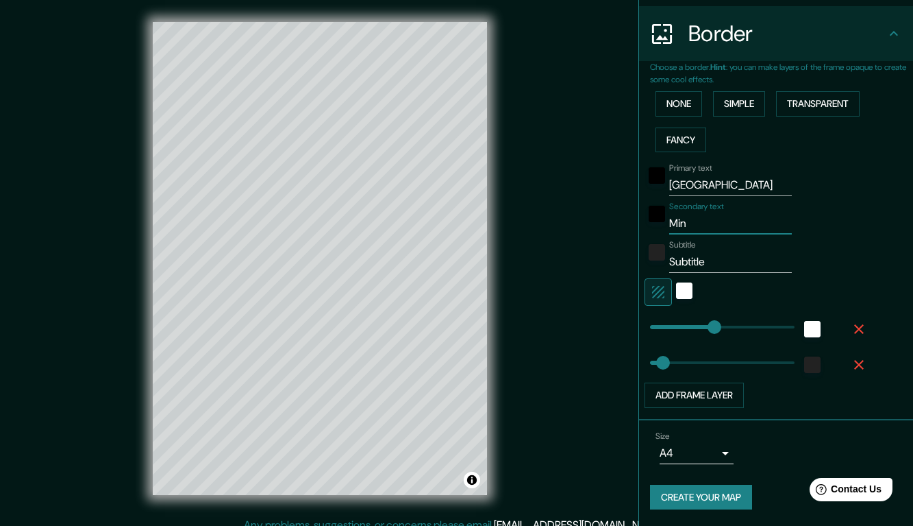
type input "217"
type input "43"
type input "Minne"
type input "217"
type input "43"
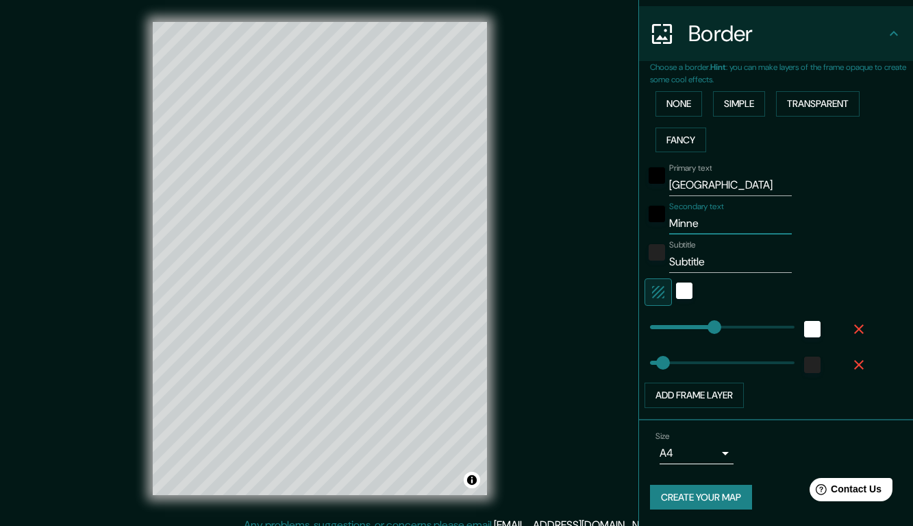
type input "Minnes"
type input "217"
type input "43"
type input "Minneso"
type input "217"
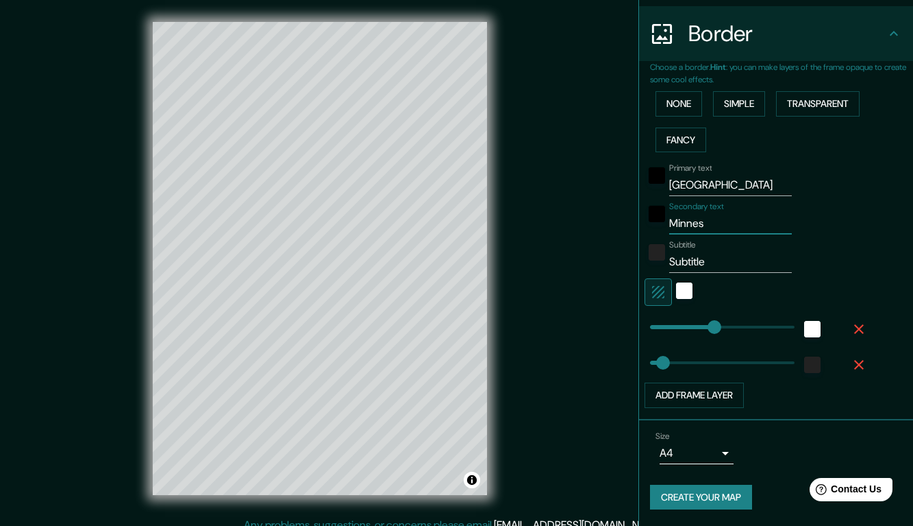
type input "43"
type input "Minnesot"
type input "217"
type input "43"
type input "Minnesota"
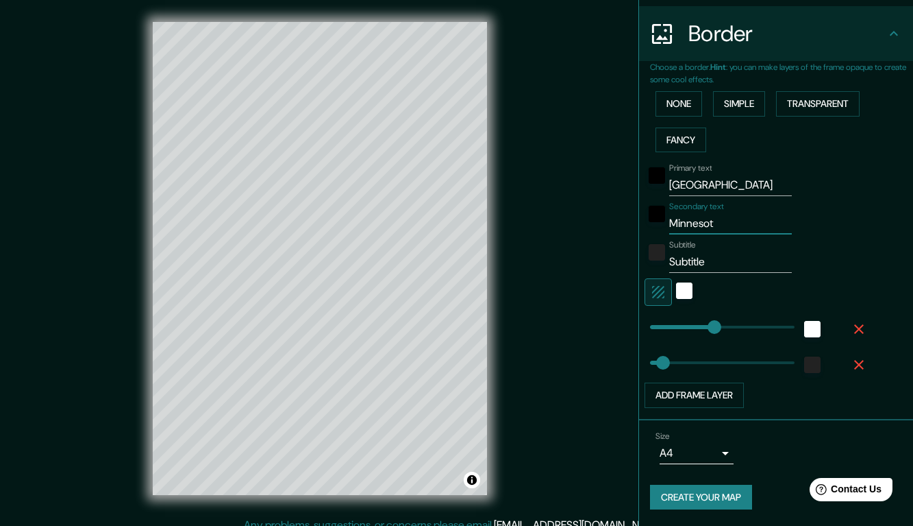
type input "217"
type input "43"
type input "Minnesota"
click at [700, 258] on input "Subtitle" at bounding box center [730, 262] width 123 height 22
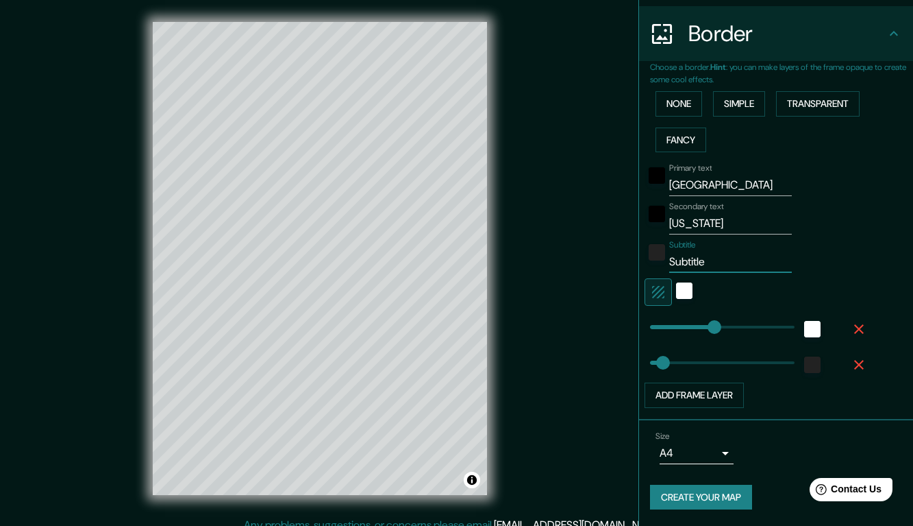
type input "43"
type input "217"
type input "4"
type input "217"
type input "43"
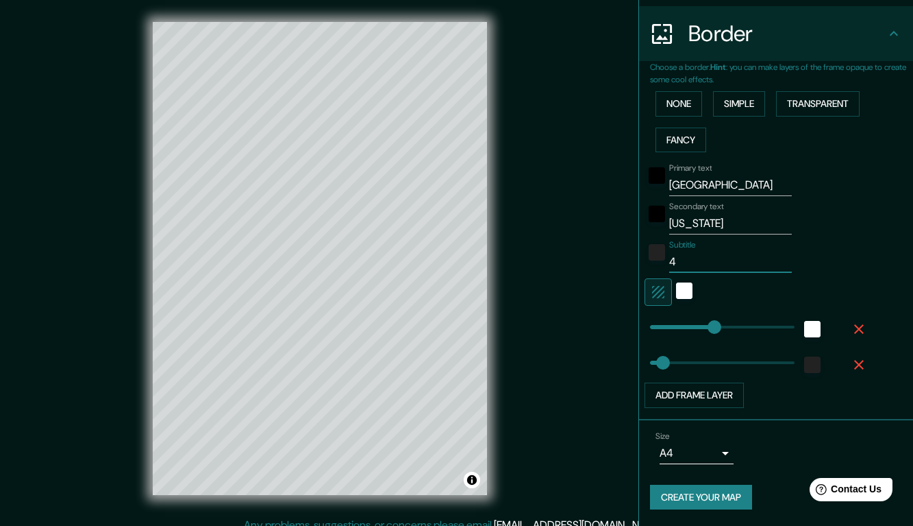
type input "44"
type input "217"
type input "43"
type input "44."
type input "217"
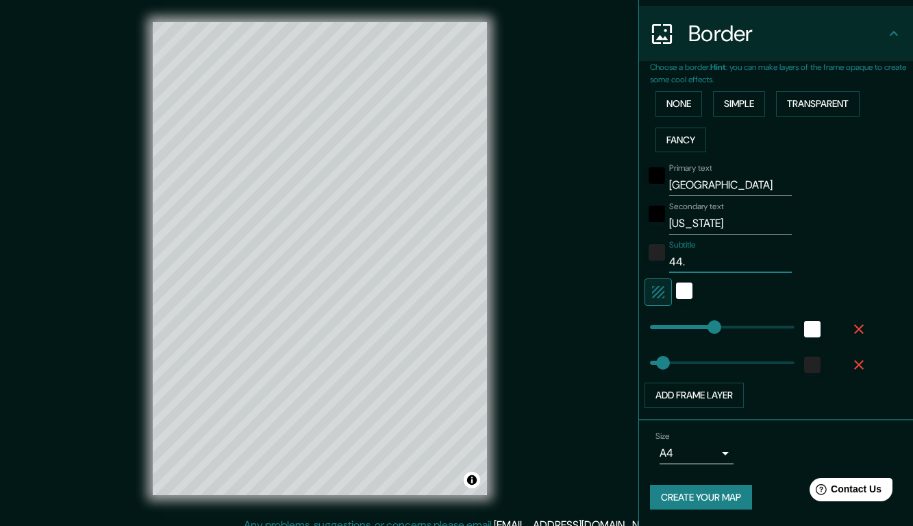
type input "43"
type input "44.6"
type input "217"
type input "43"
type input "44.65"
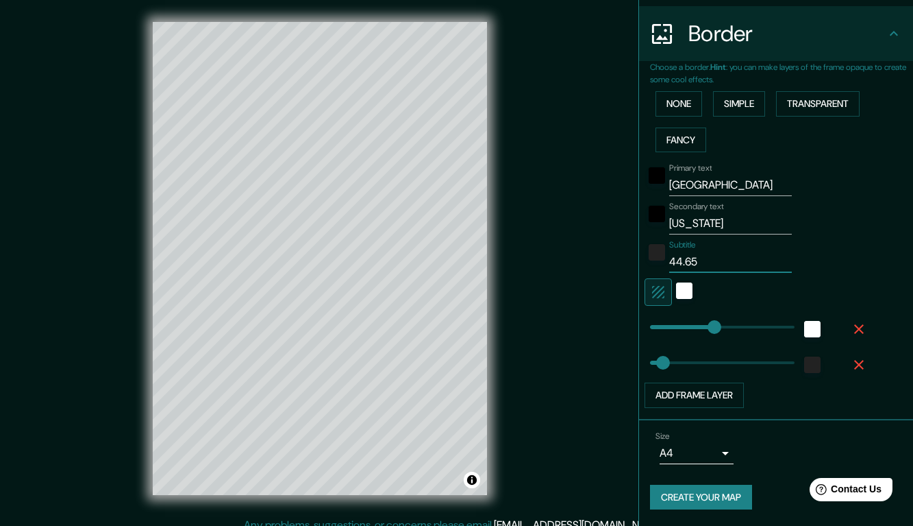
type input "217"
type input "43"
paste input "°"
type input "44.65°"
type input "217"
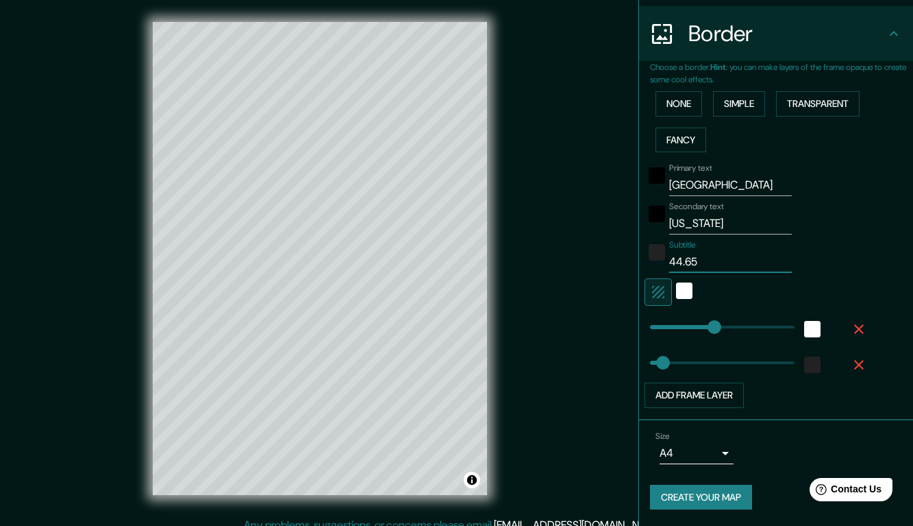
type input "43"
type input "44.65°"
type input "217"
type input "43"
type input "44.65° n"
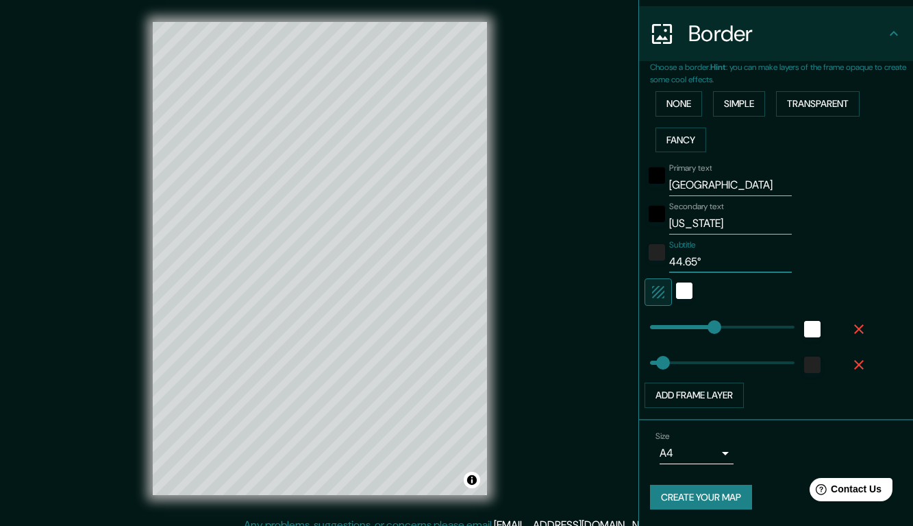
type input "217"
type input "43"
type input "44.65° n"
type input "217"
type input "43"
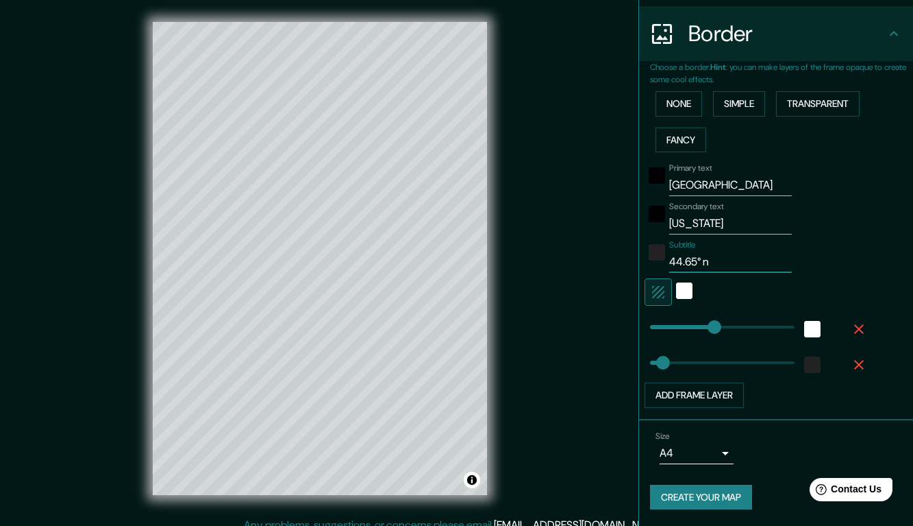
type input "44.65° n"
type input "217"
type input "43"
type input "44.65°"
type input "217"
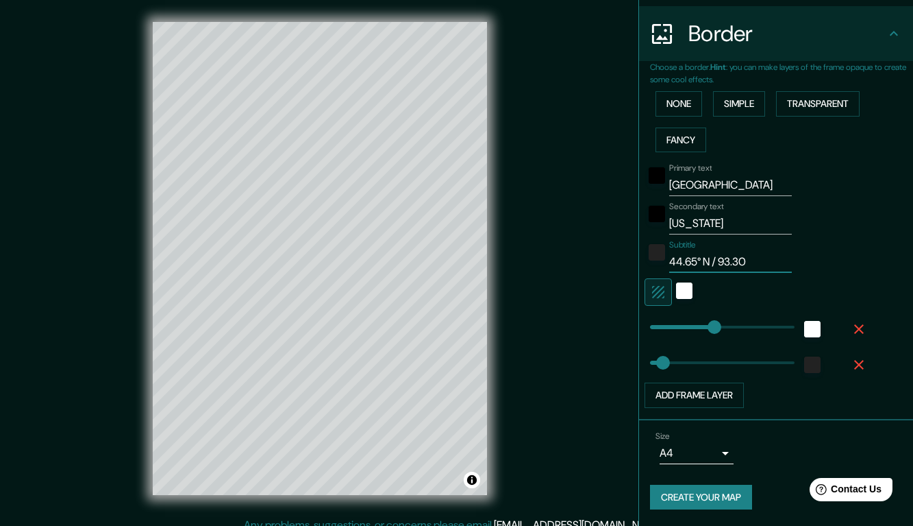
paste input "°"
click at [738, 489] on button "Create your map" at bounding box center [701, 496] width 102 height 25
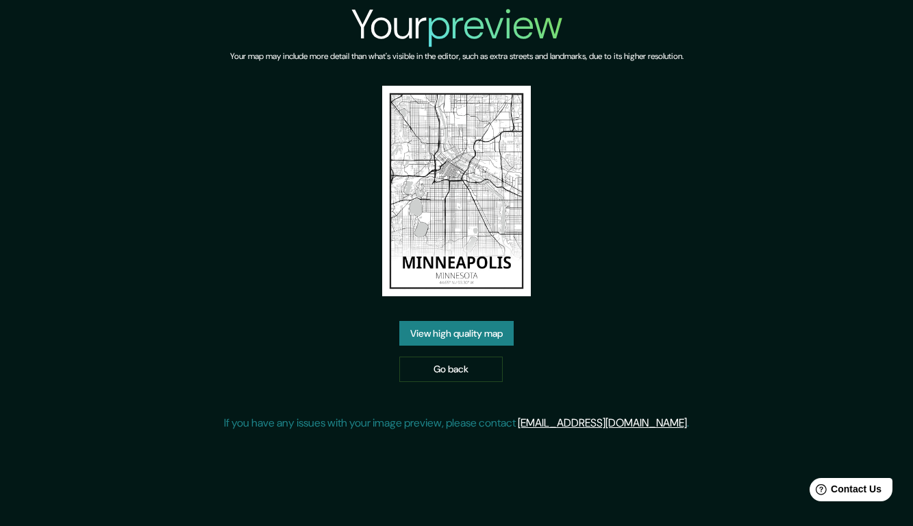
click at [469, 329] on link "View high quality map" at bounding box center [456, 333] width 114 height 25
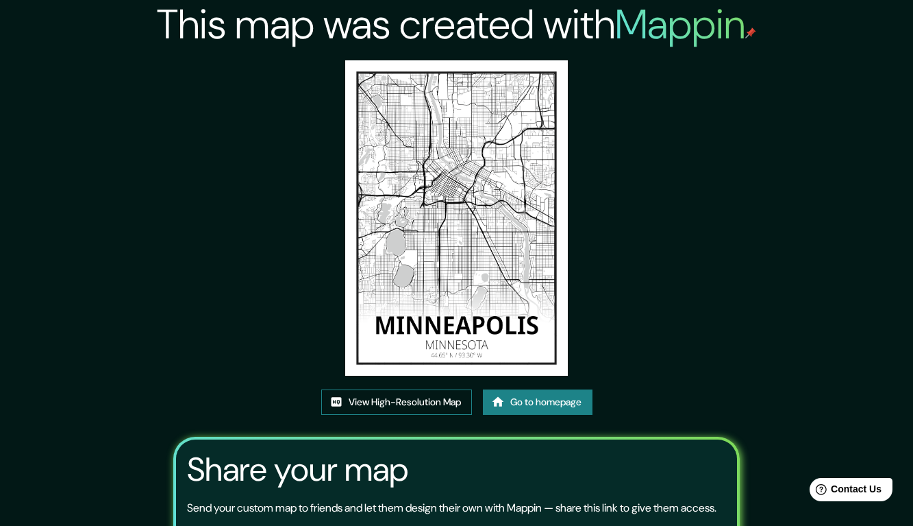
click at [418, 400] on link "View High-Resolution Map" at bounding box center [396, 401] width 151 height 25
